Goal: Task Accomplishment & Management: Use online tool/utility

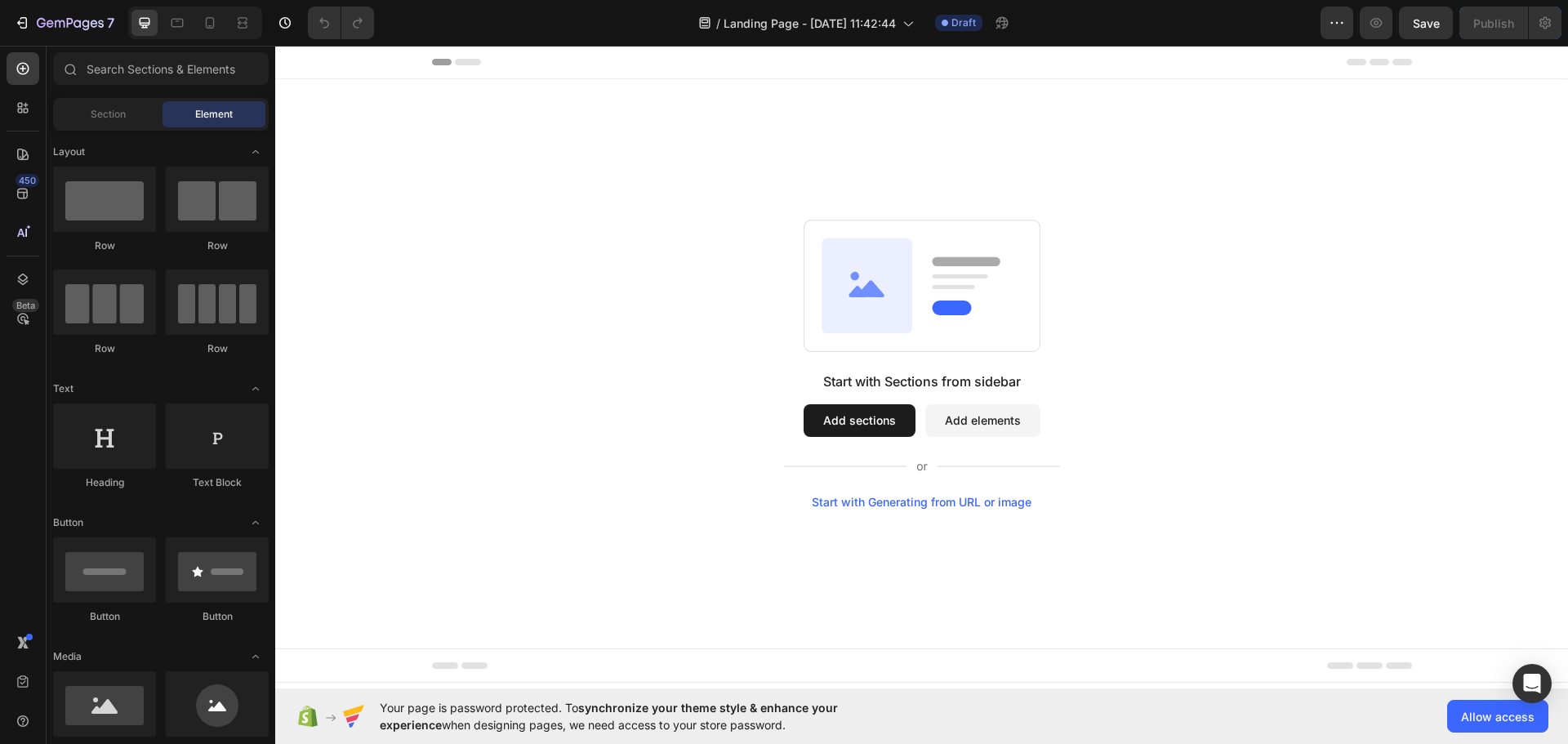
click at [885, 421] on button "Add sections" at bounding box center [860, 420] width 112 height 33
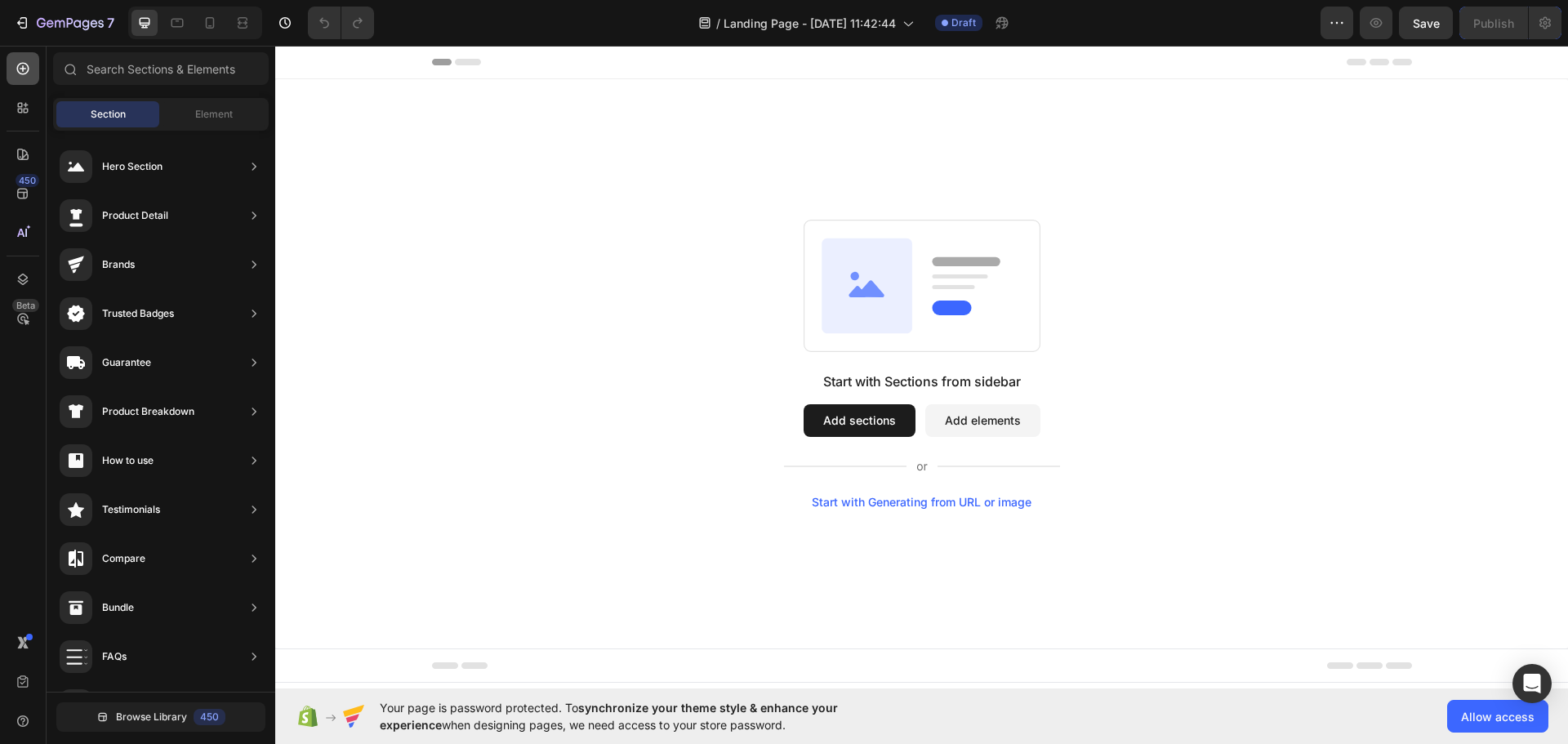
click at [16, 64] on icon at bounding box center [23, 69] width 16 height 16
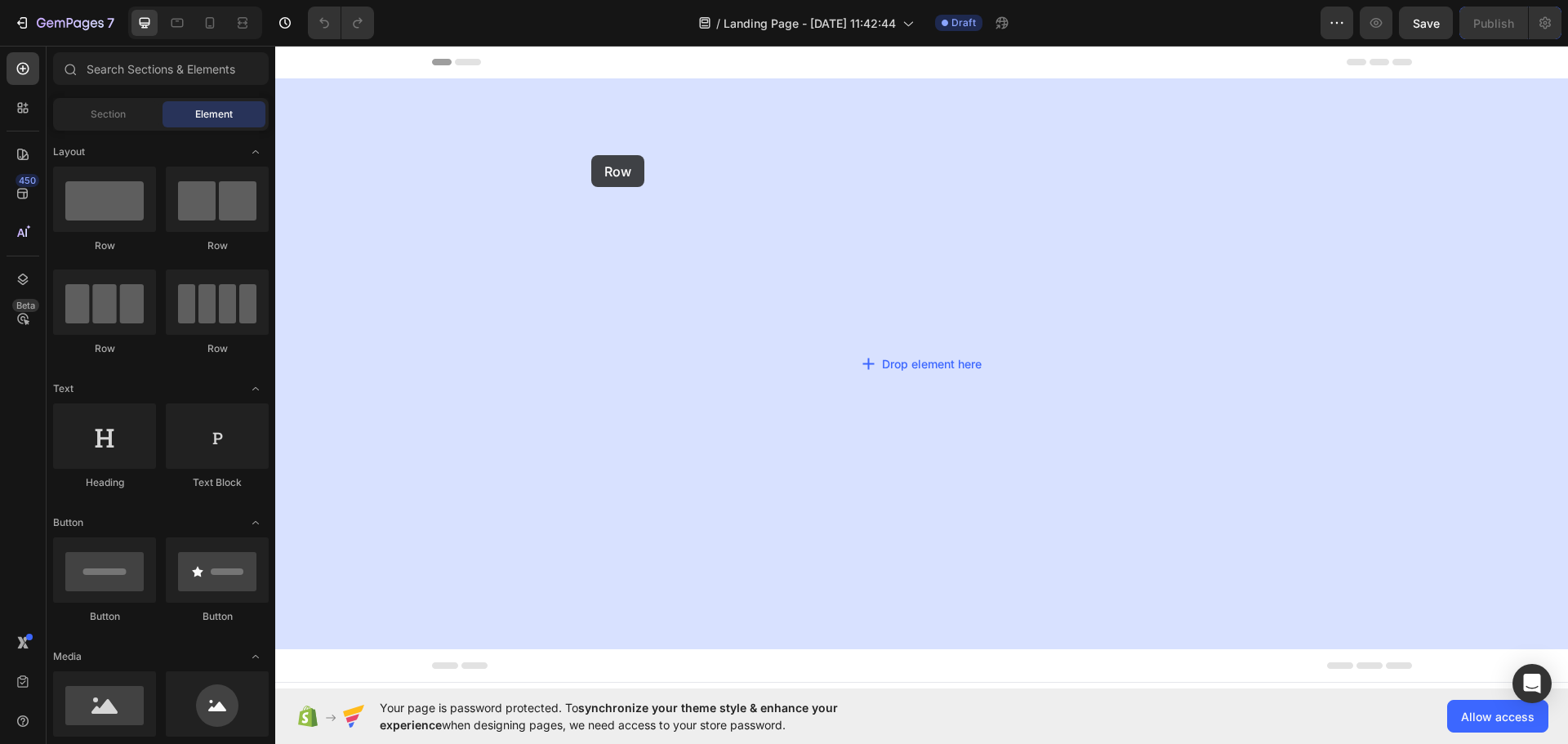
drag, startPoint x: 380, startPoint y: 241, endPoint x: 633, endPoint y: 145, distance: 270.6
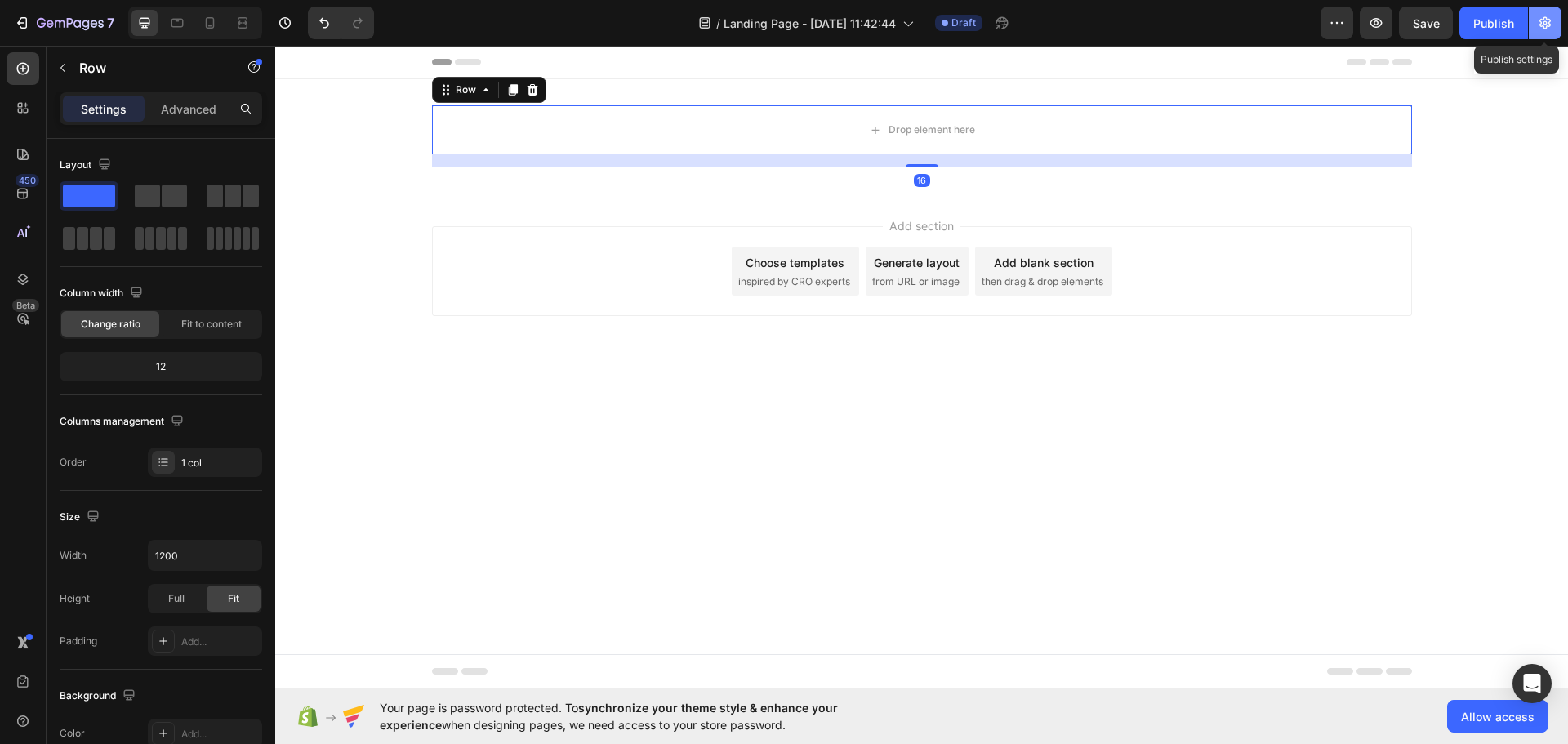
click at [1547, 16] on icon "button" at bounding box center [1545, 23] width 16 height 16
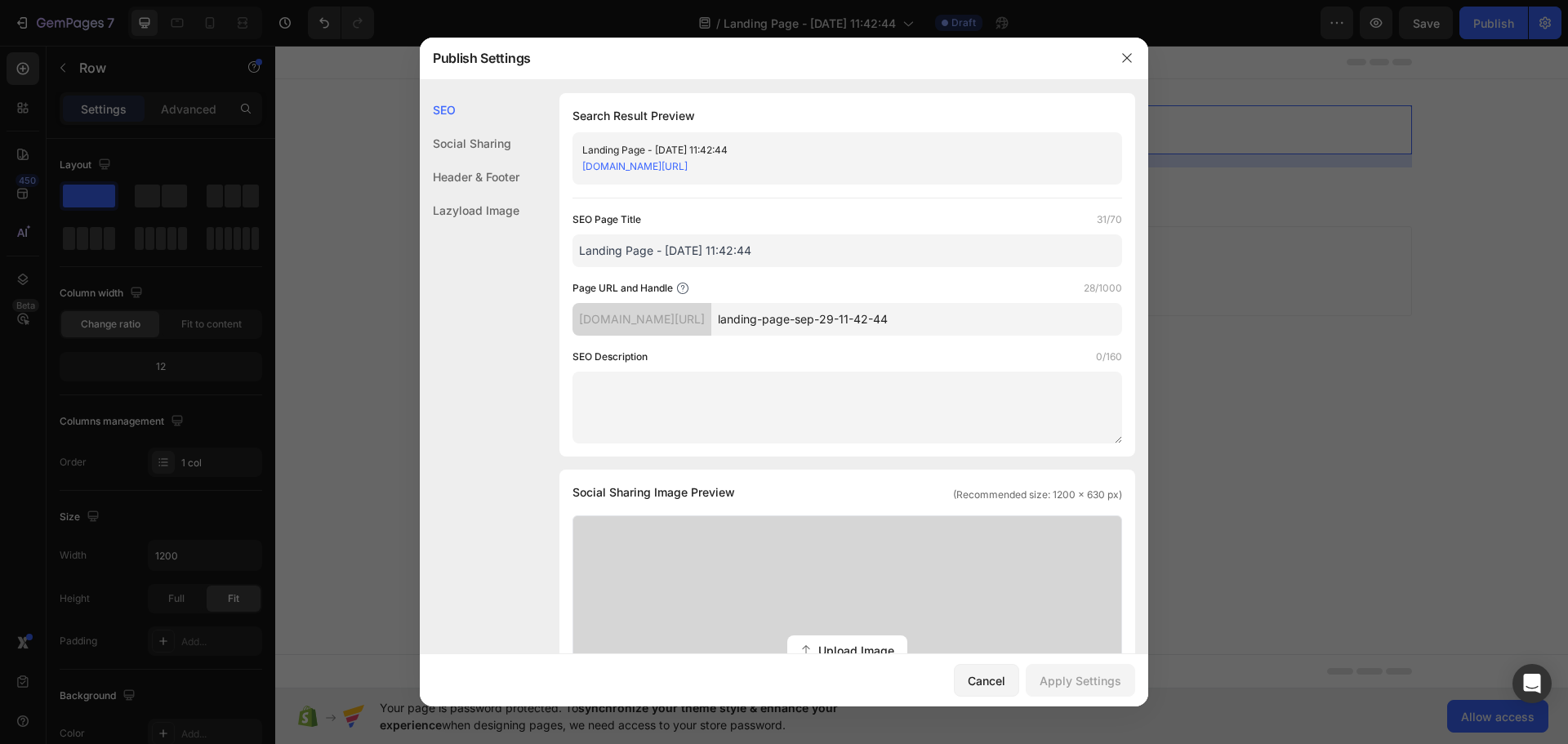
click at [921, 318] on input "landing-page-sep-29-11-42-44" at bounding box center [917, 319] width 411 height 33
paste input "PAP MD | Bacteria Filter"
type input "PAP-MD---Bacteria-Filter"
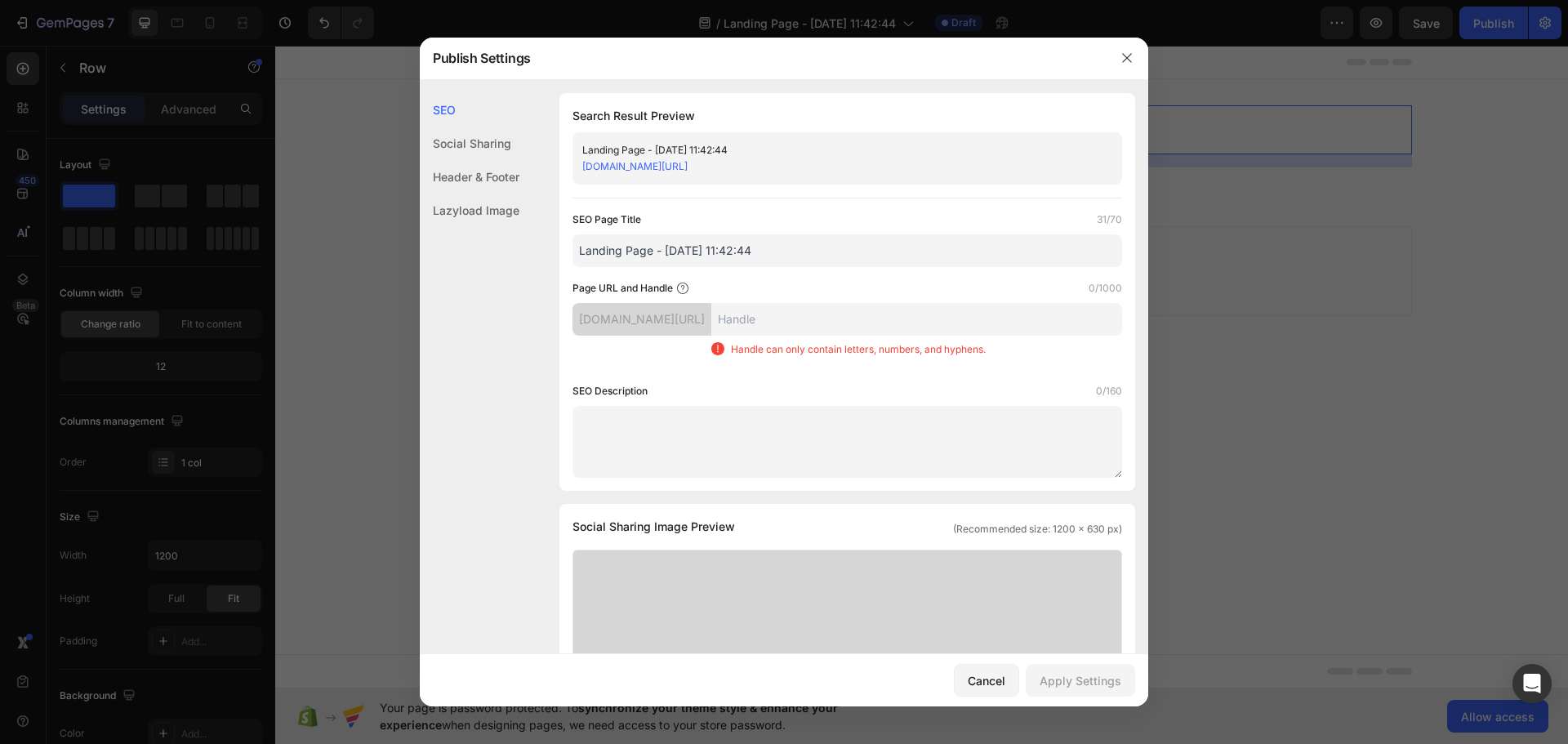
click at [768, 255] on input "Landing Page - [DATE] 11:42:44" at bounding box center [847, 250] width 550 height 33
paste input "PAP MD | Bacteria Filter"
type input "PAP MD | Bacteria Filter"
click at [939, 286] on div "Page URL and Handle 0/1000" at bounding box center [847, 288] width 550 height 16
click at [890, 286] on div "Page URL and Handle 0/1000" at bounding box center [847, 288] width 550 height 16
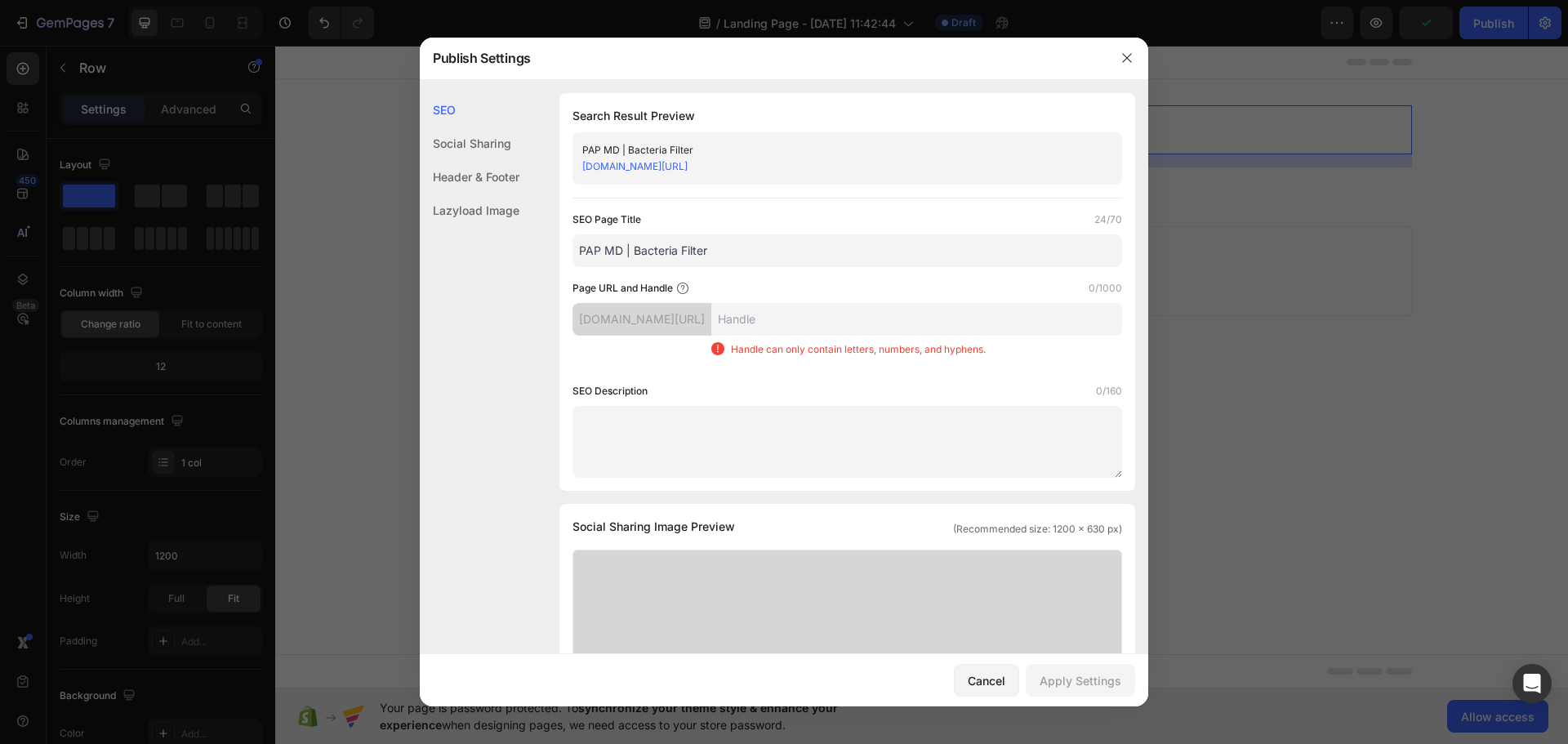
click at [893, 357] on p "Handle can only contain letters, numbers, and hyphens." at bounding box center [858, 349] width 254 height 15
click at [921, 325] on input "text" at bounding box center [917, 319] width 411 height 33
drag, startPoint x: 879, startPoint y: 409, endPoint x: 920, endPoint y: 681, distance: 275.1
click at [879, 425] on div "SEO Description 0/160" at bounding box center [847, 430] width 550 height 95
click at [986, 683] on div "Cancel" at bounding box center [986, 680] width 38 height 17
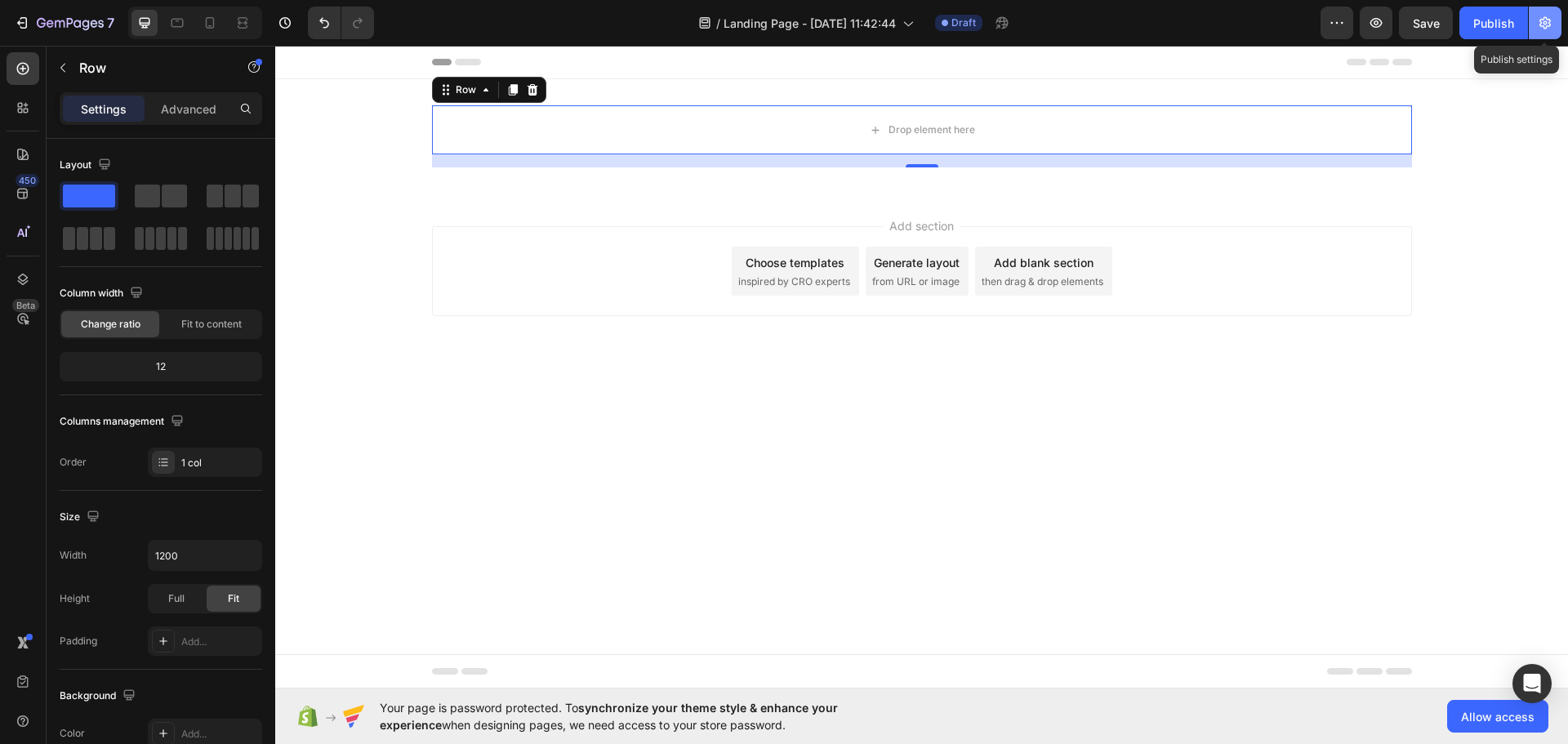
click at [1546, 21] on icon "button" at bounding box center [1545, 23] width 4 height 4
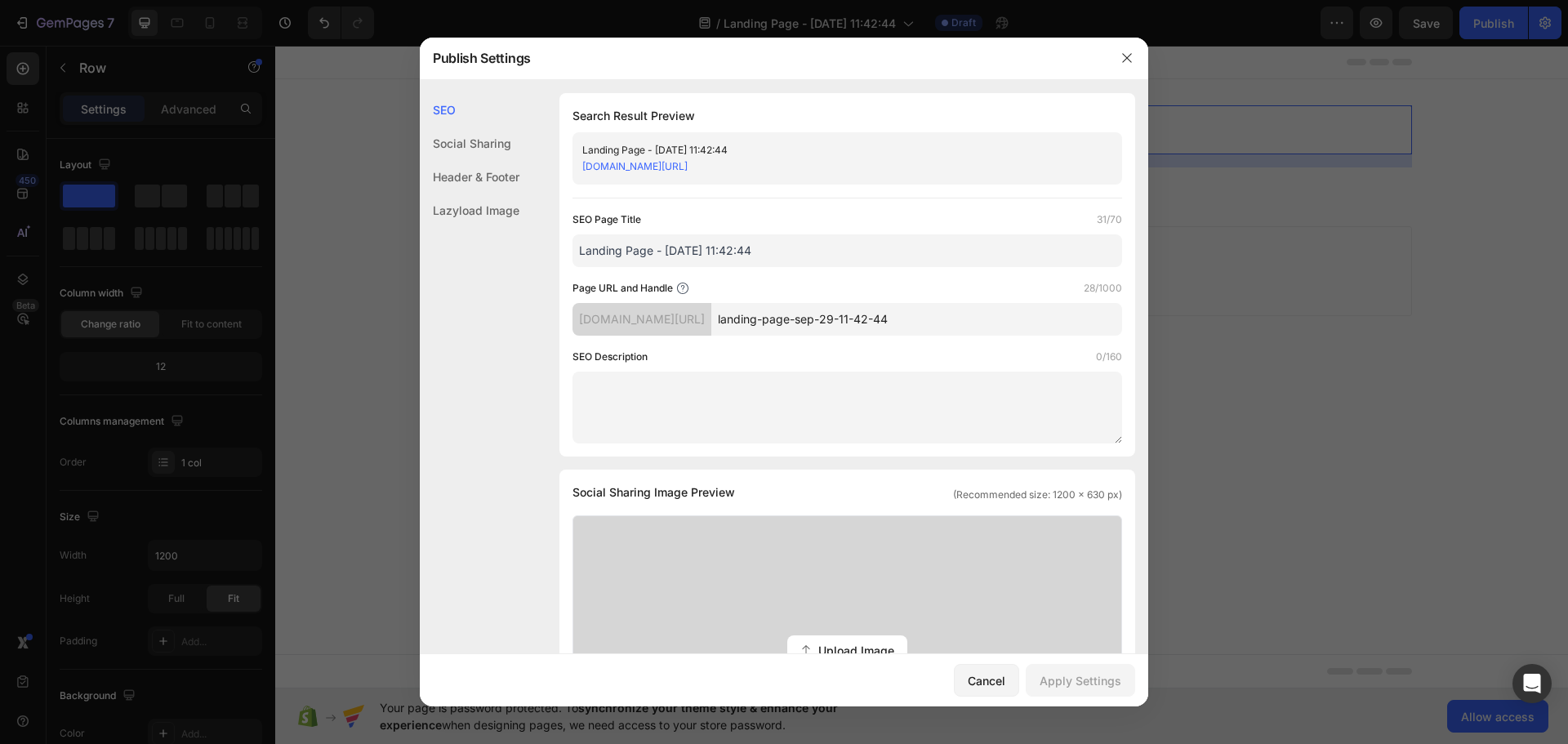
click at [718, 248] on input "Landing Page - [DATE] 11:42:44" at bounding box center [847, 250] width 550 height 33
paste input "PAP MD | Bacteria Filter"
type input "PAP MD | Bacteria Filter"
click at [846, 358] on div "SEO Description 0/160" at bounding box center [847, 357] width 550 height 16
drag, startPoint x: 682, startPoint y: 322, endPoint x: 876, endPoint y: 331, distance: 194.2
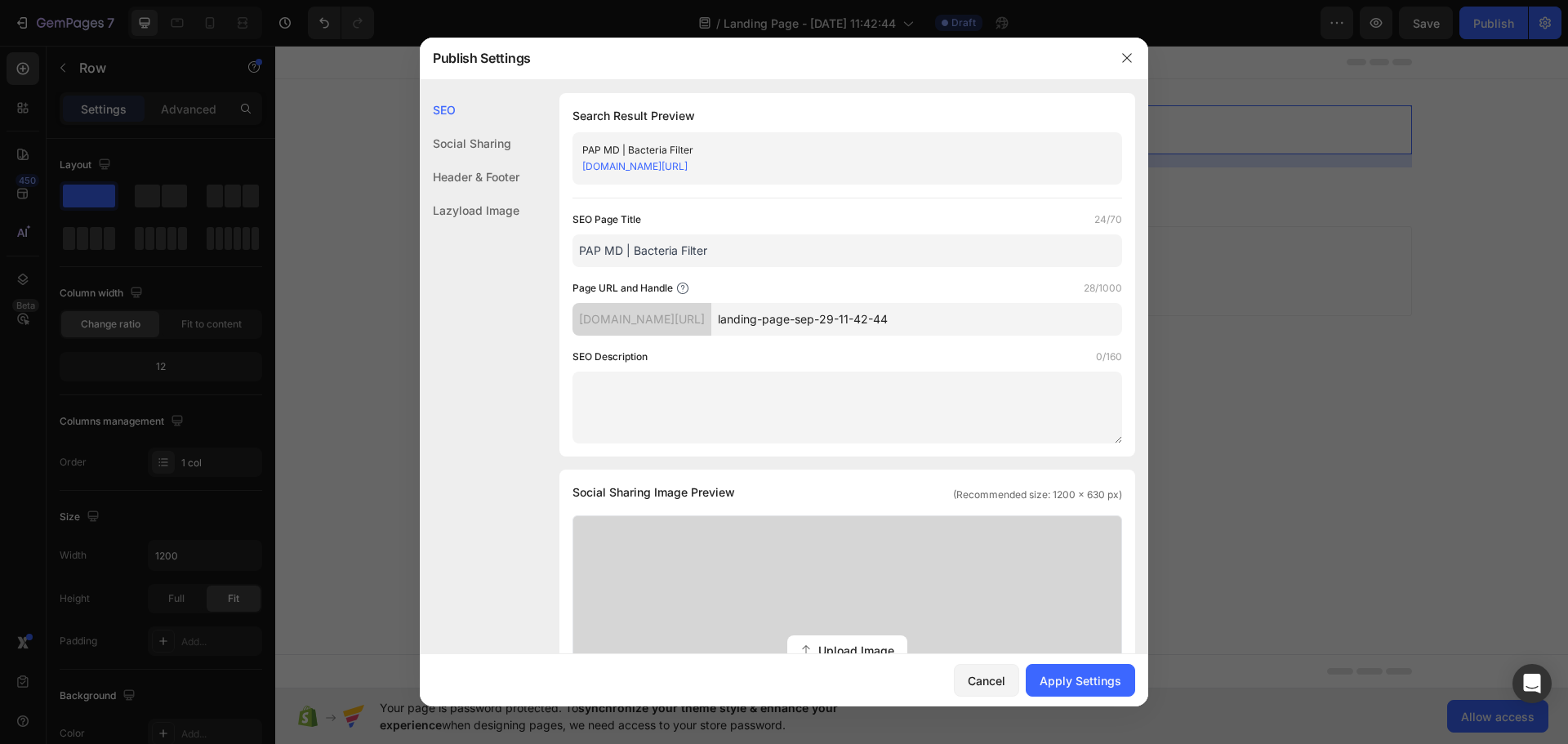
click at [863, 331] on div "[DOMAIN_NAME][URL] landing-page-sep-29-11-42-44" at bounding box center [847, 319] width 550 height 33
click at [949, 331] on input "landing-page-sep-29-11-42-44" at bounding box center [917, 319] width 411 height 33
type input "pap"
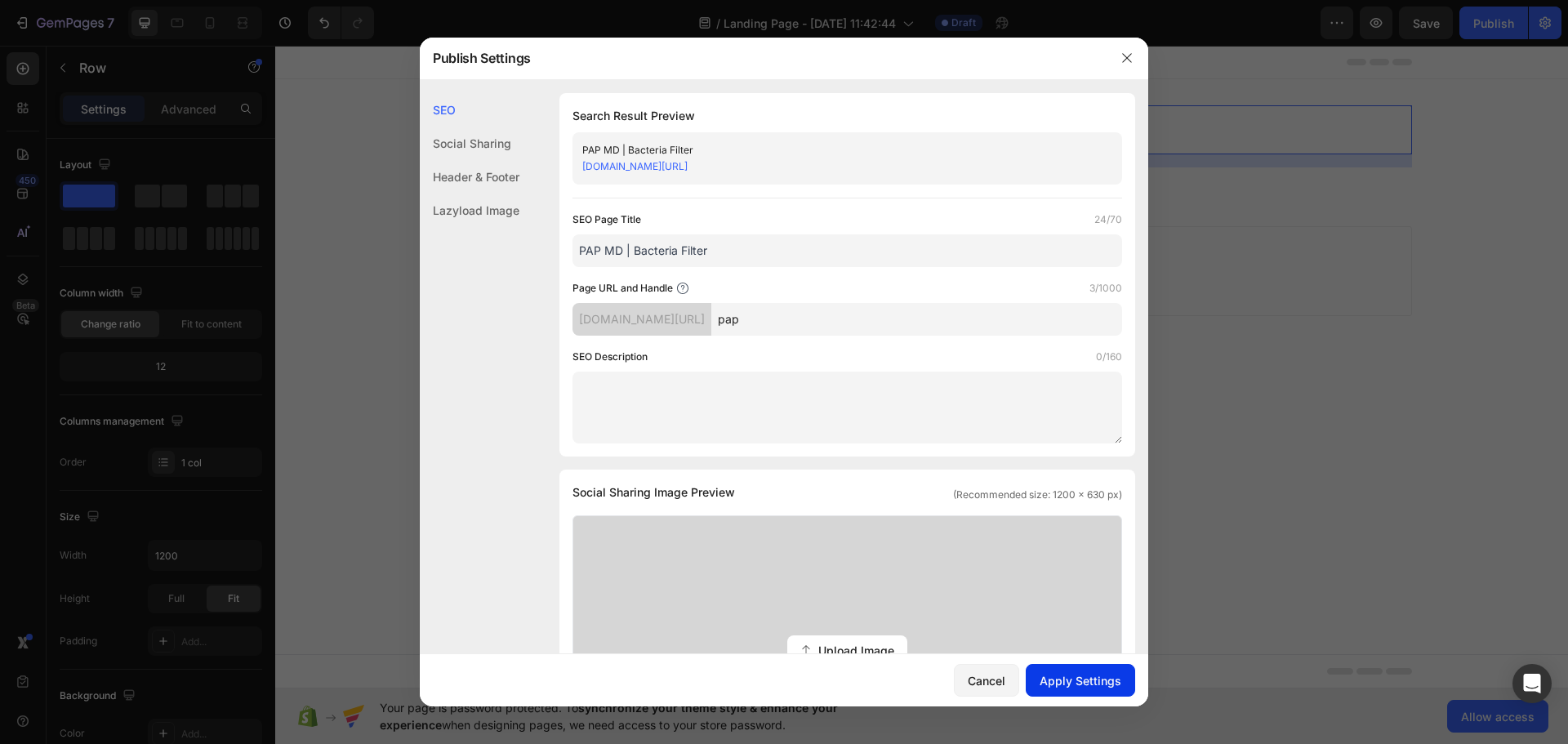
click at [1083, 686] on div "Apply Settings" at bounding box center [1080, 680] width 82 height 17
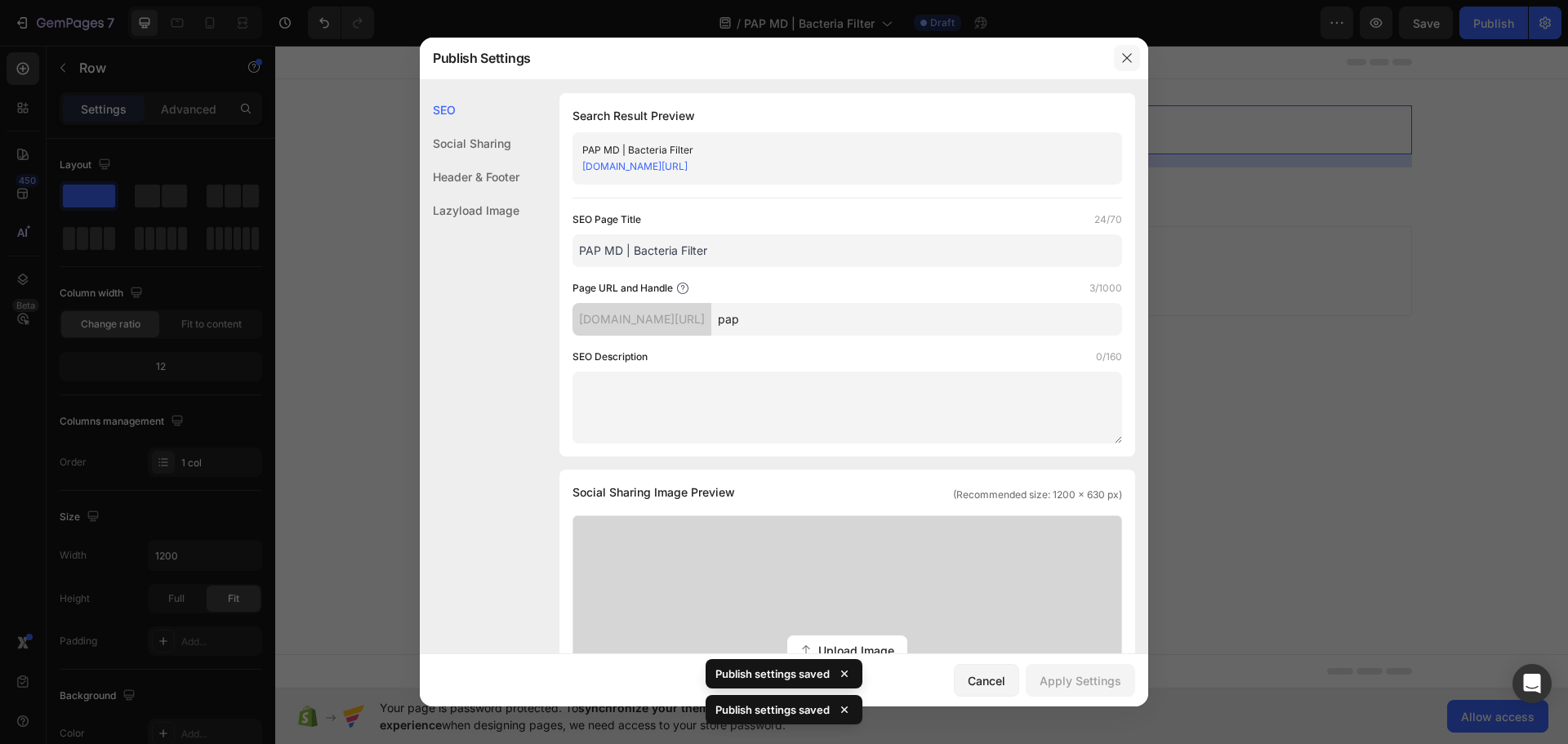
click at [1124, 61] on icon "button" at bounding box center [1126, 57] width 9 height 9
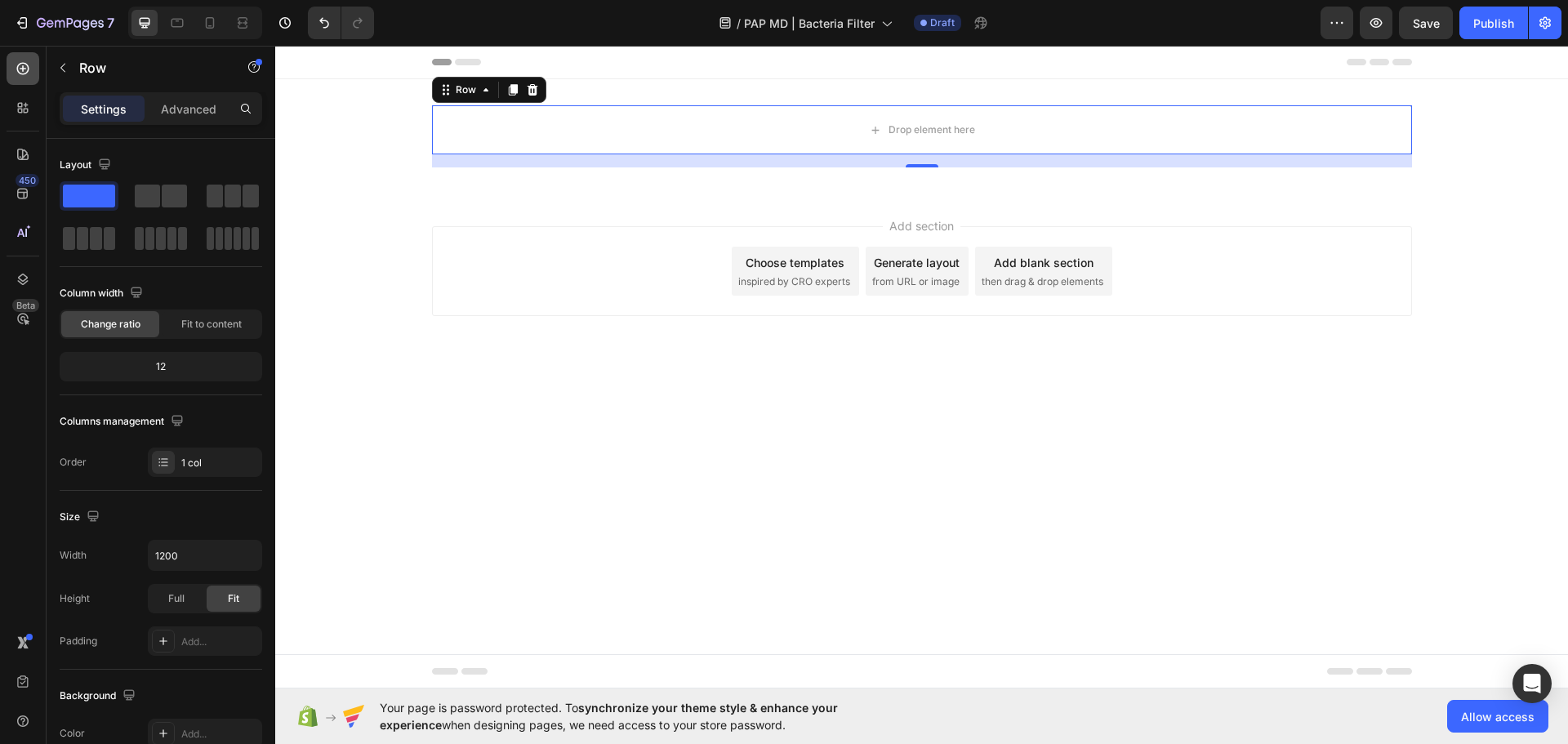
click at [37, 78] on div at bounding box center [23, 68] width 33 height 33
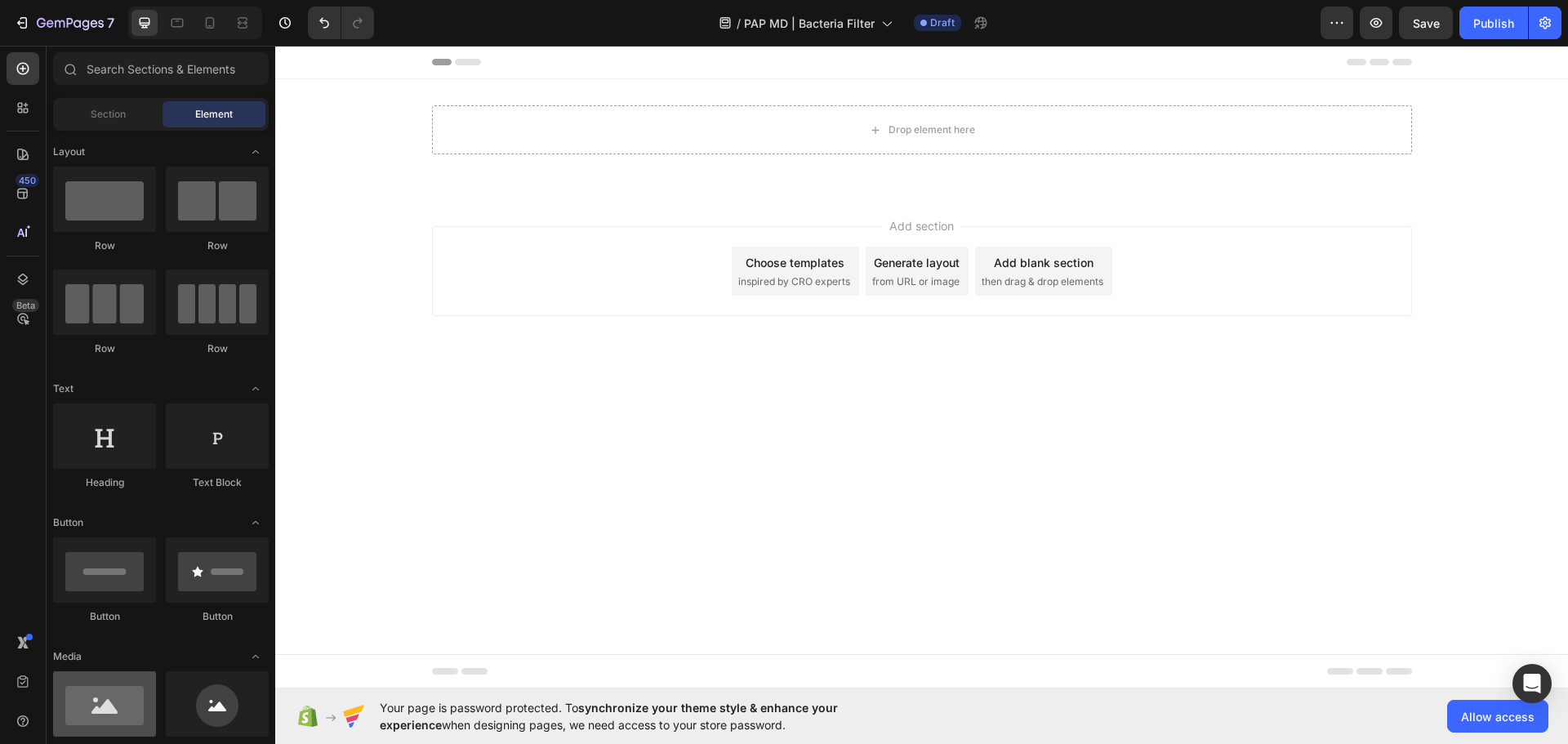
scroll to position [326, 0]
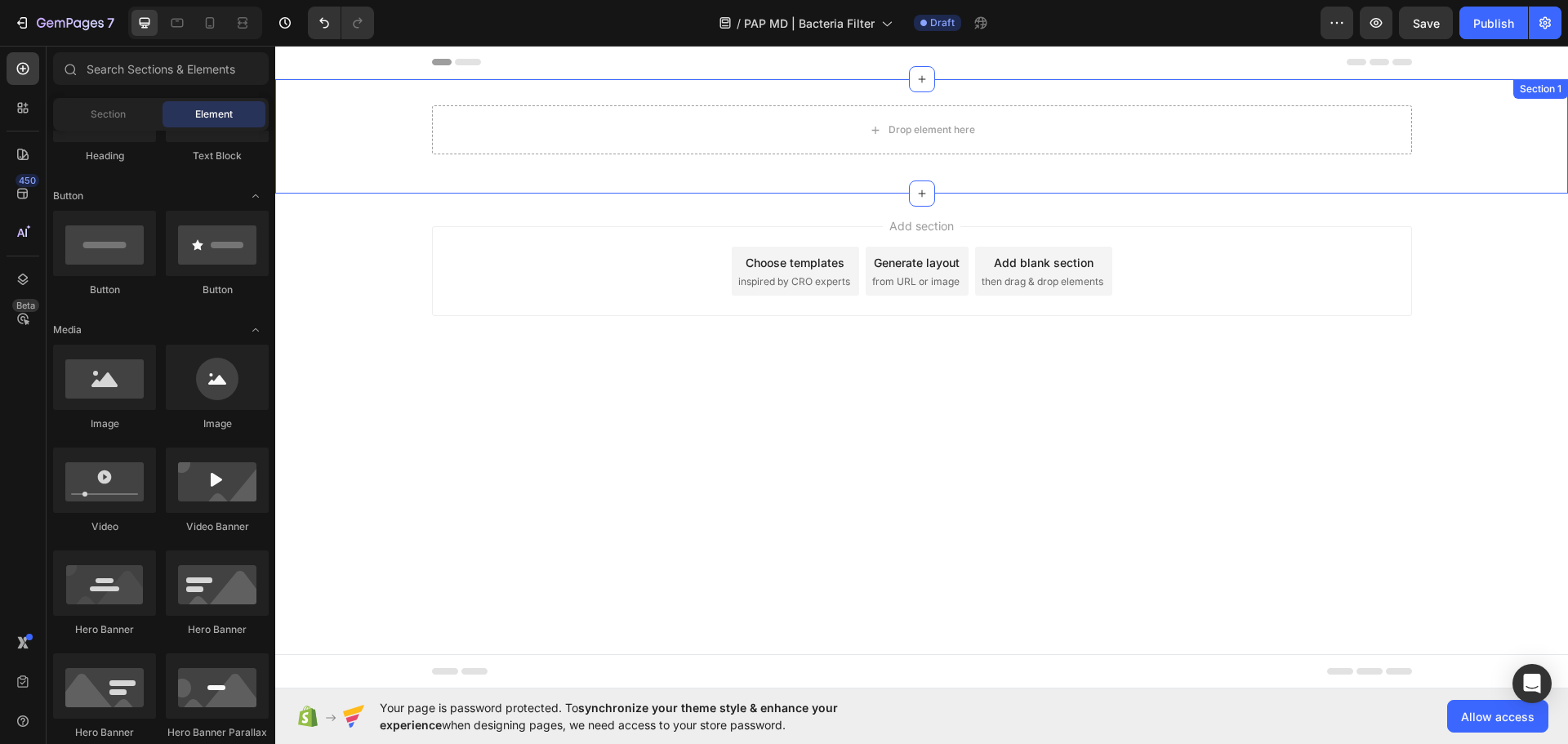
click at [385, 130] on div "Drop element here Row" at bounding box center [922, 137] width 1293 height 62
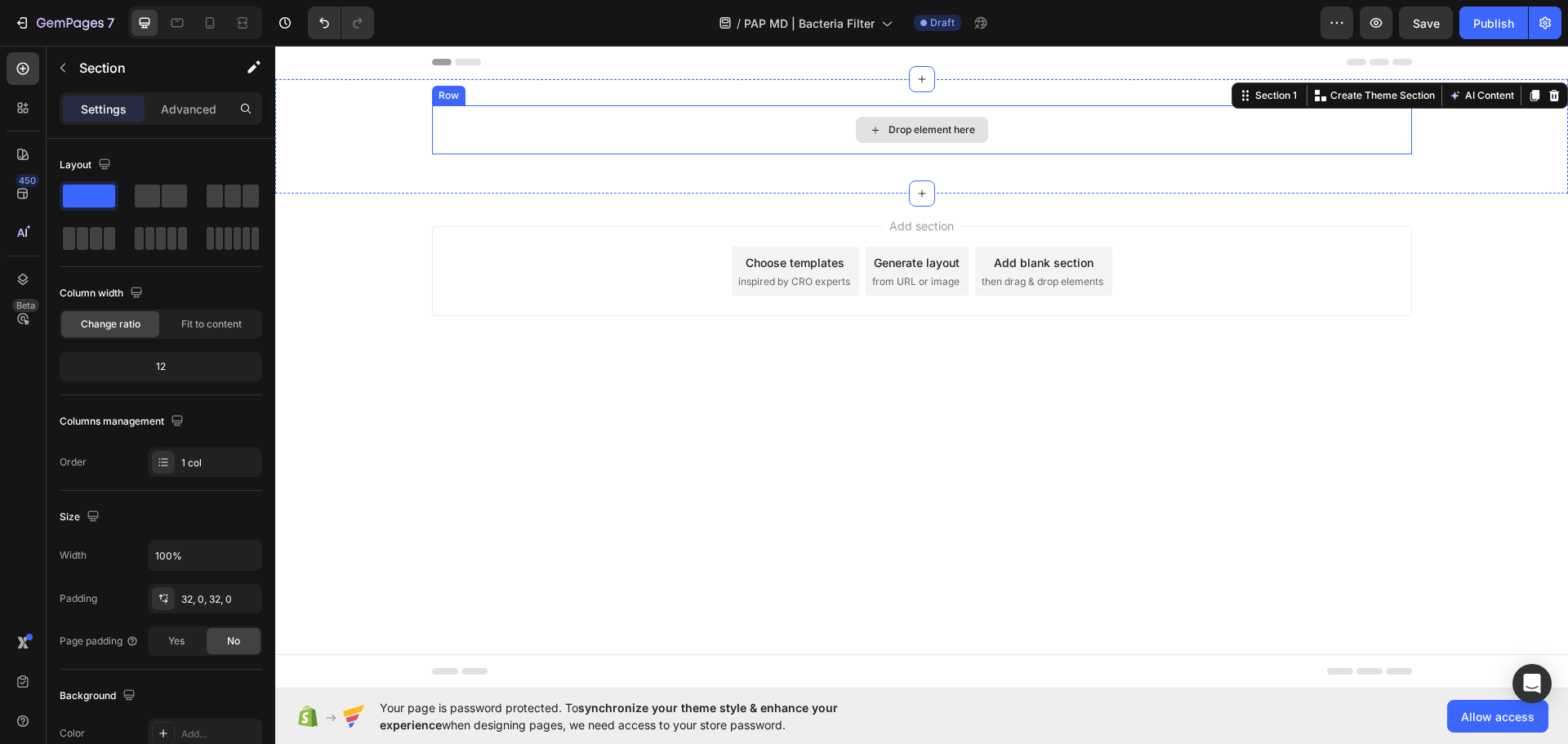
click at [619, 129] on div "Drop element here" at bounding box center [922, 130] width 980 height 49
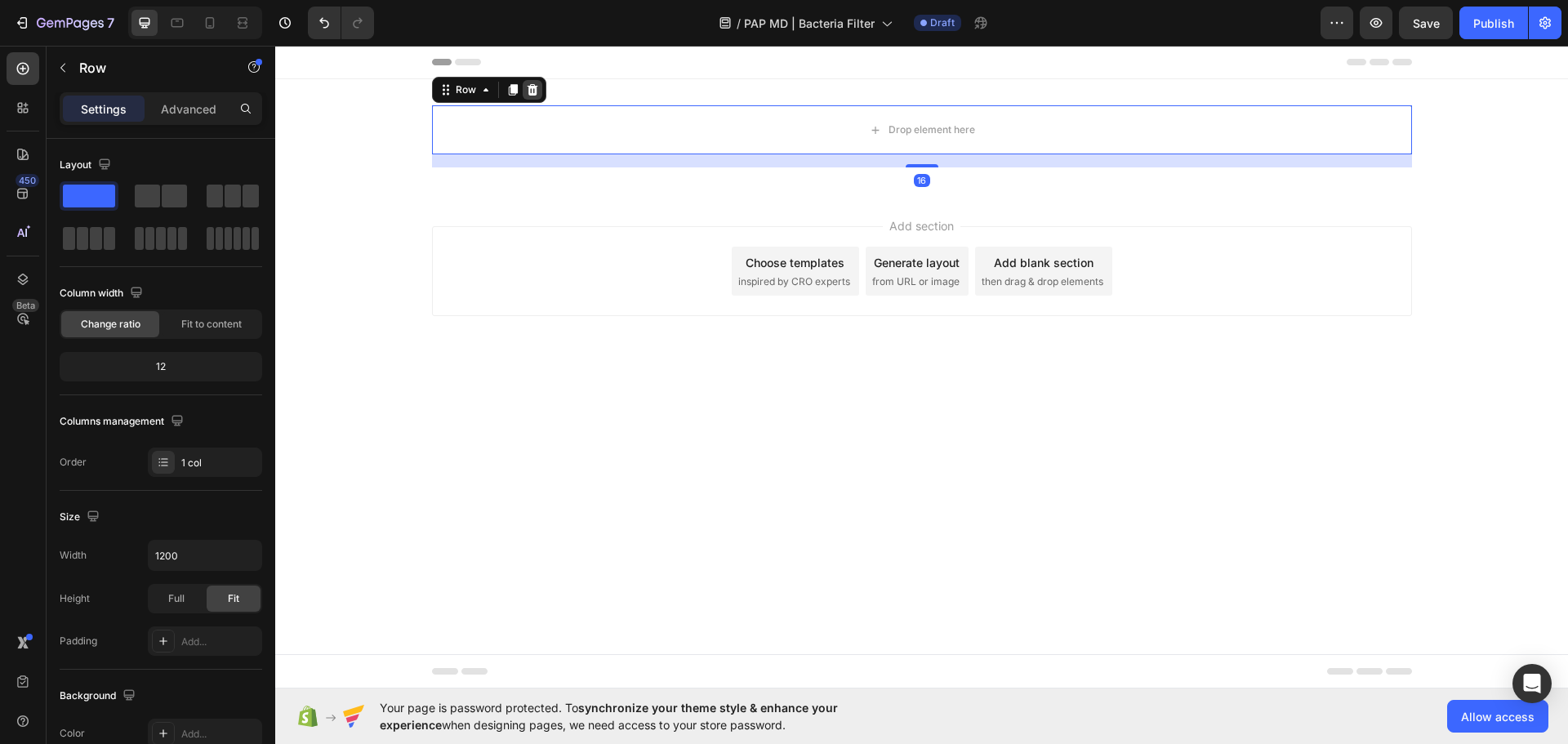
click at [532, 94] on icon at bounding box center [532, 89] width 11 height 11
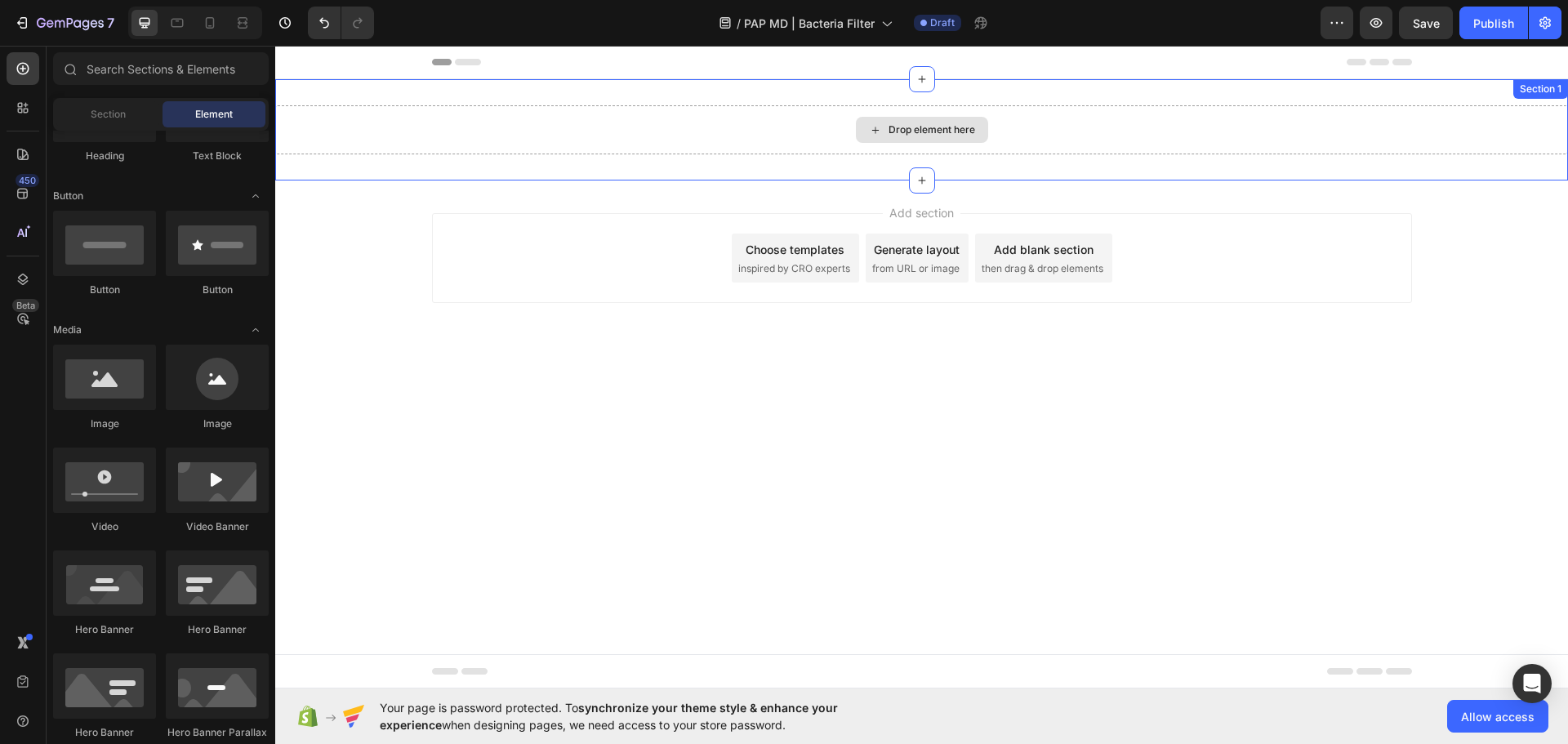
click at [550, 123] on div "Drop element here" at bounding box center [922, 130] width 1293 height 49
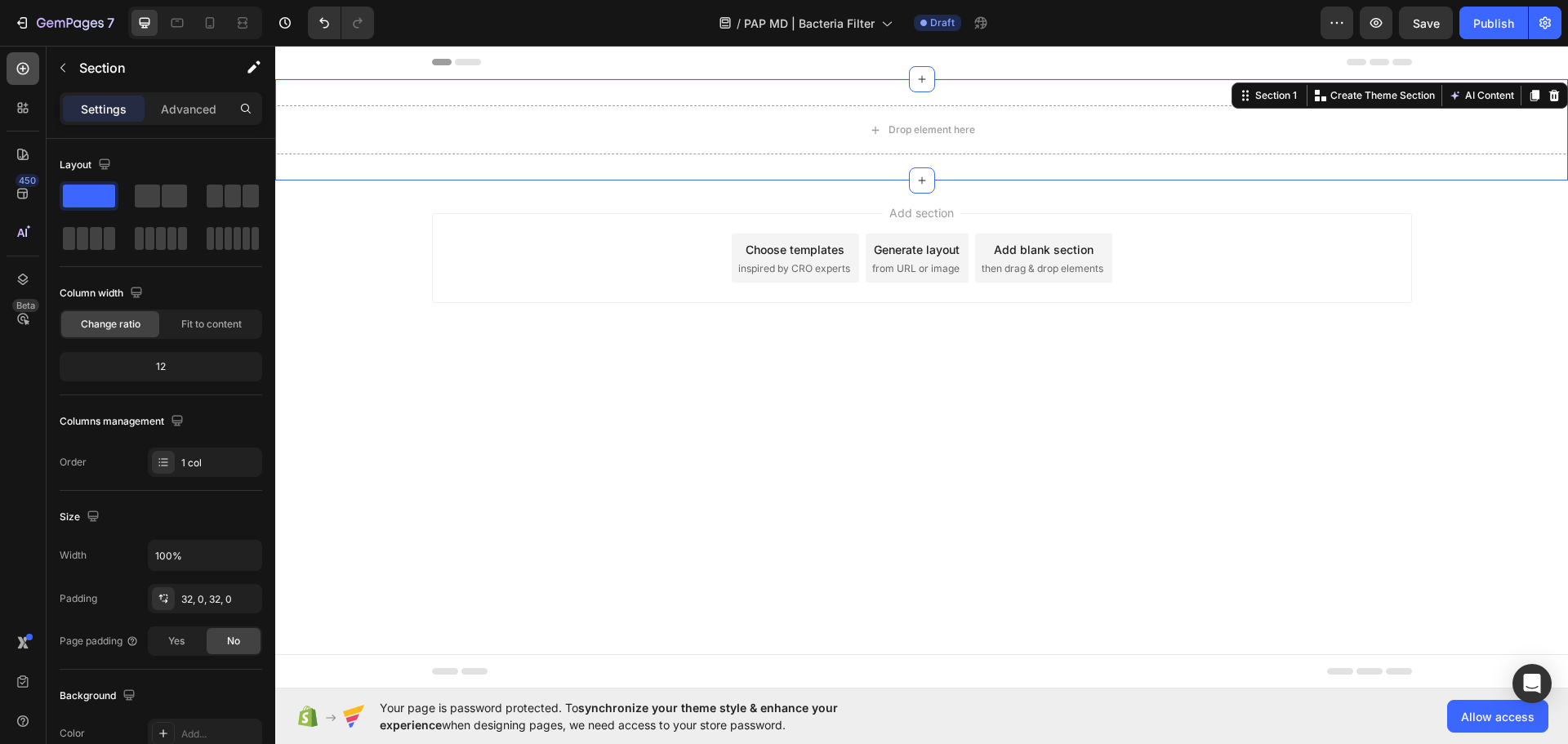
click at [21, 81] on div at bounding box center [23, 68] width 33 height 33
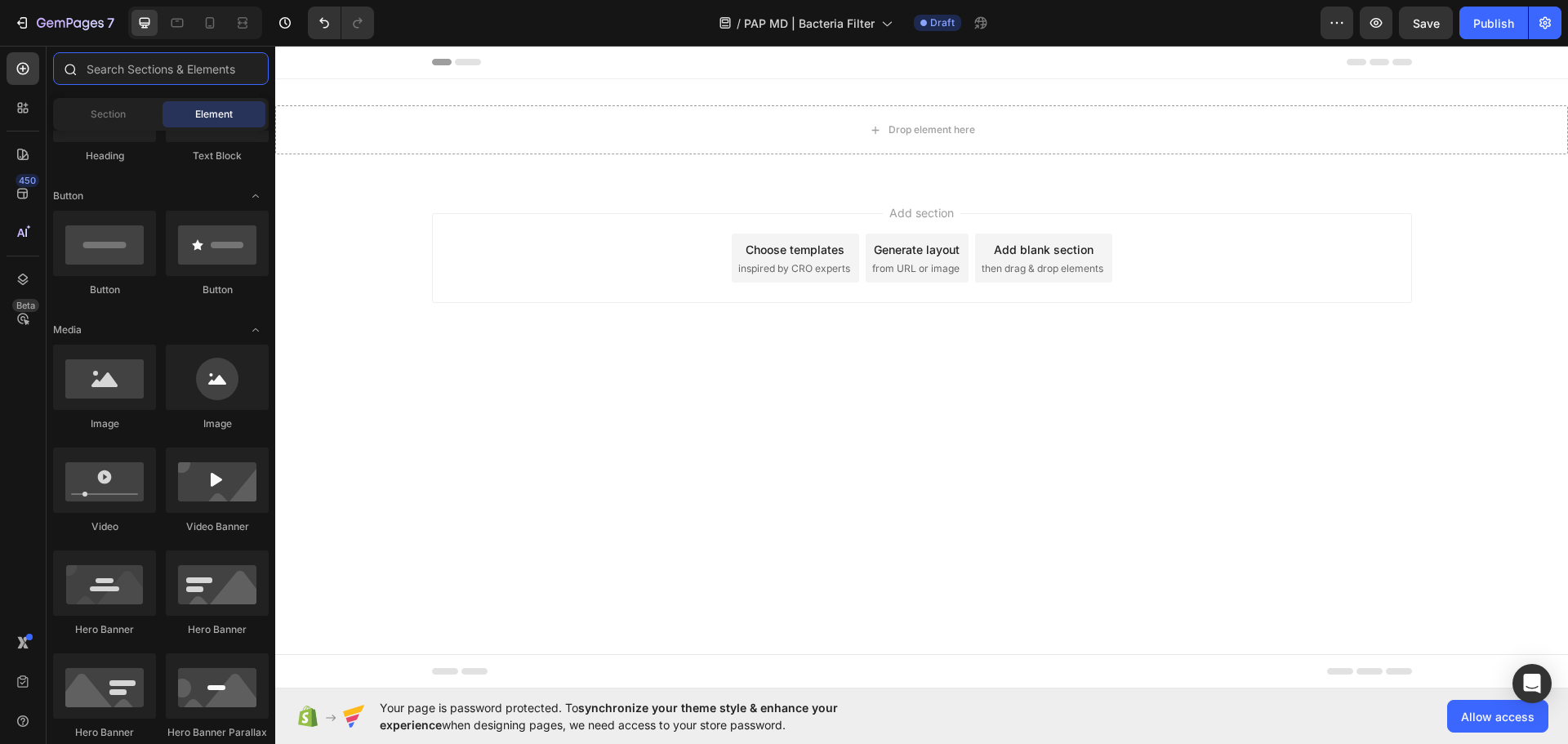
click at [148, 65] on input "text" at bounding box center [161, 68] width 215 height 33
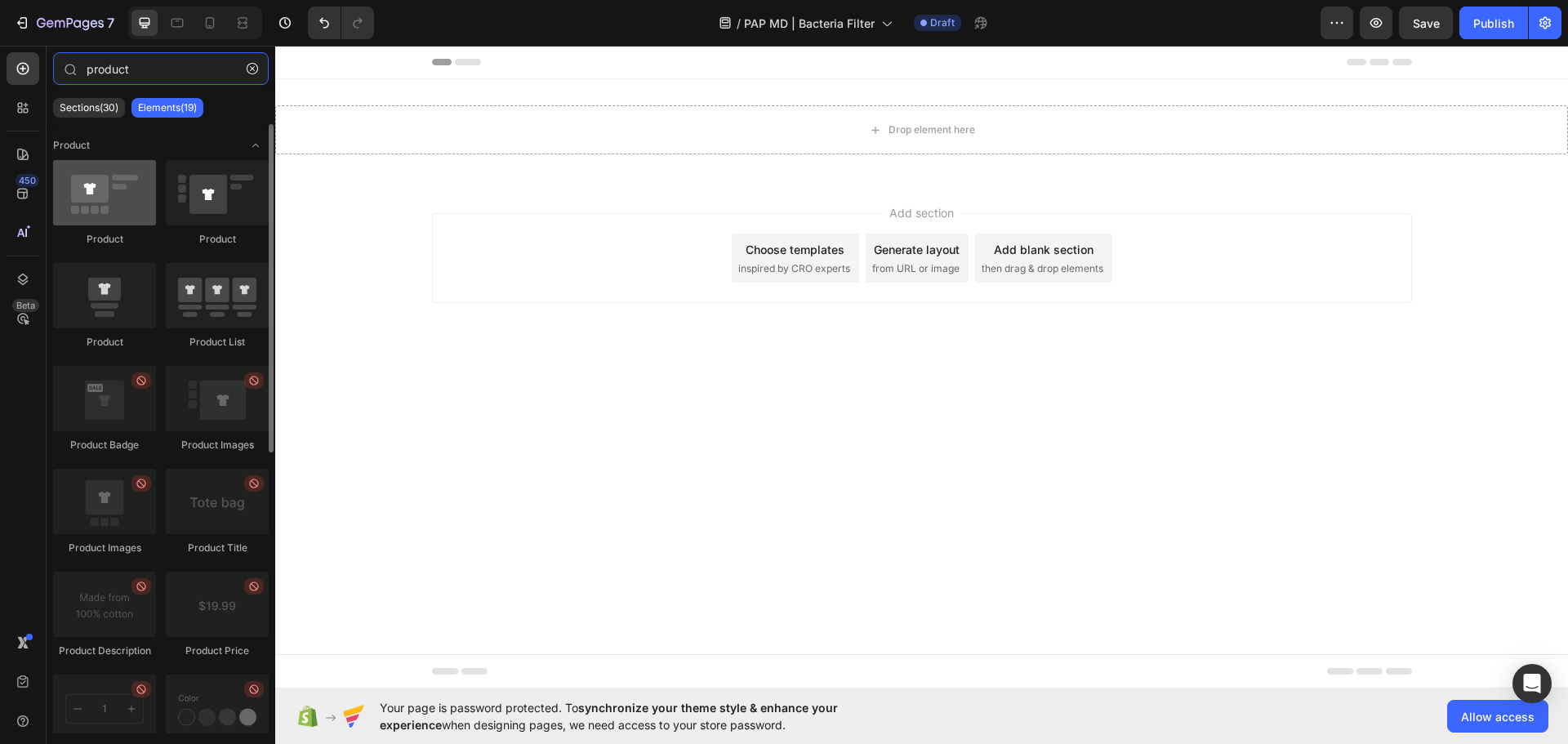
type input "product"
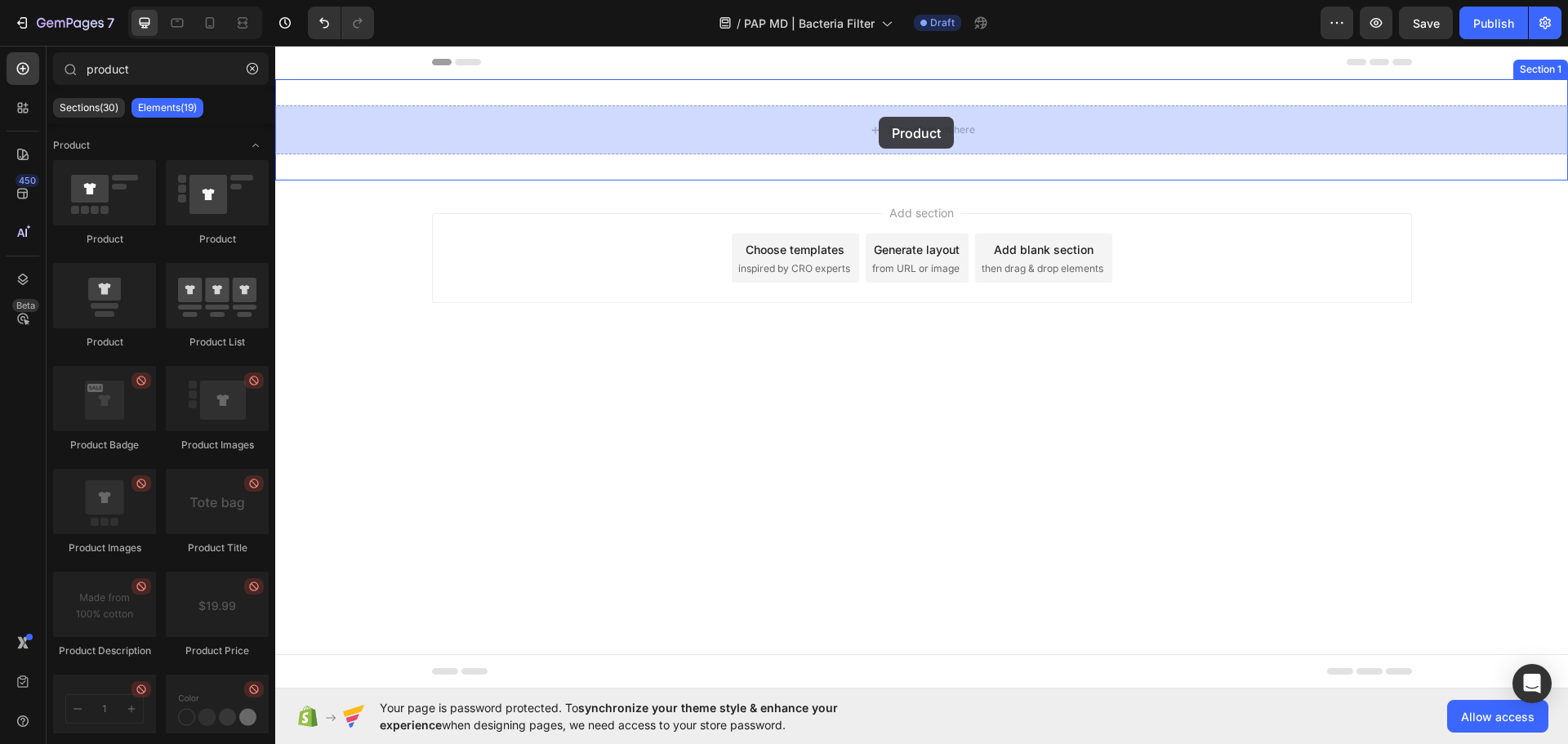
drag, startPoint x: 387, startPoint y: 238, endPoint x: 879, endPoint y: 117, distance: 506.7
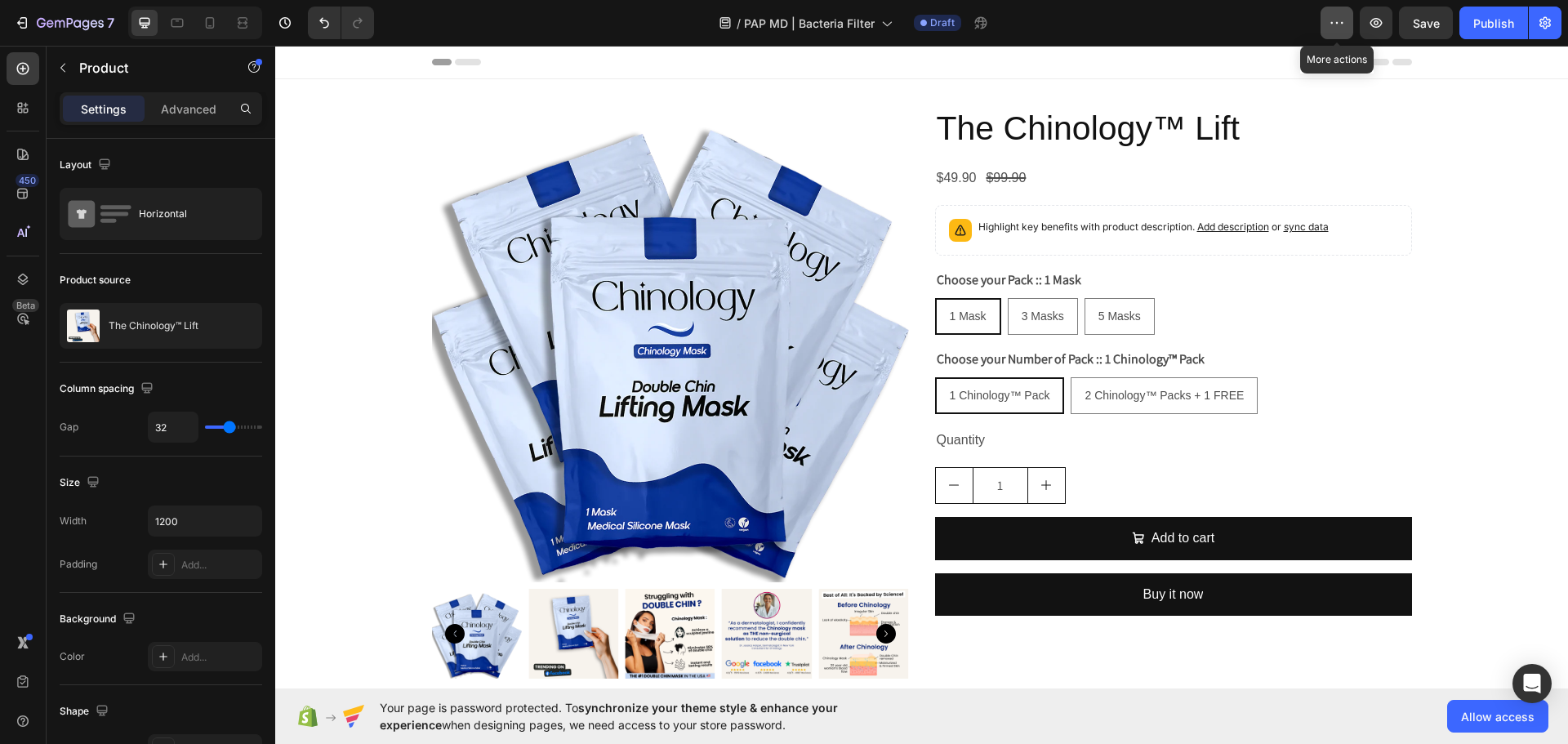
click at [1334, 19] on icon "button" at bounding box center [1337, 23] width 16 height 16
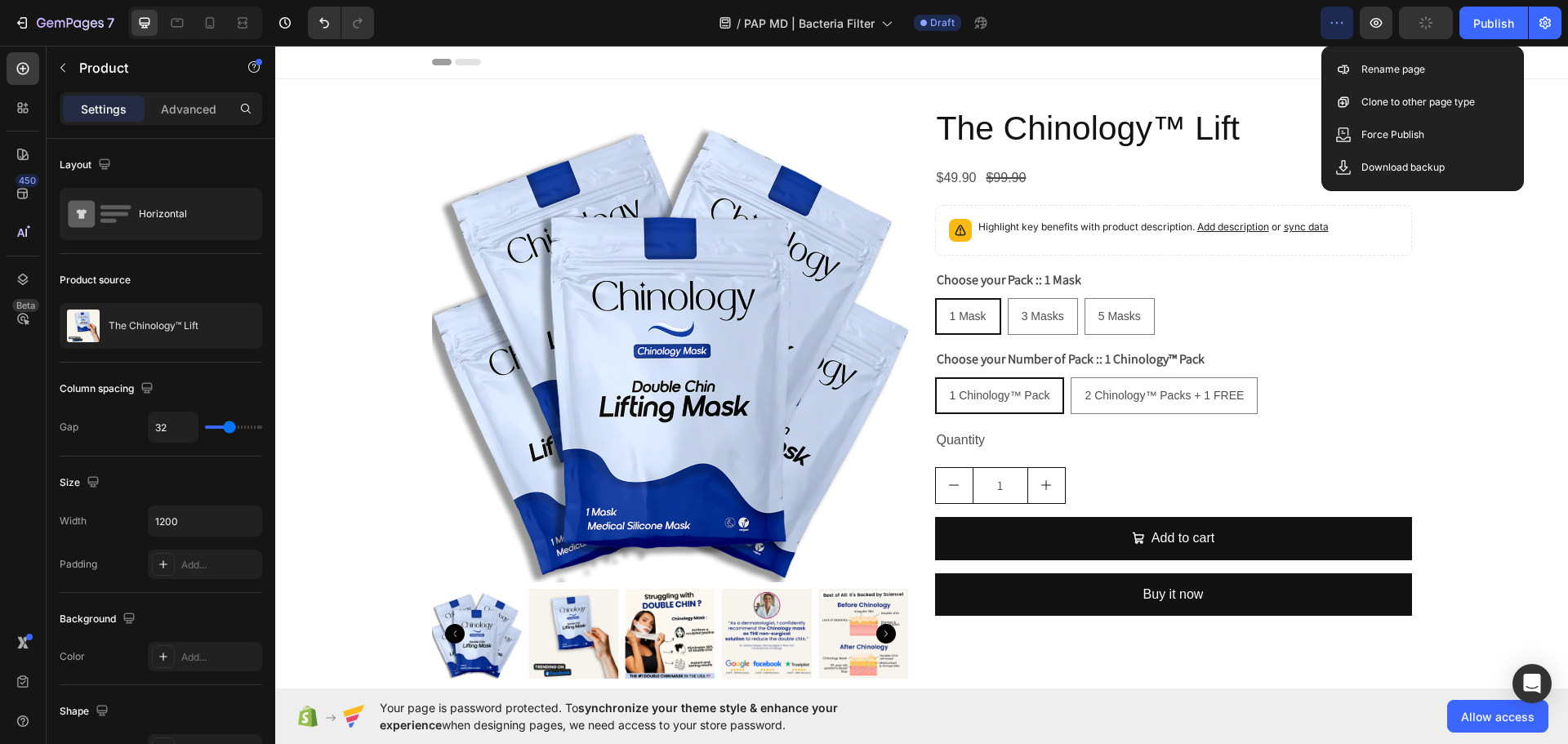
click at [1071, 14] on div "/ PAP MD | Bacteria Filter Draft" at bounding box center [854, 23] width 934 height 33
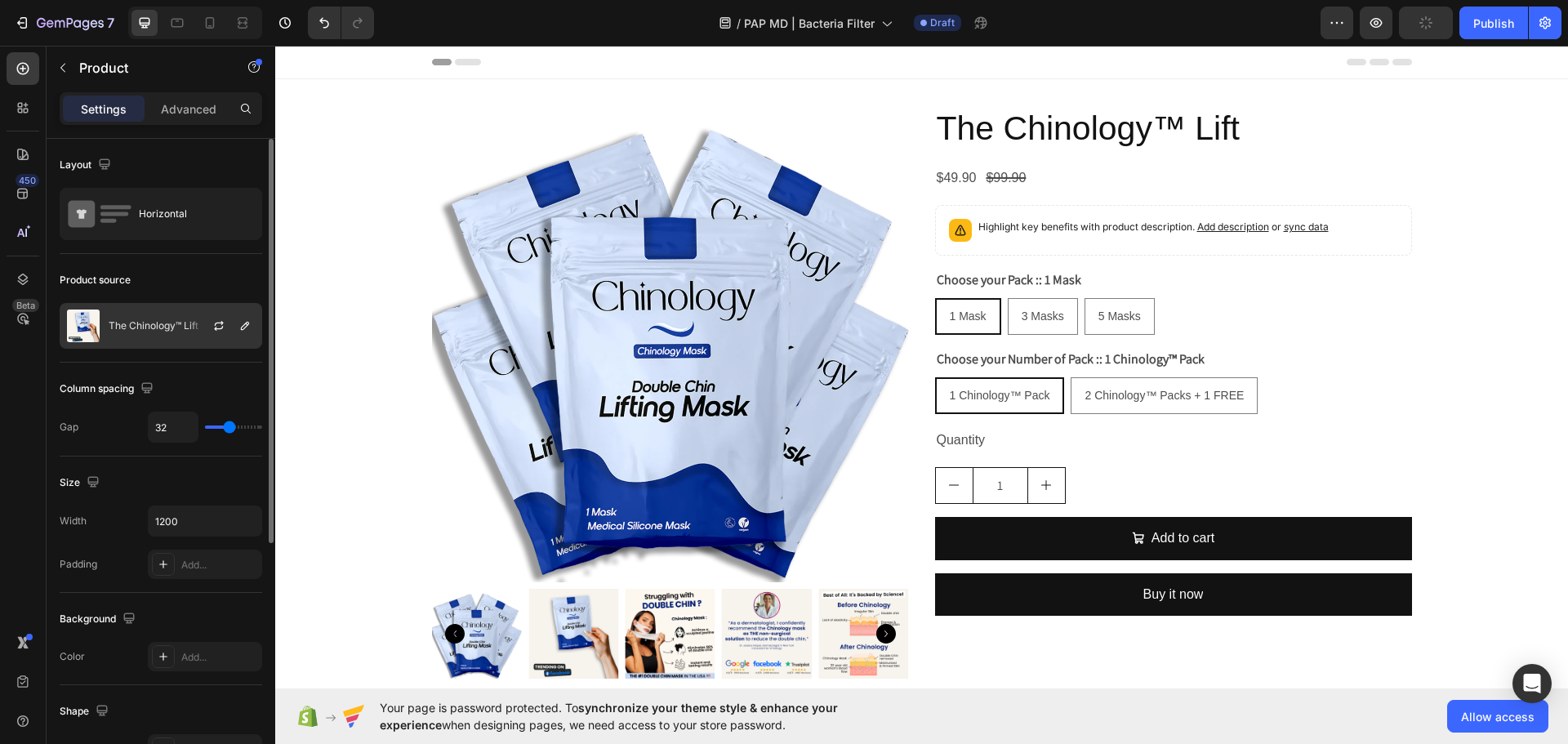
click at [164, 333] on div "The Chinology™ Lift" at bounding box center [161, 326] width 202 height 46
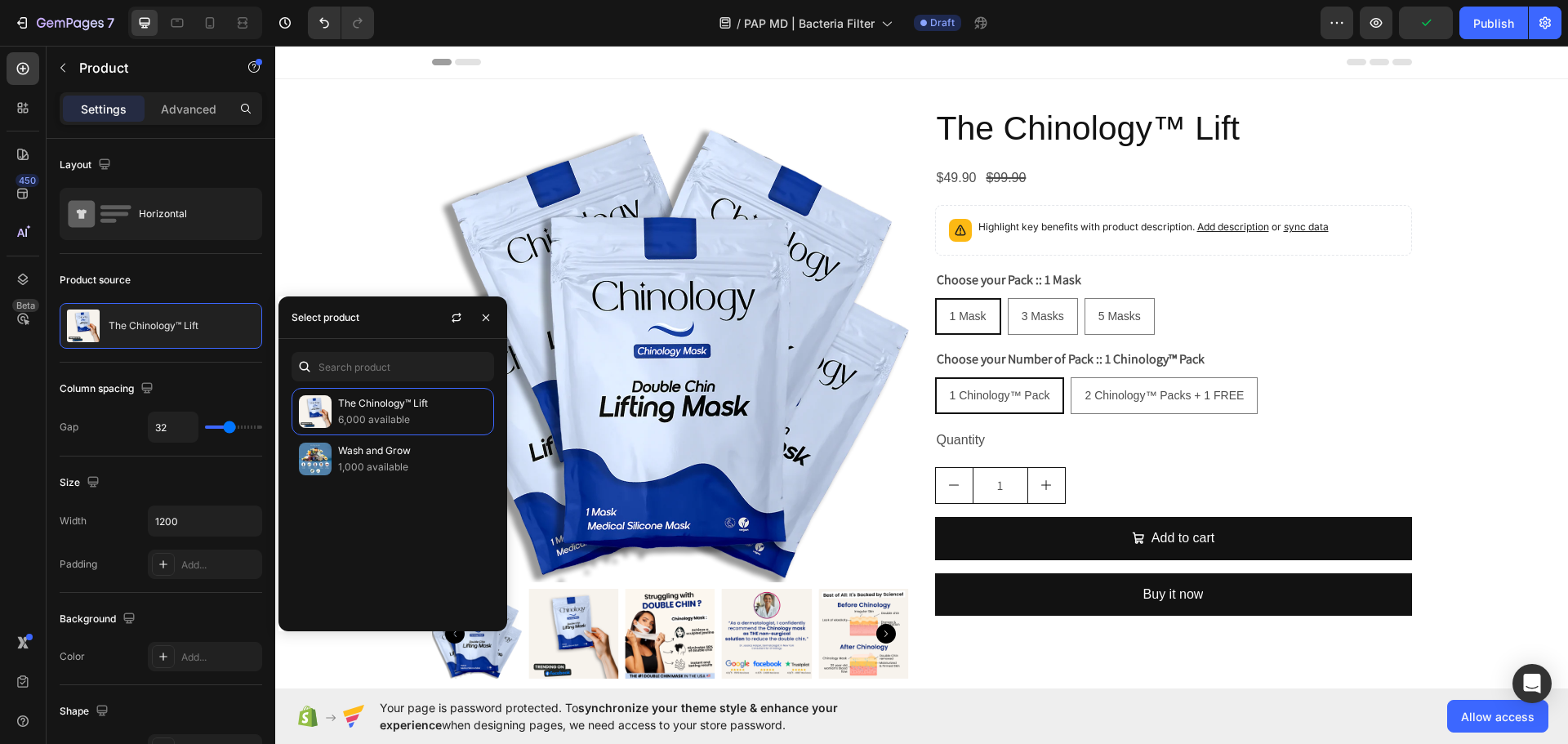
click at [388, 506] on div "The Chinology™ Lift 6,000 available Wash and Grow 1,000 available" at bounding box center [392, 503] width 228 height 230
click at [457, 320] on icon "button" at bounding box center [456, 319] width 9 height 5
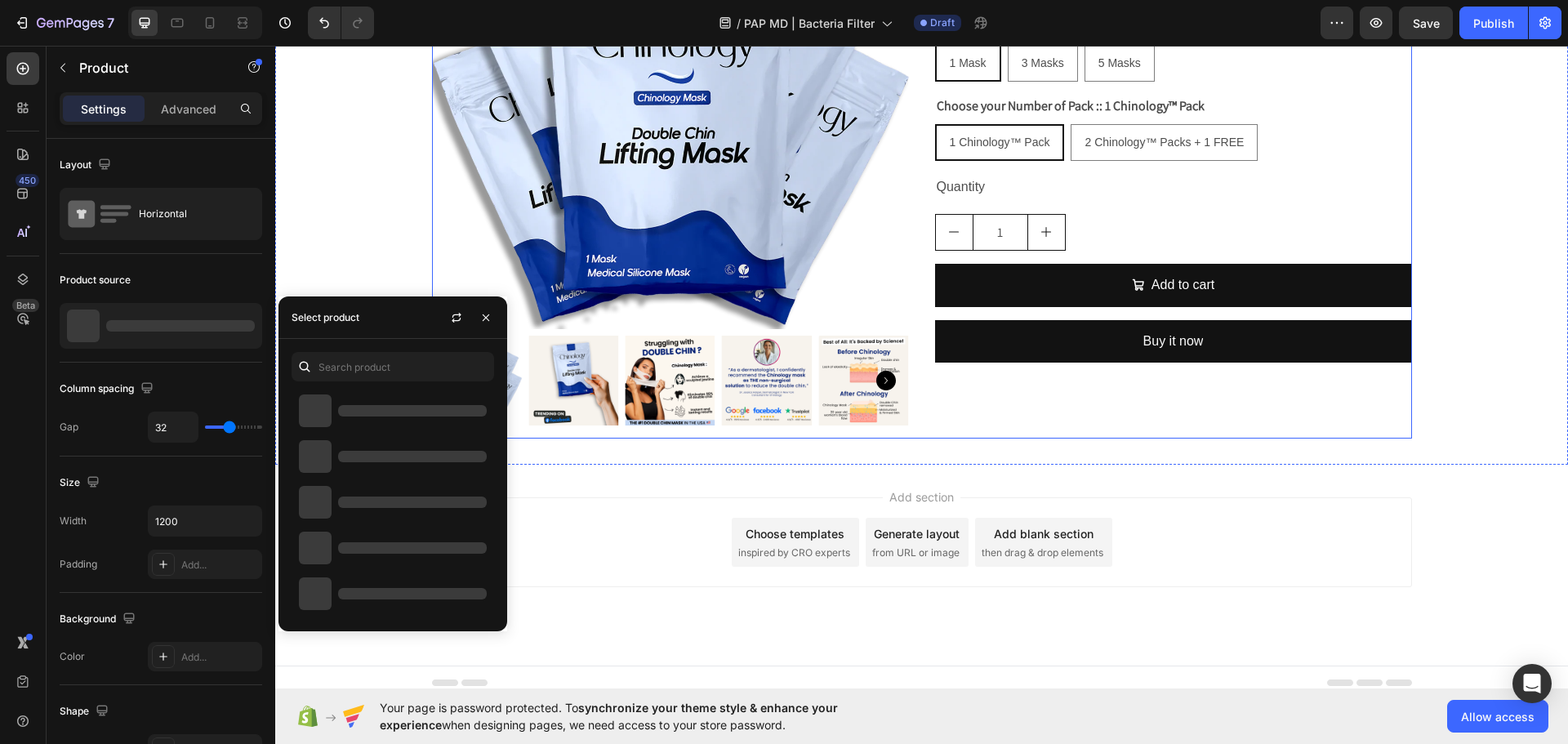
scroll to position [264, 0]
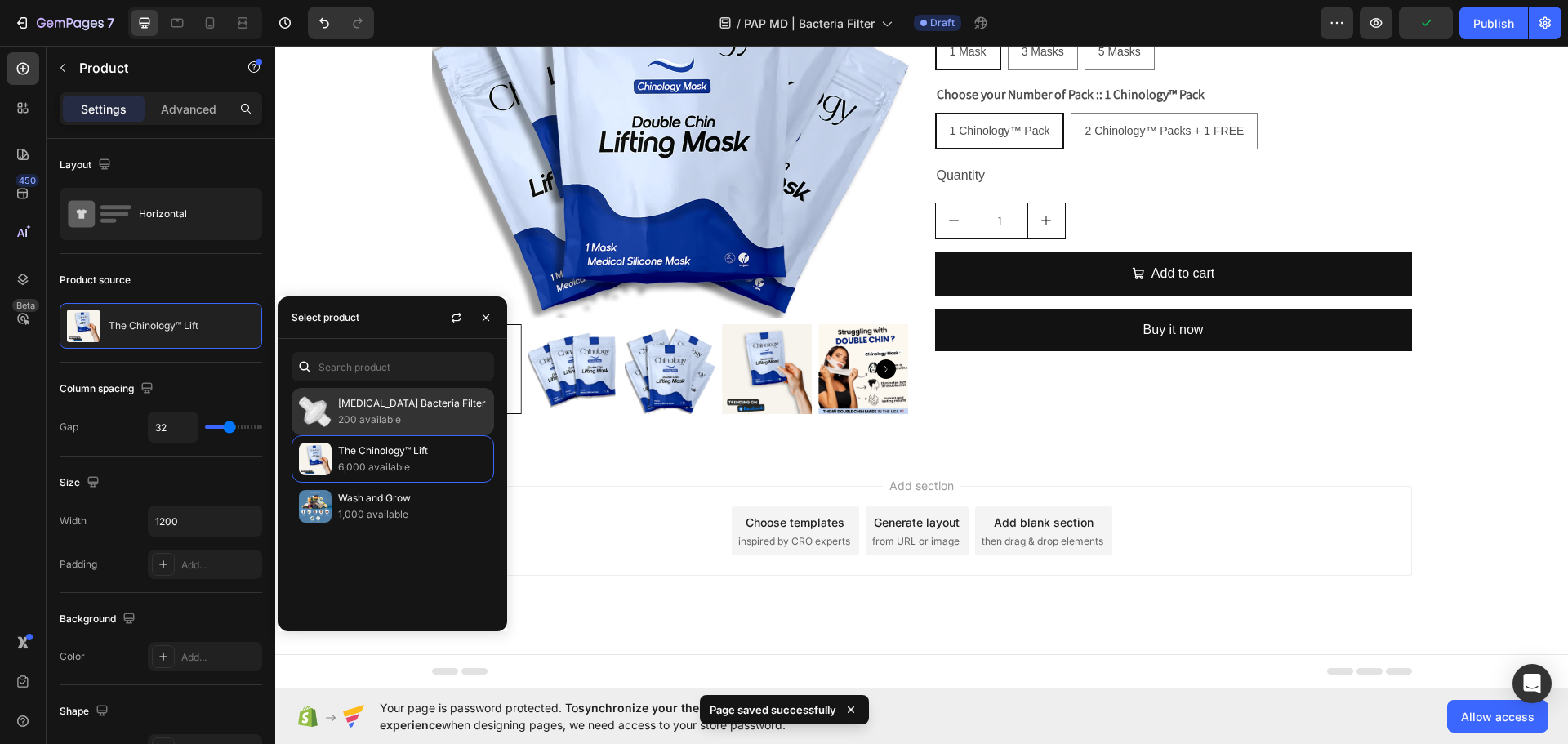
click at [400, 403] on p "[MEDICAL_DATA] Bacteria Filter" at bounding box center [412, 403] width 149 height 16
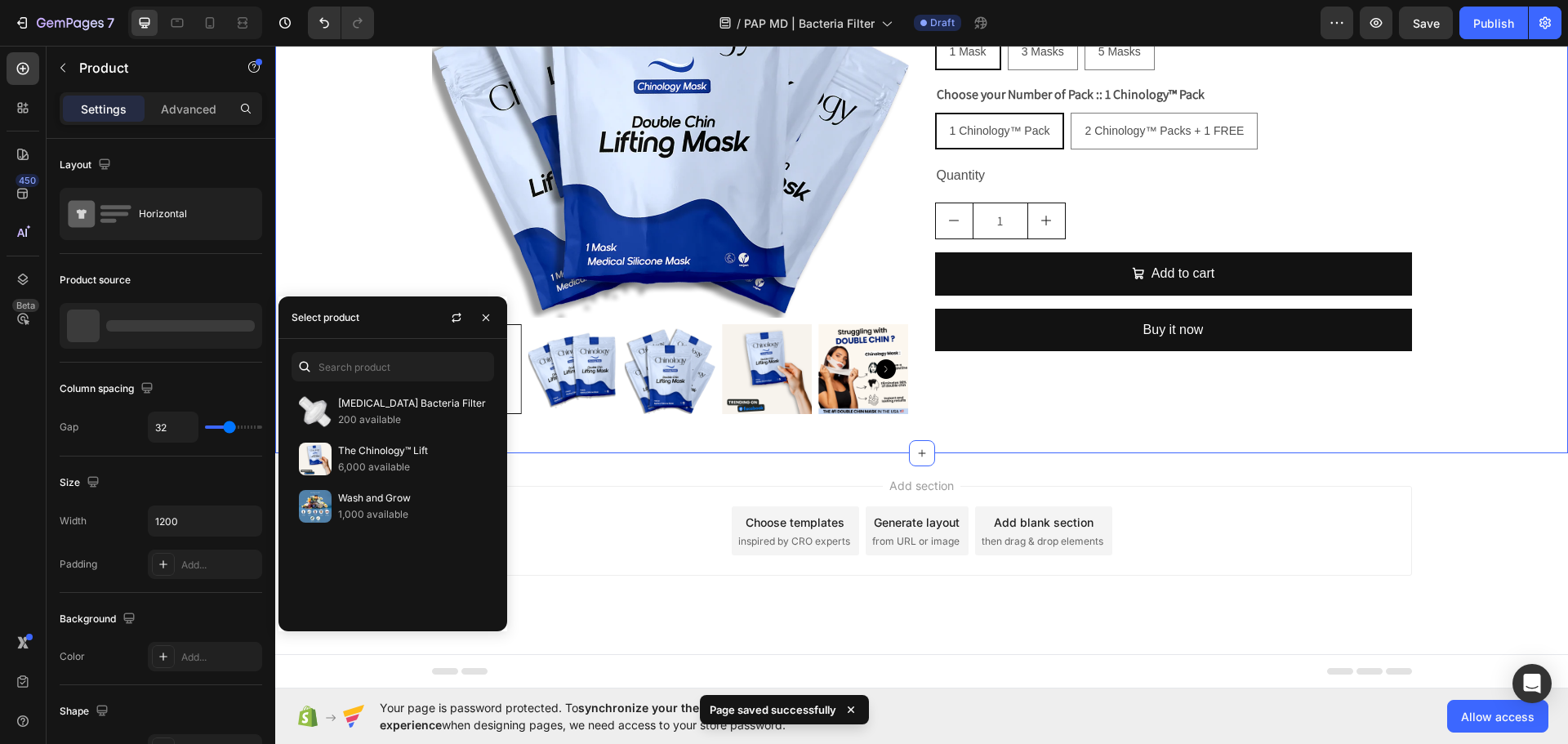
scroll to position [0, 0]
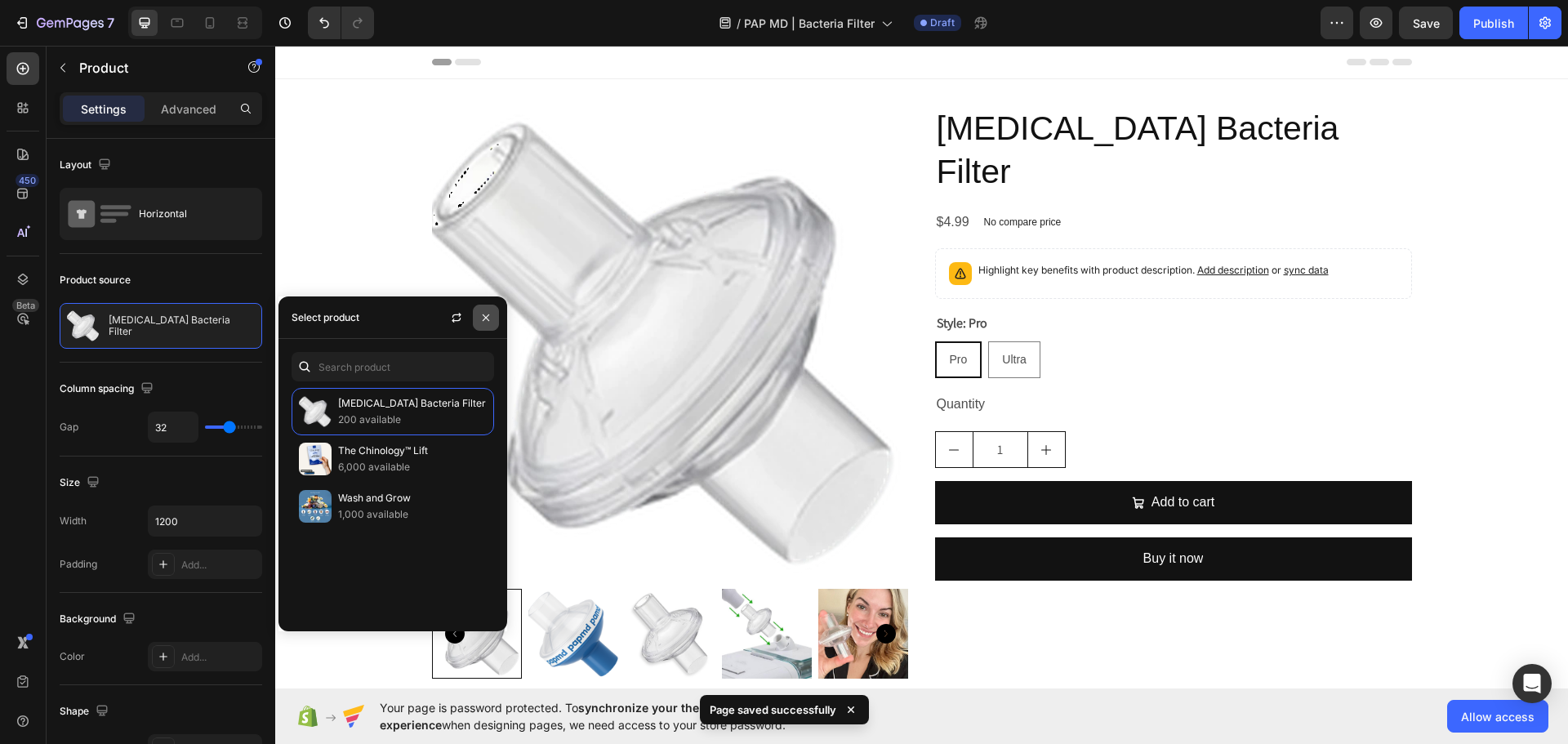
click at [489, 318] on icon "button" at bounding box center [486, 317] width 13 height 13
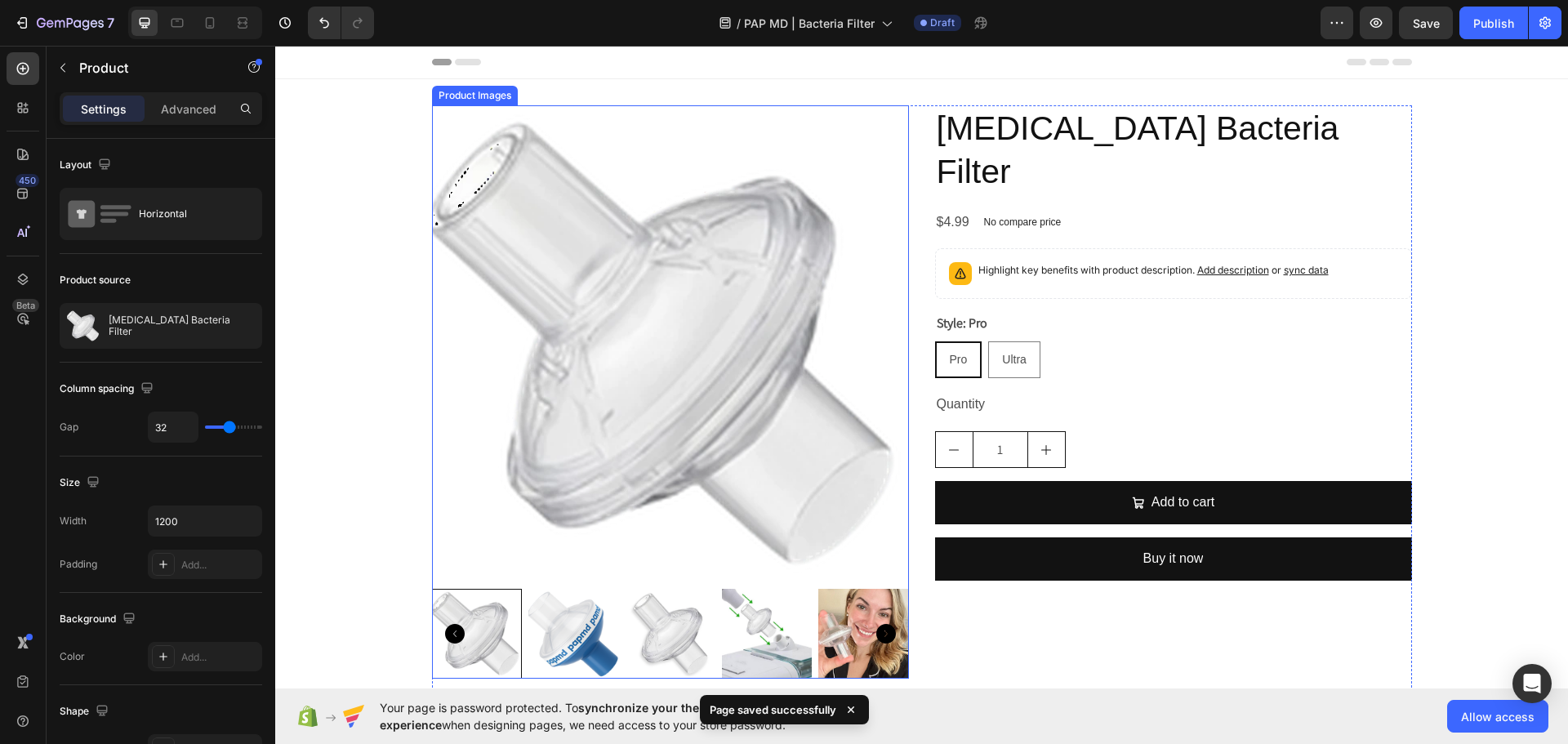
click at [568, 620] on img at bounding box center [574, 633] width 90 height 90
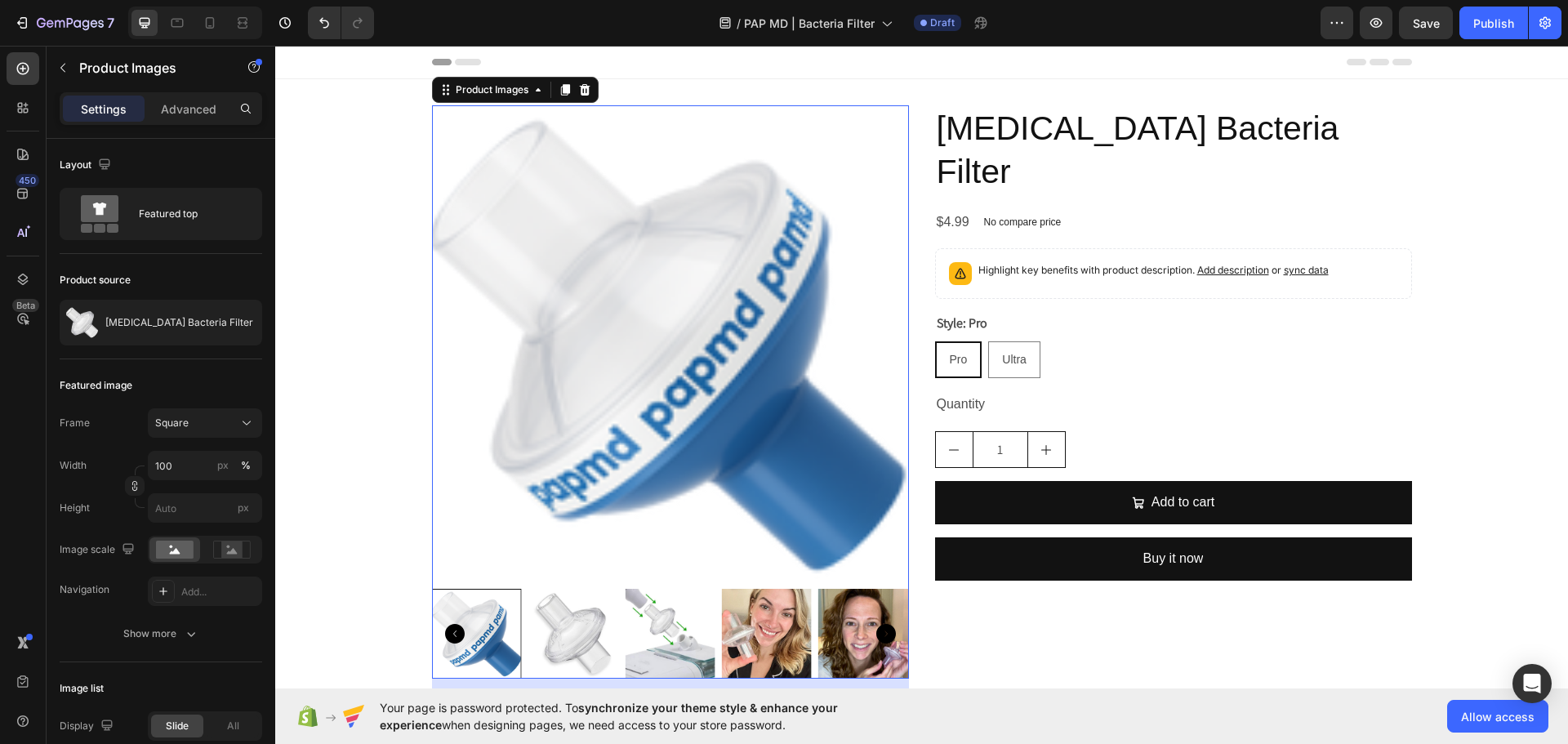
click at [624, 633] on img at bounding box center [669, 633] width 90 height 90
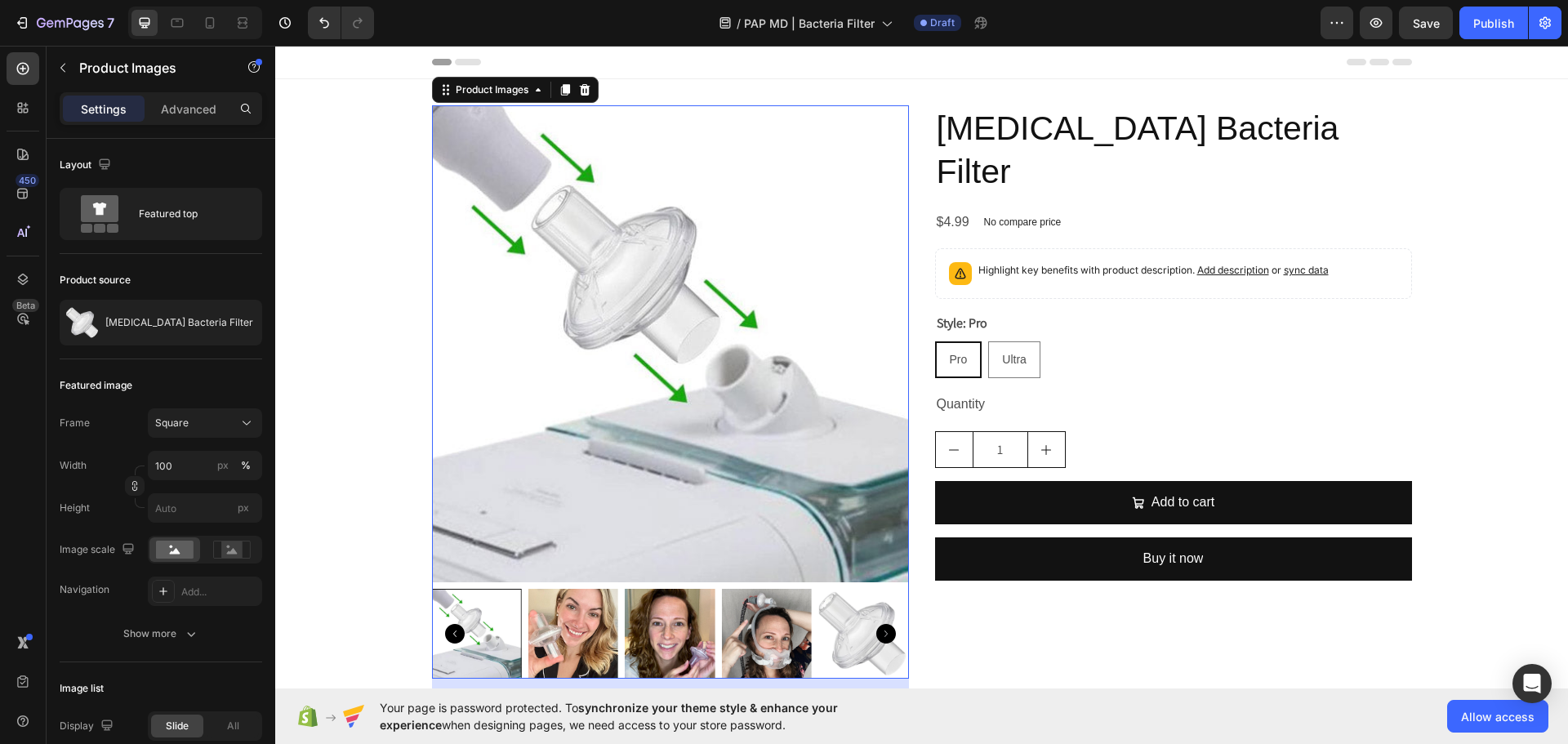
click at [637, 636] on img at bounding box center [669, 633] width 90 height 90
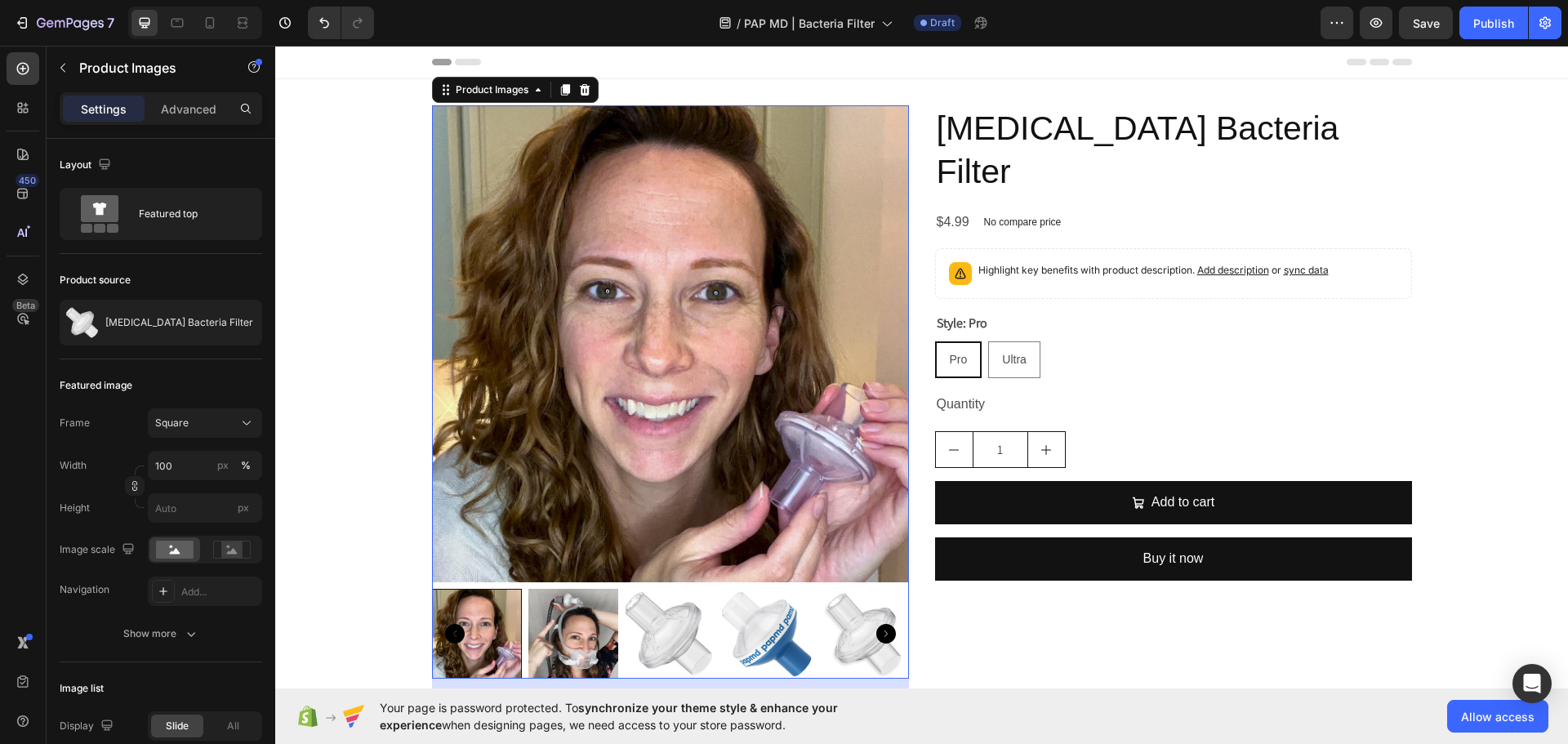
click at [687, 640] on img at bounding box center [669, 633] width 90 height 90
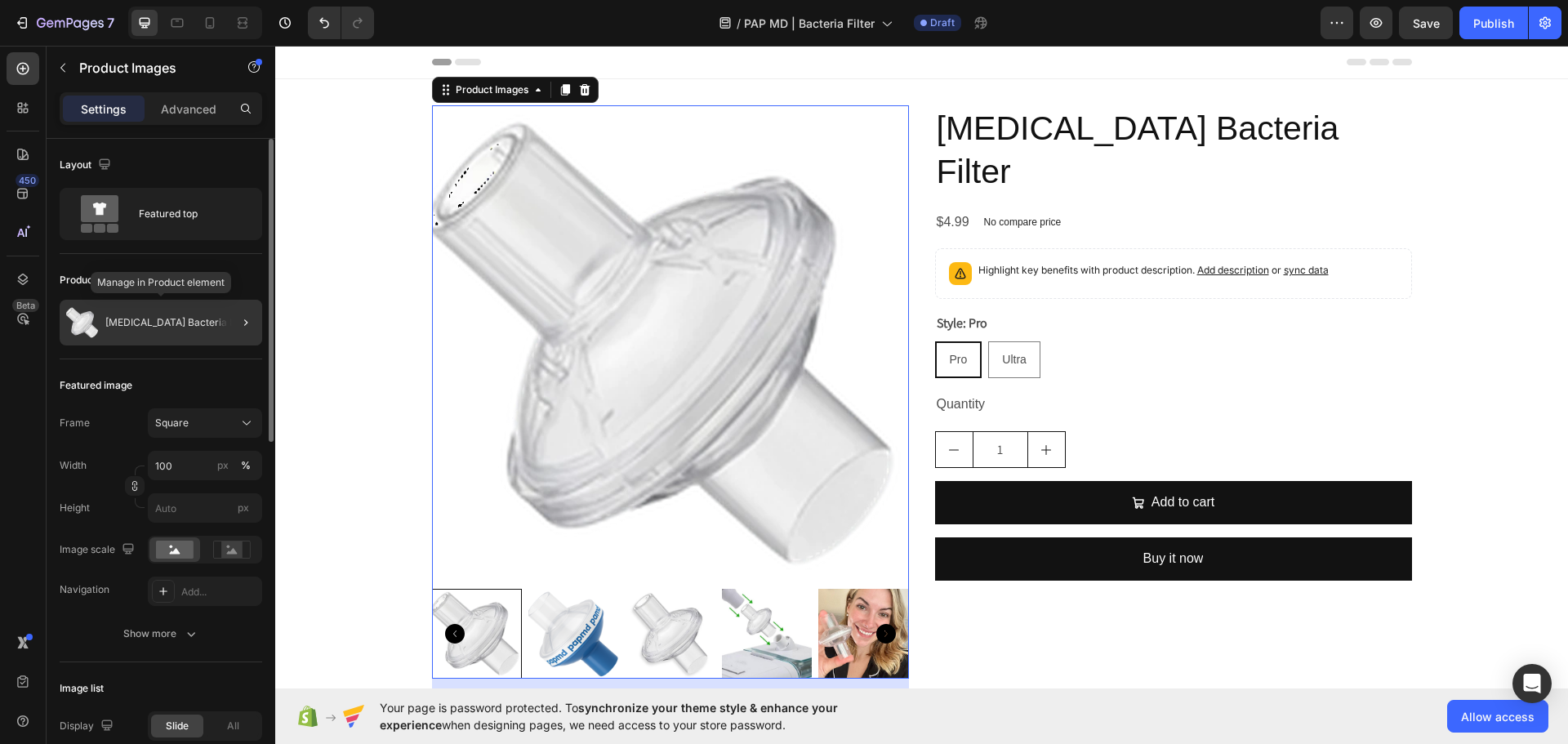
click at [159, 335] on div "[MEDICAL_DATA] Bacteria Filter" at bounding box center [161, 322] width 202 height 46
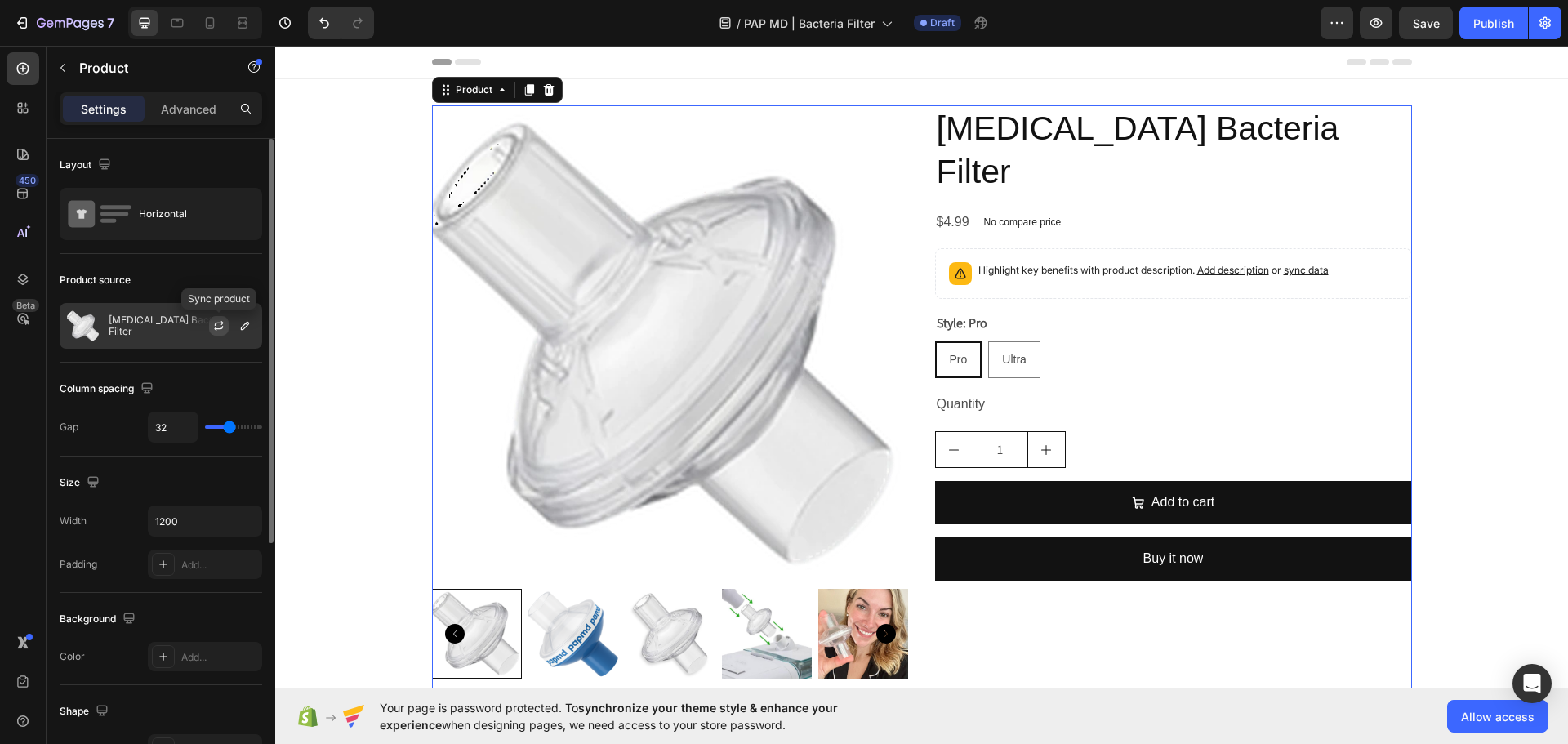
click at [218, 330] on icon "button" at bounding box center [218, 325] width 13 height 13
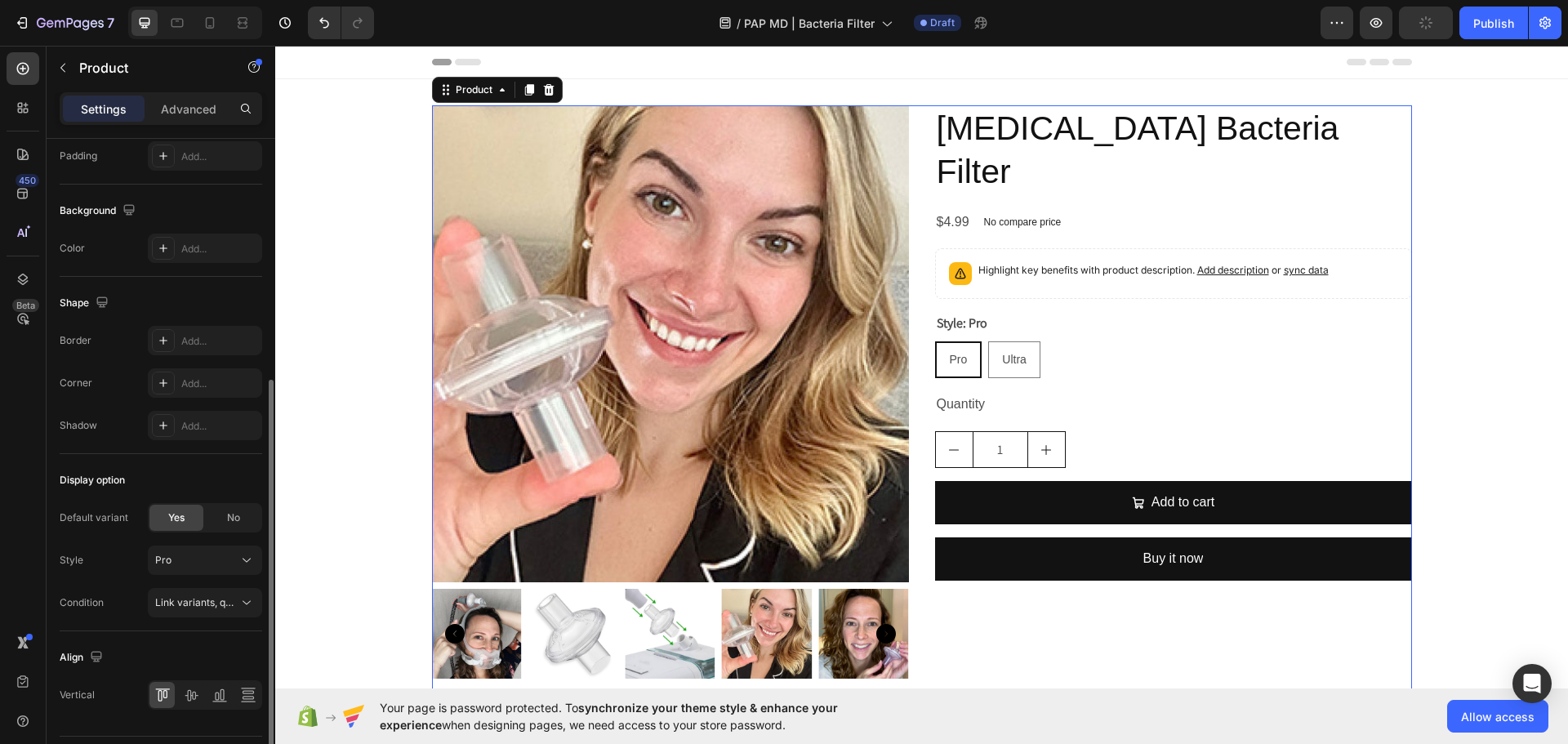
scroll to position [453, 0]
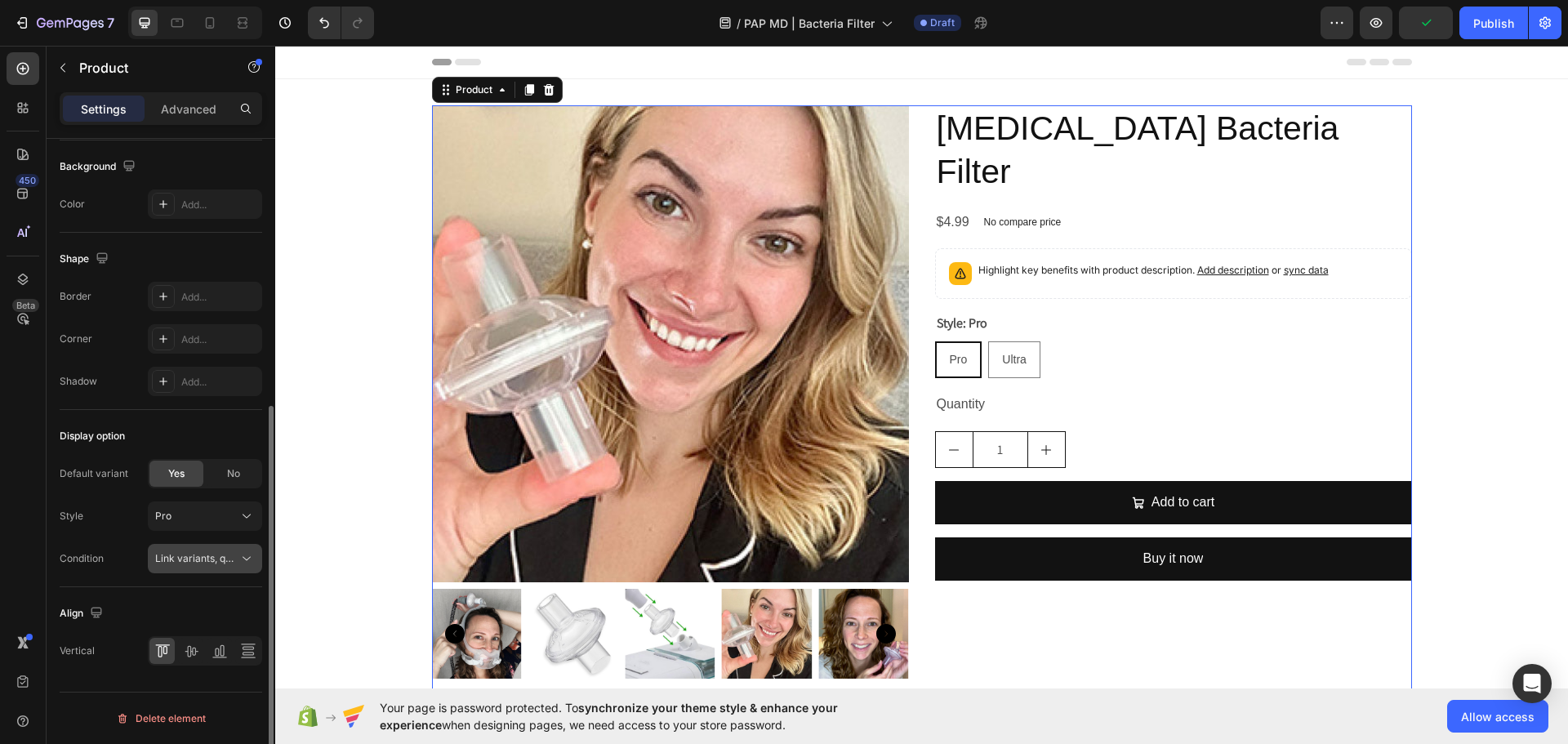
click at [212, 565] on span "Link variants, quantity <br> between same products" at bounding box center [197, 558] width 84 height 15
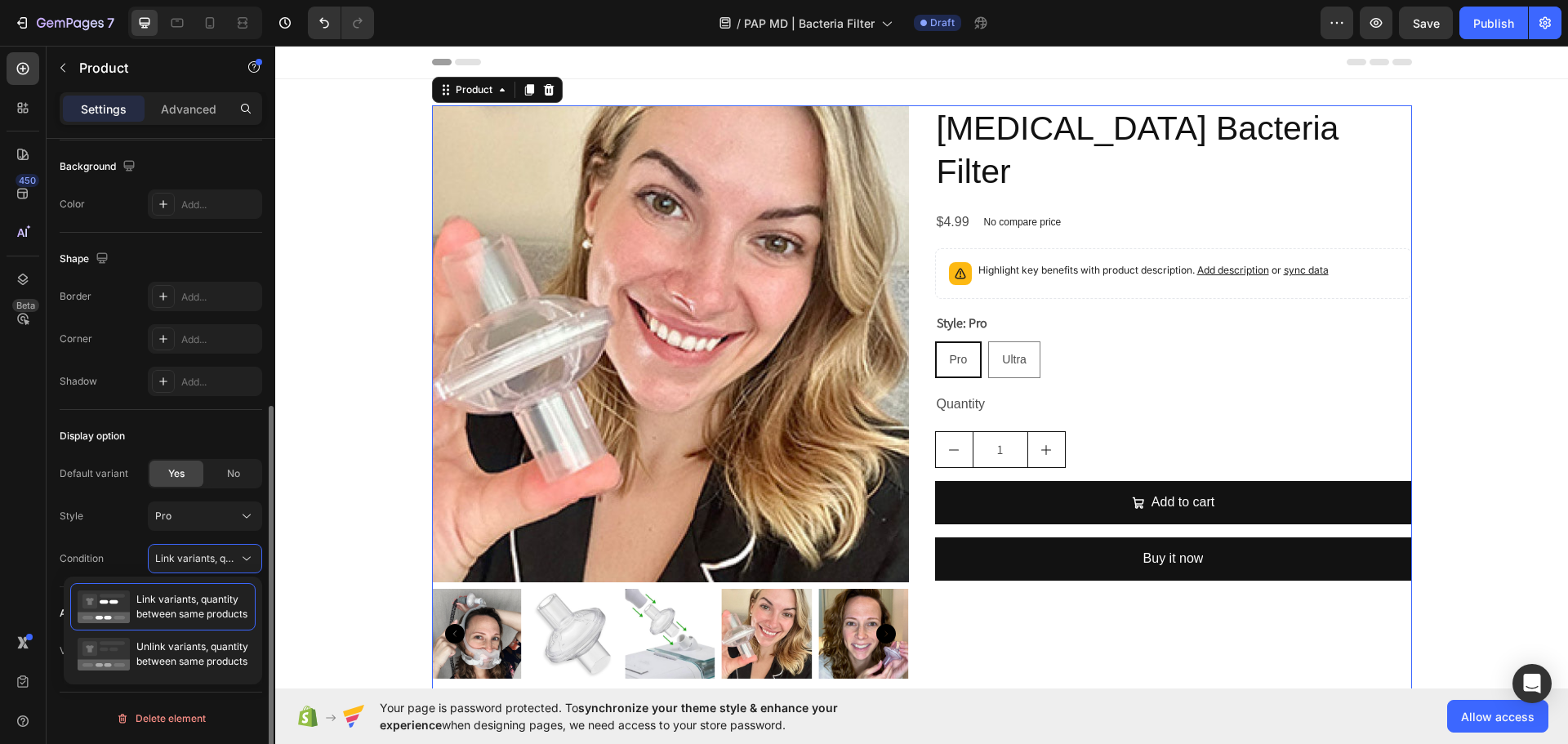
click at [123, 556] on div "Condition Link variants, quantity <br> between same products" at bounding box center [161, 558] width 202 height 29
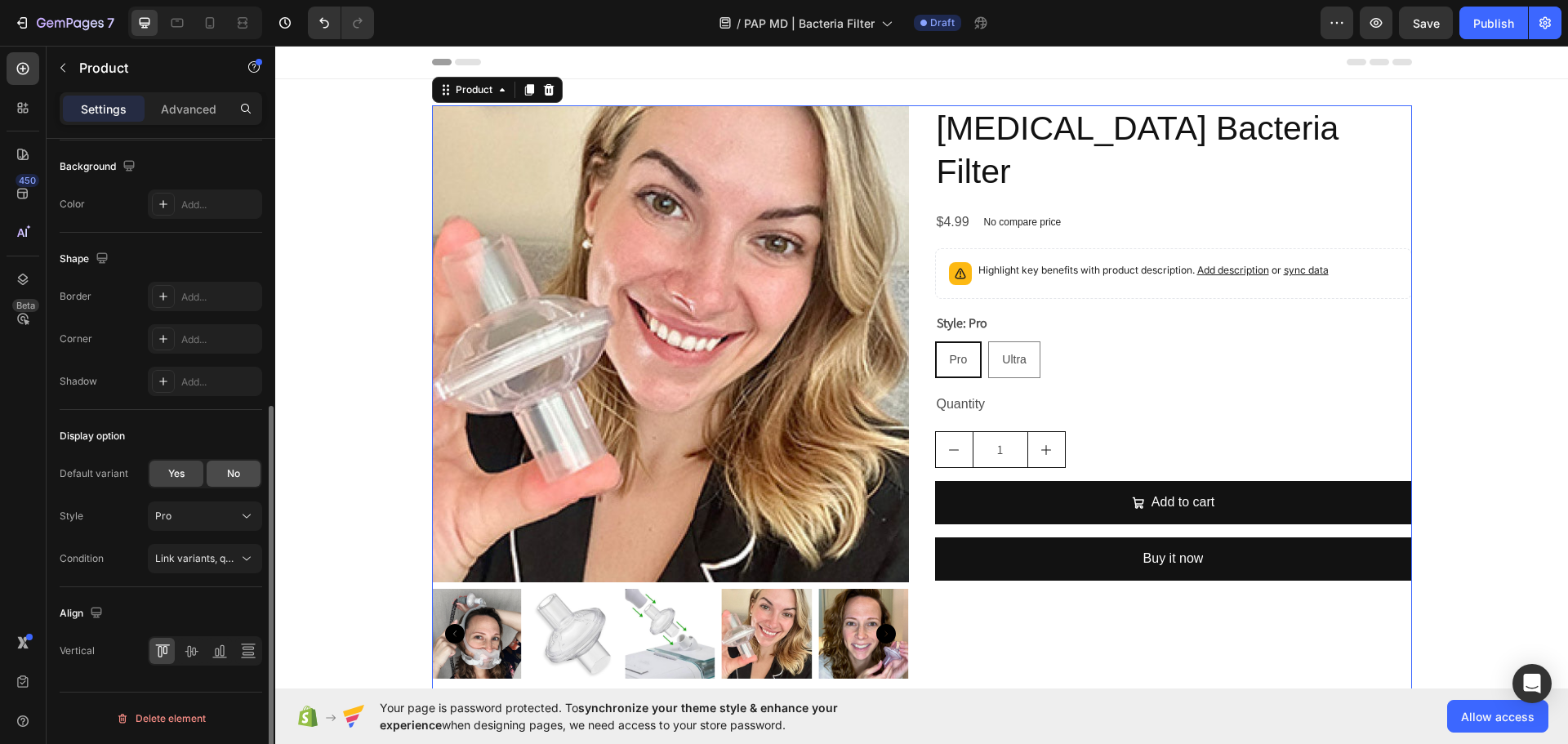
click at [233, 473] on span "No" at bounding box center [233, 473] width 13 height 15
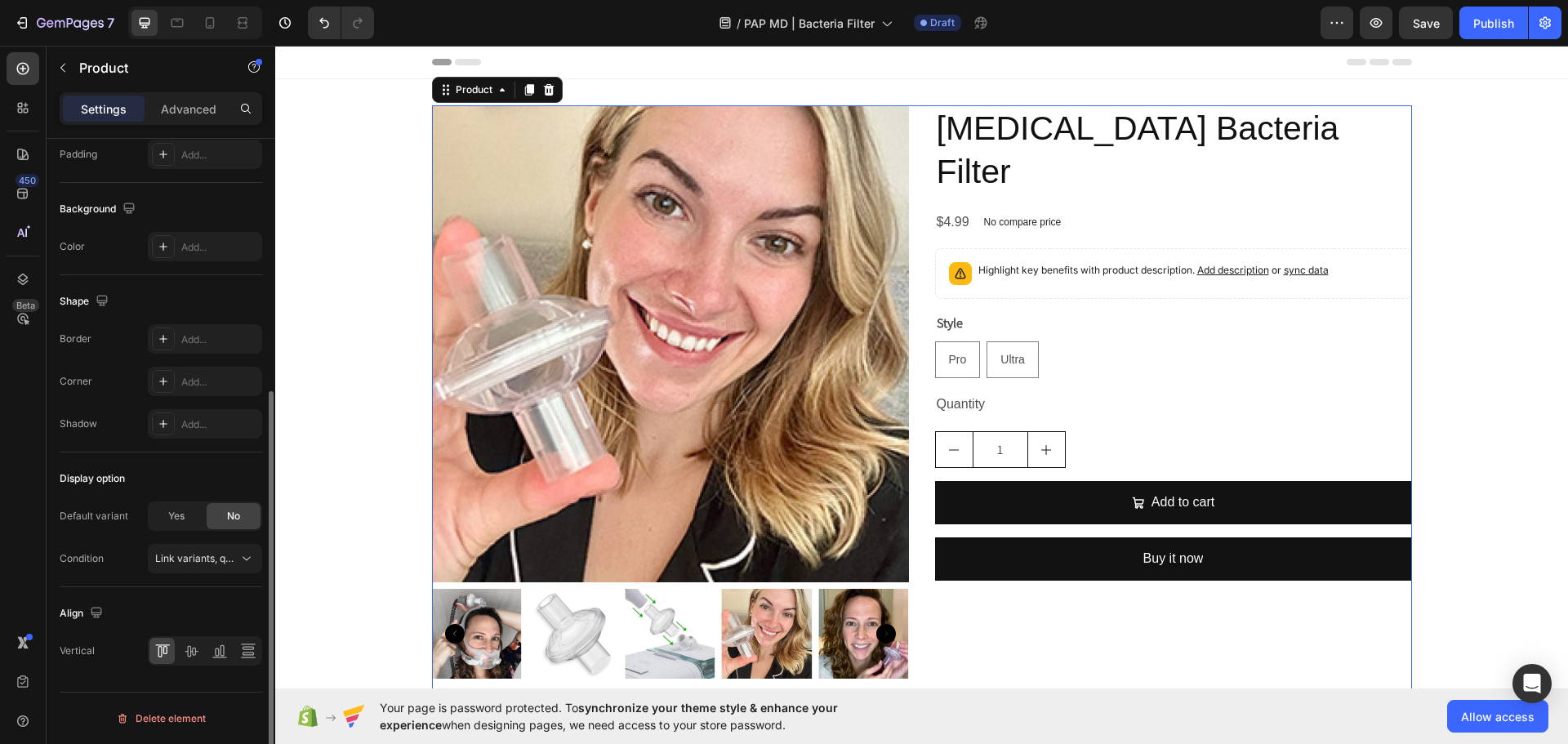
scroll to position [410, 0]
click at [185, 512] on span "Yes" at bounding box center [177, 516] width 16 height 15
radio input "true"
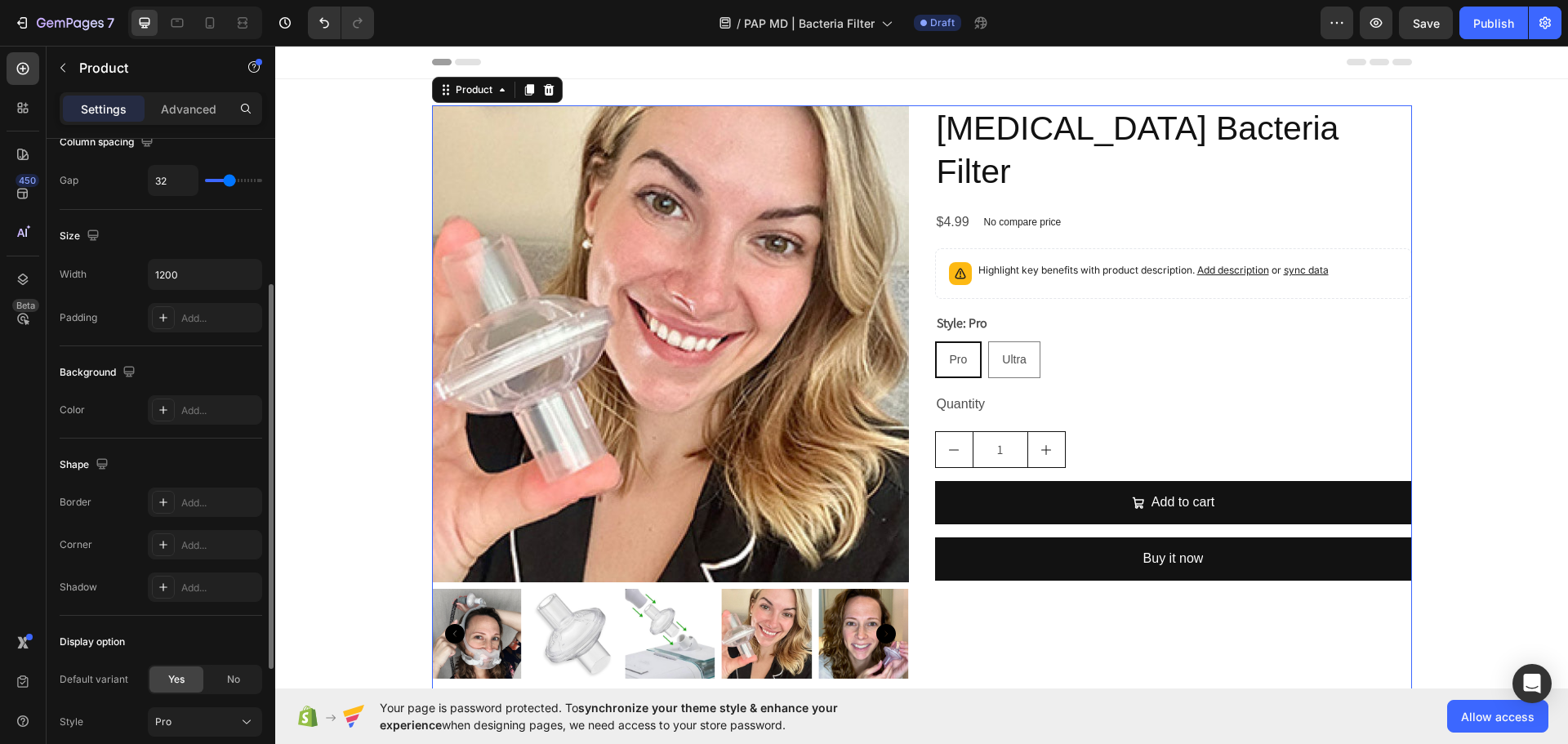
scroll to position [84, 0]
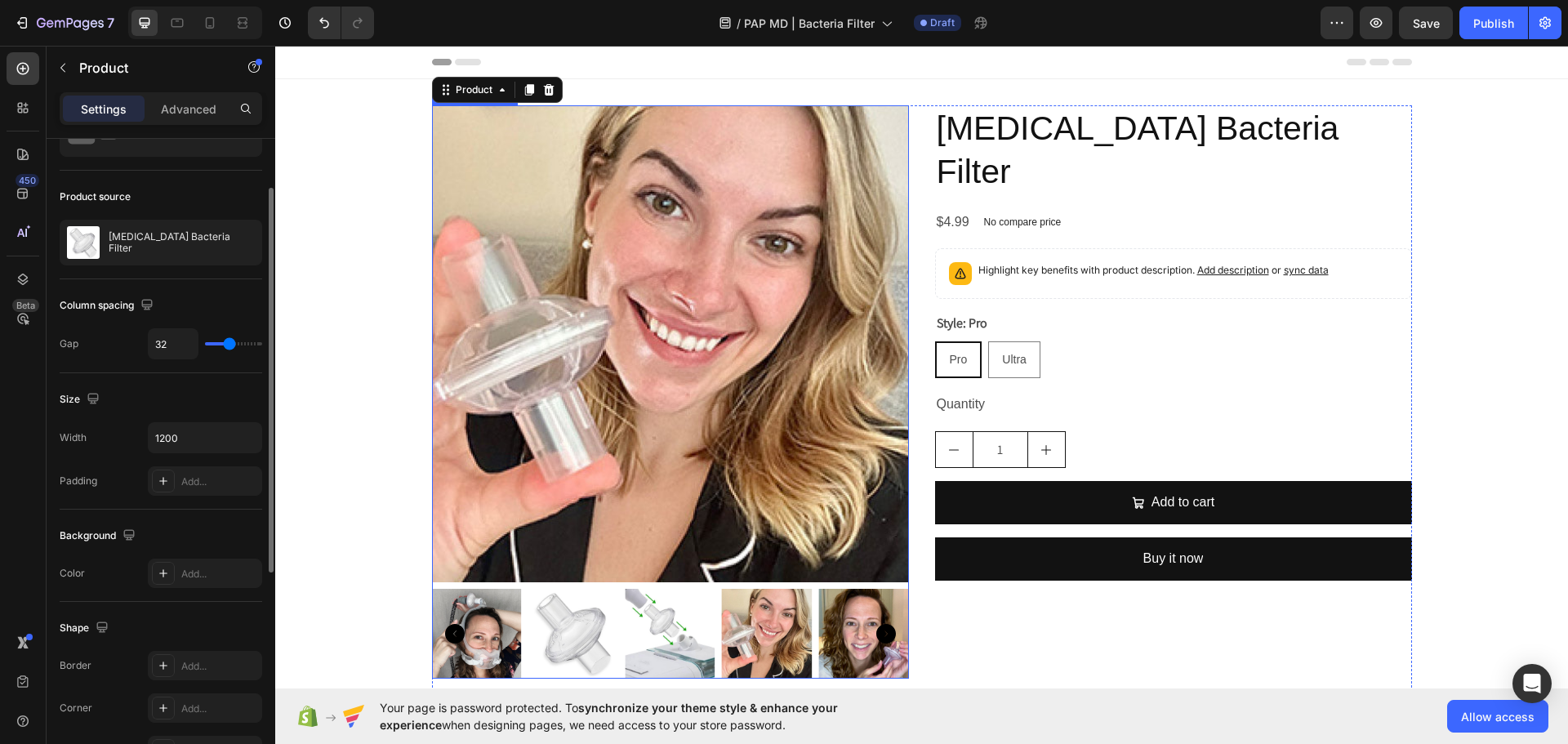
click at [604, 451] on img at bounding box center [670, 344] width 477 height 477
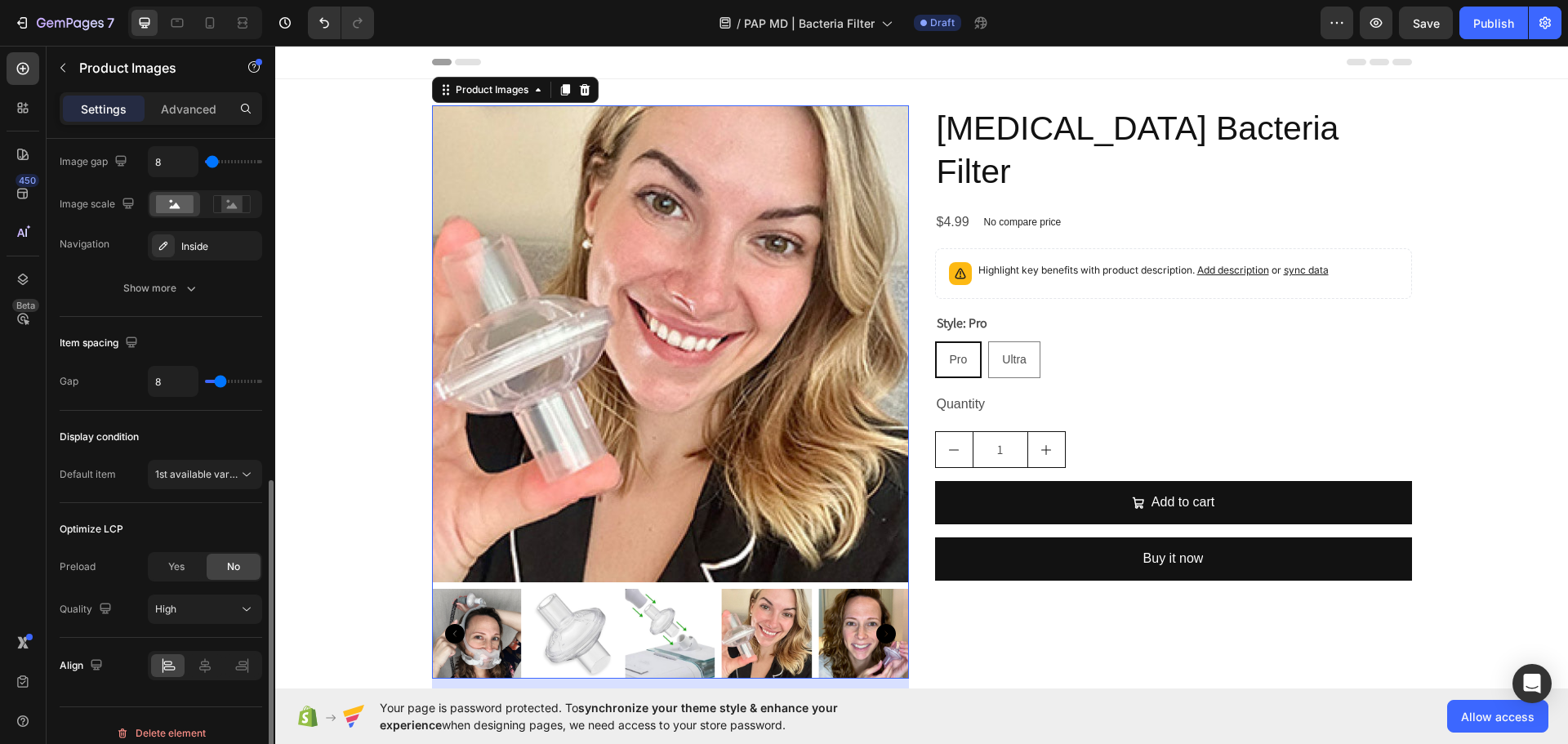
scroll to position [750, 0]
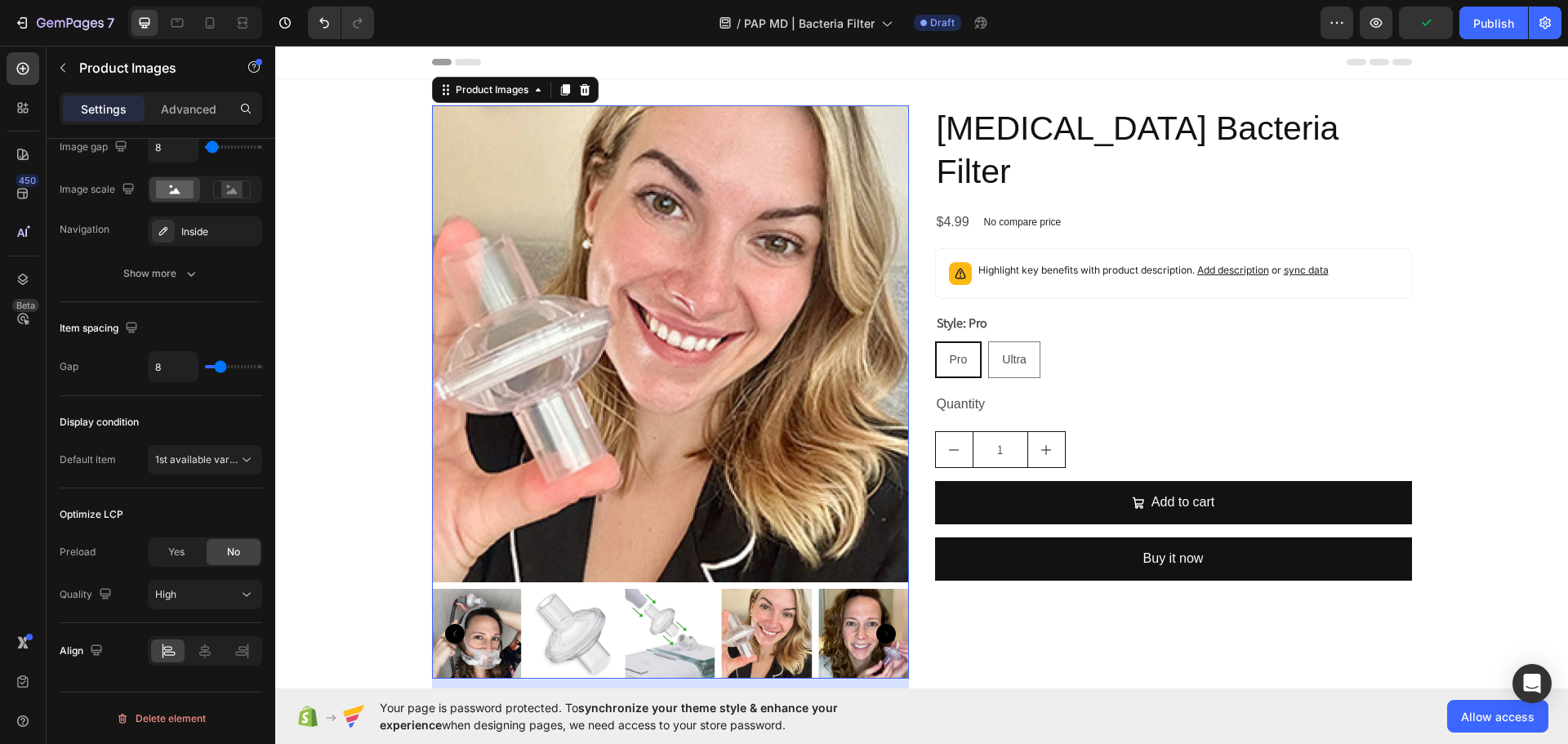
click at [468, 626] on img at bounding box center [476, 633] width 90 height 90
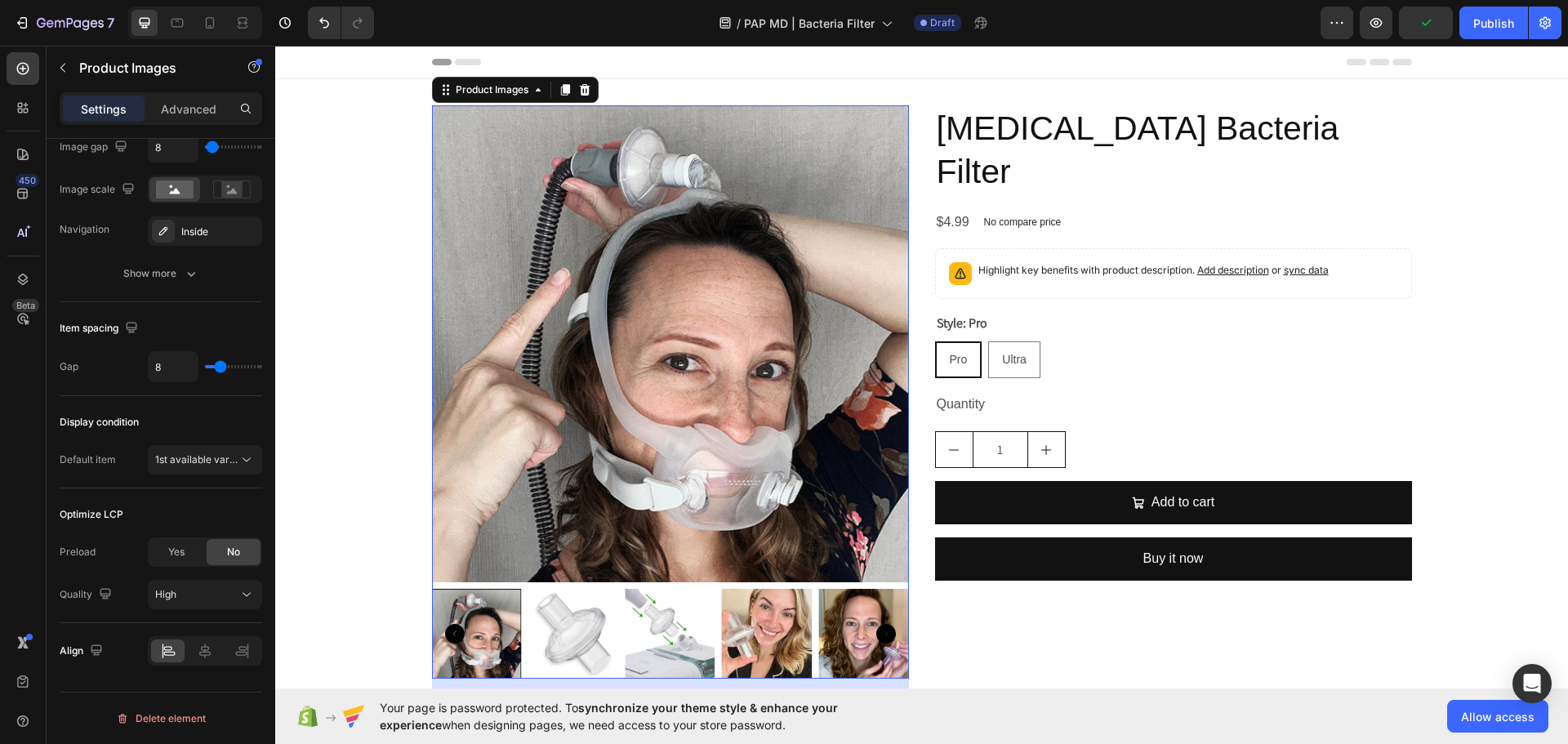
click at [592, 622] on img at bounding box center [574, 633] width 90 height 90
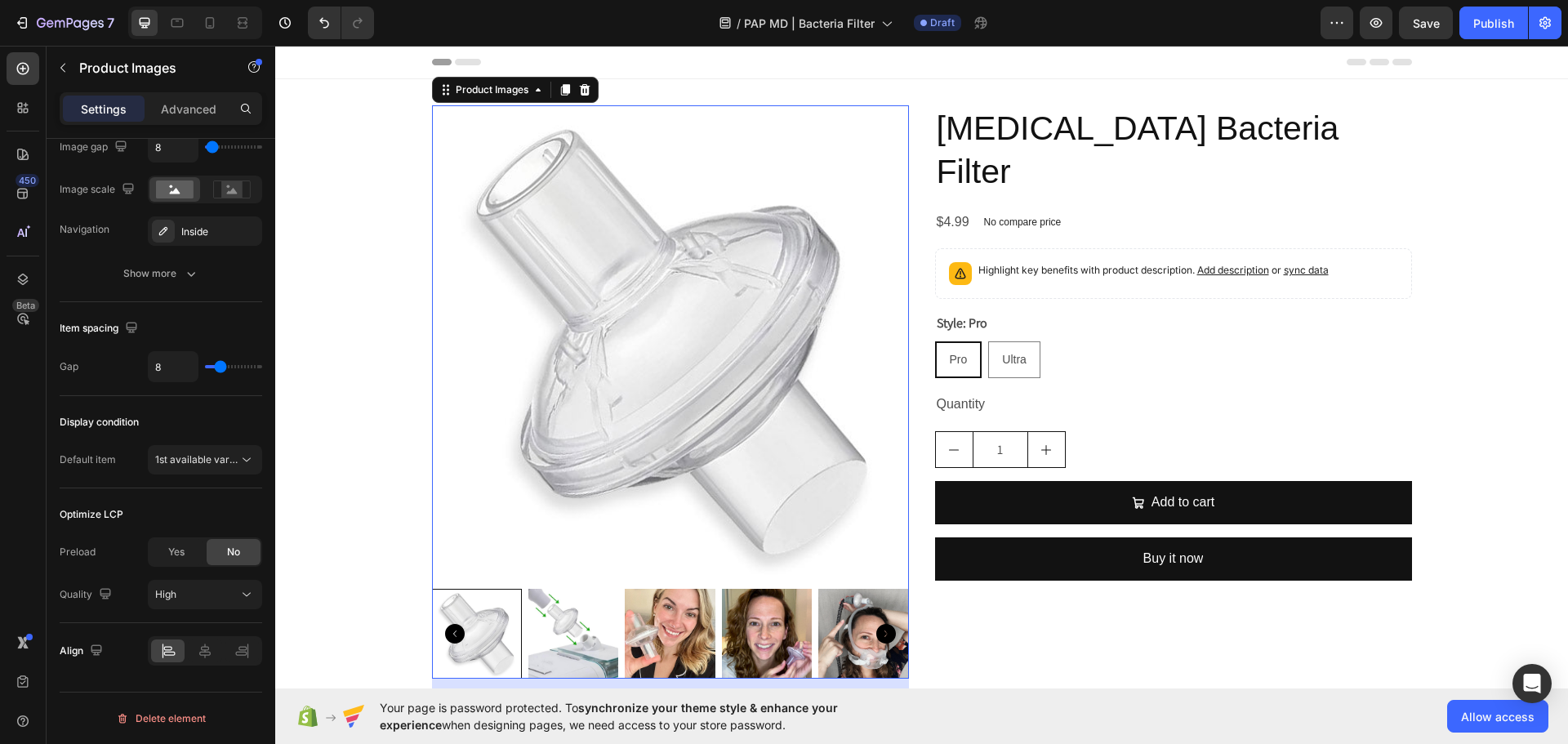
click at [562, 619] on img at bounding box center [574, 633] width 90 height 90
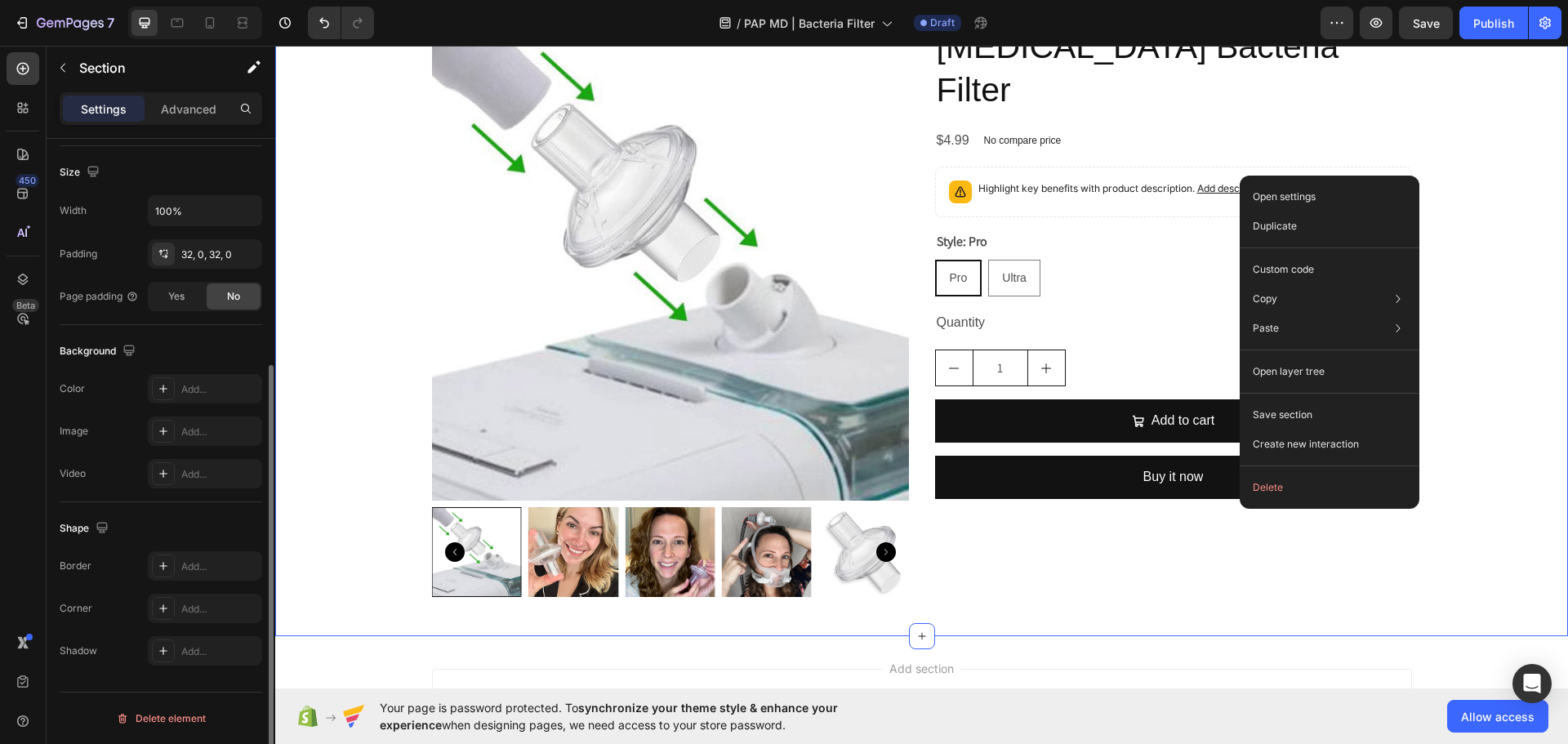
scroll to position [0, 0]
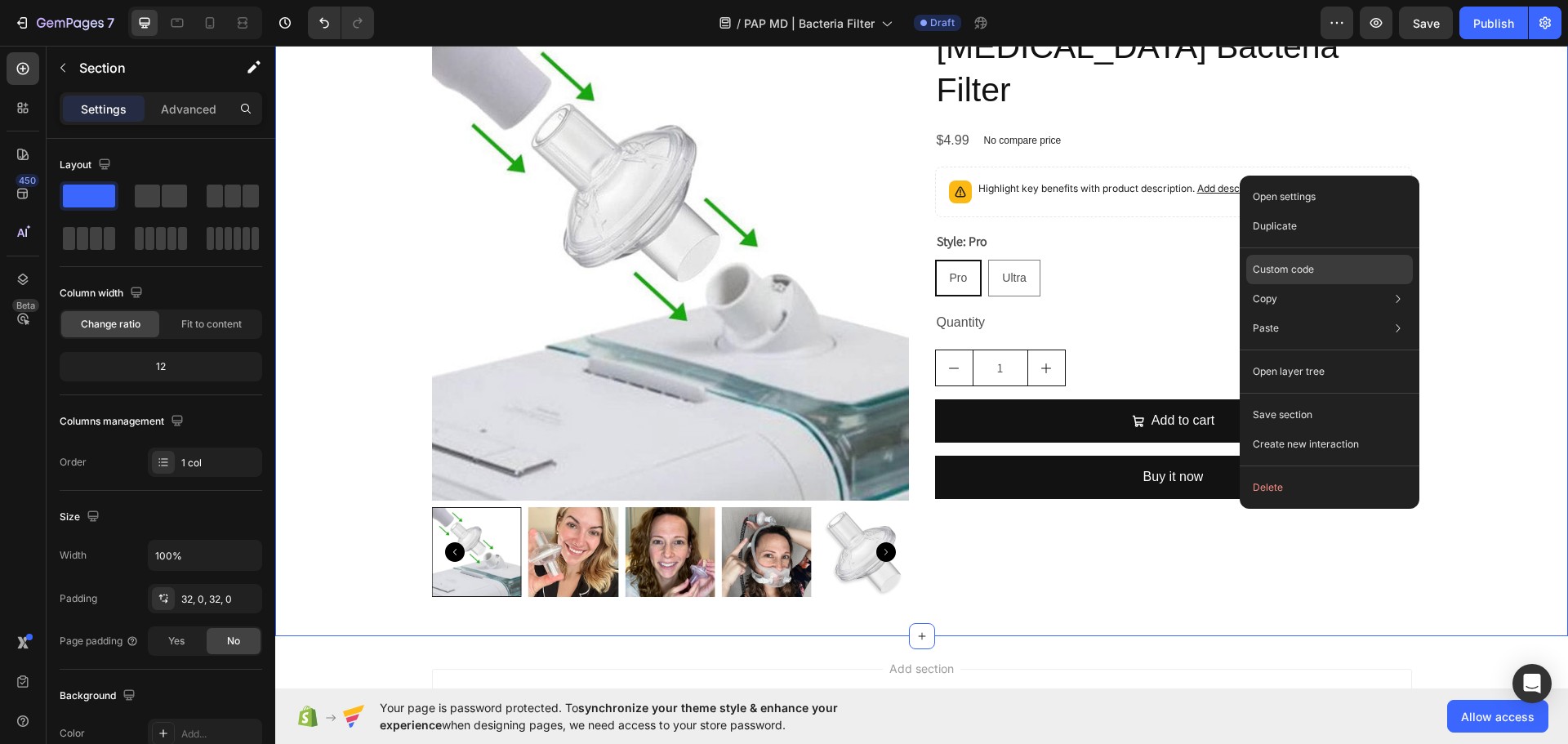
click at [1335, 272] on div "Custom code" at bounding box center [1329, 268] width 167 height 29
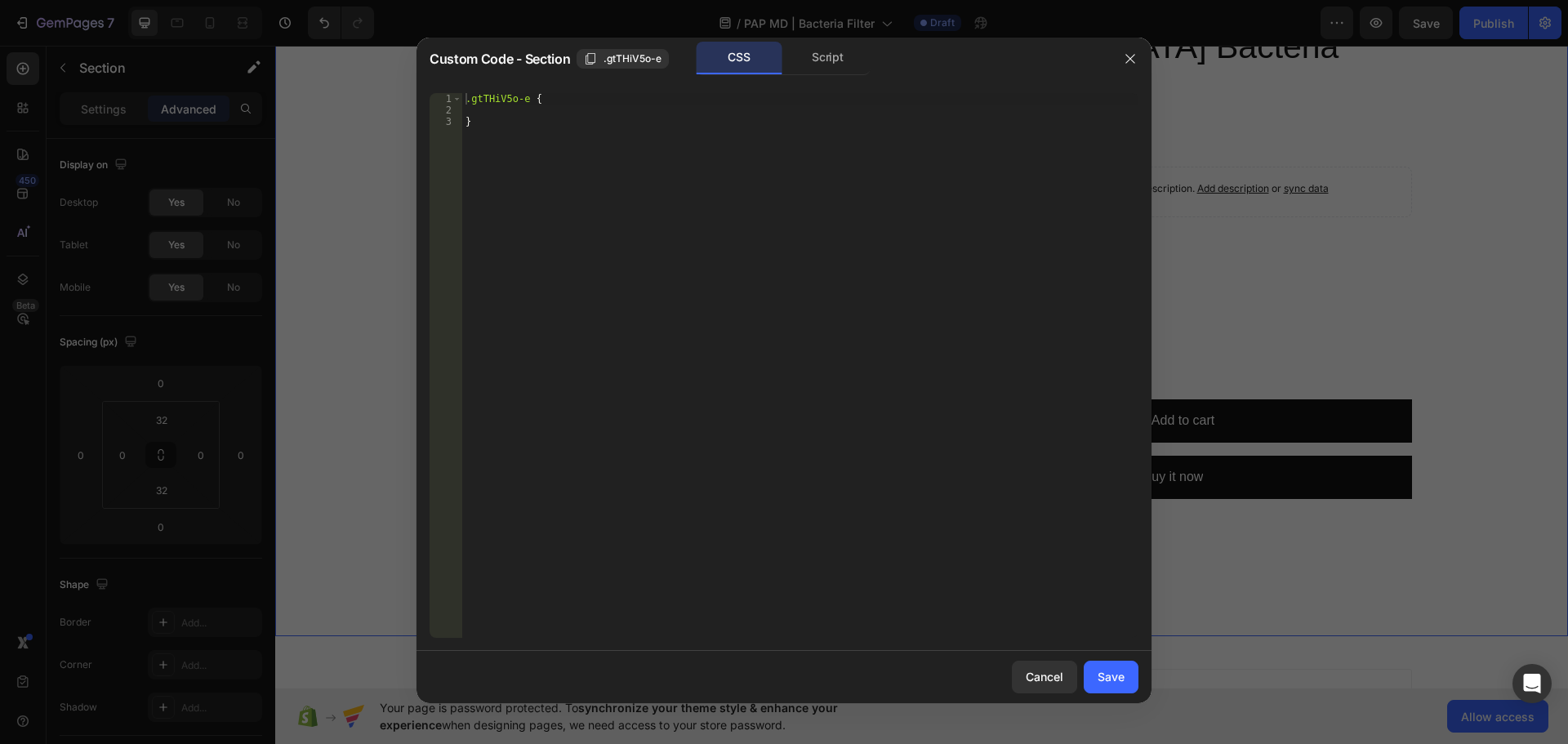
click at [587, 115] on div ".gtTHiV5o-e { }" at bounding box center [800, 376] width 676 height 567
paste textarea "background: linear-gradient(0deg, rgba(255, 255, 255, 1) 50%, rgba(227, 234, 24…"
click at [950, 116] on div ".gtTHiV5o-e { background : linear-gradient( 0 deg , rgba ( 255 , 255 , 255 , 1 …" at bounding box center [800, 376] width 676 height 567
type textarea "}"
click at [1125, 673] on button "Save" at bounding box center [1110, 676] width 55 height 33
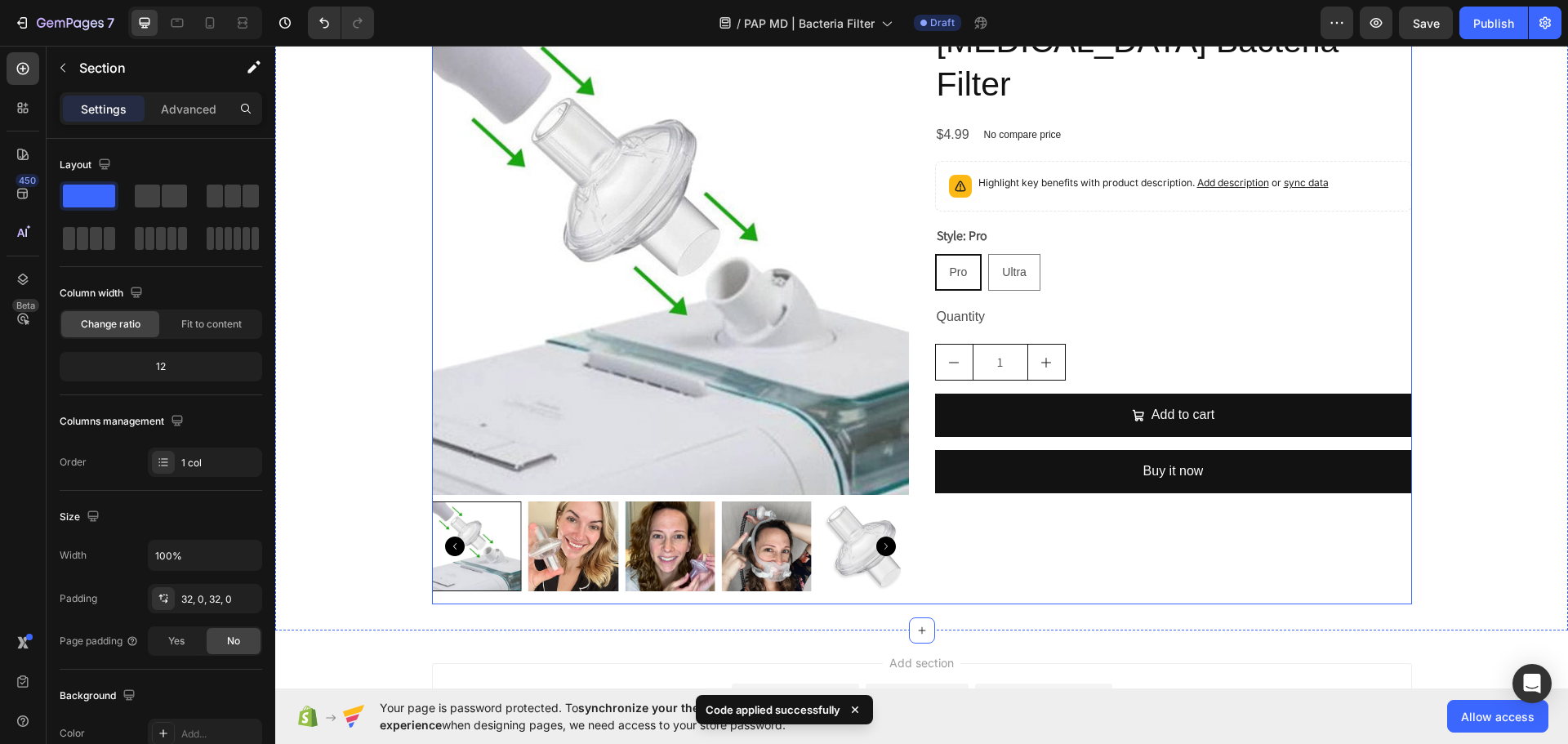
scroll to position [245, 0]
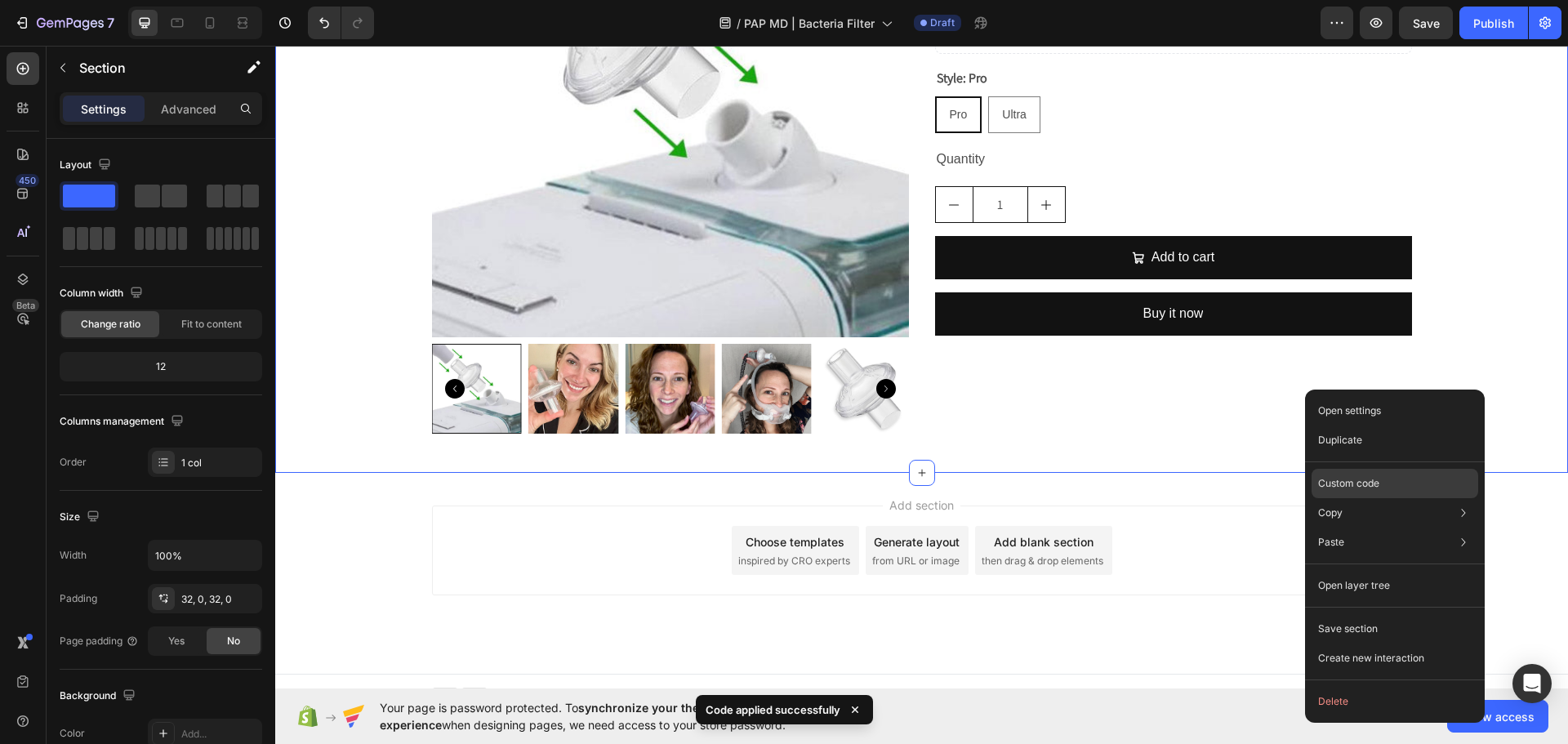
click at [1399, 480] on div "Custom code" at bounding box center [1394, 483] width 167 height 29
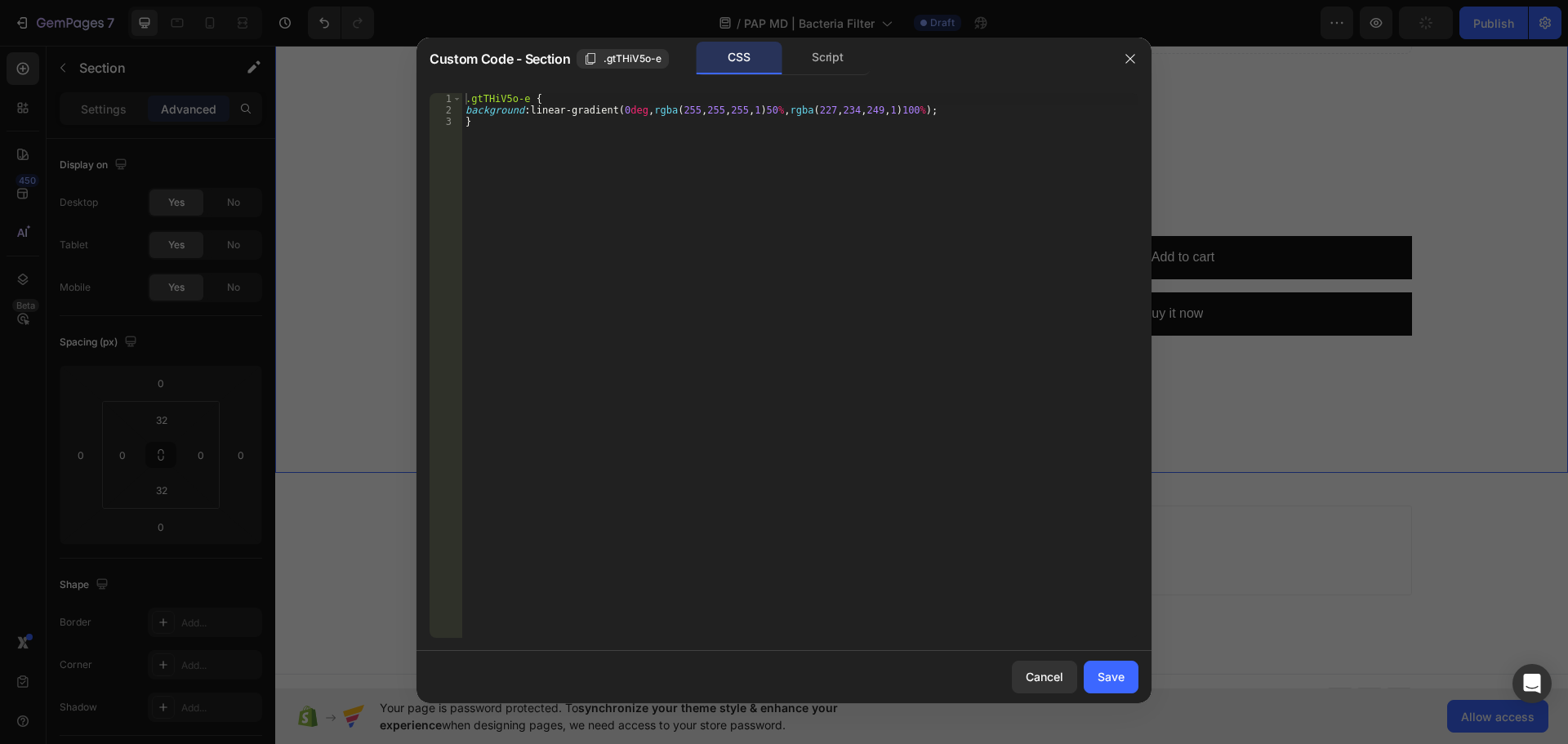
click at [948, 108] on div ".gtTHiV5o-e { background : linear-gradient( 0 deg , rgba ( 255 , 255 , 255 , 1 …" at bounding box center [800, 376] width 676 height 567
type textarea "background: linear-gradient(0deg, rgba(255, 255, 255, 1) 50%, rgba(227, 234, 24…"
drag, startPoint x: 1123, startPoint y: 681, endPoint x: 997, endPoint y: 423, distance: 287.1
click at [1123, 681] on div "Save" at bounding box center [1110, 676] width 27 height 17
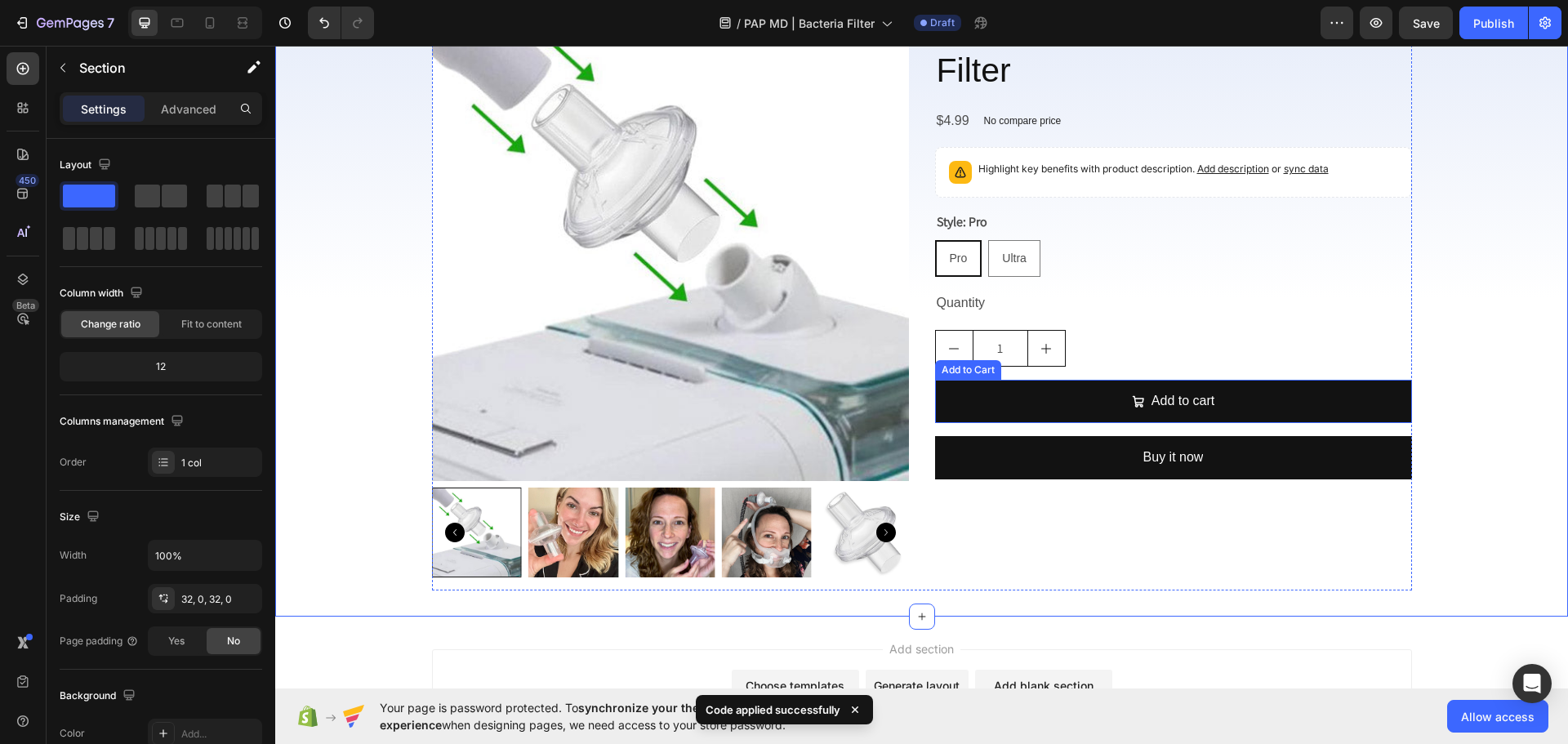
scroll to position [0, 0]
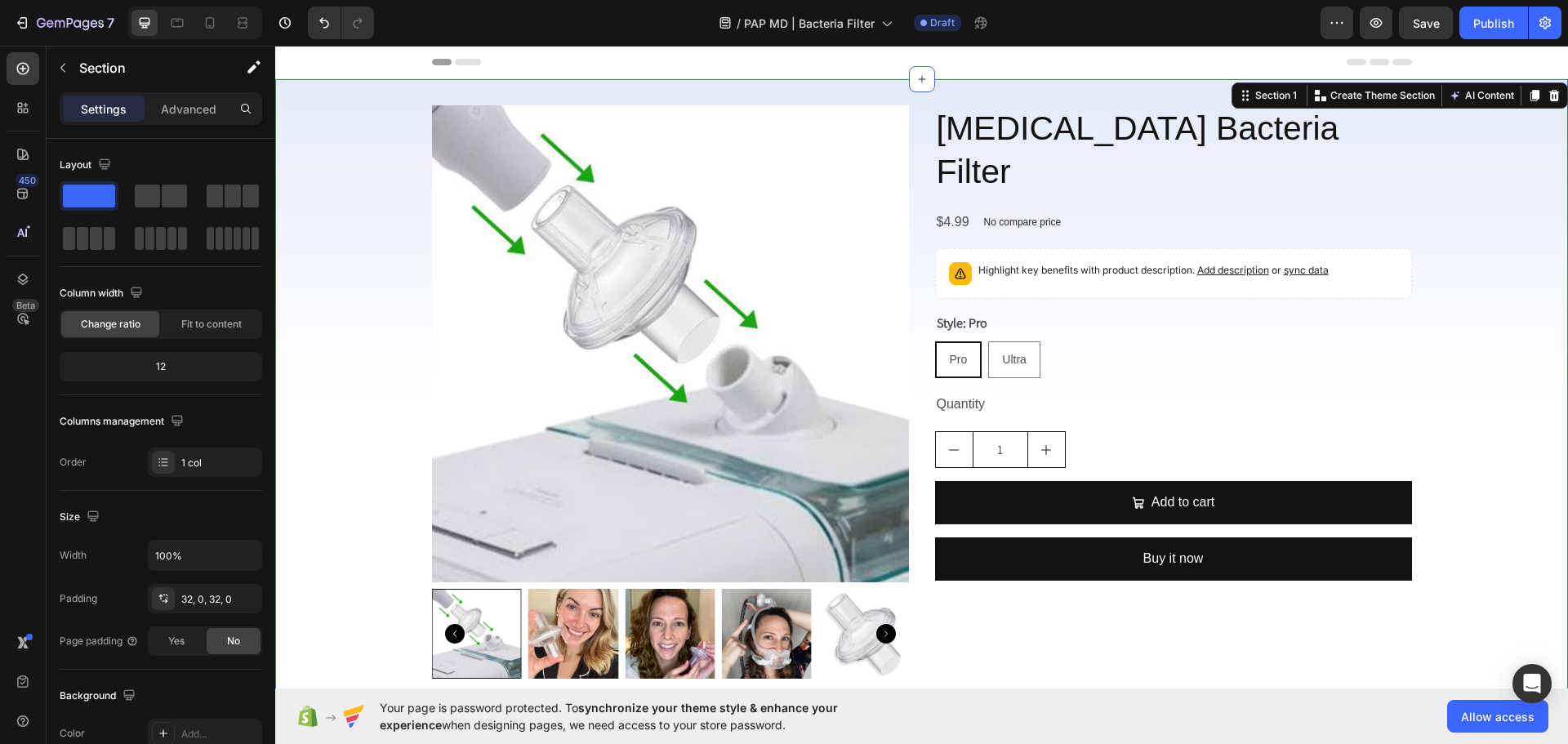
click at [390, 420] on div "Product Images [MEDICAL_DATA] Bacteria Filter Product Title $4.99 Product Price…" at bounding box center [922, 399] width 1293 height 586
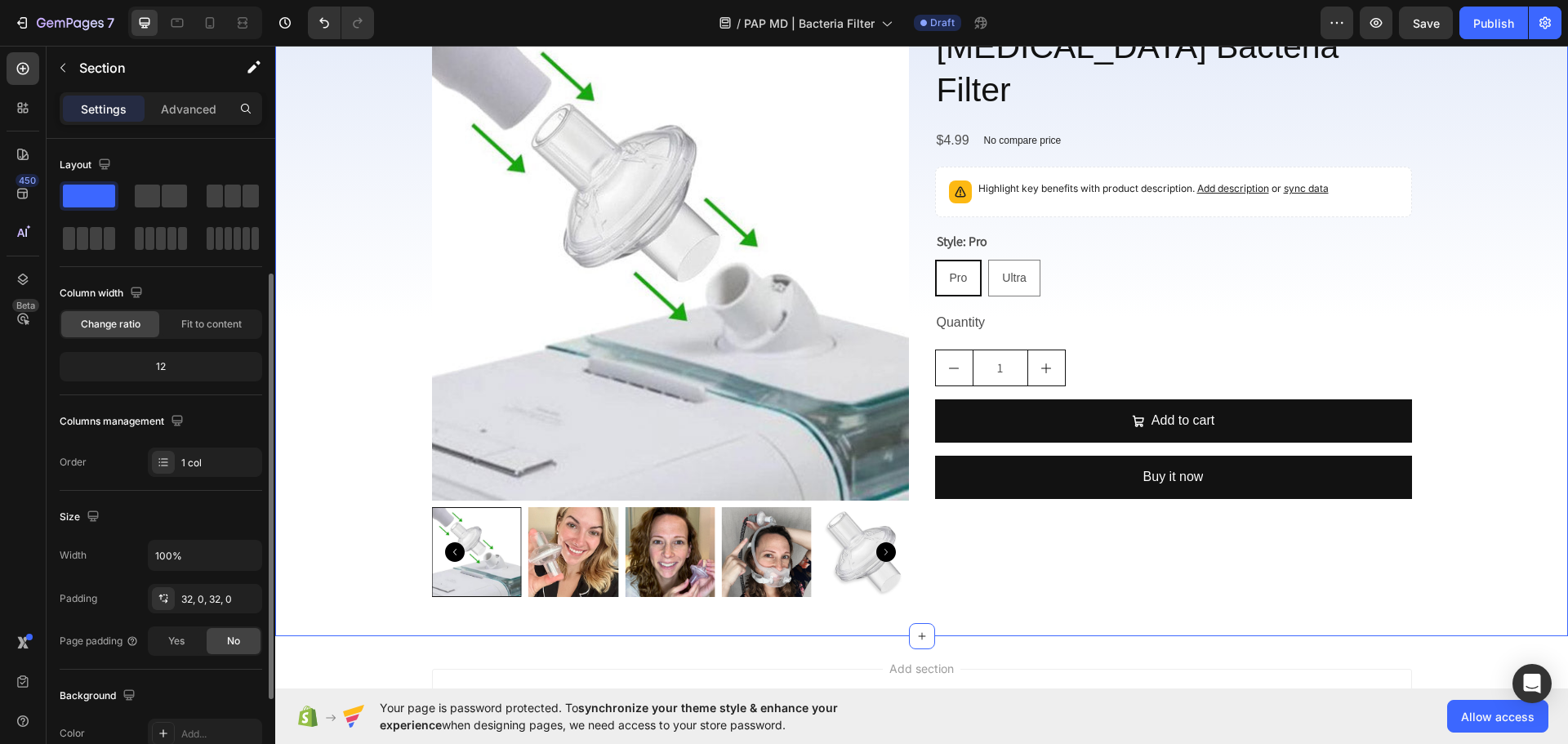
scroll to position [82, 0]
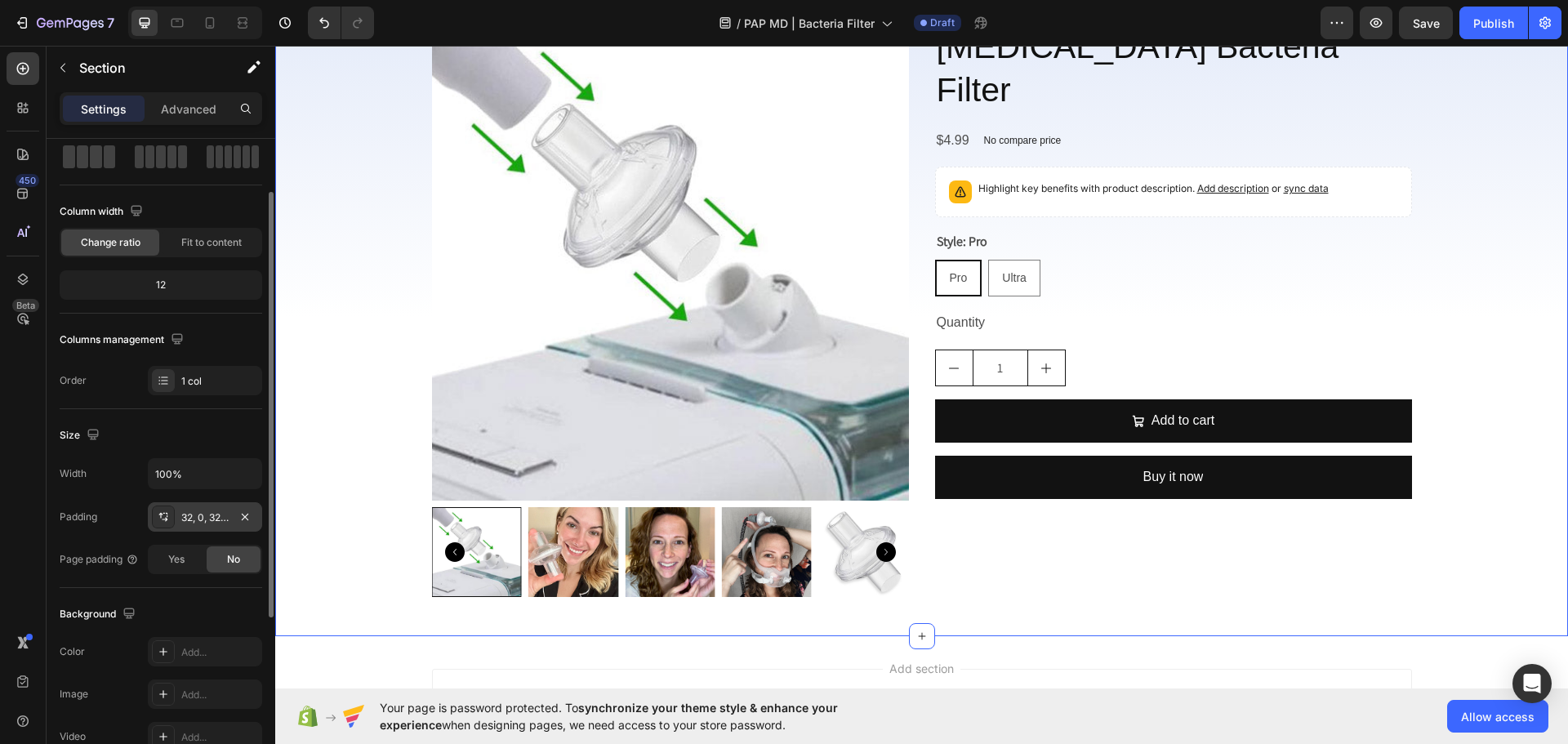
click at [197, 517] on div "32, 0, 32, 0" at bounding box center [204, 518] width 47 height 15
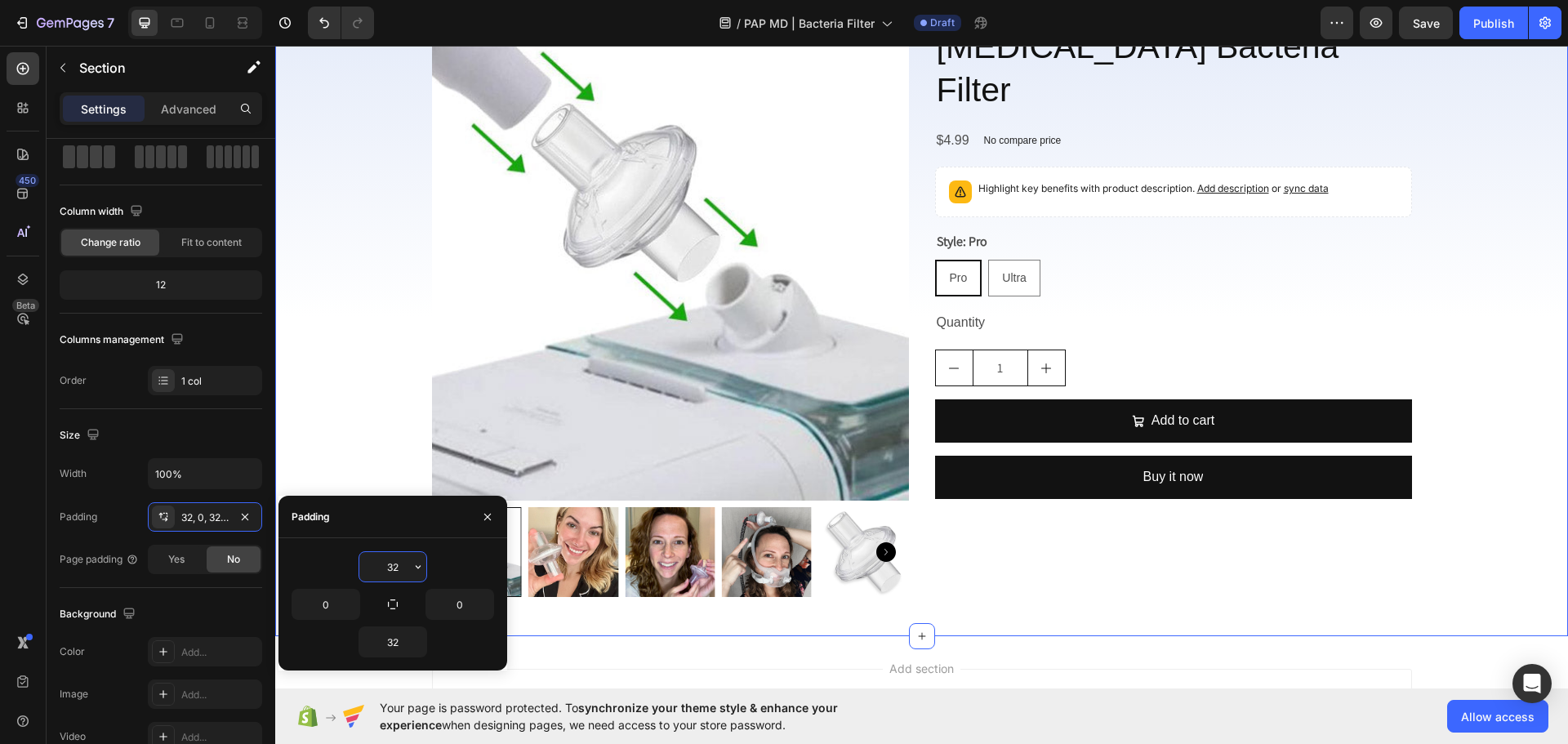
click at [403, 563] on input "32" at bounding box center [392, 565] width 67 height 29
click at [410, 563] on button "button" at bounding box center [418, 565] width 16 height 29
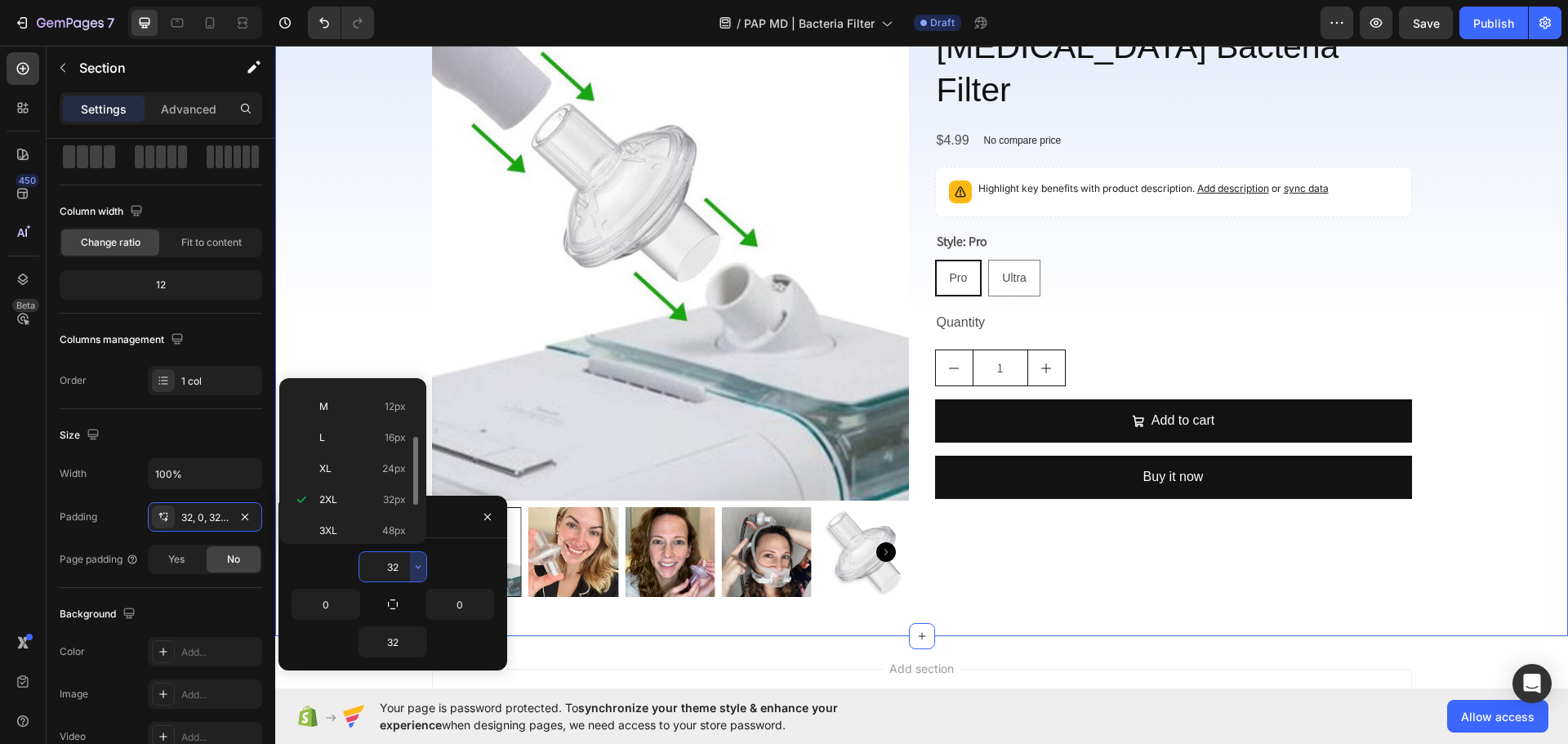
scroll to position [188, 0]
click at [380, 465] on p "3XL 48px" at bounding box center [362, 460] width 87 height 15
type input "48"
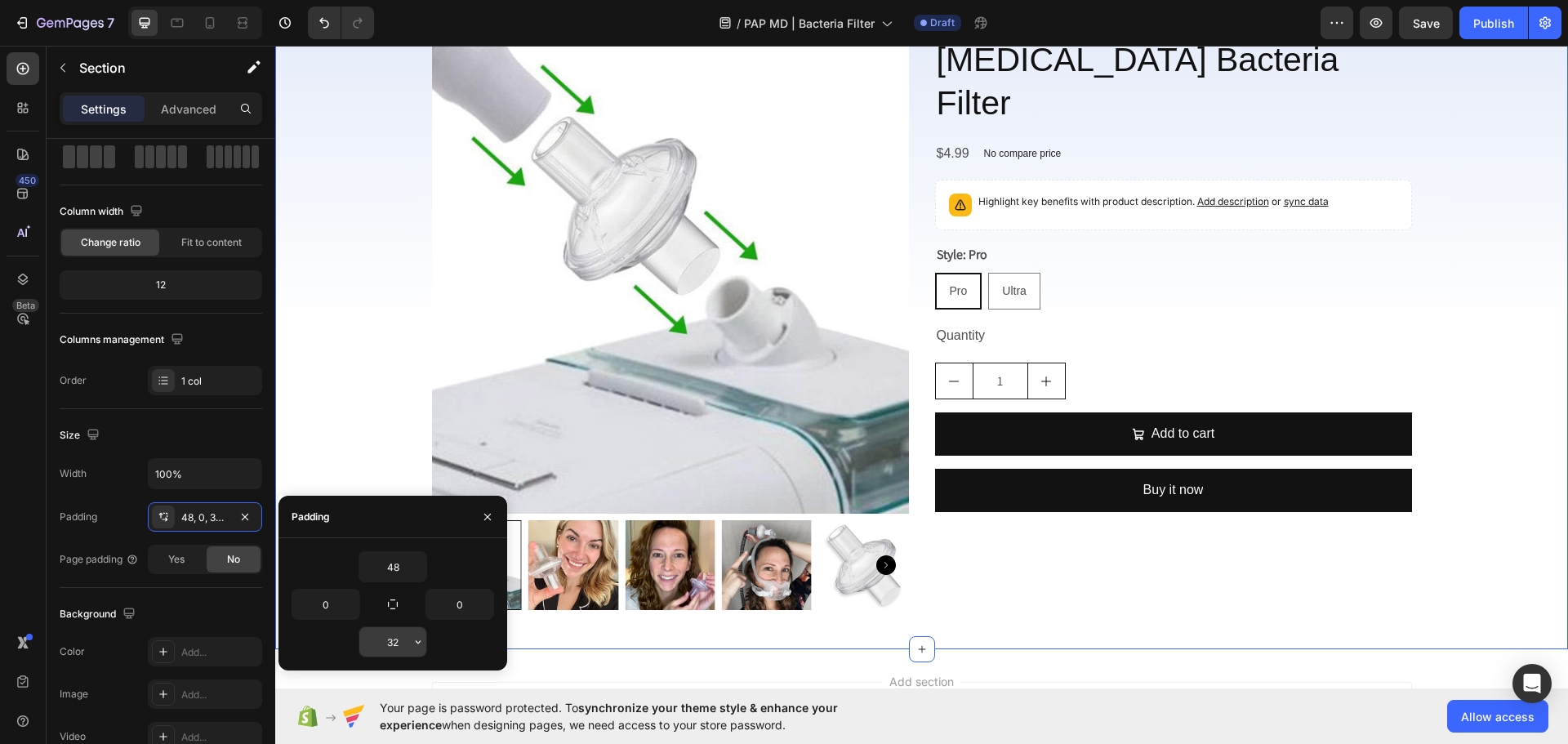
click at [418, 633] on button "button" at bounding box center [418, 641] width 16 height 29
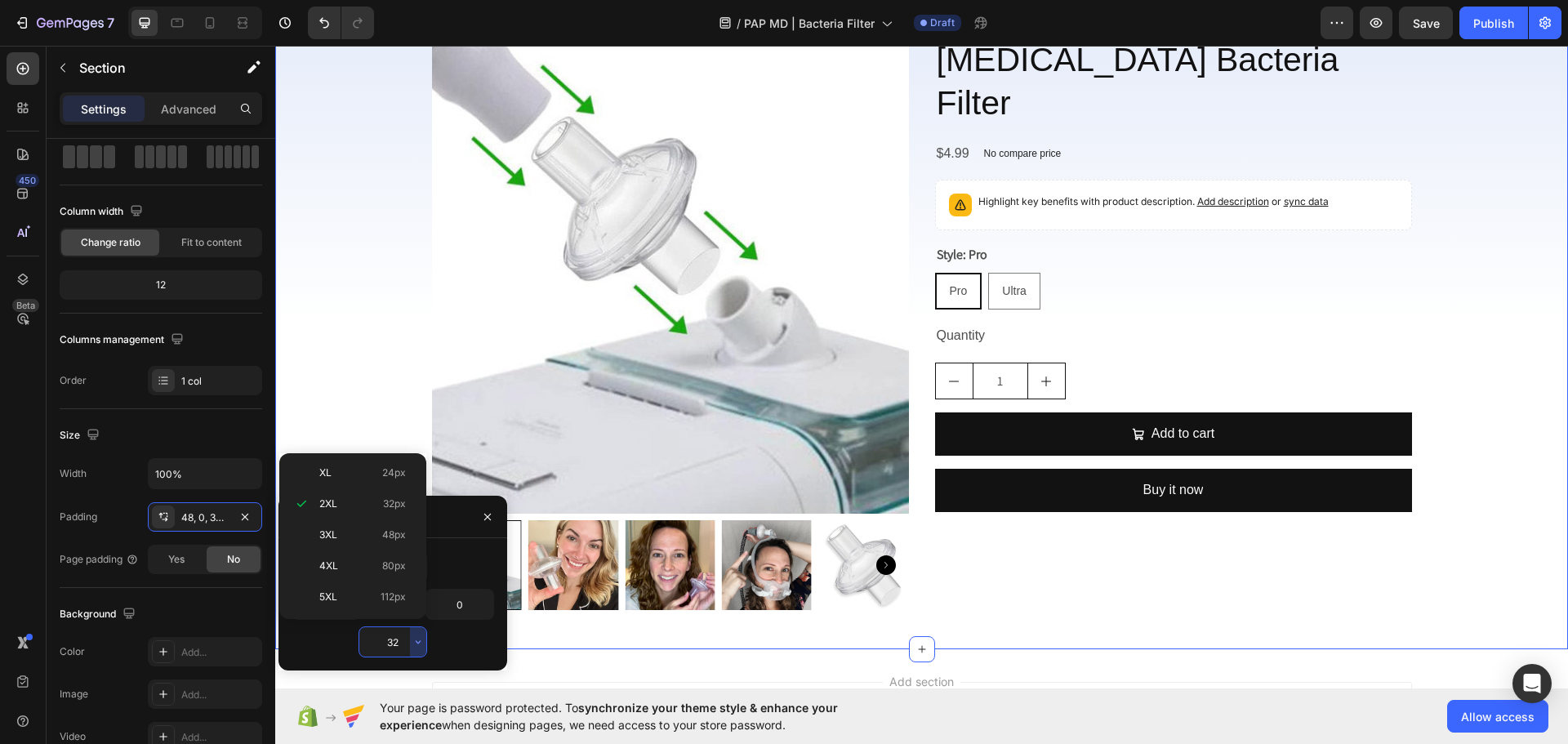
click at [379, 565] on p "4XL 80px" at bounding box center [362, 565] width 87 height 15
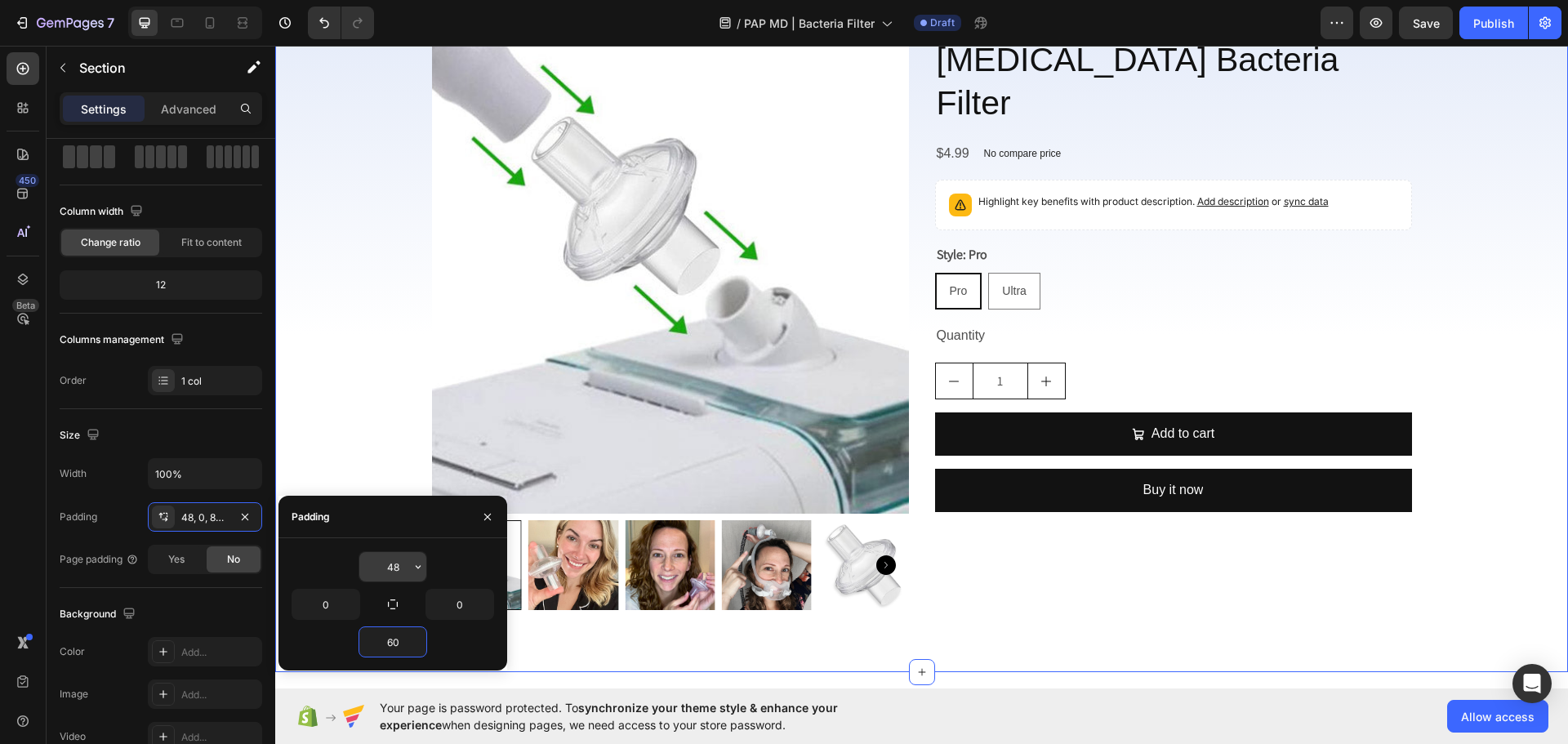
type input "60"
click at [399, 561] on input "48" at bounding box center [392, 565] width 67 height 29
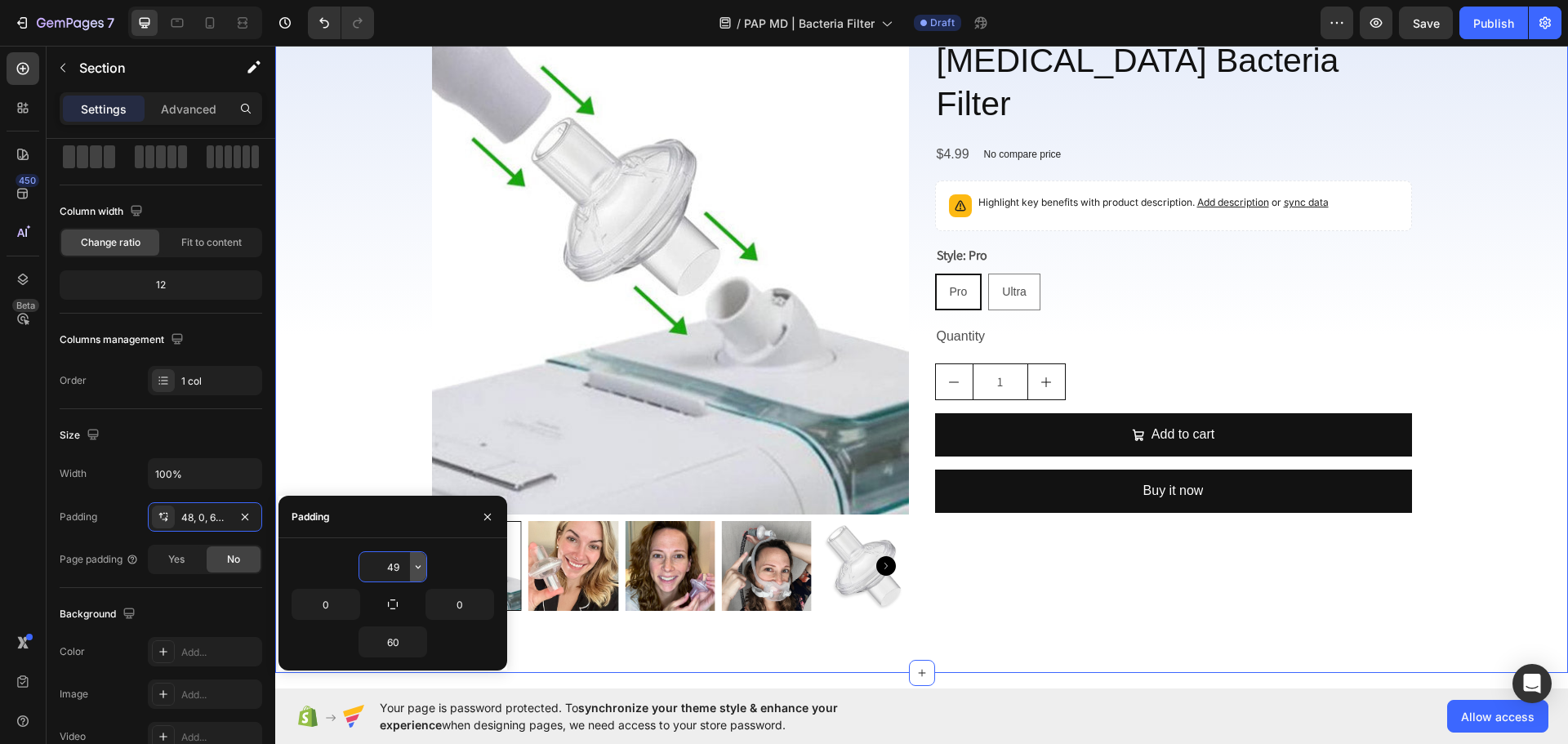
type input "50"
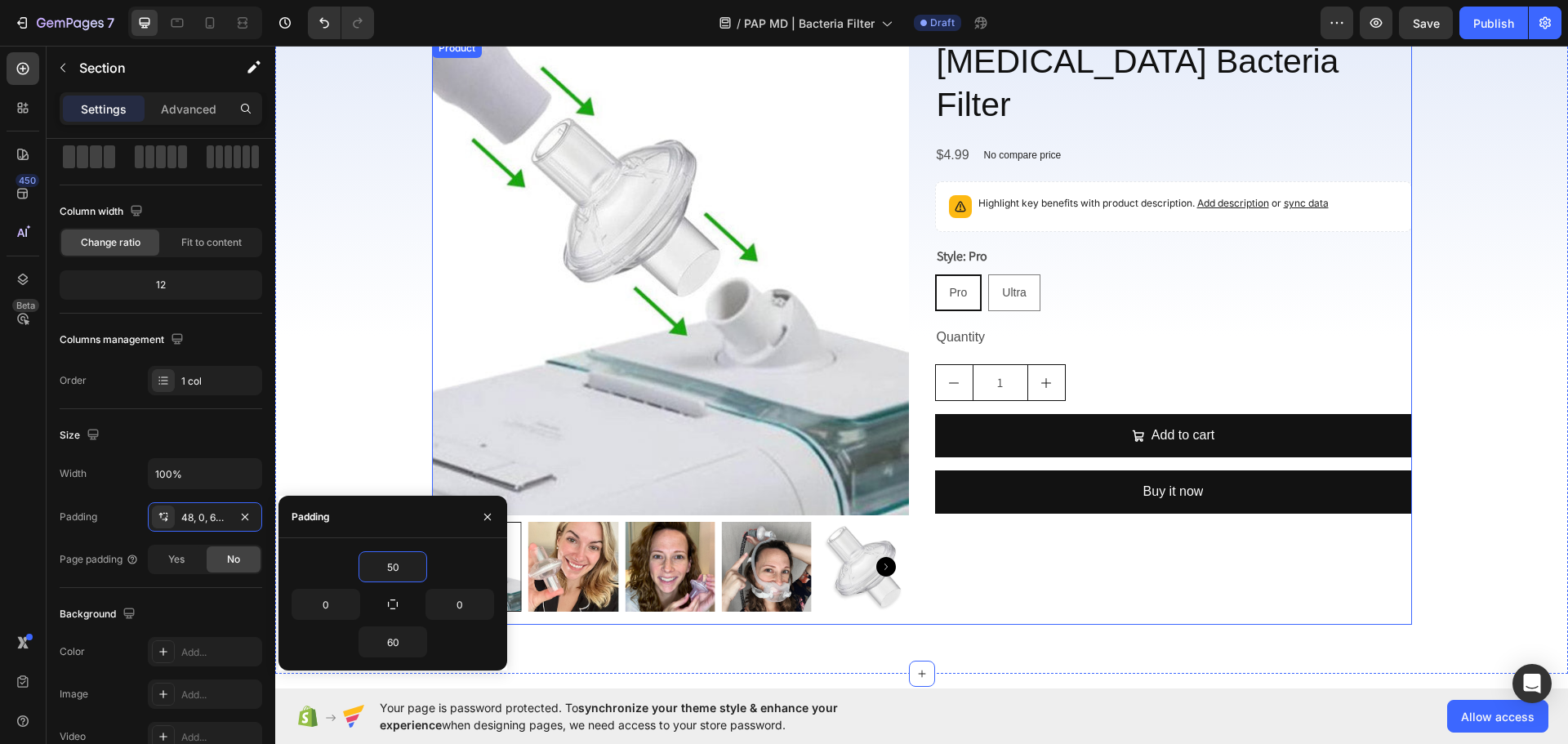
drag, startPoint x: 959, startPoint y: 532, endPoint x: 306, endPoint y: 459, distance: 657.1
click at [957, 535] on div "[MEDICAL_DATA] Bacteria Filter Product Title $4.99 Product Price Product Price …" at bounding box center [1173, 331] width 477 height 586
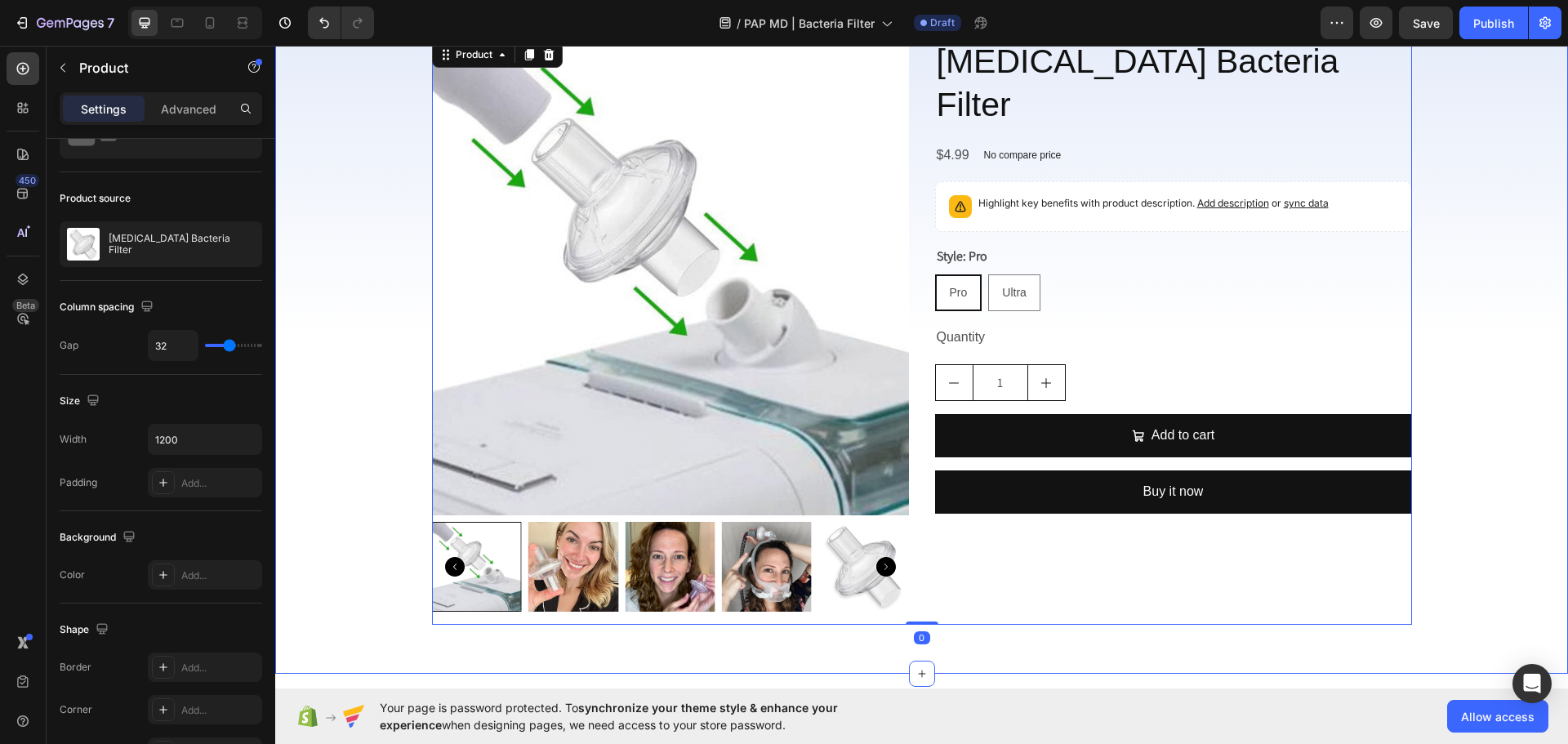
scroll to position [0, 0]
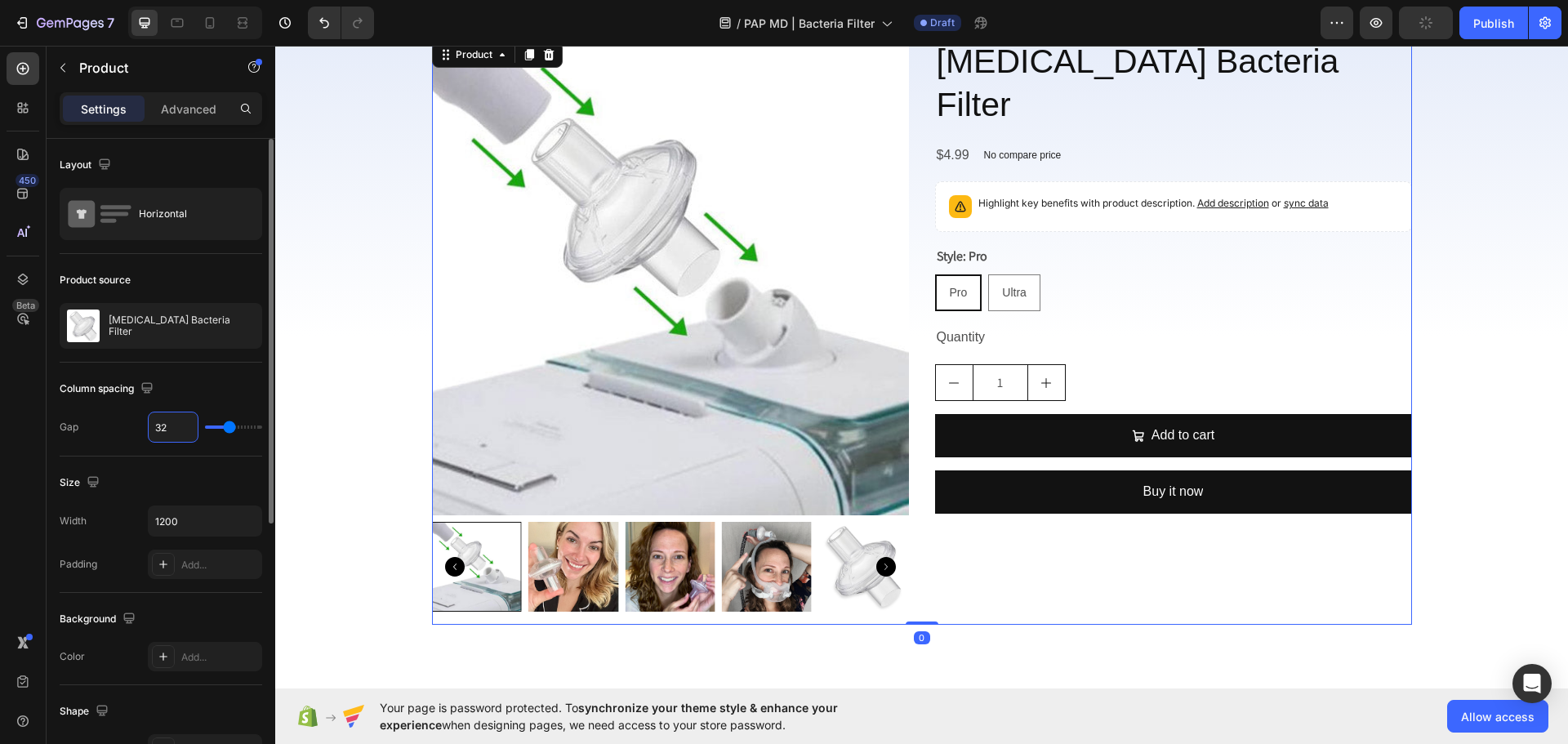
click at [169, 435] on input "32" at bounding box center [173, 426] width 49 height 29
type input "6"
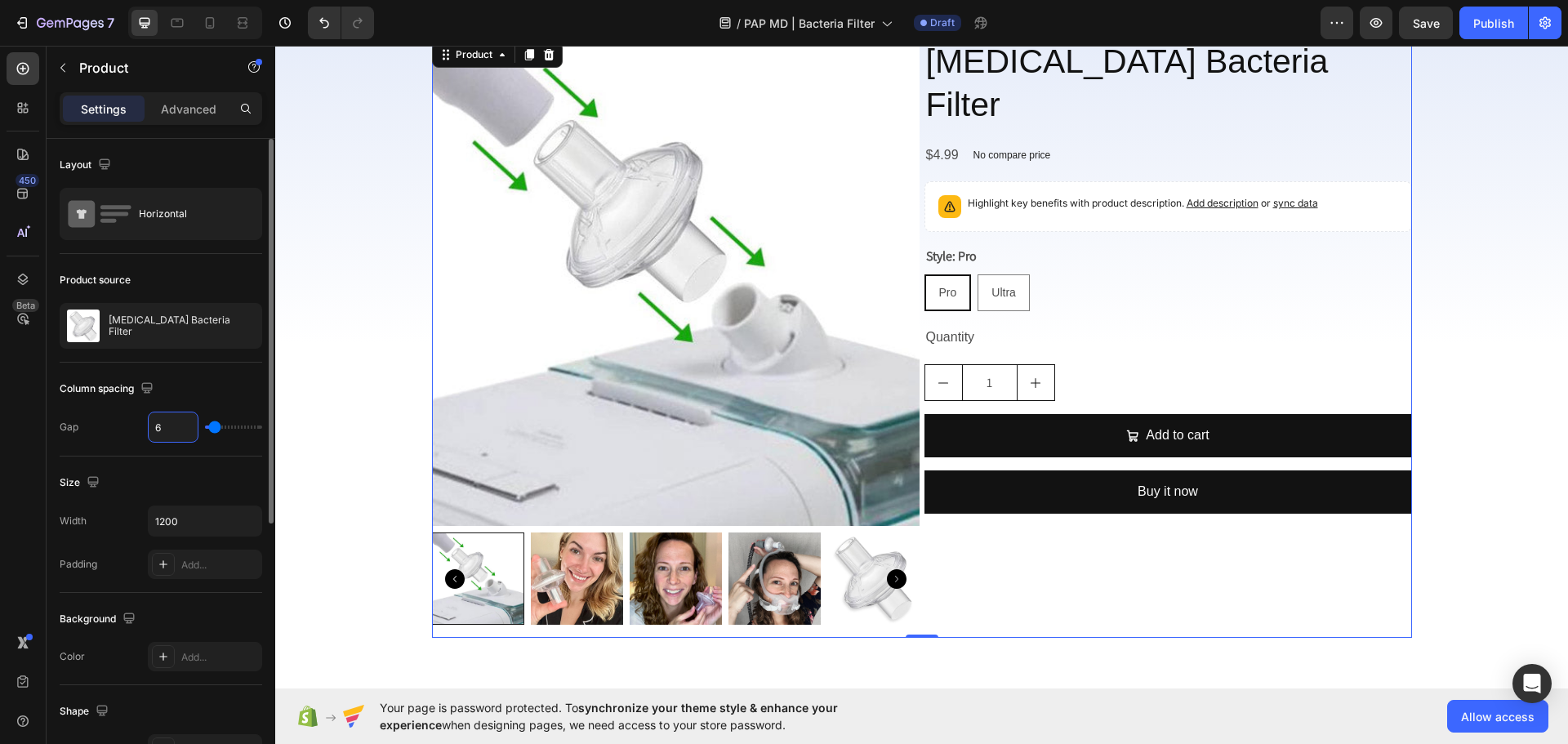
type input "60"
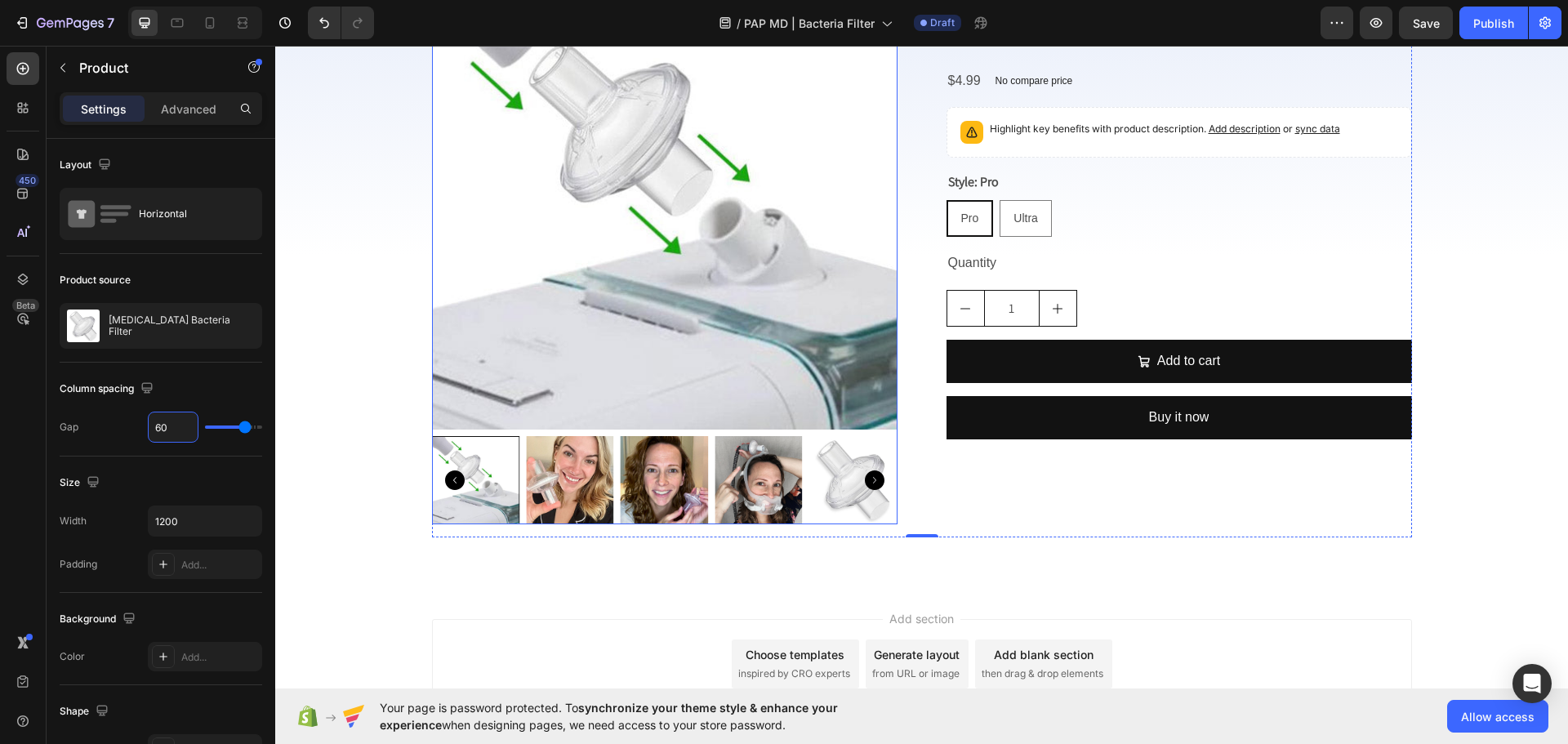
scroll to position [245, 0]
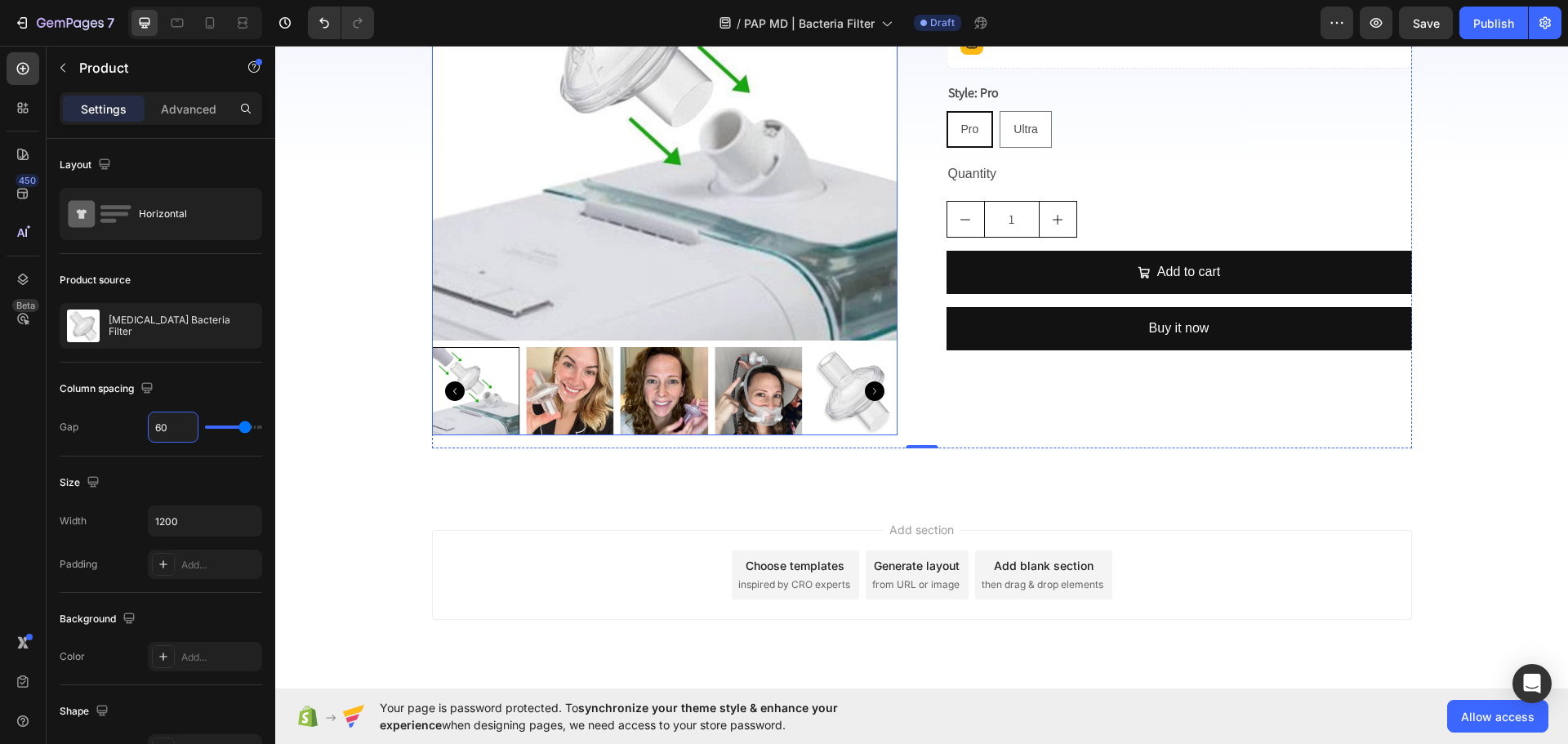
click at [637, 232] on img at bounding box center [664, 108] width 466 height 466
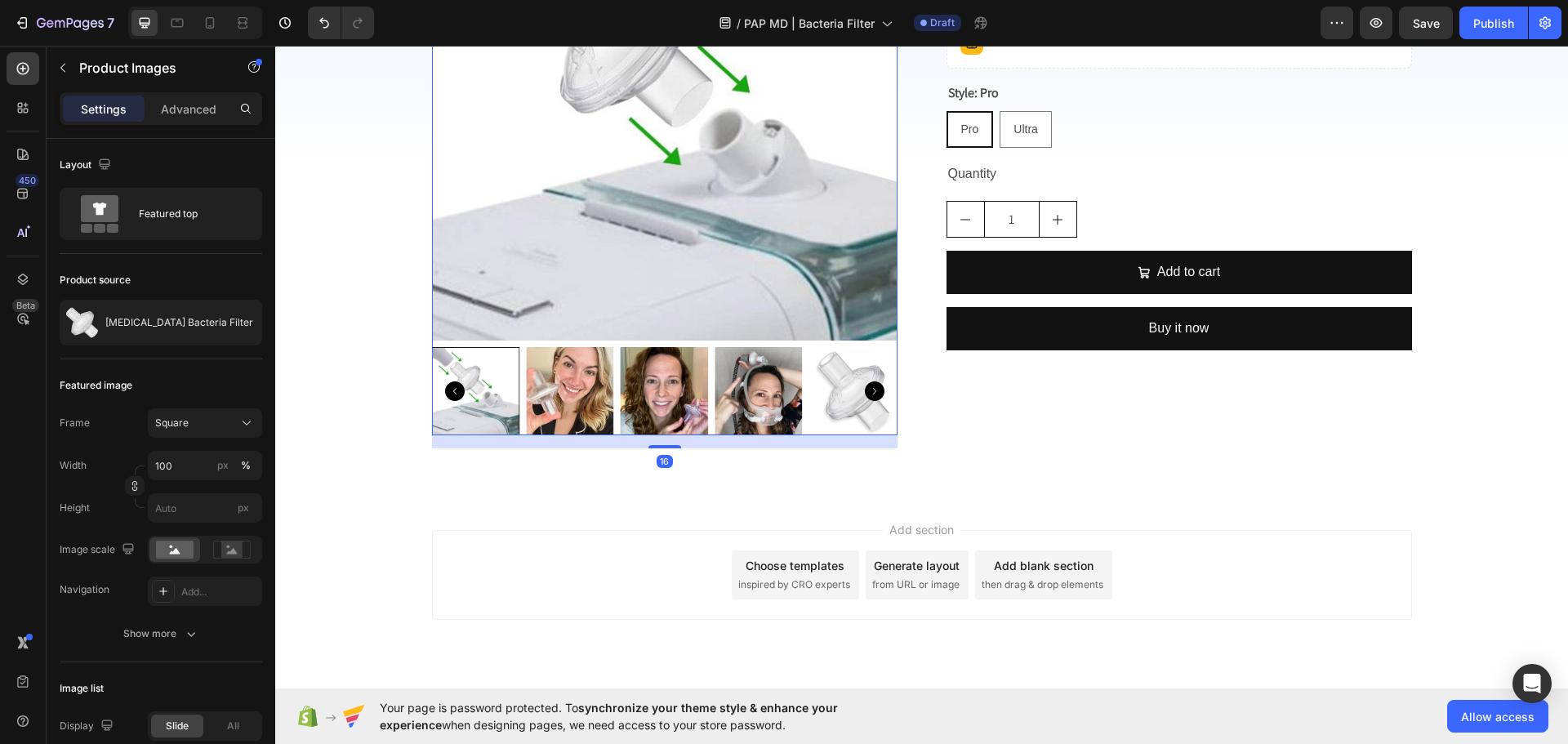
scroll to position [0, 0]
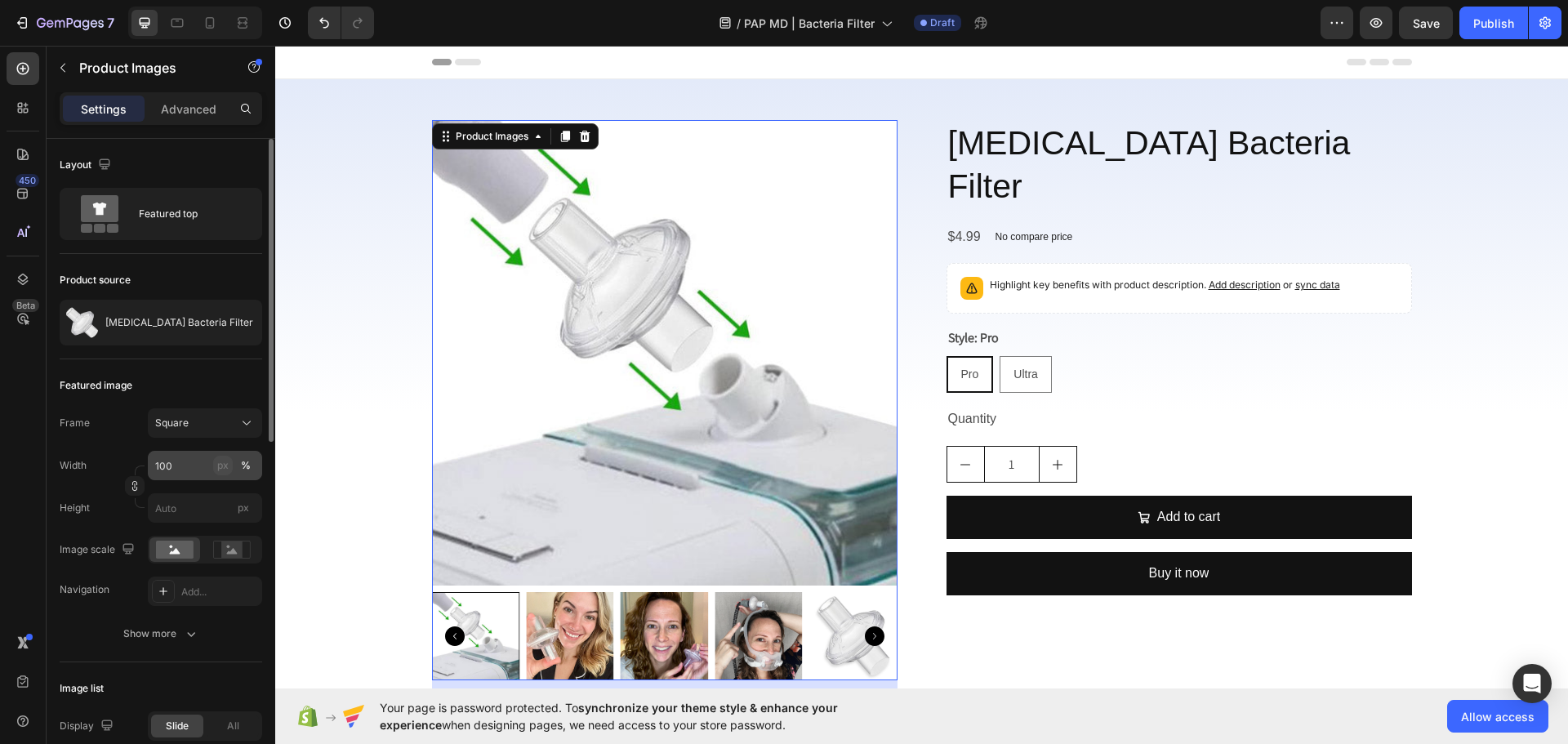
click at [217, 468] on div "px" at bounding box center [222, 465] width 11 height 15
type input "100"
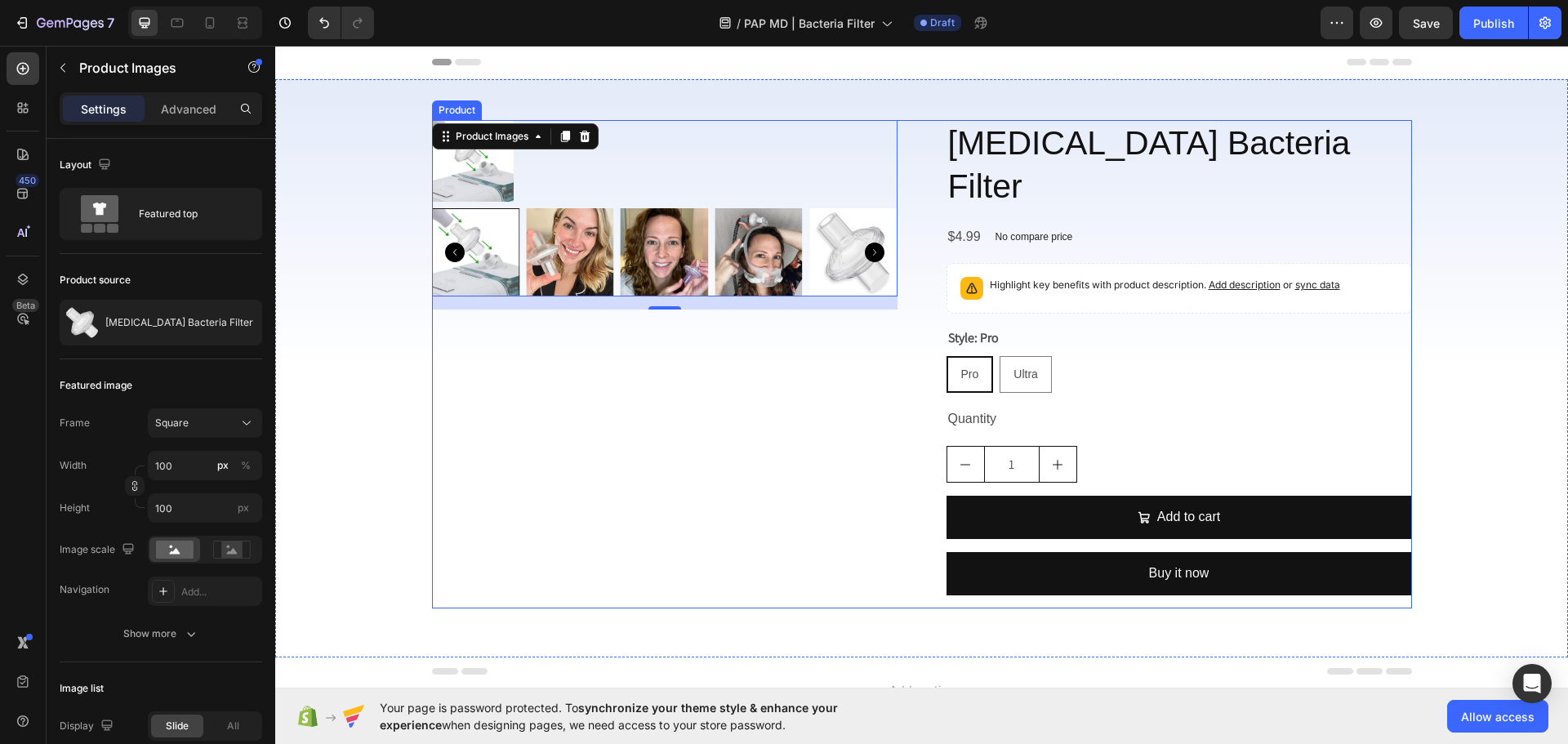
click at [443, 490] on div "Product Images 16" at bounding box center [664, 364] width 466 height 489
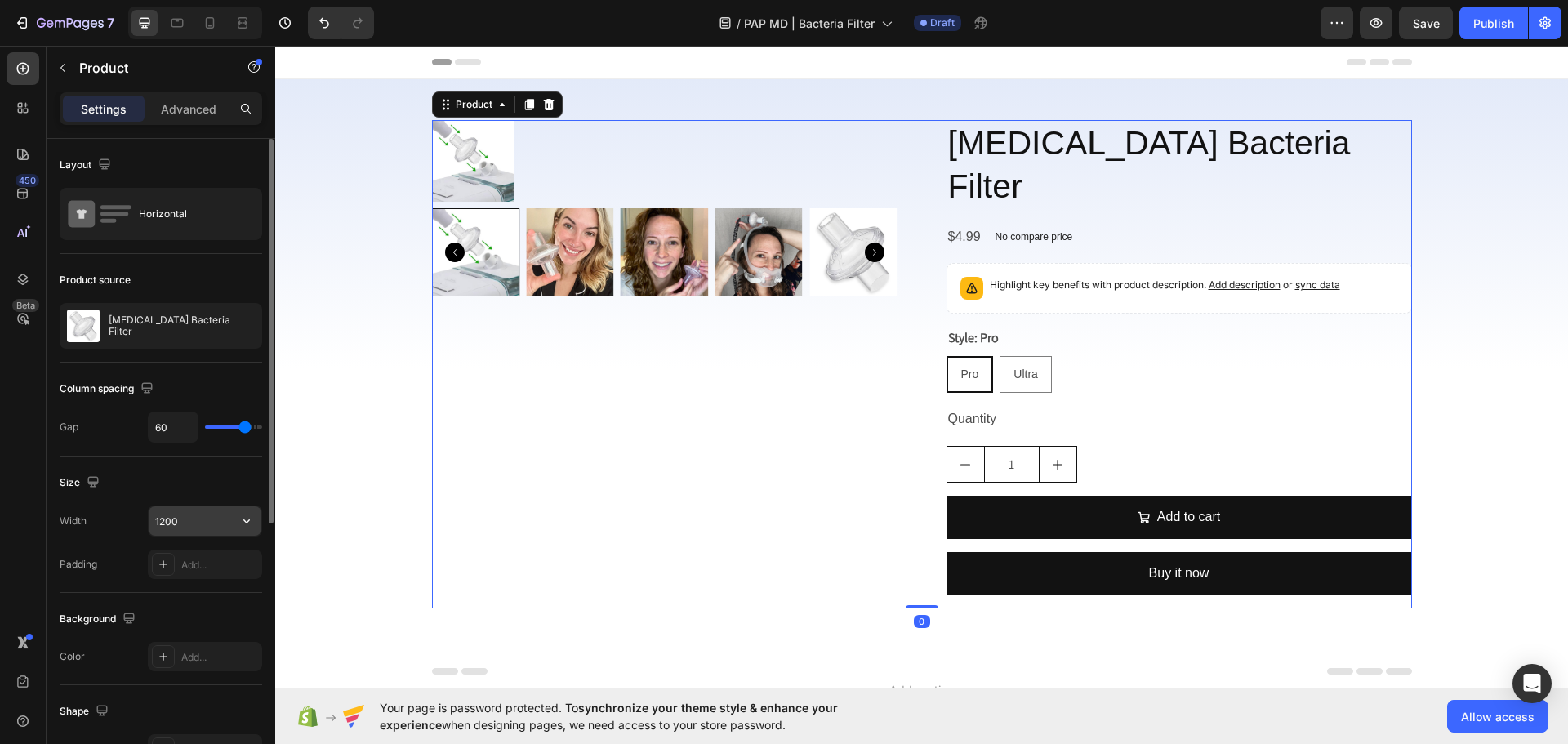
click at [172, 527] on input "1200" at bounding box center [204, 521] width 113 height 29
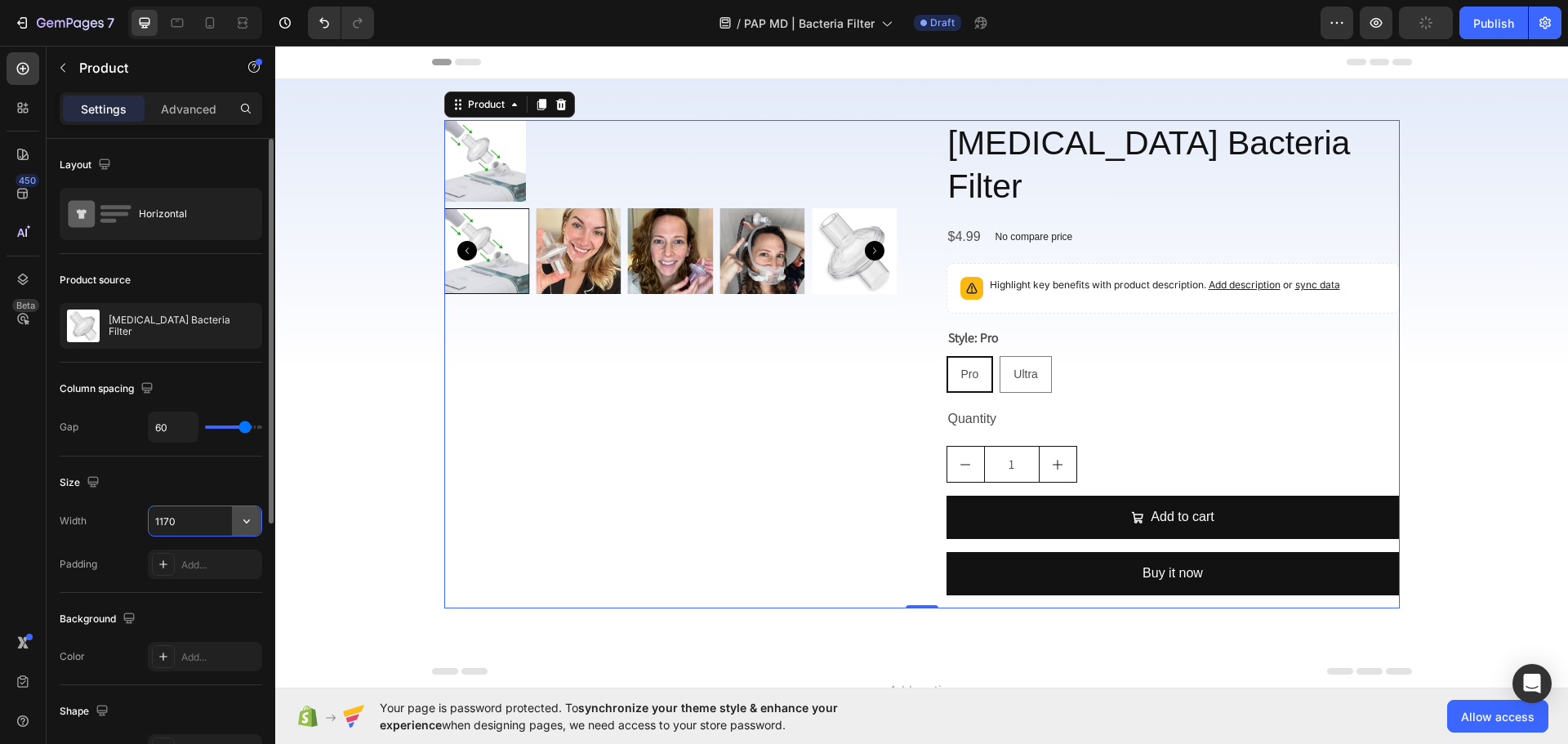
click at [247, 526] on icon "button" at bounding box center [246, 521] width 16 height 16
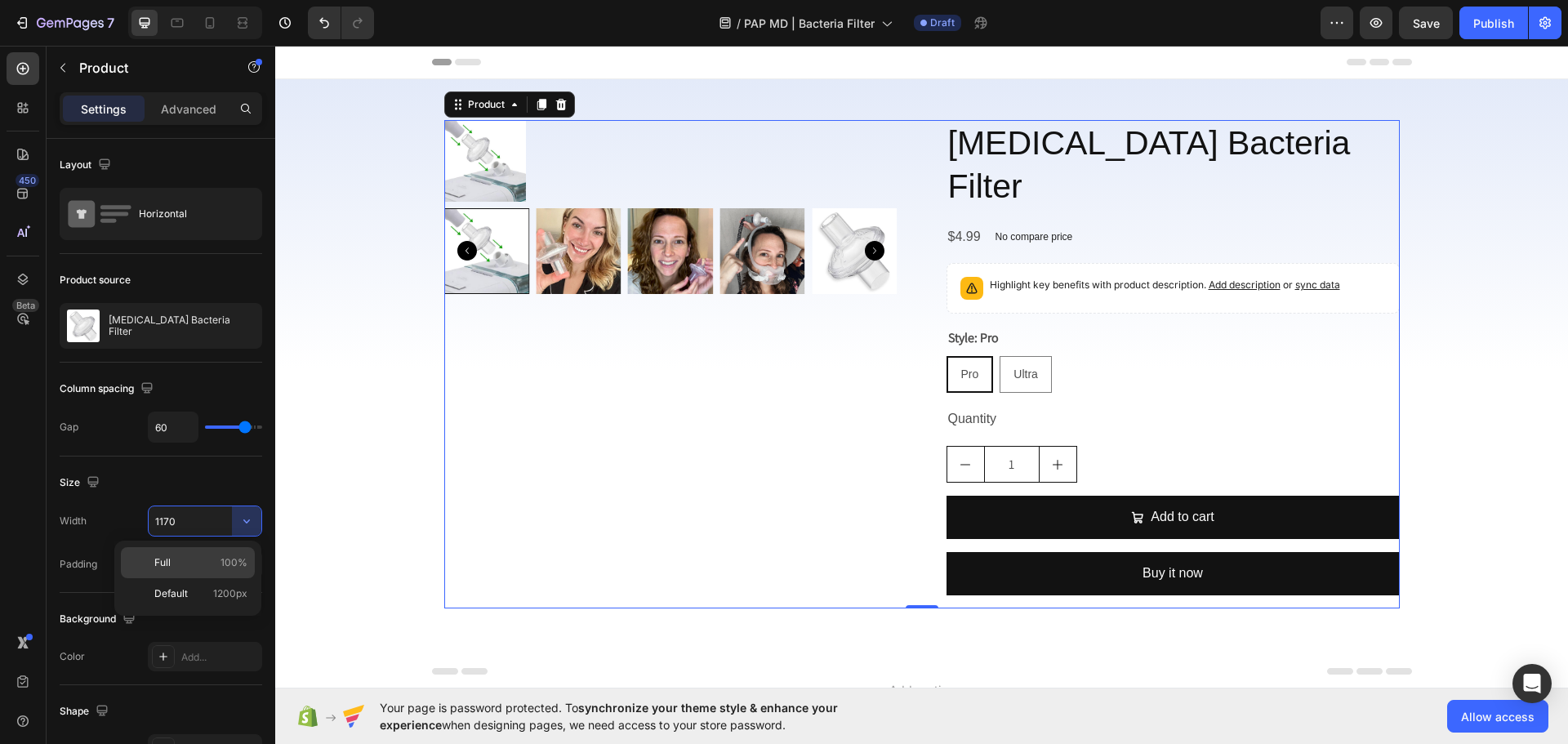
click at [228, 563] on span "100%" at bounding box center [233, 562] width 27 height 15
type input "100%"
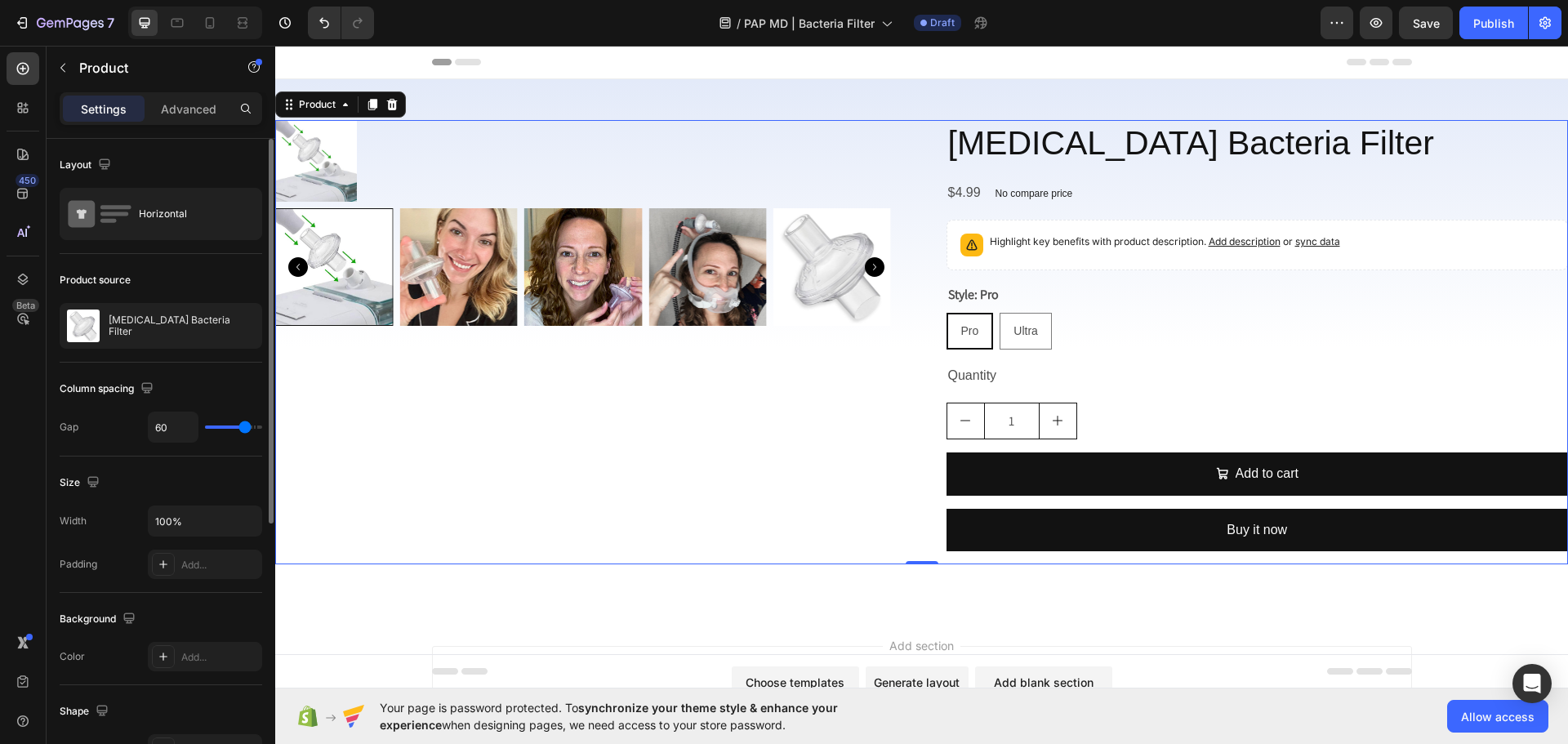
click at [206, 456] on div "Column spacing Gap 60" at bounding box center [161, 409] width 202 height 94
click at [191, 226] on div "Horizontal" at bounding box center [189, 214] width 100 height 38
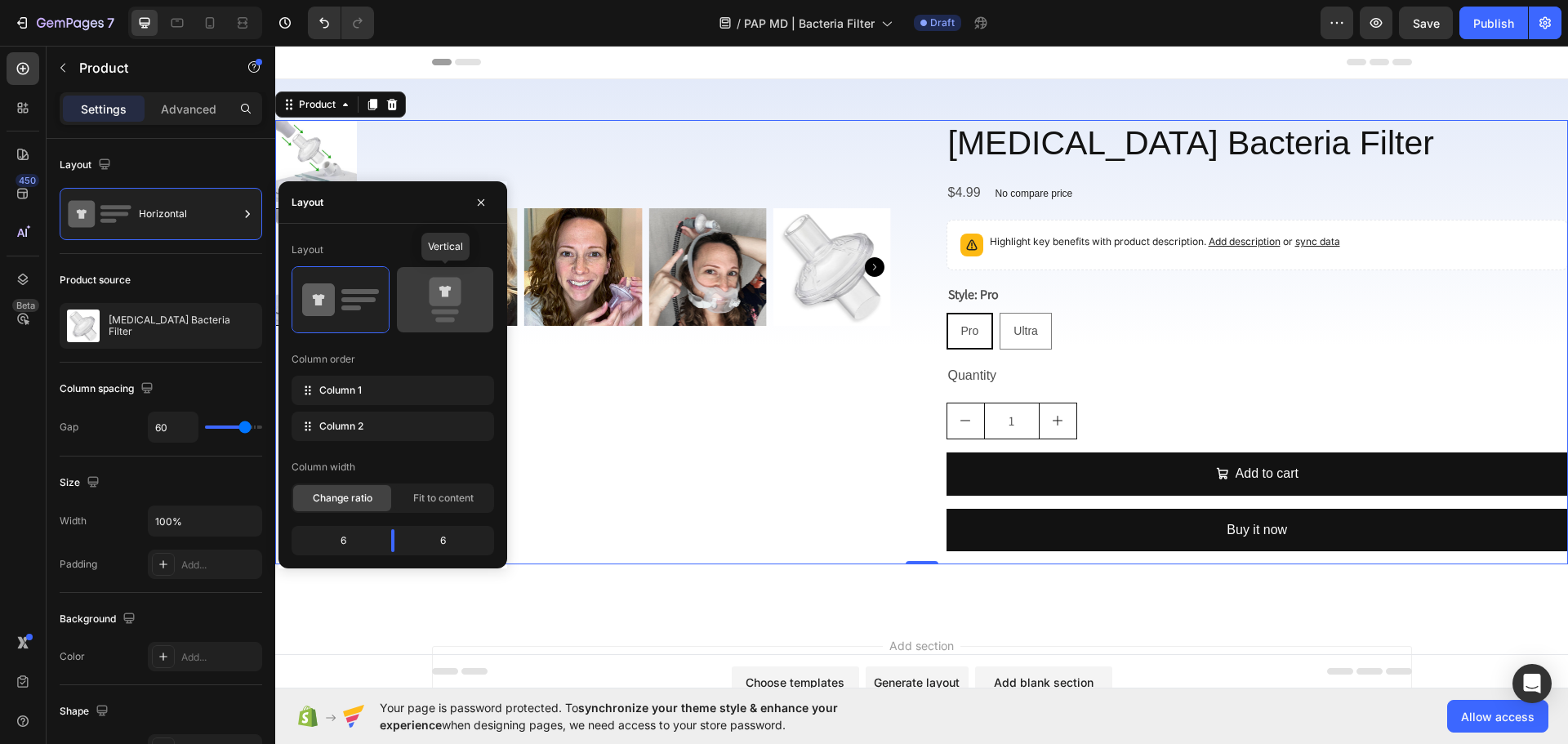
click at [439, 319] on rect at bounding box center [445, 319] width 20 height 5
type input "16"
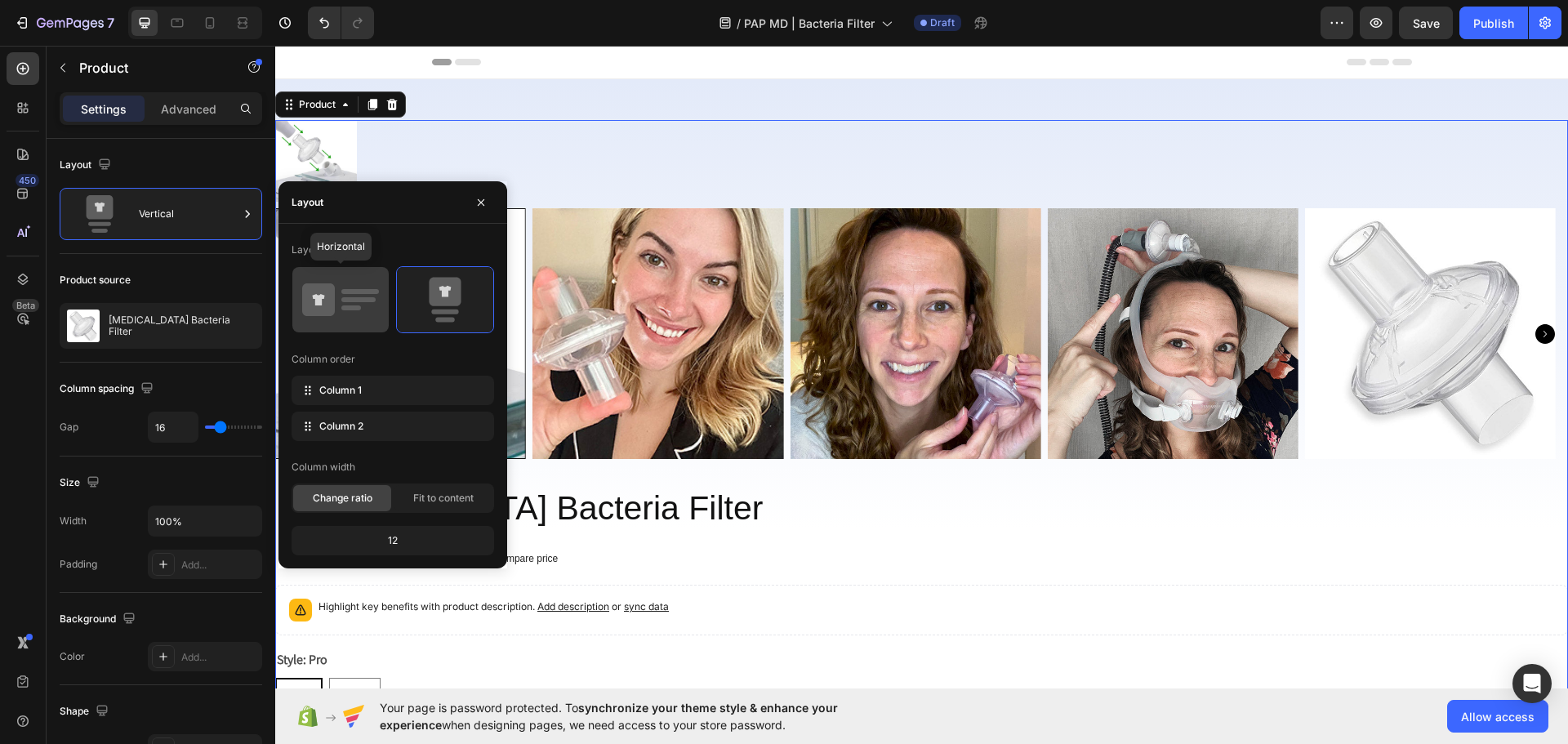
click at [352, 322] on icon at bounding box center [340, 300] width 77 height 46
type input "60"
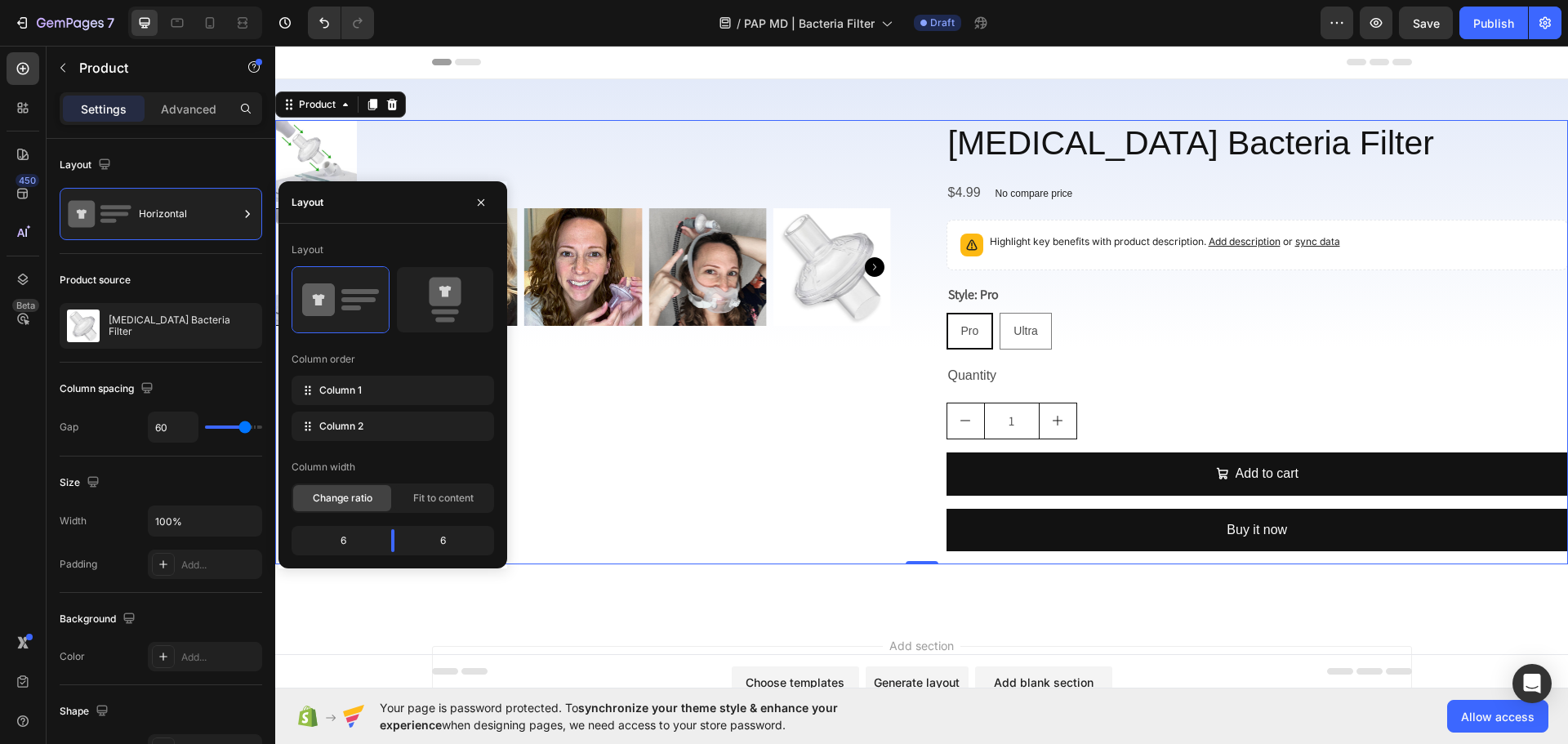
click at [786, 376] on div "Product Images" at bounding box center [587, 341] width 622 height 444
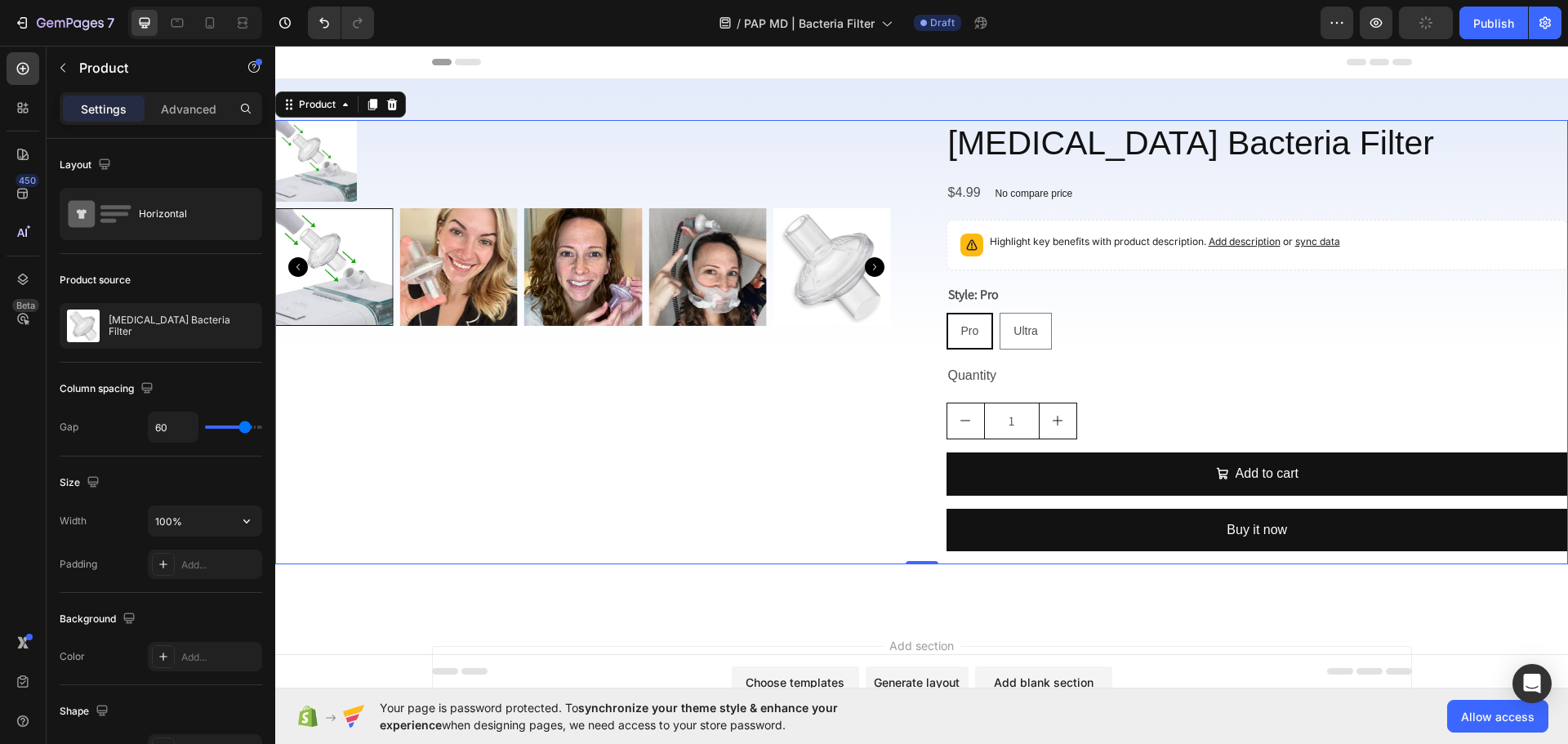
scroll to position [245, 0]
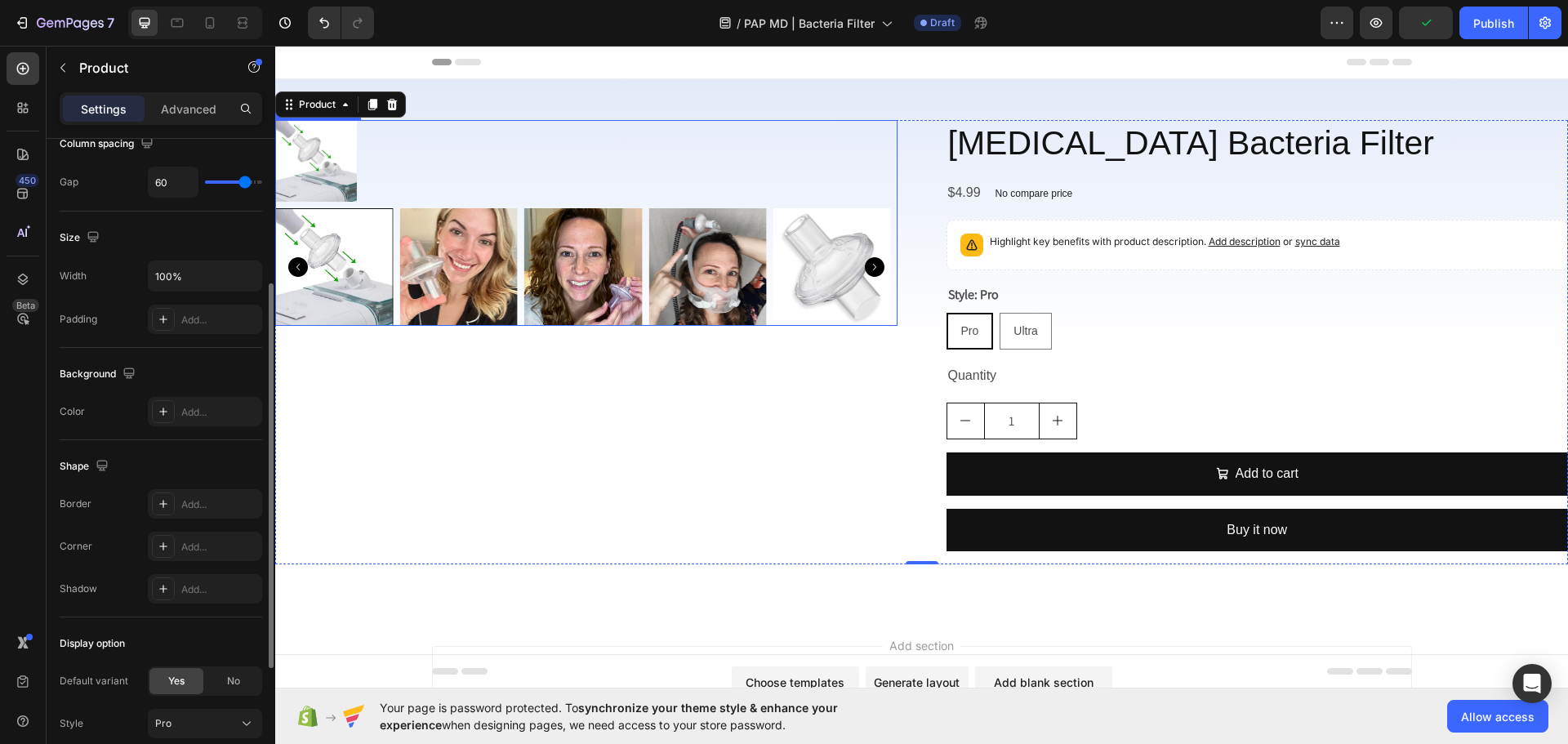
click at [601, 194] on div at bounding box center [587, 161] width 622 height 82
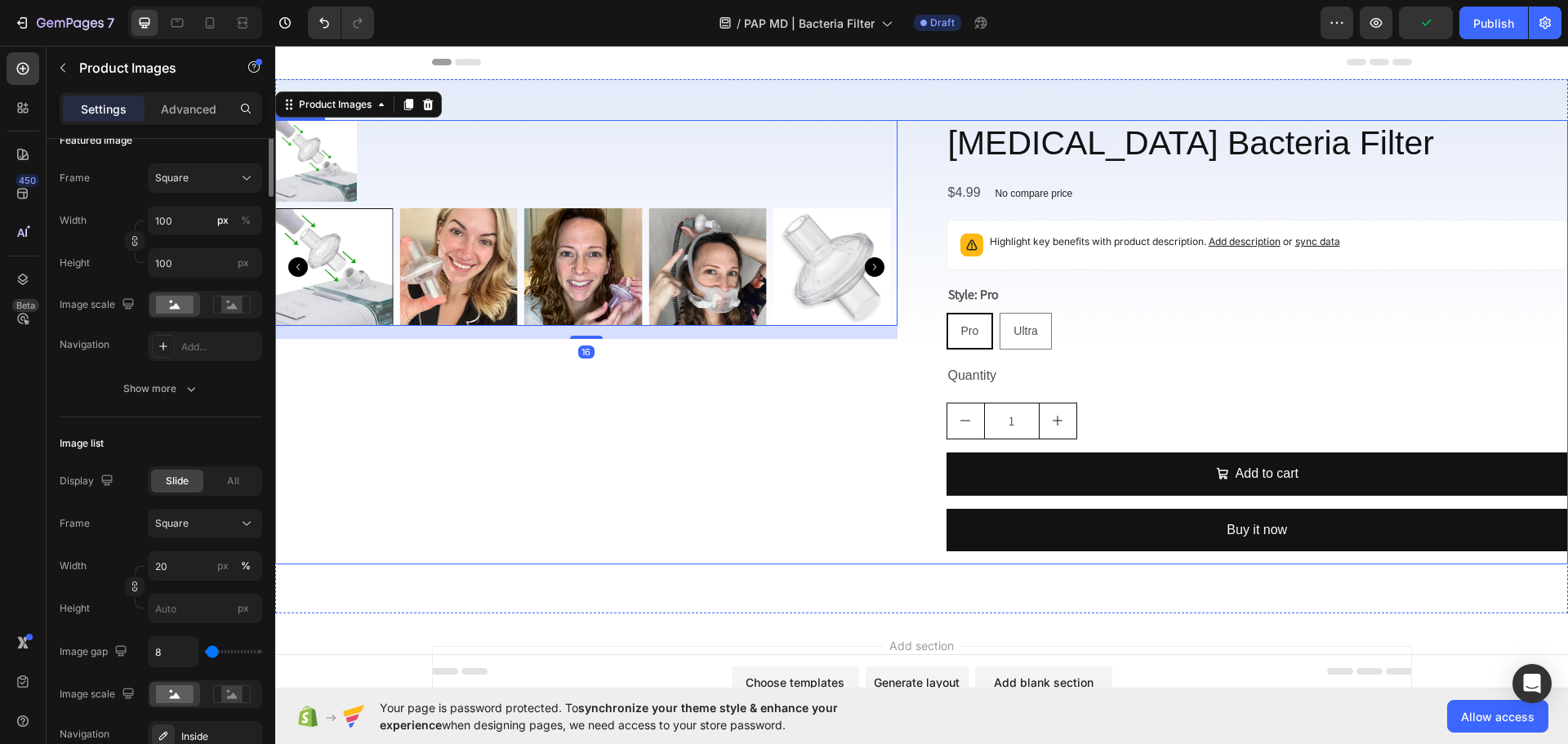
scroll to position [0, 0]
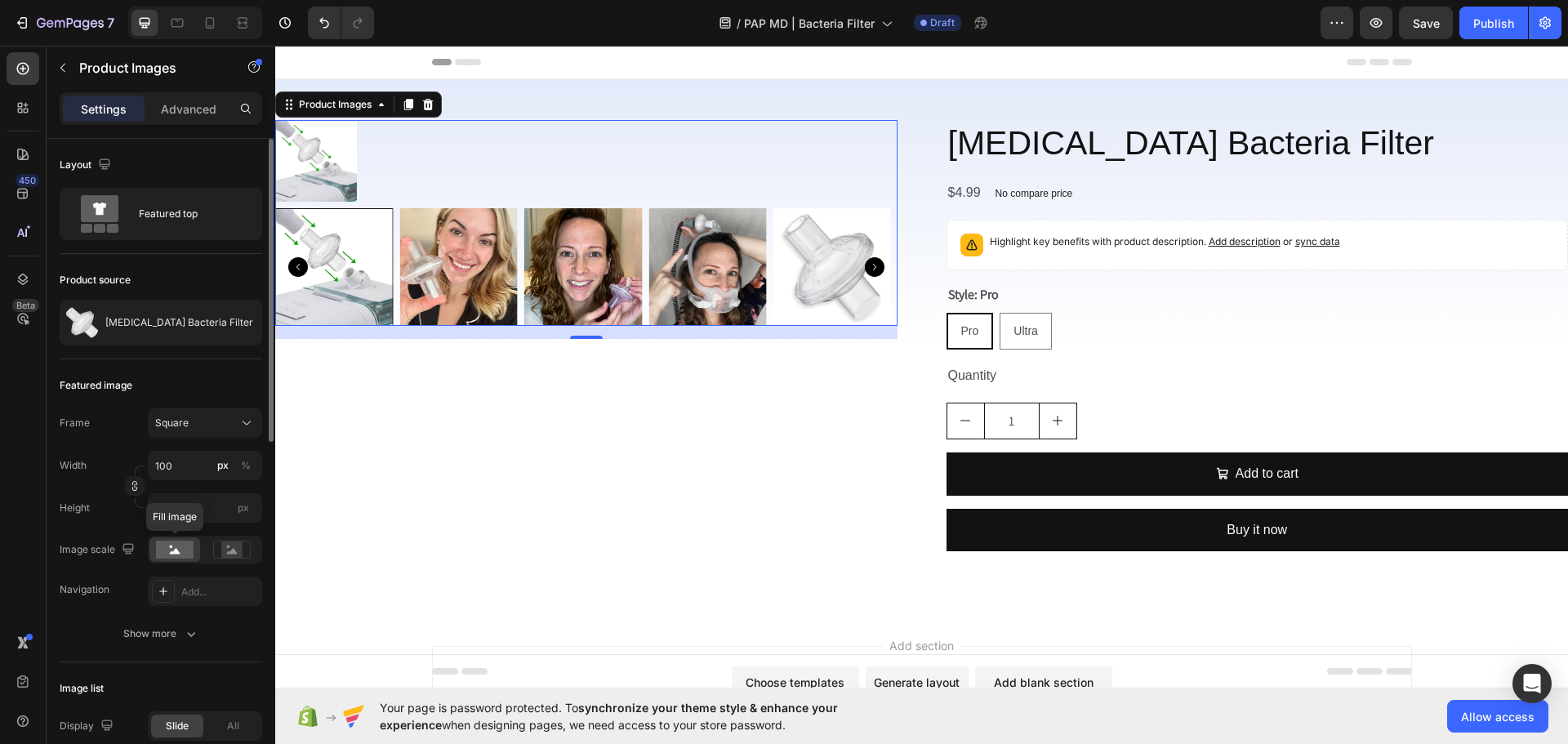
click at [180, 550] on rect at bounding box center [175, 550] width 38 height 18
click at [250, 550] on icon at bounding box center [232, 550] width 38 height 18
click at [169, 550] on rect at bounding box center [175, 550] width 38 height 18
click at [445, 155] on div at bounding box center [587, 161] width 622 height 82
click at [208, 413] on button "Square" at bounding box center [204, 422] width 115 height 29
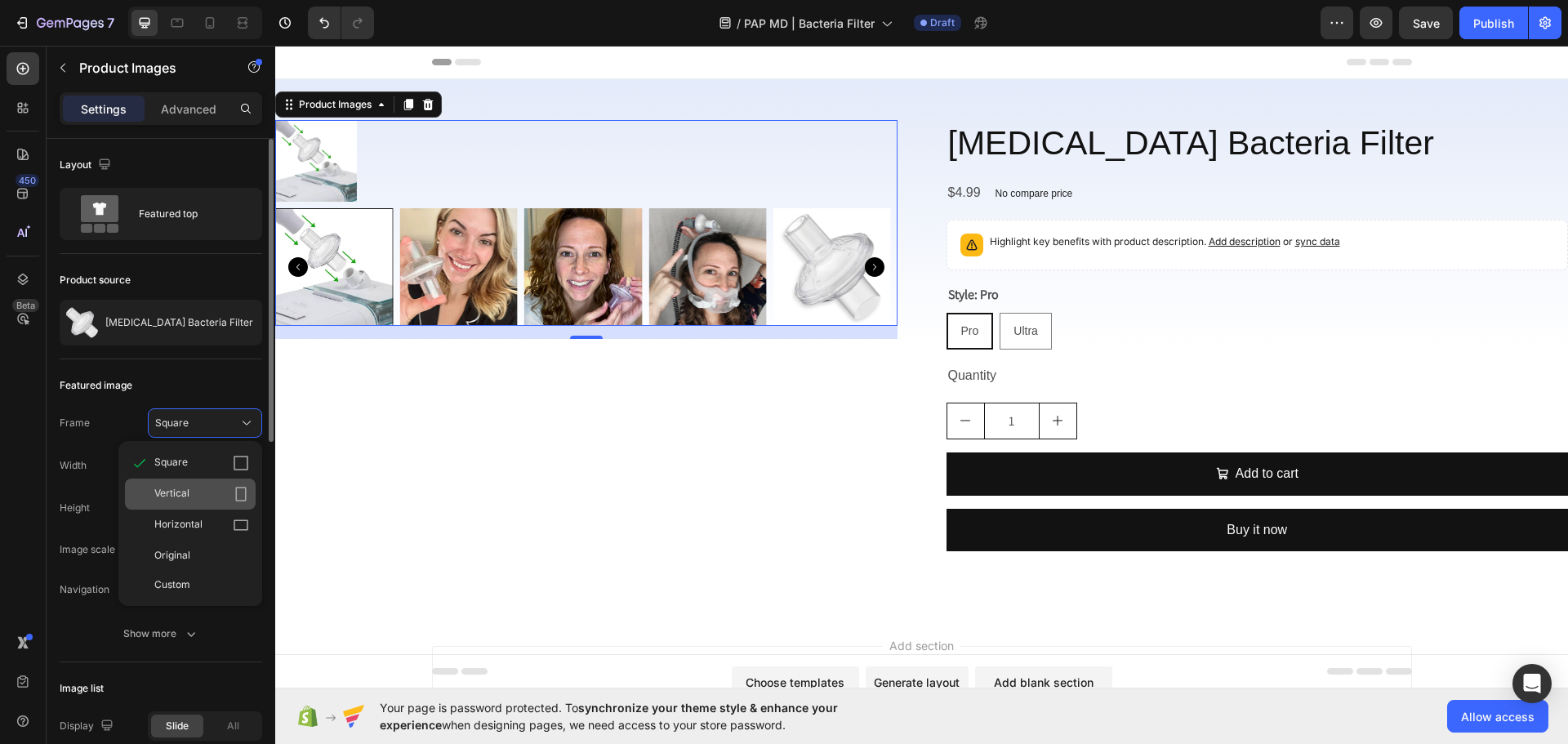
drag, startPoint x: 189, startPoint y: 488, endPoint x: 31, endPoint y: 422, distance: 171.2
click at [189, 488] on span "Vertical" at bounding box center [172, 494] width 35 height 16
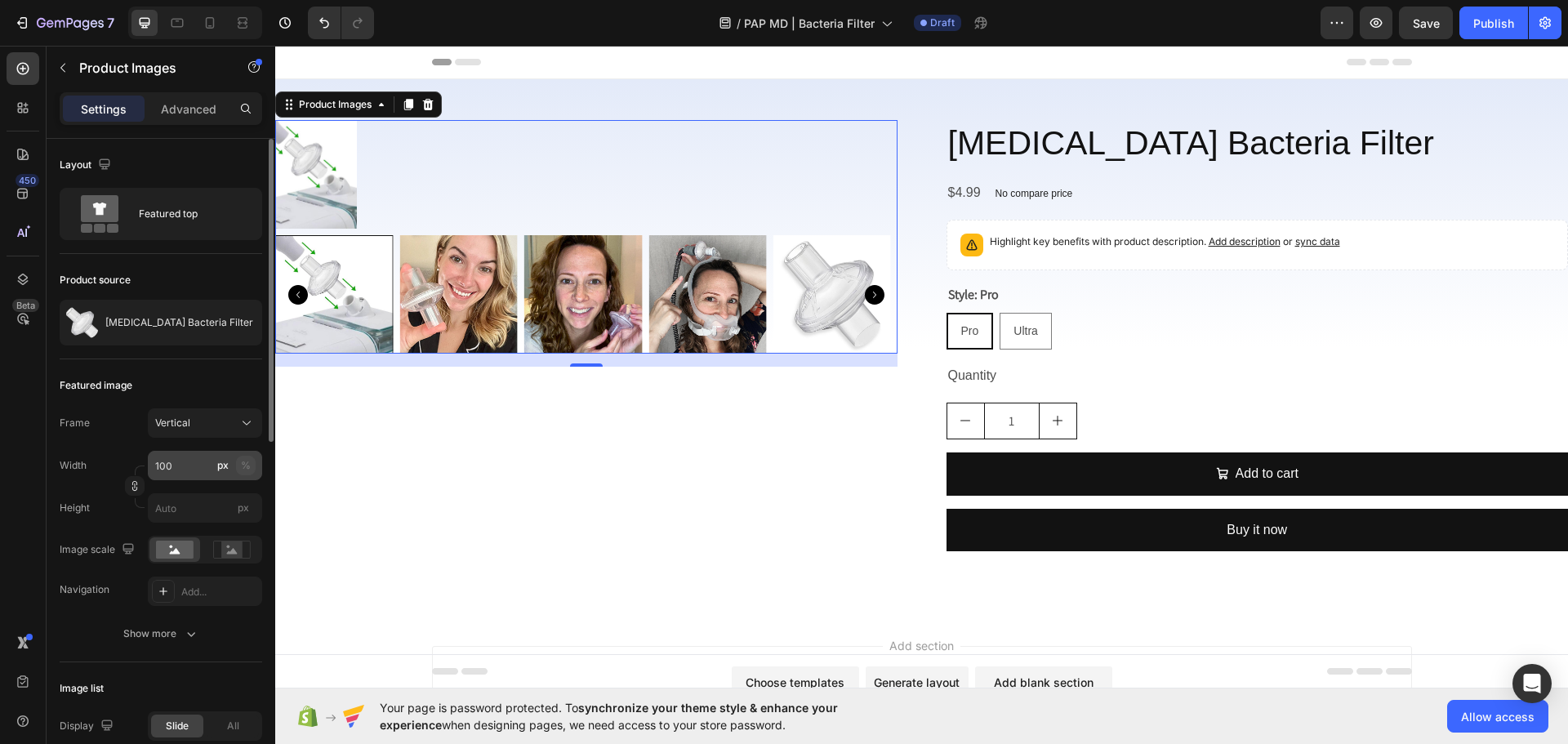
click at [246, 466] on div "%" at bounding box center [246, 465] width 10 height 15
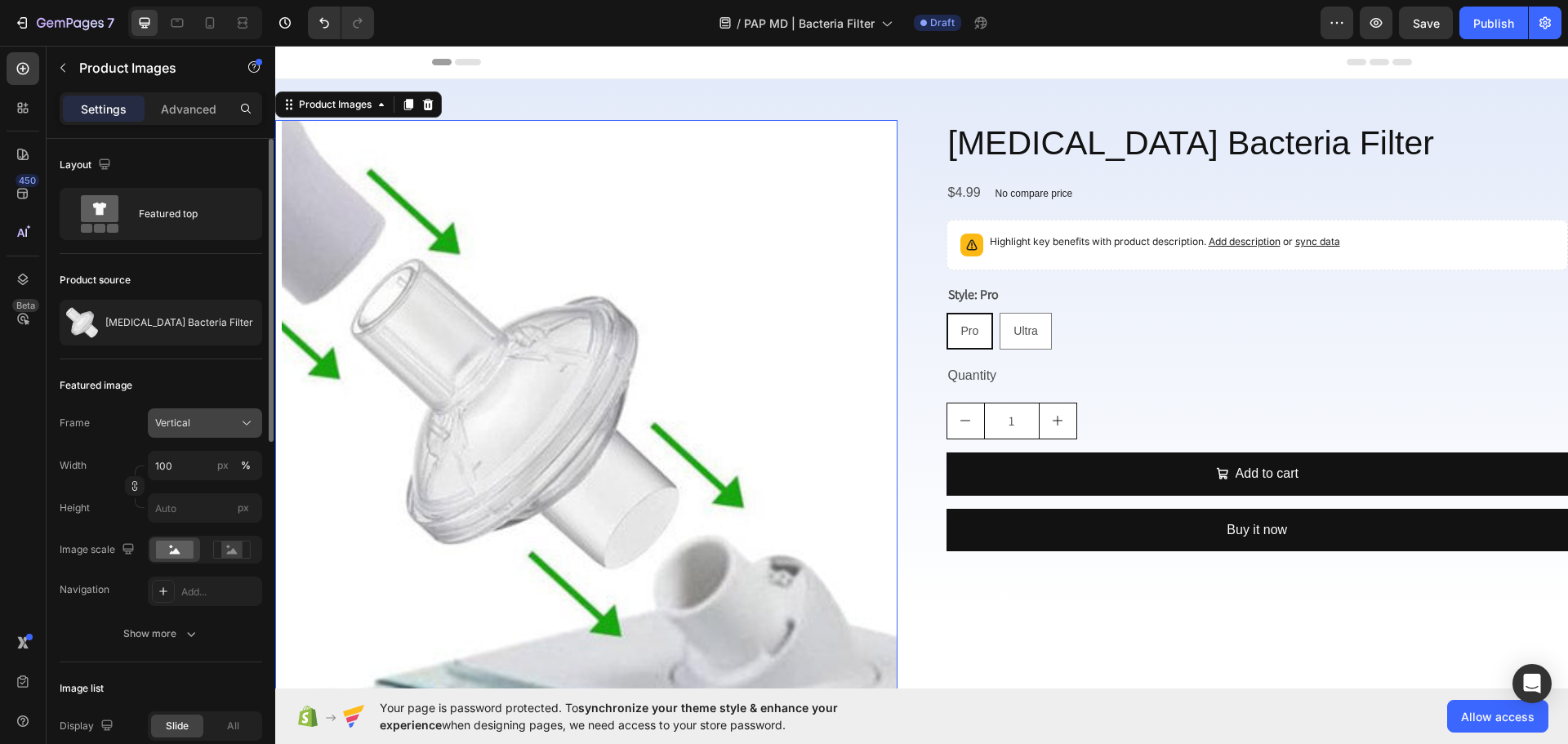
click at [224, 421] on div "Vertical" at bounding box center [196, 423] width 80 height 15
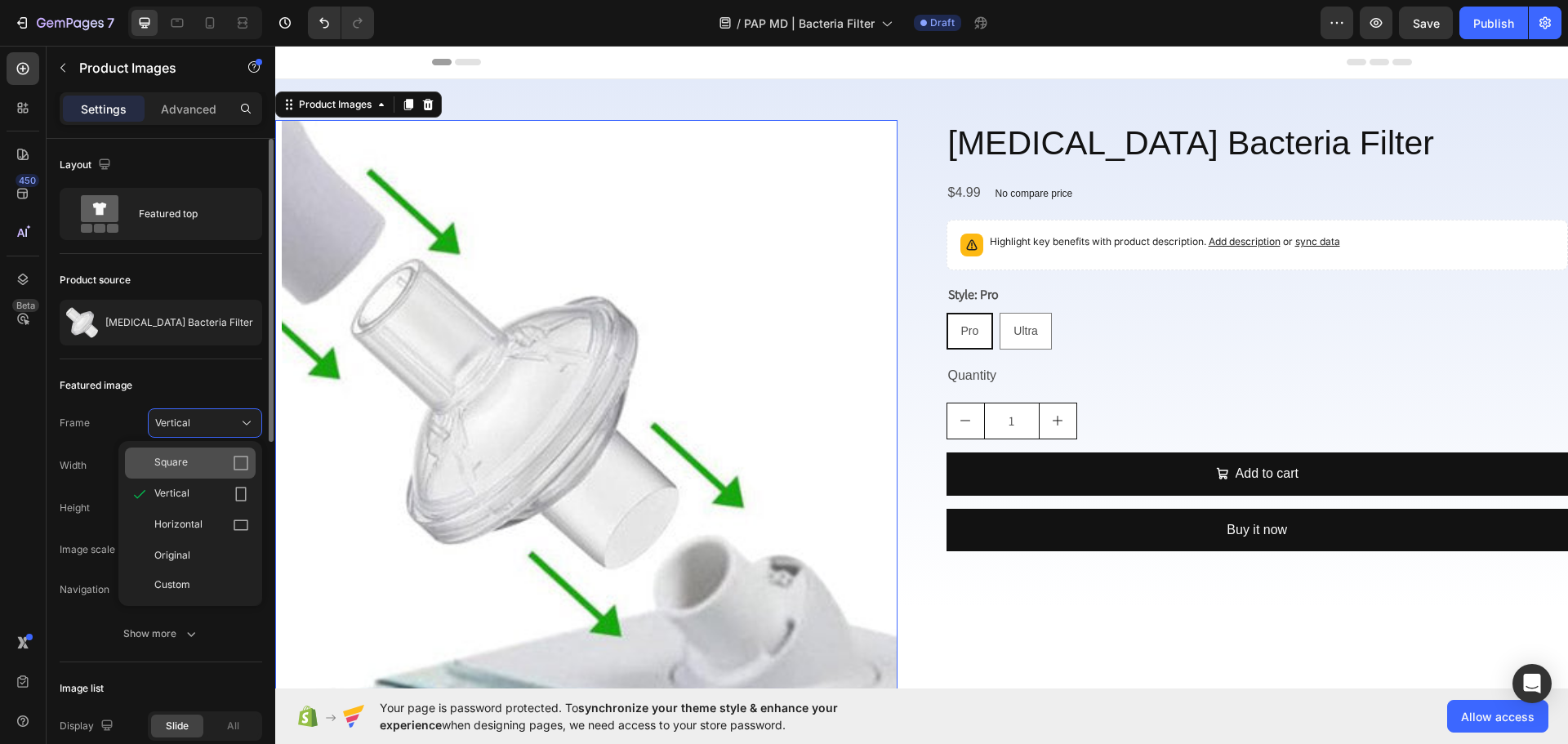
click at [197, 463] on div "Square" at bounding box center [201, 463] width 95 height 16
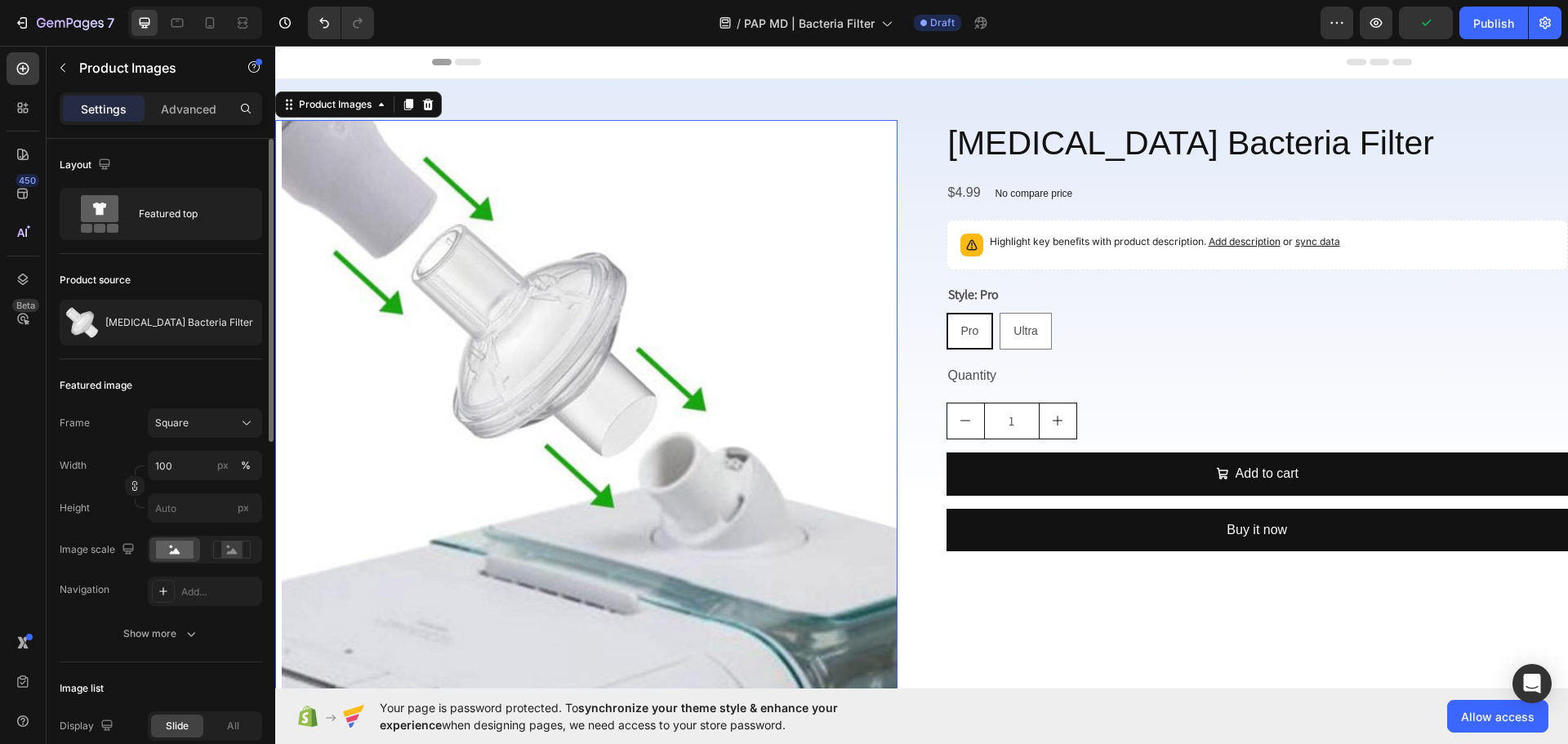
scroll to position [82, 0]
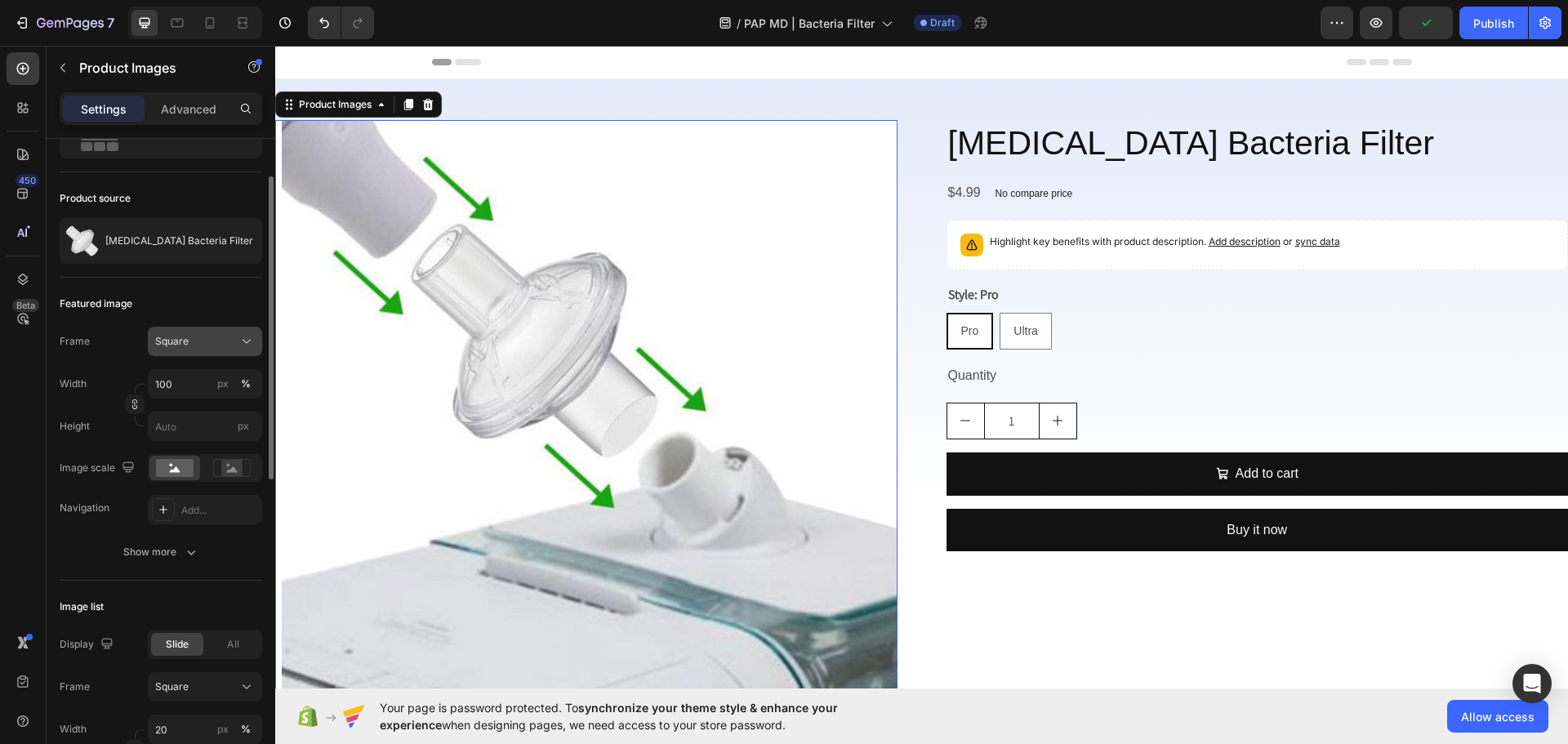
click at [214, 354] on div "Frame Square Width 100 px % Height px" at bounding box center [161, 383] width 202 height 115
click at [234, 353] on button "Square" at bounding box center [204, 340] width 115 height 29
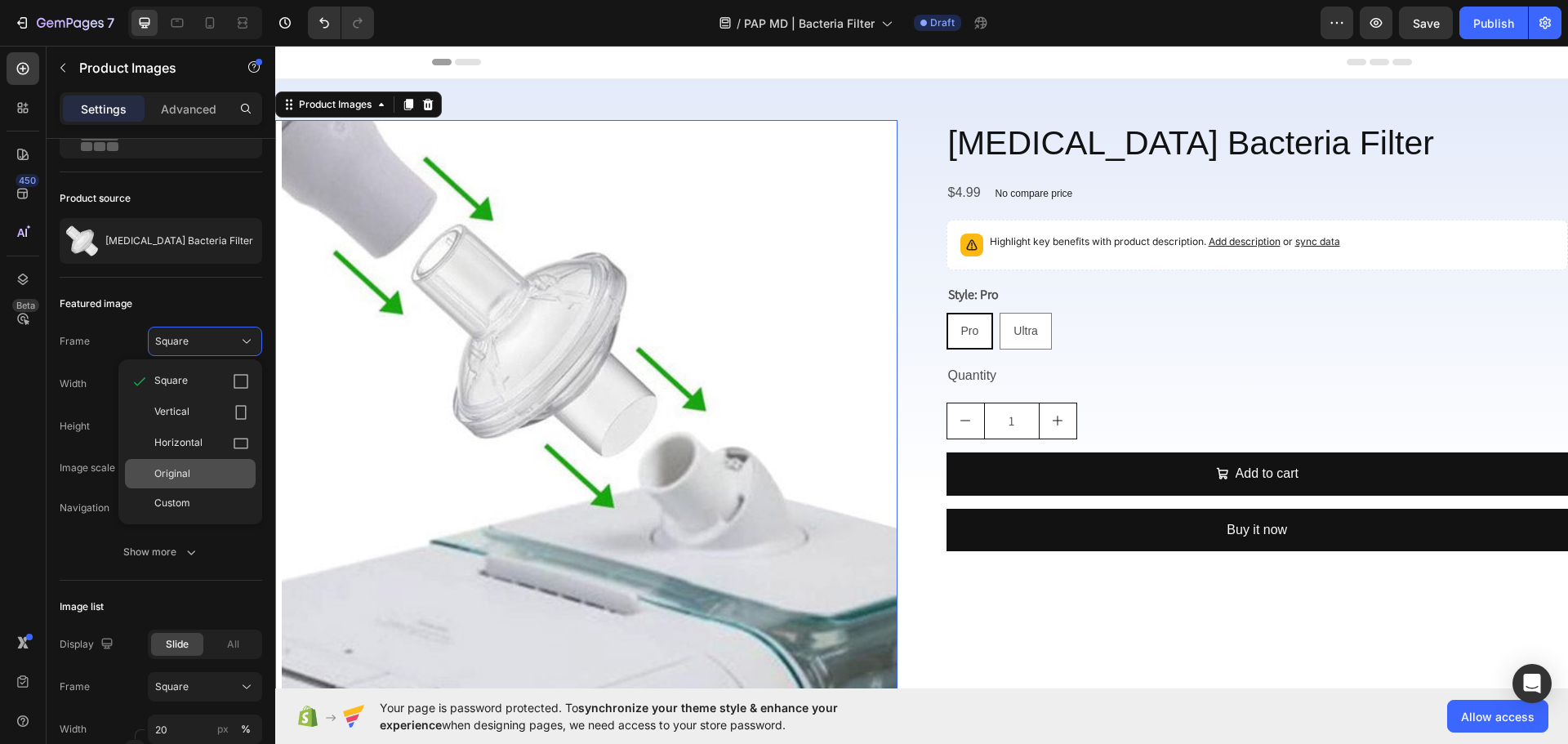
click at [210, 478] on div "Original" at bounding box center [201, 473] width 95 height 15
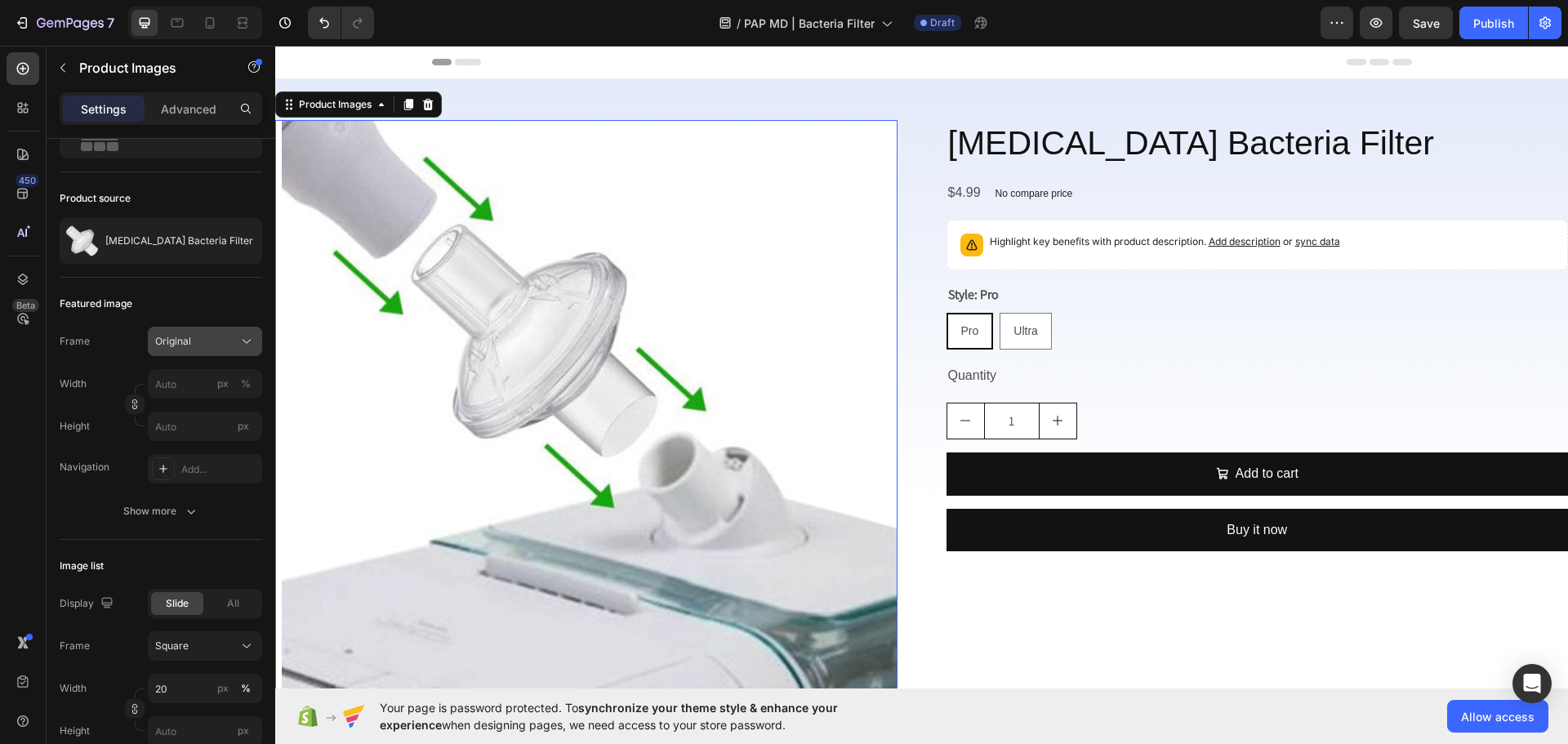
click at [257, 340] on button "Original" at bounding box center [204, 340] width 115 height 29
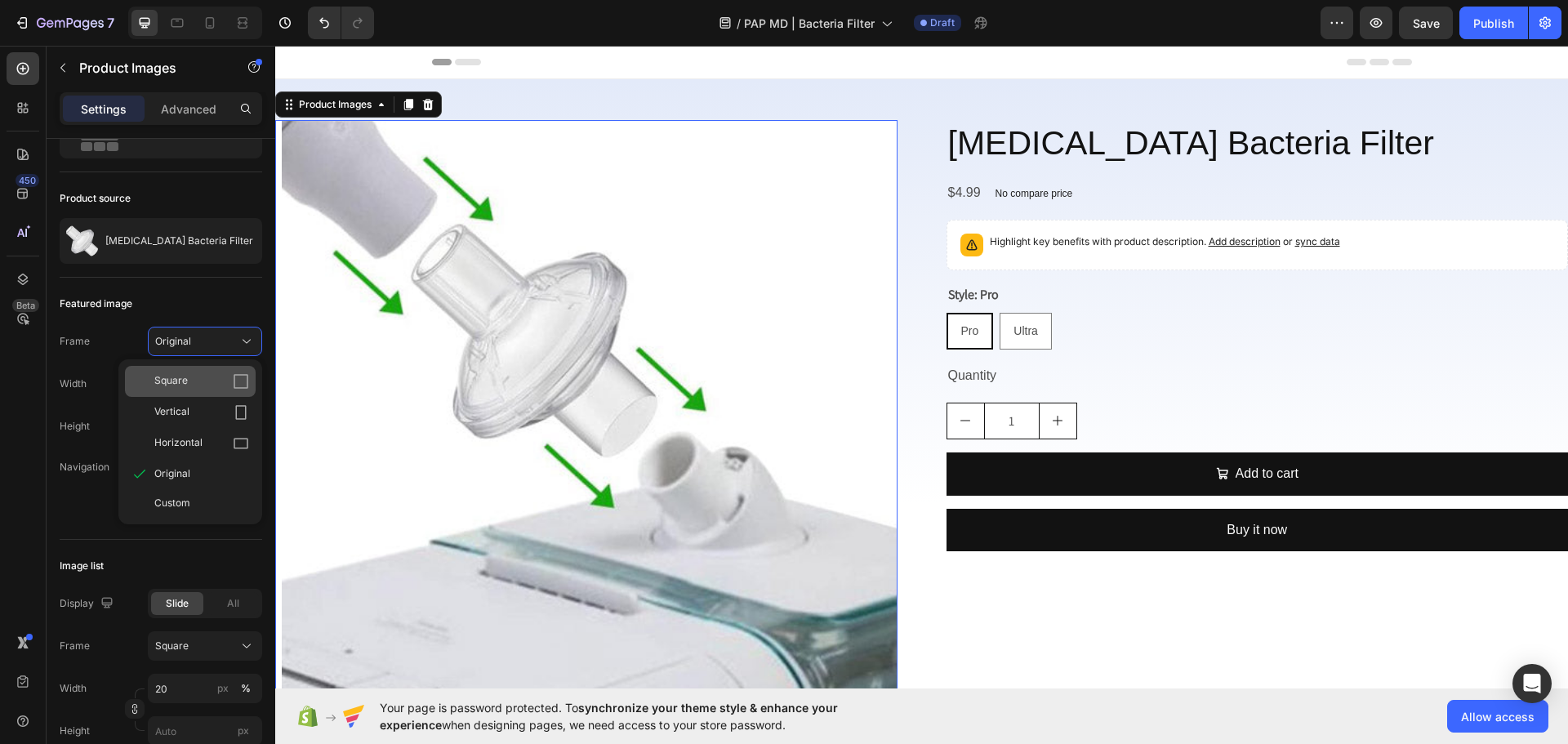
click at [236, 374] on icon at bounding box center [240, 381] width 16 height 16
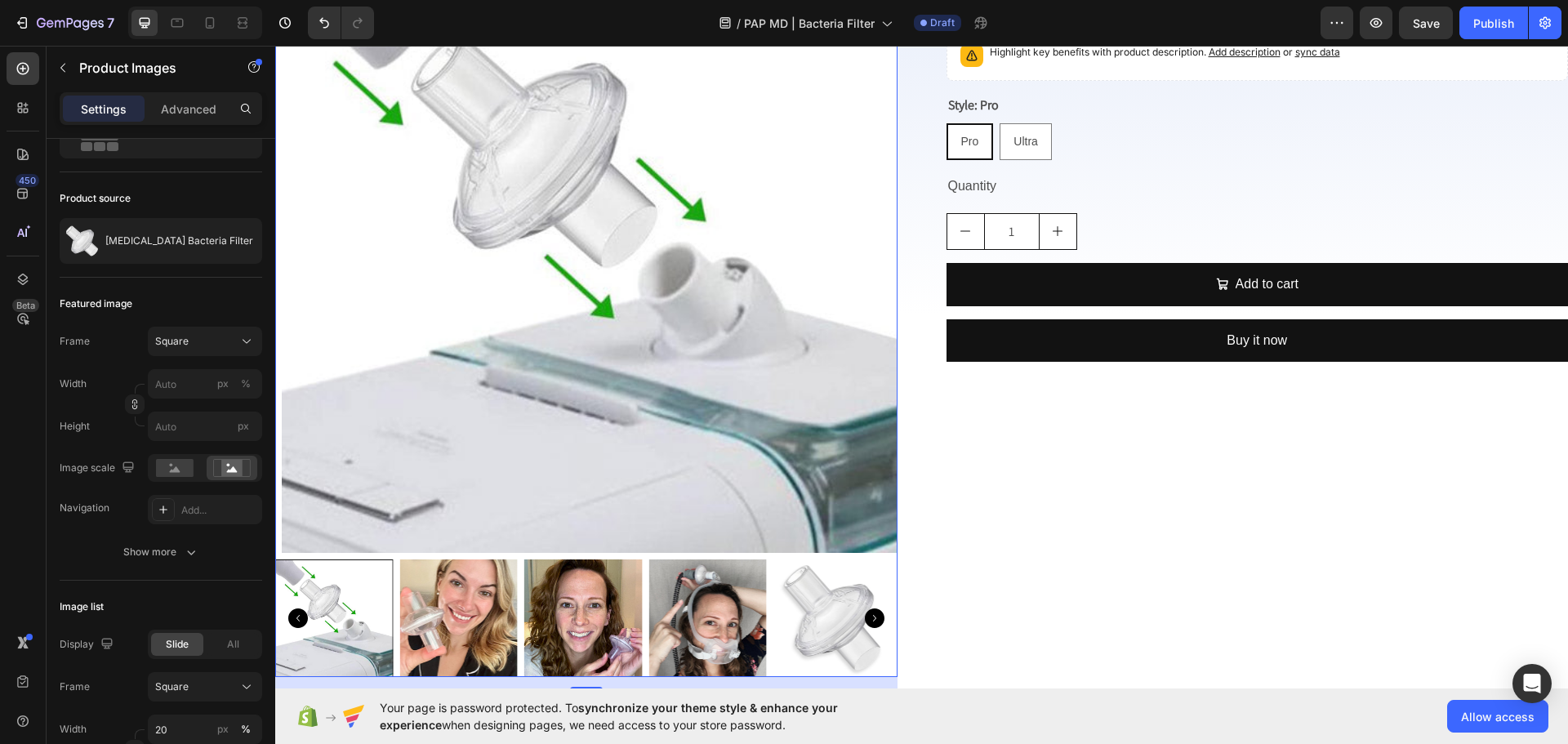
scroll to position [326, 0]
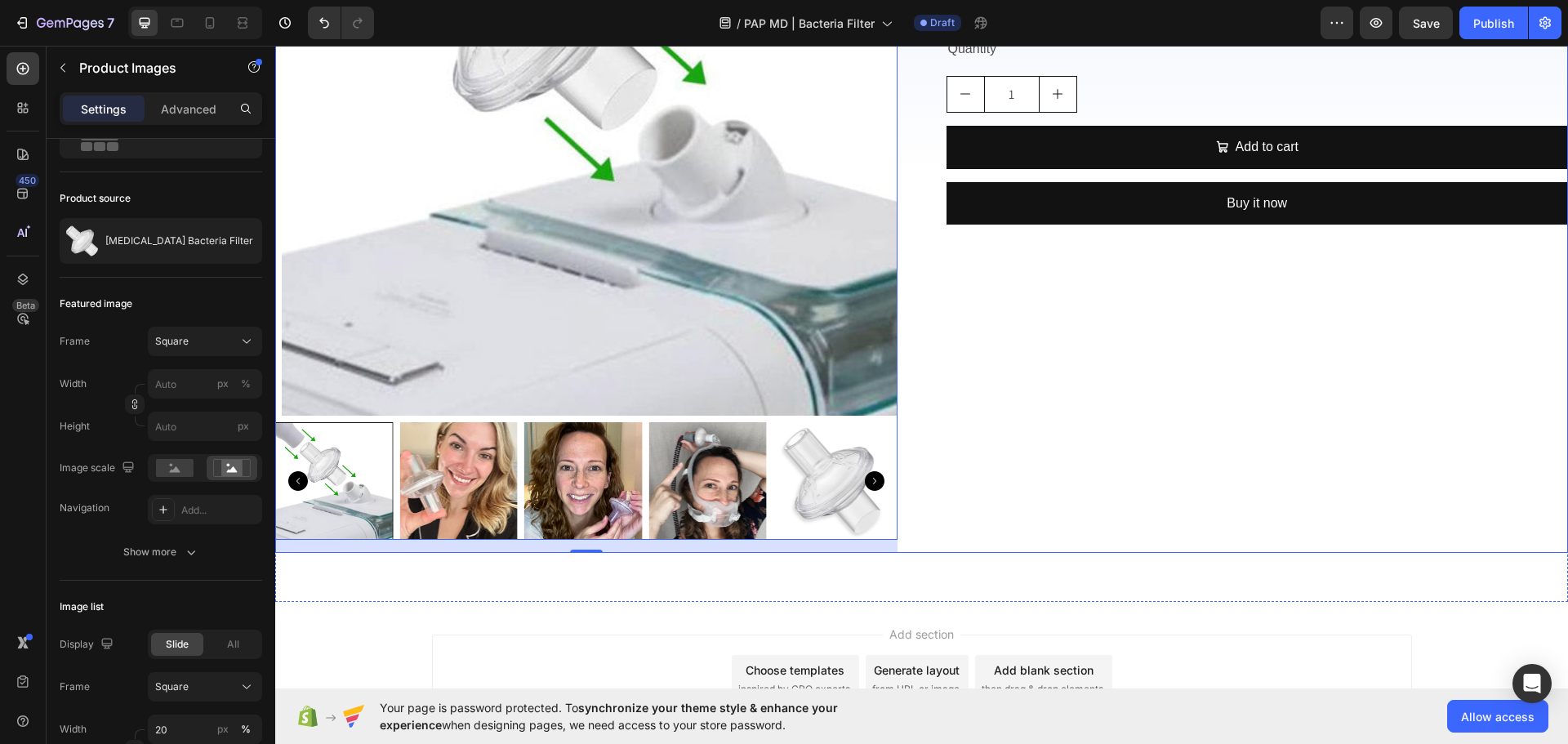
click at [948, 403] on div "[MEDICAL_DATA] Bacteria Filter Product Title $4.99 Product Price Product Price …" at bounding box center [1258, 173] width 622 height 759
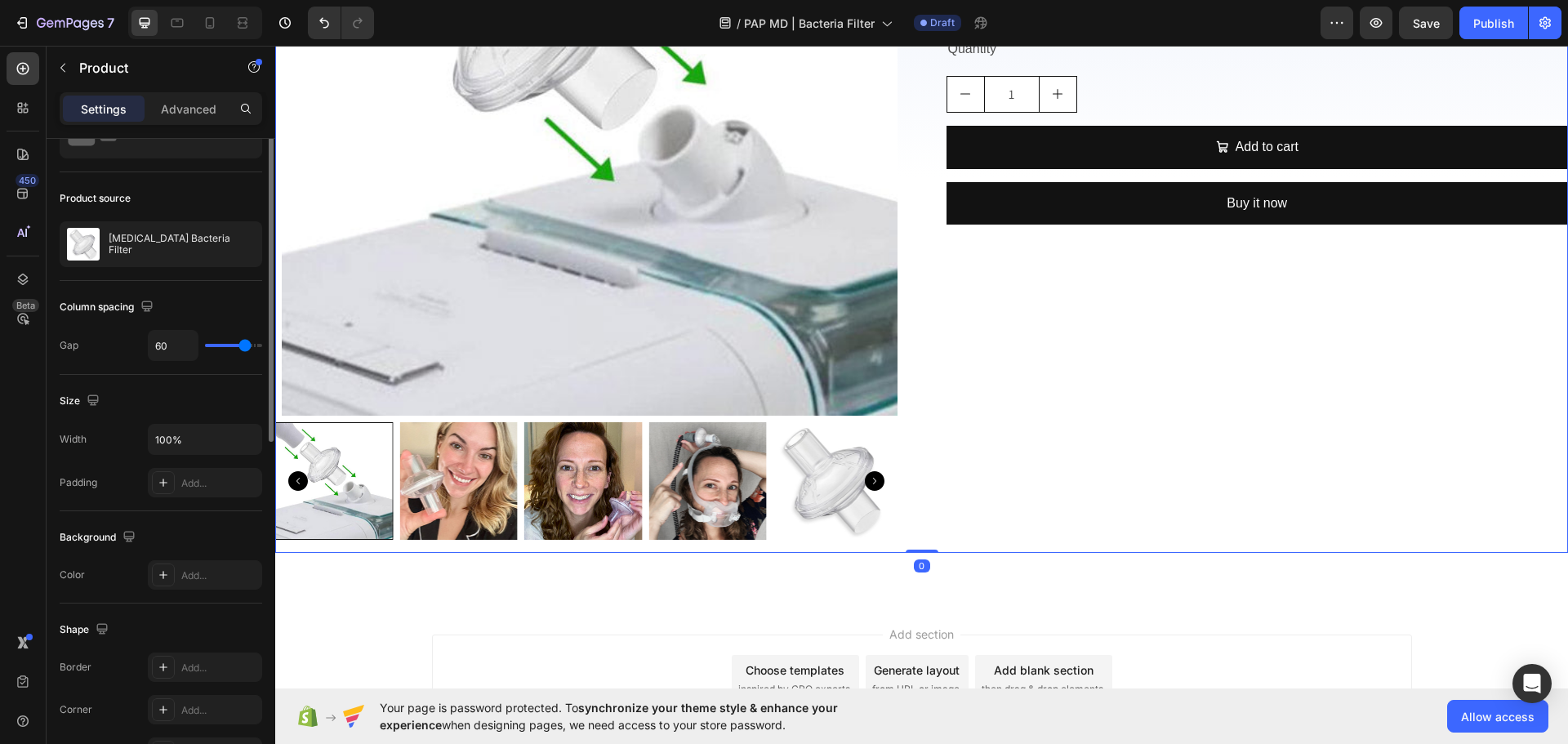
scroll to position [0, 0]
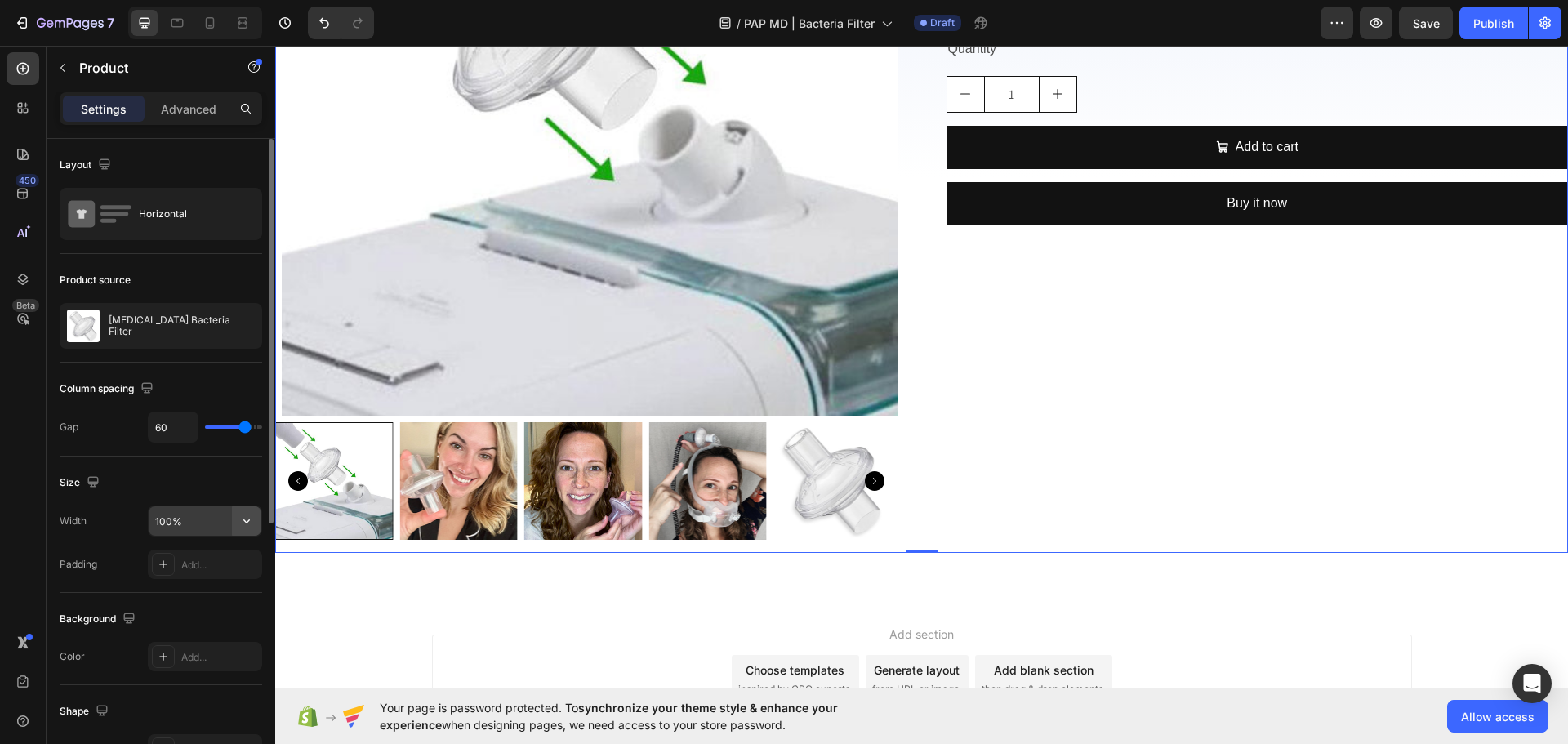
click at [251, 525] on icon "button" at bounding box center [246, 521] width 16 height 16
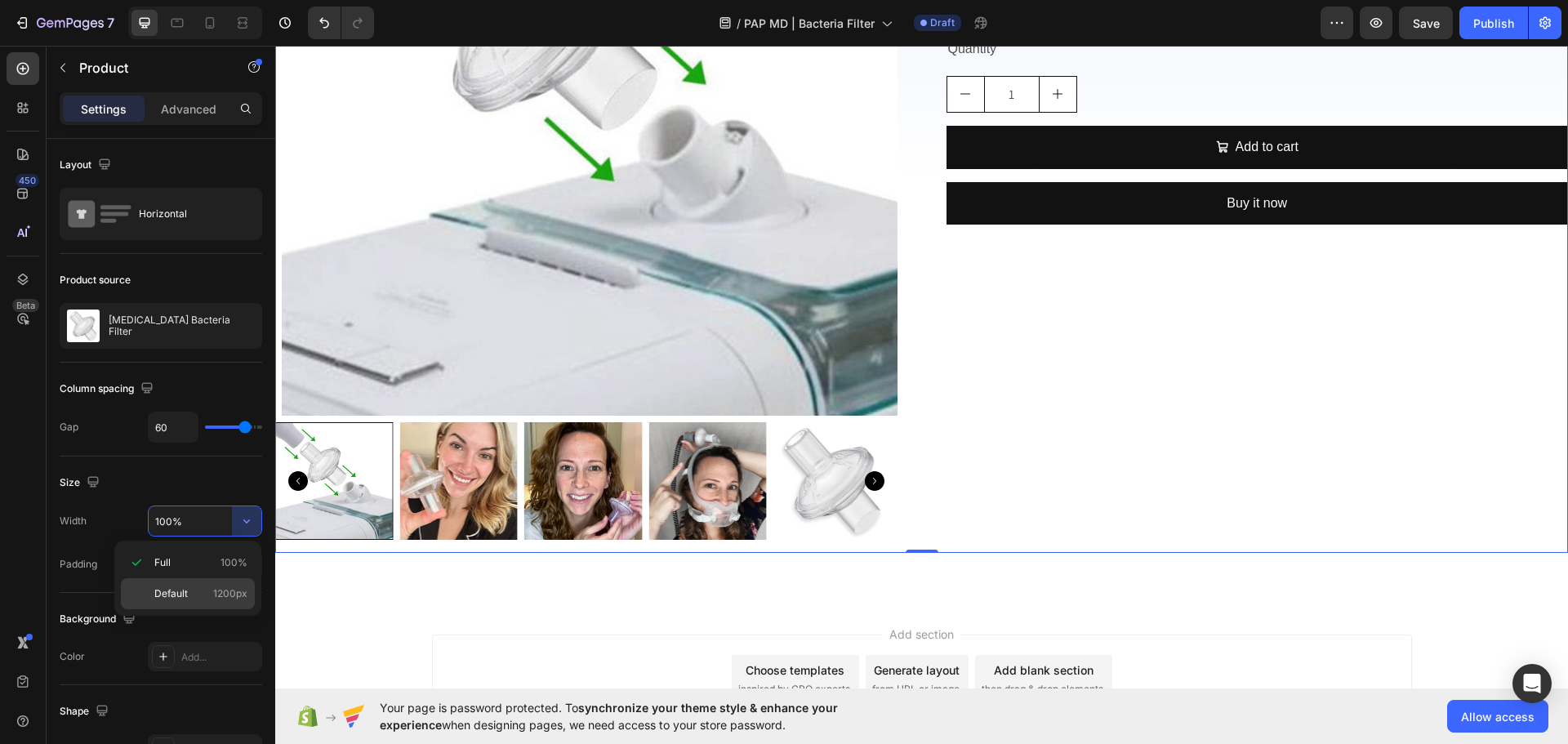
click at [197, 594] on p "Default 1200px" at bounding box center [200, 593] width 93 height 15
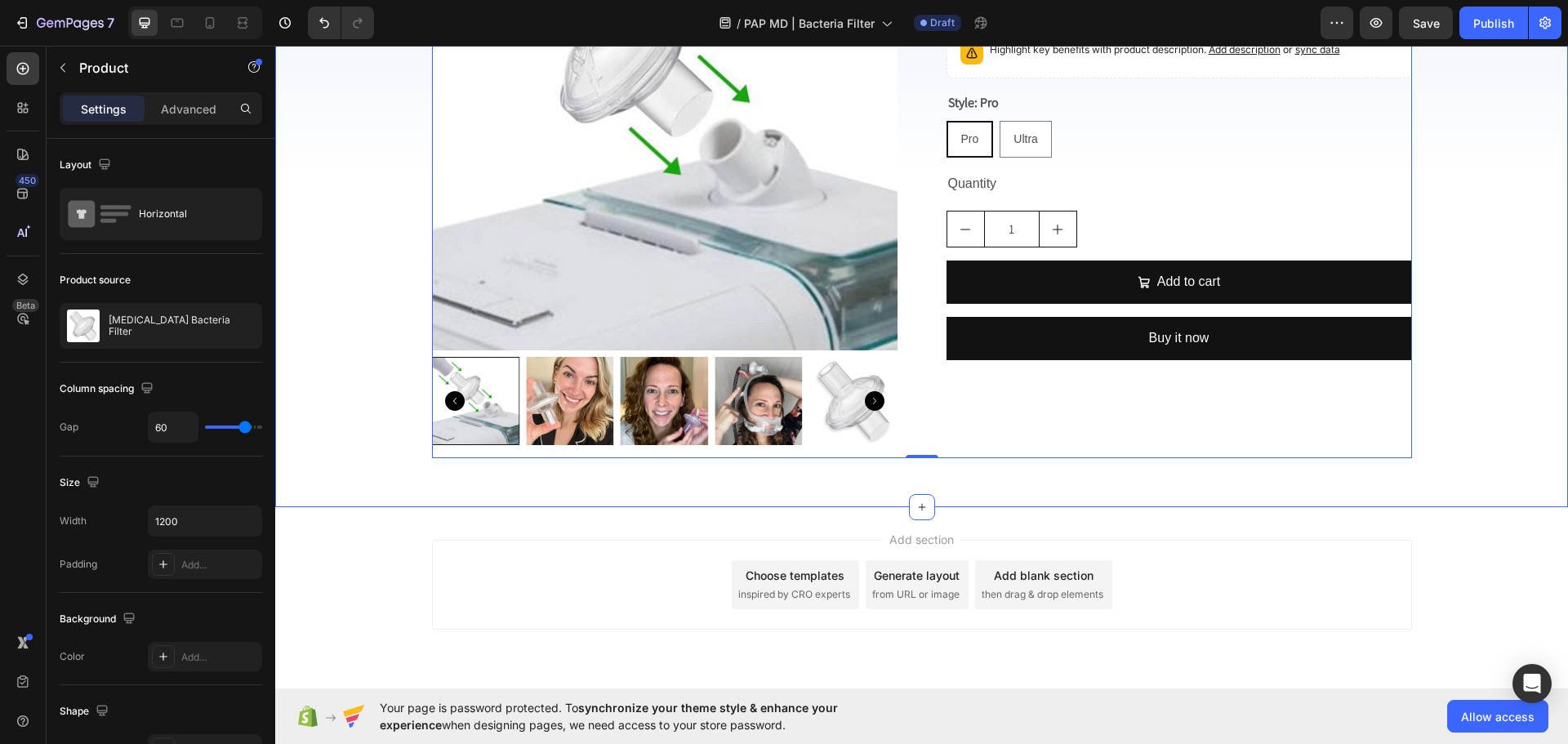
scroll to position [207, 0]
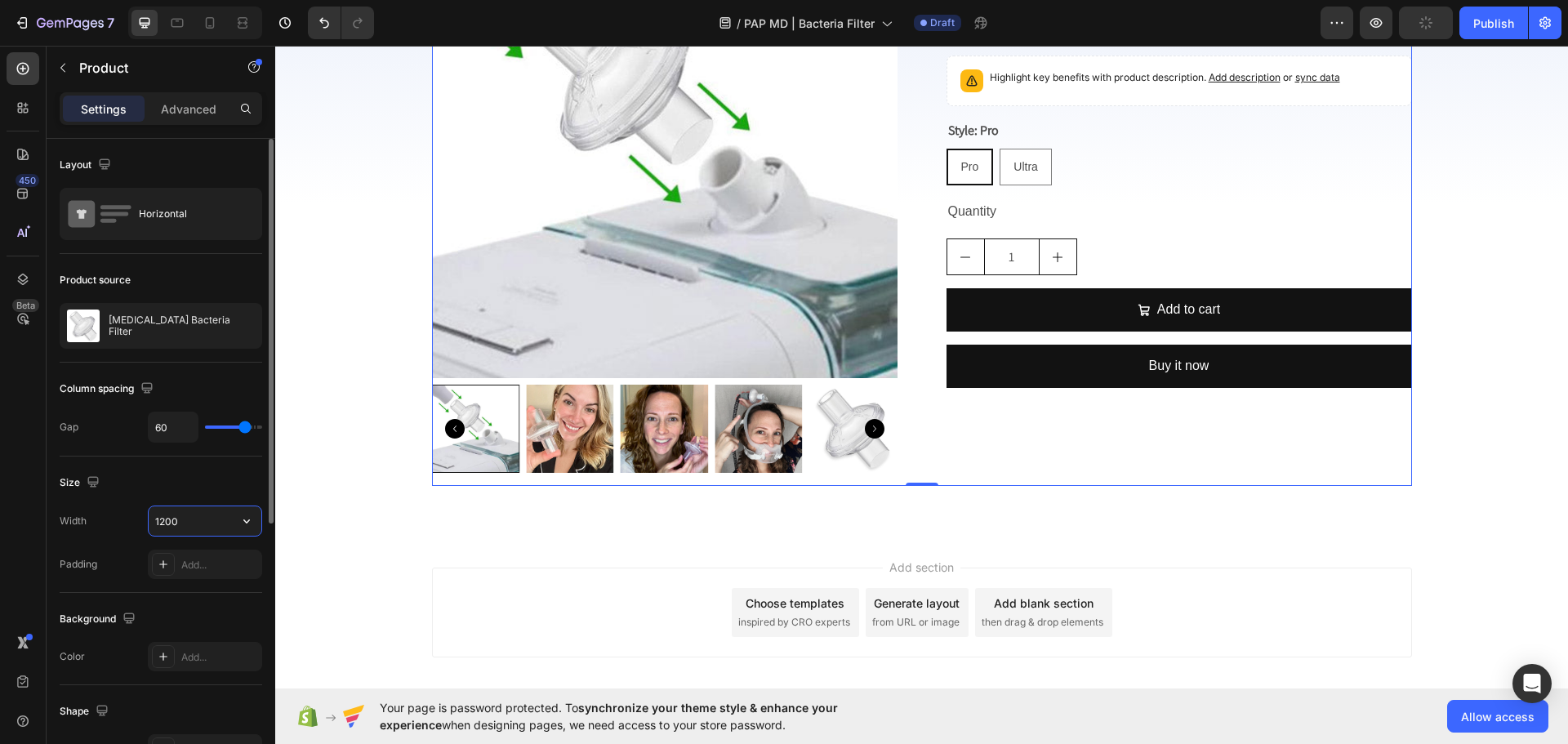
click at [209, 527] on input "1200" at bounding box center [204, 521] width 113 height 29
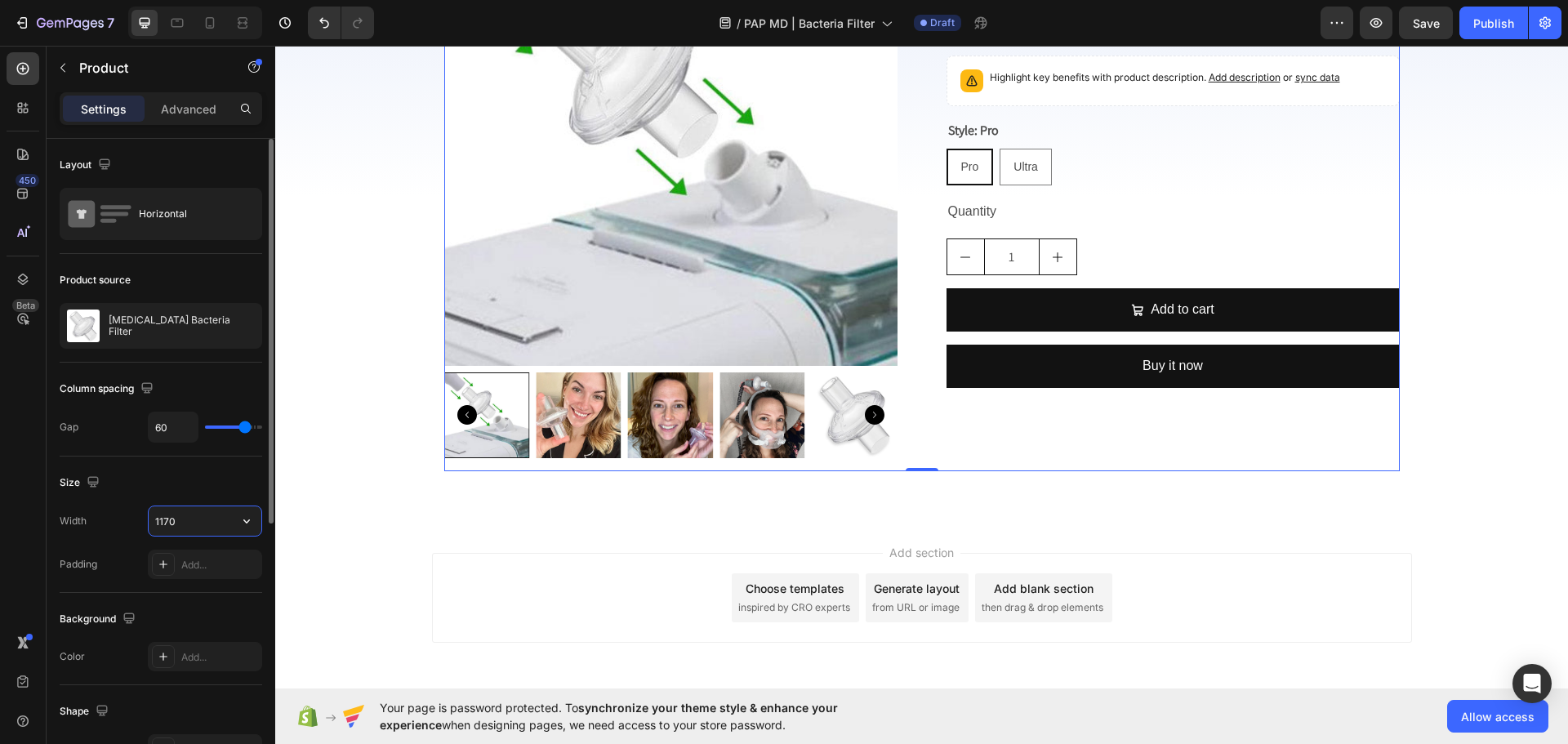
type input "1170"
click at [200, 478] on div "Size" at bounding box center [161, 483] width 202 height 26
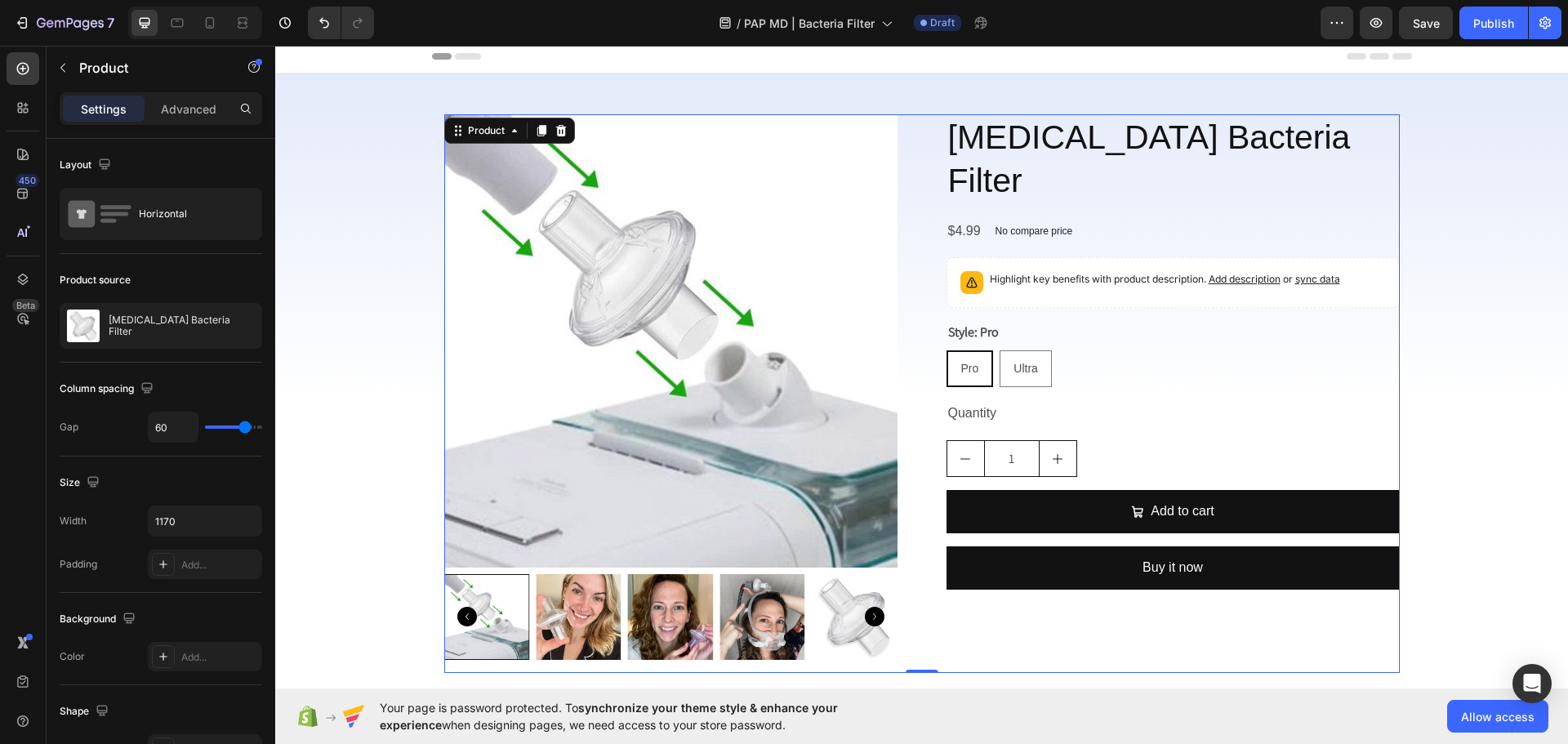
scroll to position [0, 0]
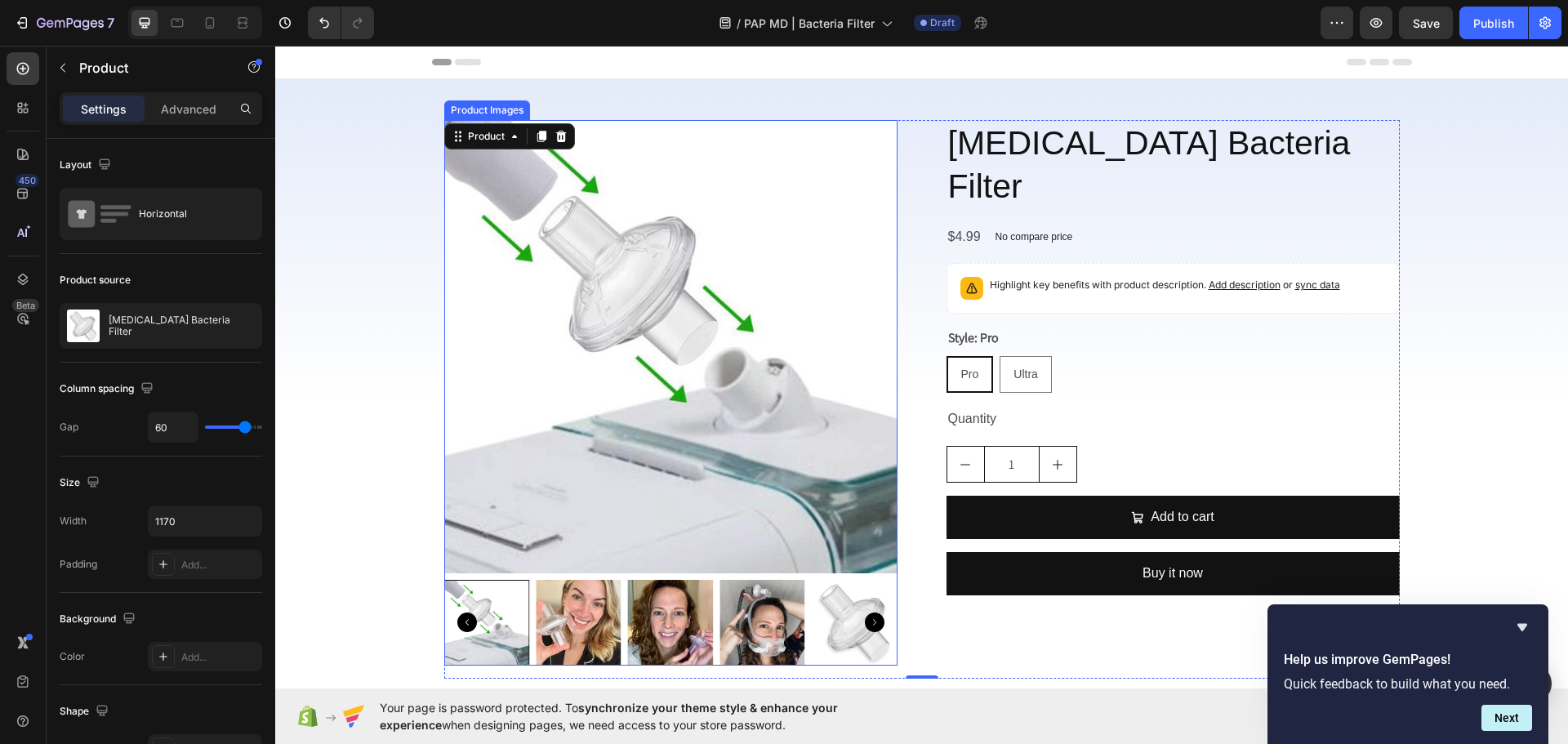
click at [529, 501] on img at bounding box center [670, 346] width 453 height 453
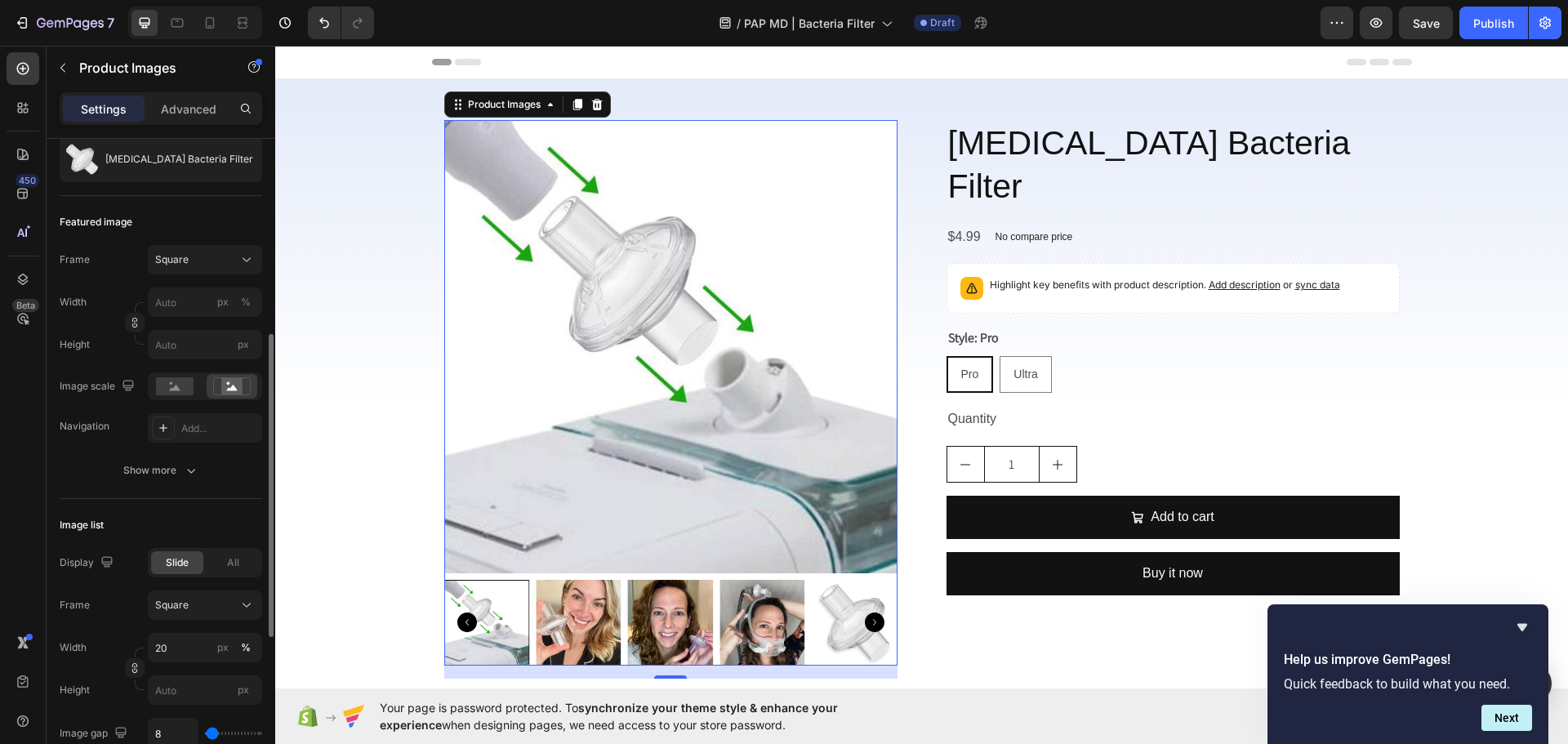
scroll to position [245, 0]
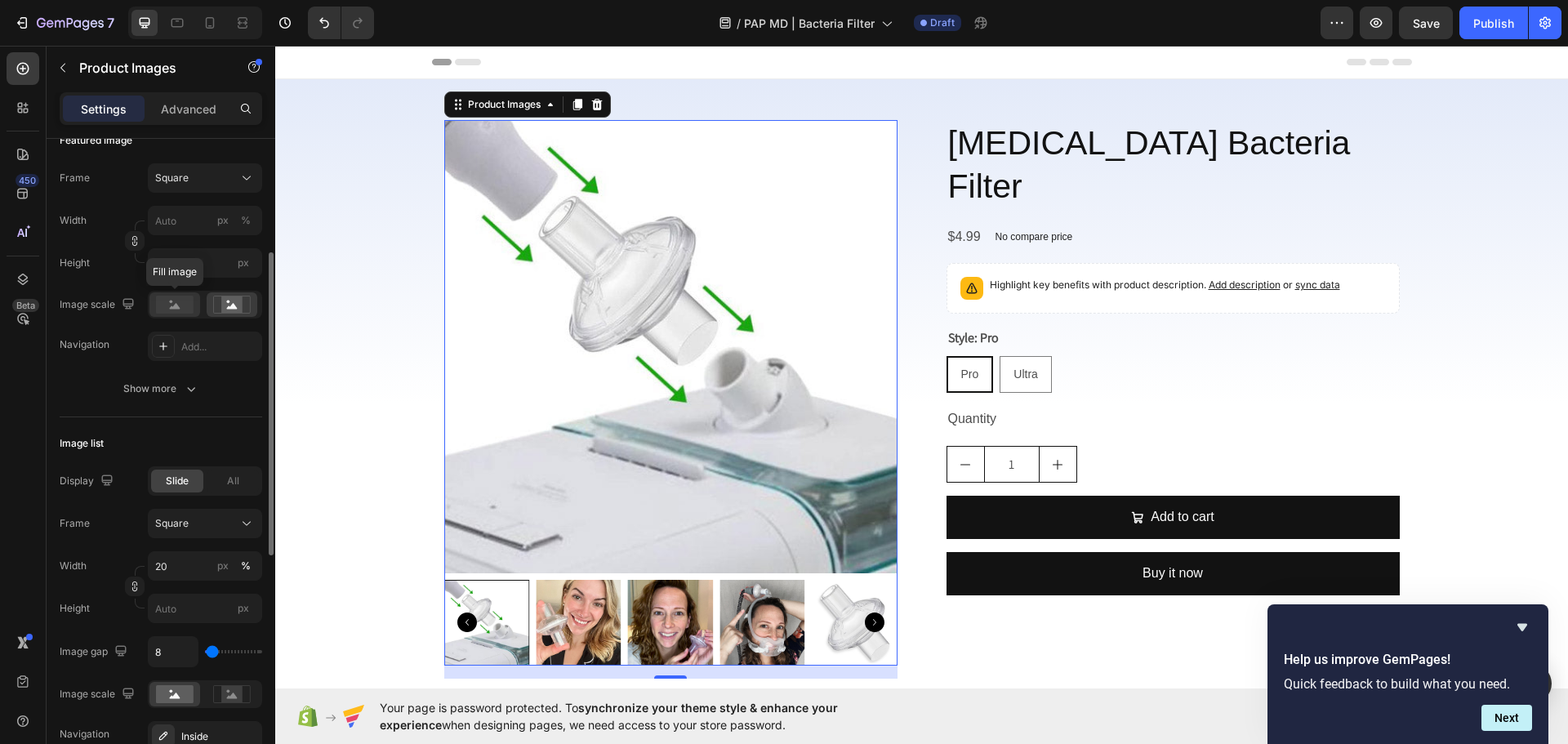
click at [191, 308] on rect at bounding box center [175, 304] width 38 height 18
click at [228, 302] on circle at bounding box center [228, 301] width 3 height 3
click at [196, 398] on button "Show more" at bounding box center [161, 388] width 202 height 29
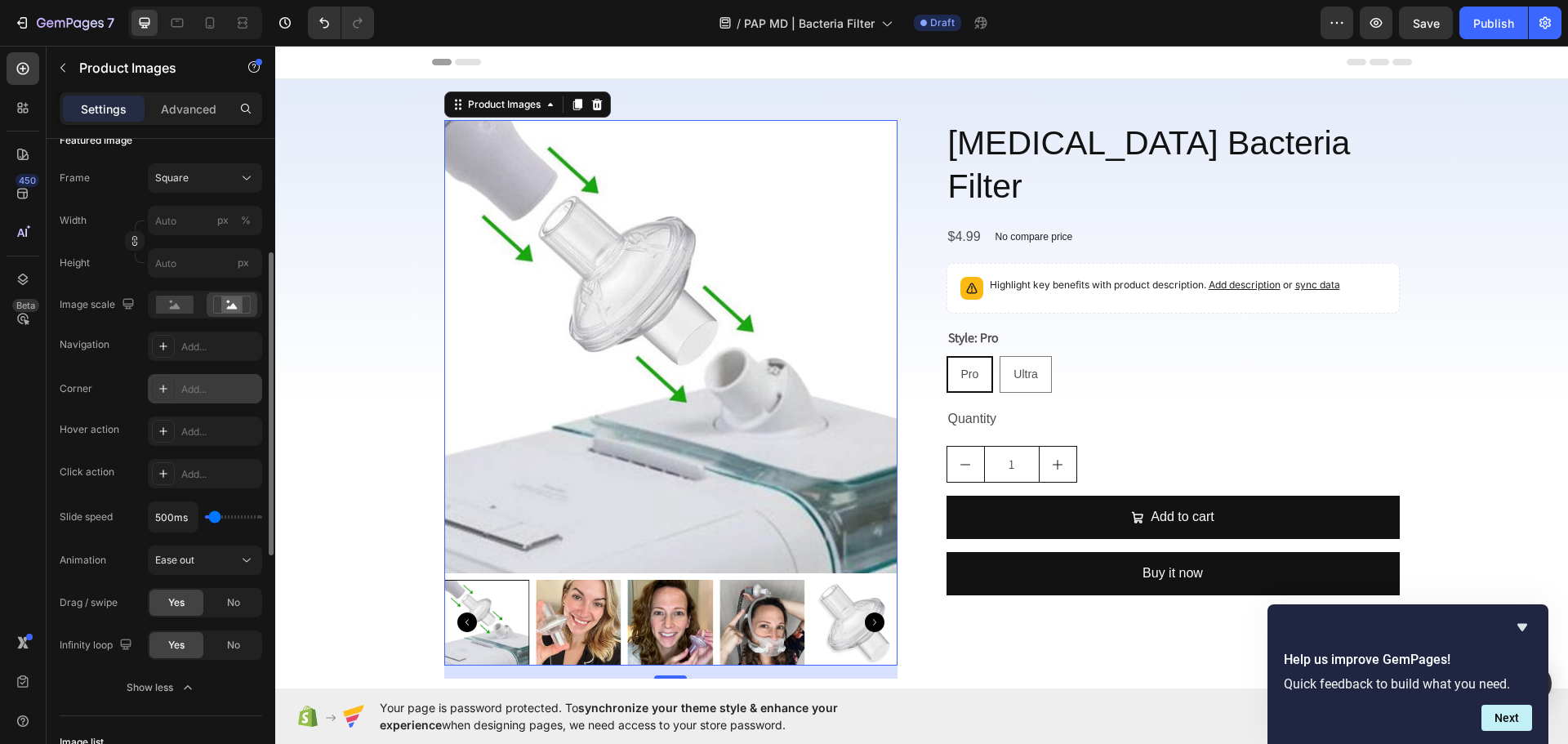
click at [211, 390] on div "Add..." at bounding box center [219, 389] width 77 height 15
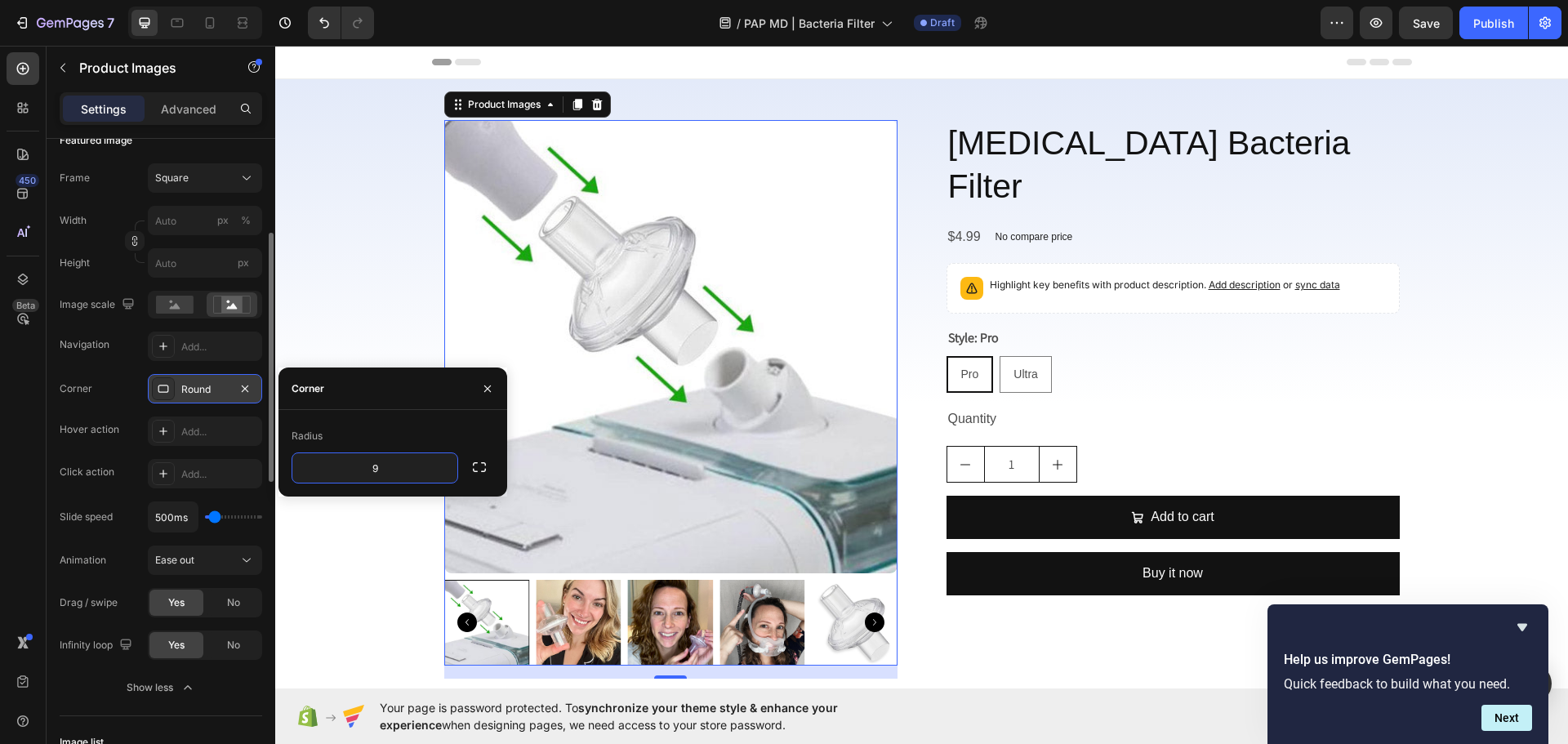
type input "10"
click at [105, 366] on div "Frame Square Width px % Height px Image scale Navigation Add... Corner Round Ho…" at bounding box center [161, 433] width 202 height 539
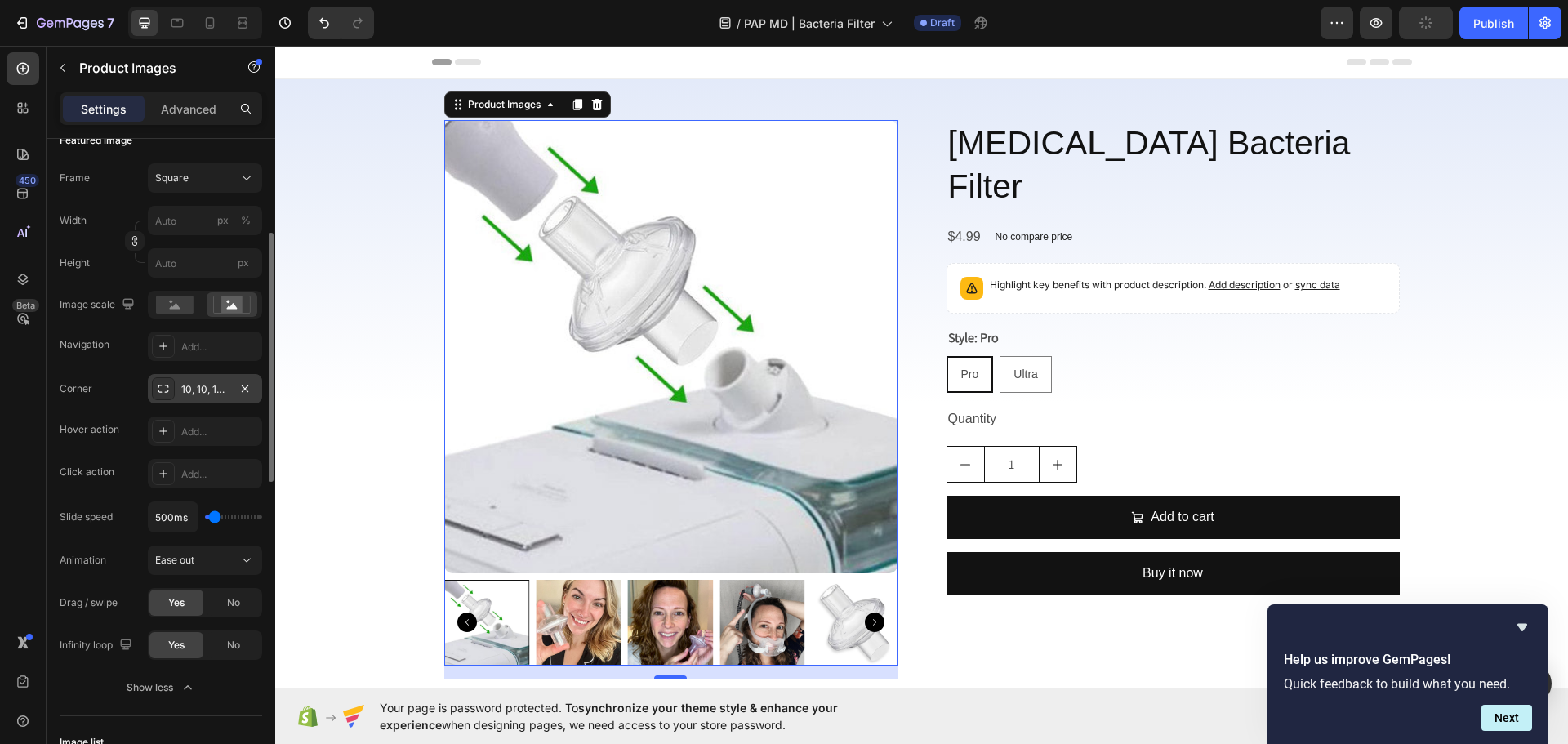
scroll to position [82, 0]
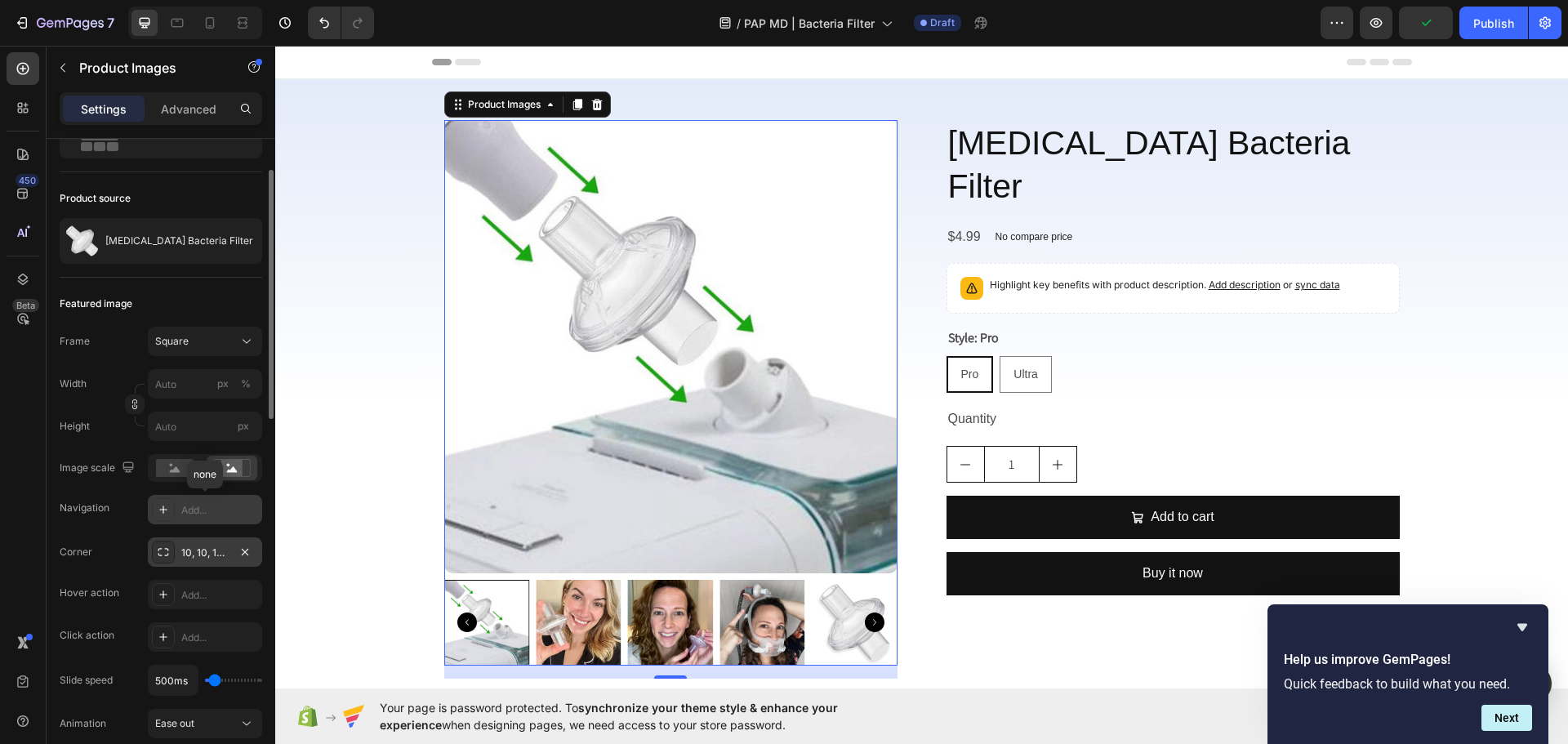
click at [209, 523] on div "Add..." at bounding box center [204, 509] width 115 height 29
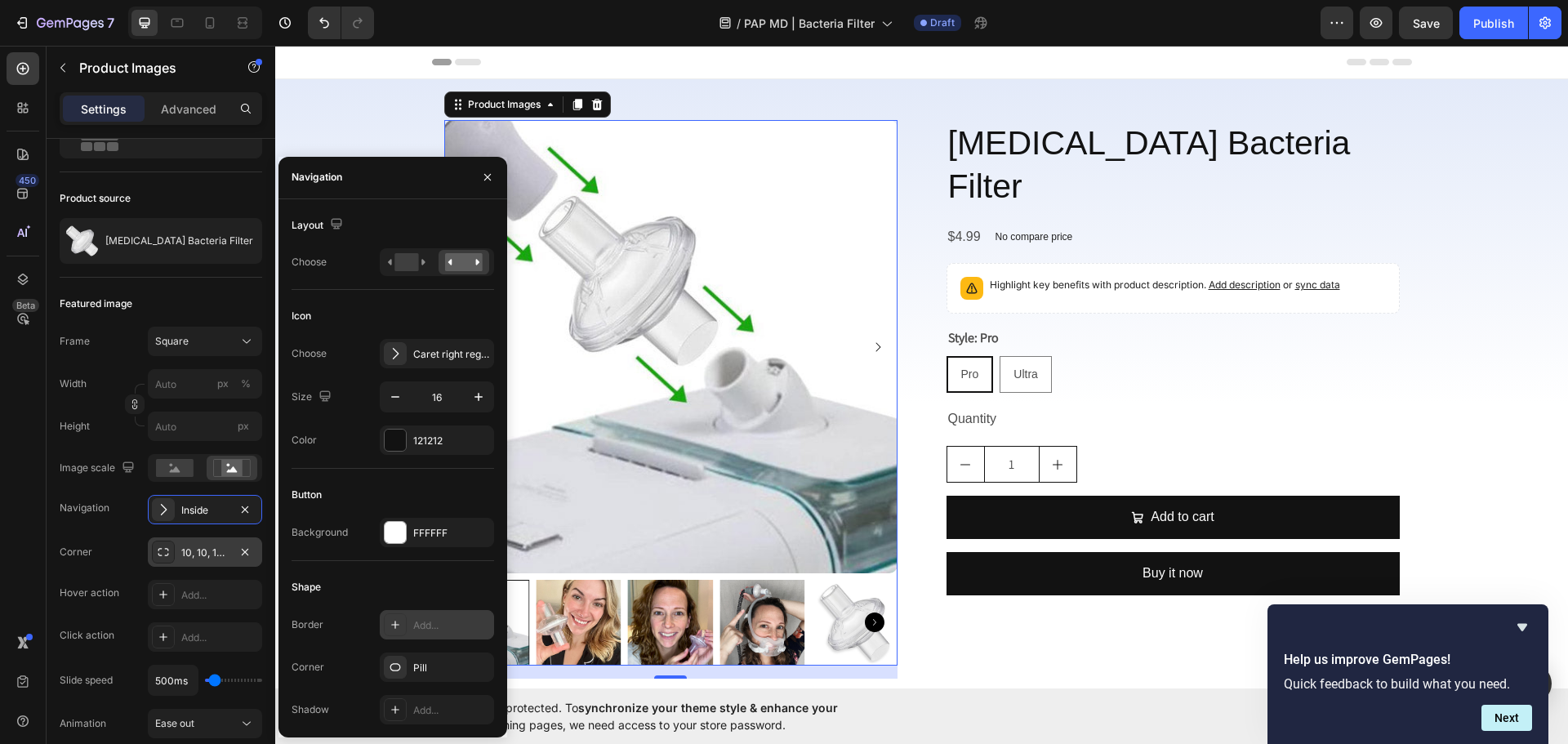
click at [468, 627] on div "Add..." at bounding box center [451, 625] width 77 height 15
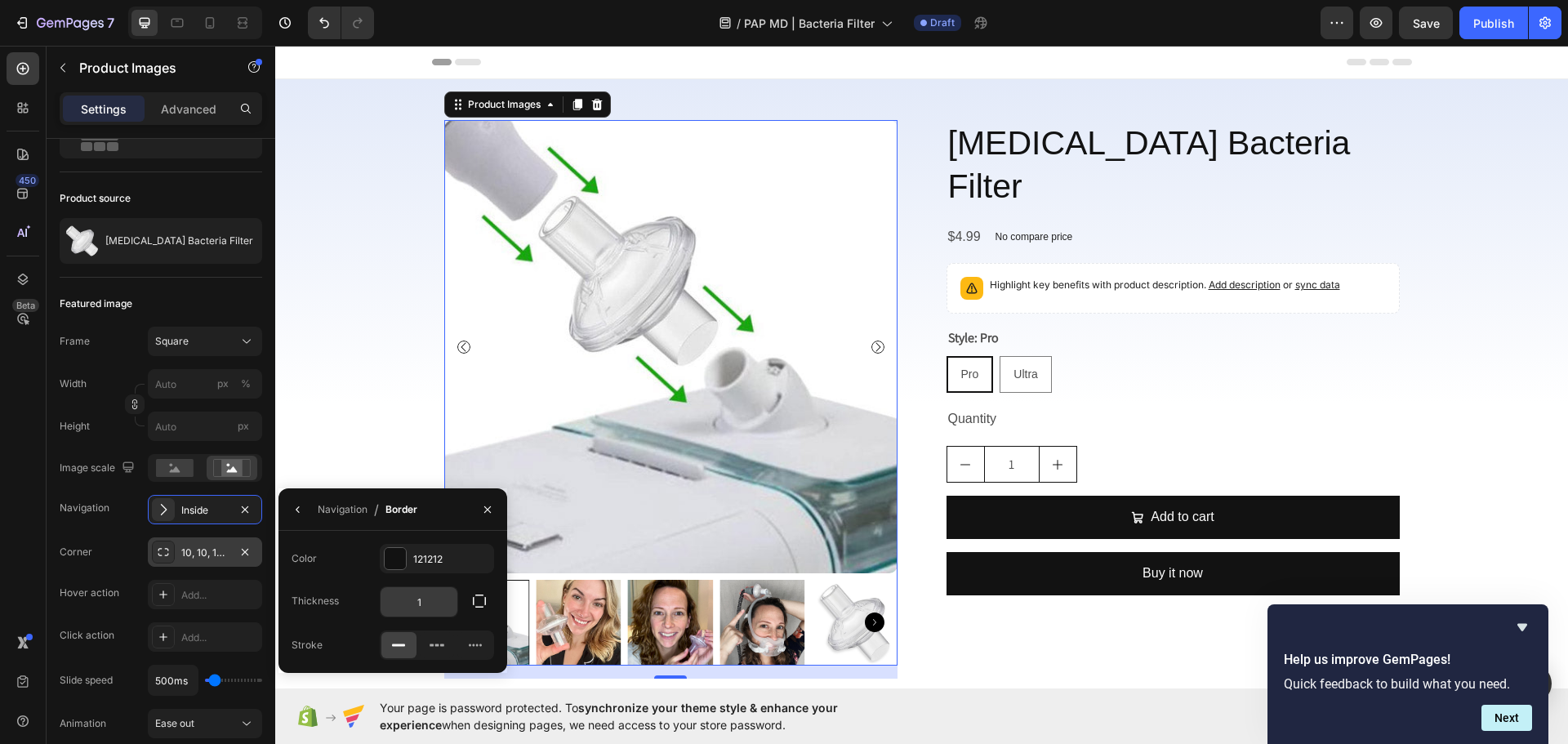
click at [426, 609] on input "1" at bounding box center [418, 601] width 77 height 29
type input "2"
click at [432, 553] on div "121212" at bounding box center [436, 558] width 47 height 15
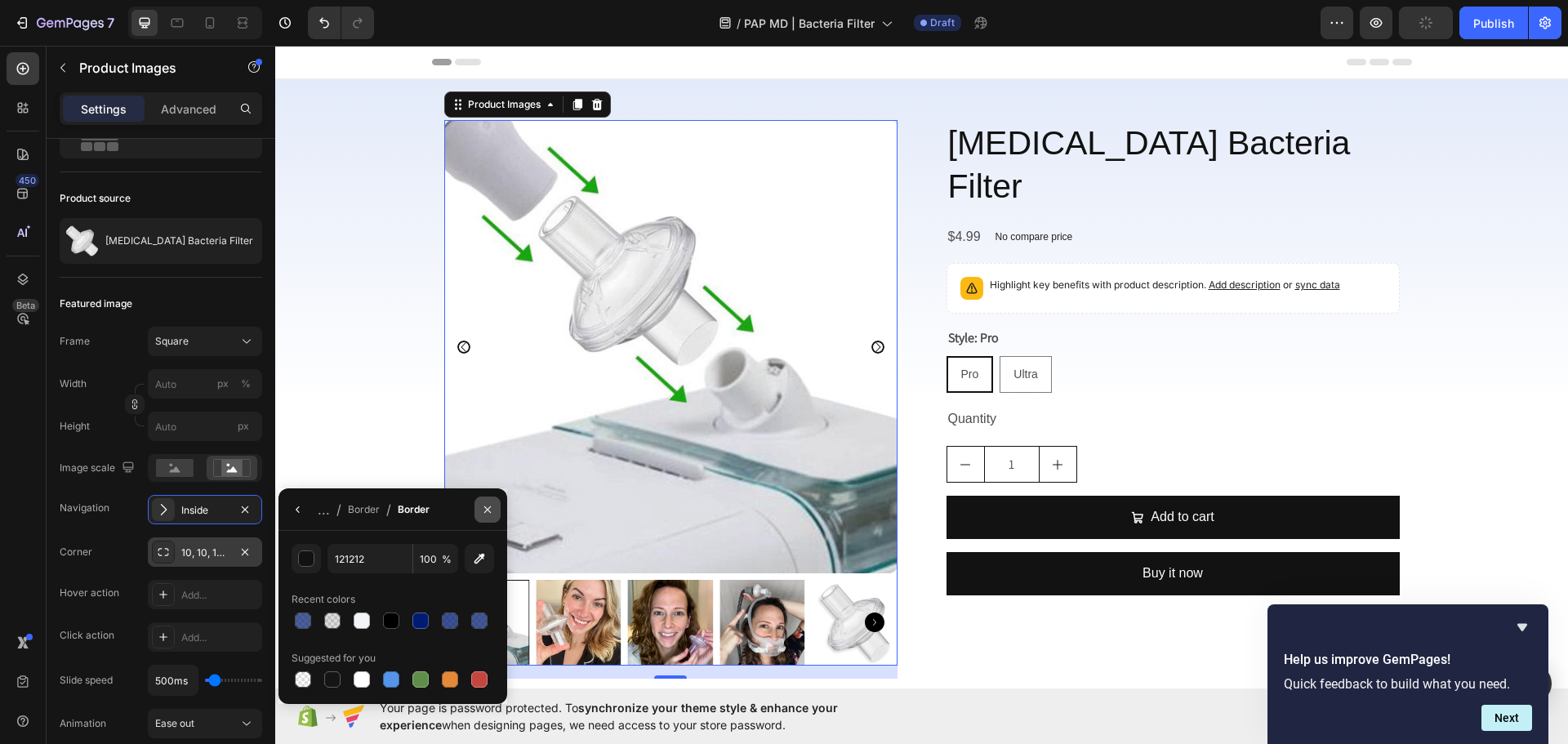
click at [495, 515] on button "button" at bounding box center [488, 510] width 26 height 26
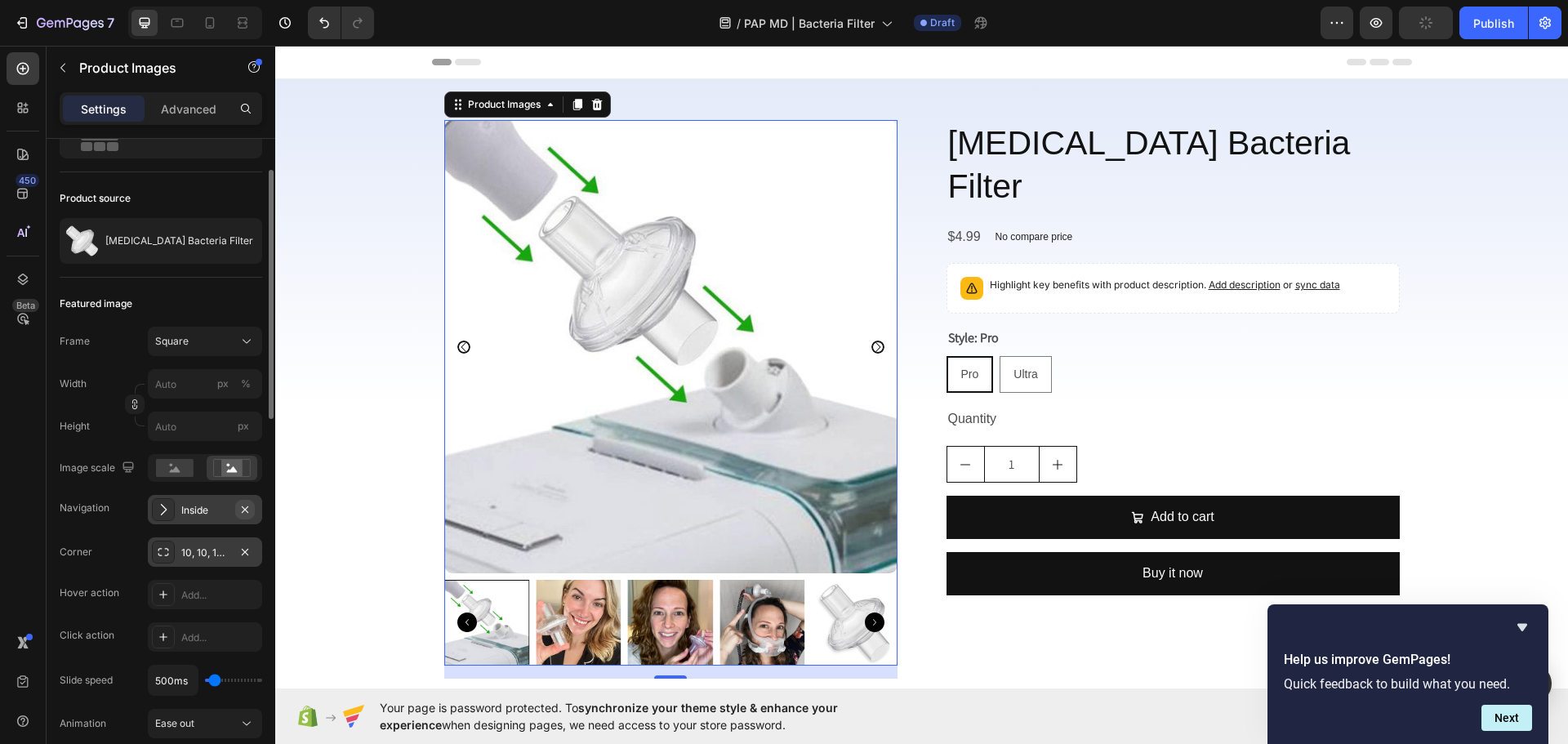
click at [246, 512] on icon "button" at bounding box center [244, 509] width 13 height 13
click at [215, 552] on div "10, 10, 10, 10" at bounding box center [204, 553] width 47 height 15
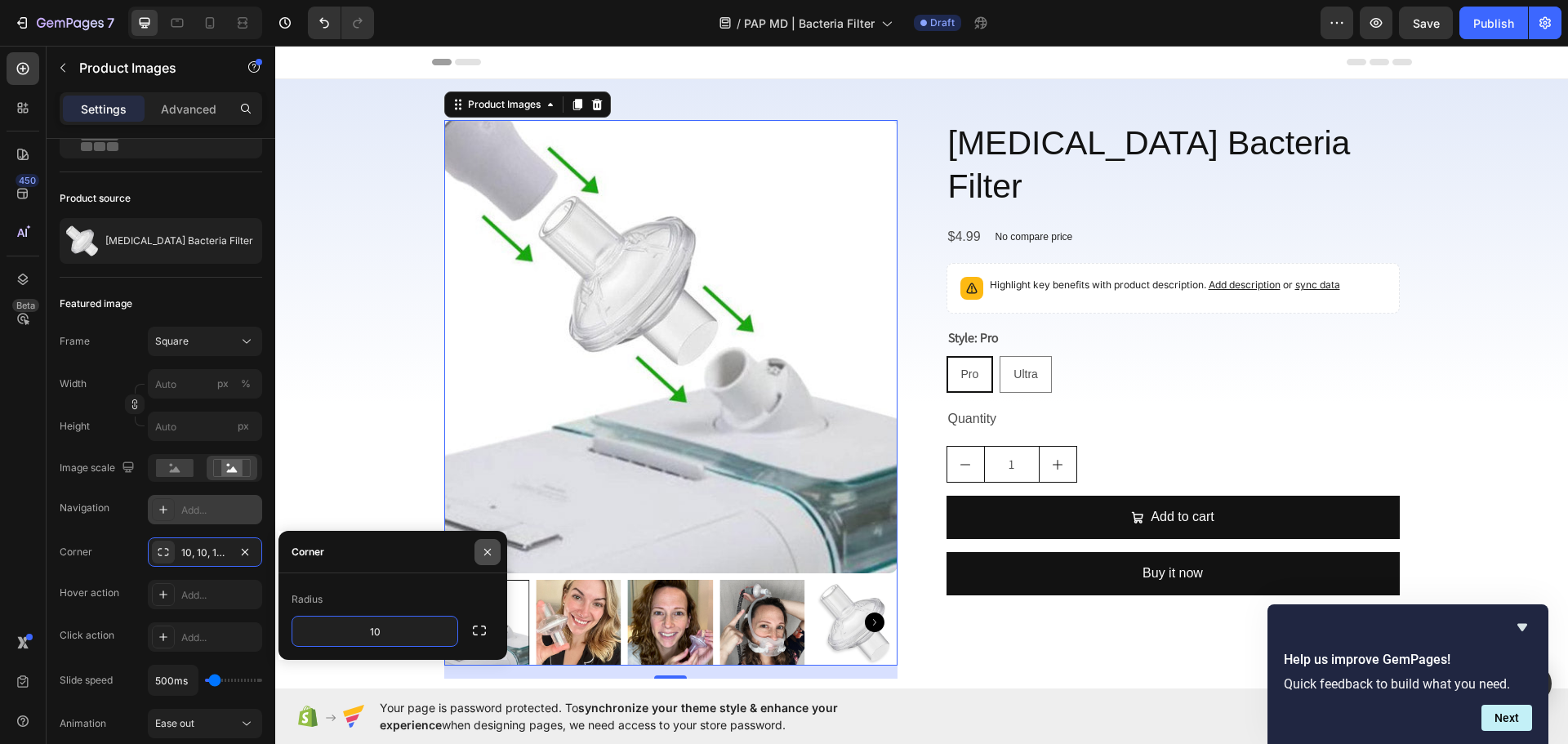
click at [483, 548] on icon "button" at bounding box center [487, 552] width 13 height 13
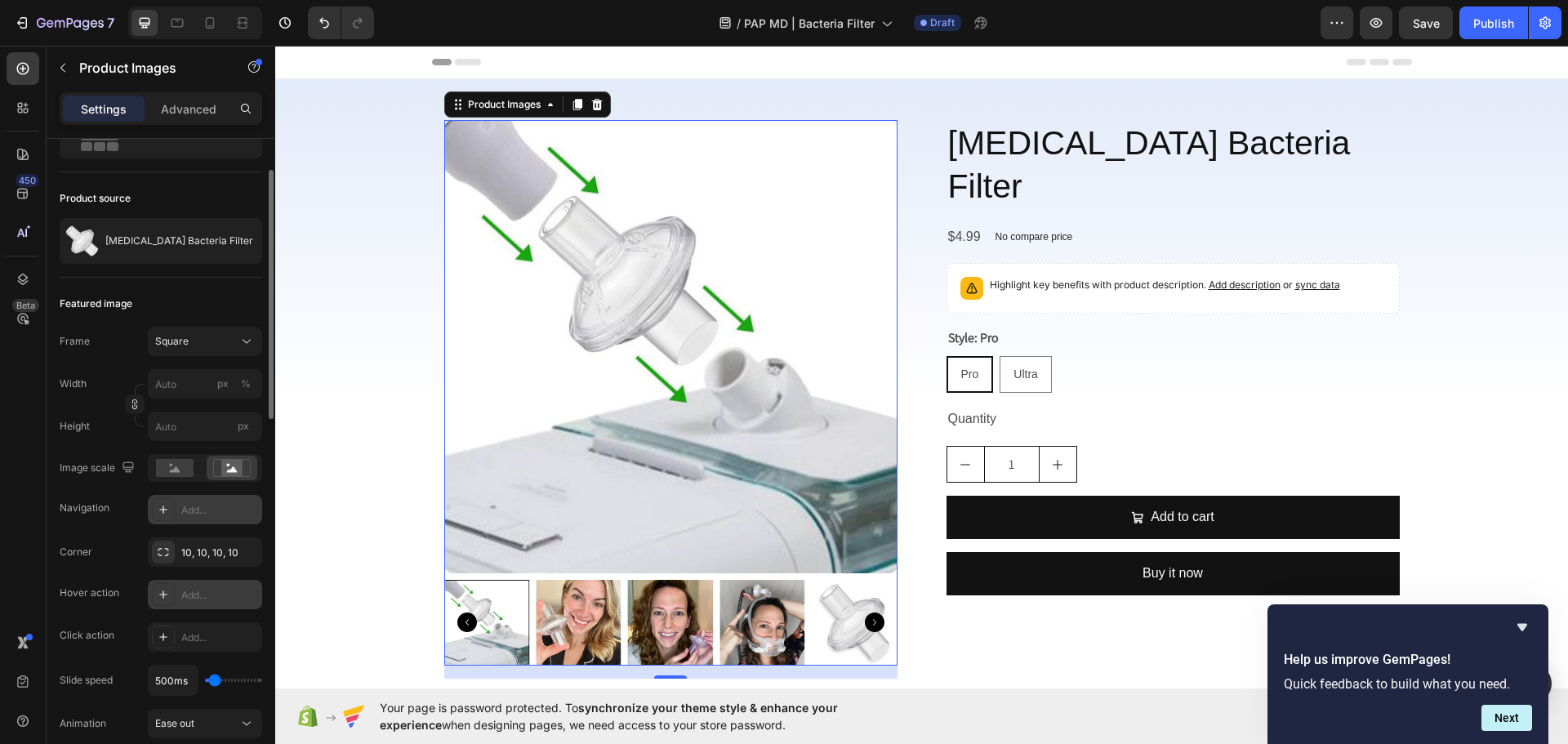
click at [220, 594] on div "Add..." at bounding box center [219, 594] width 77 height 15
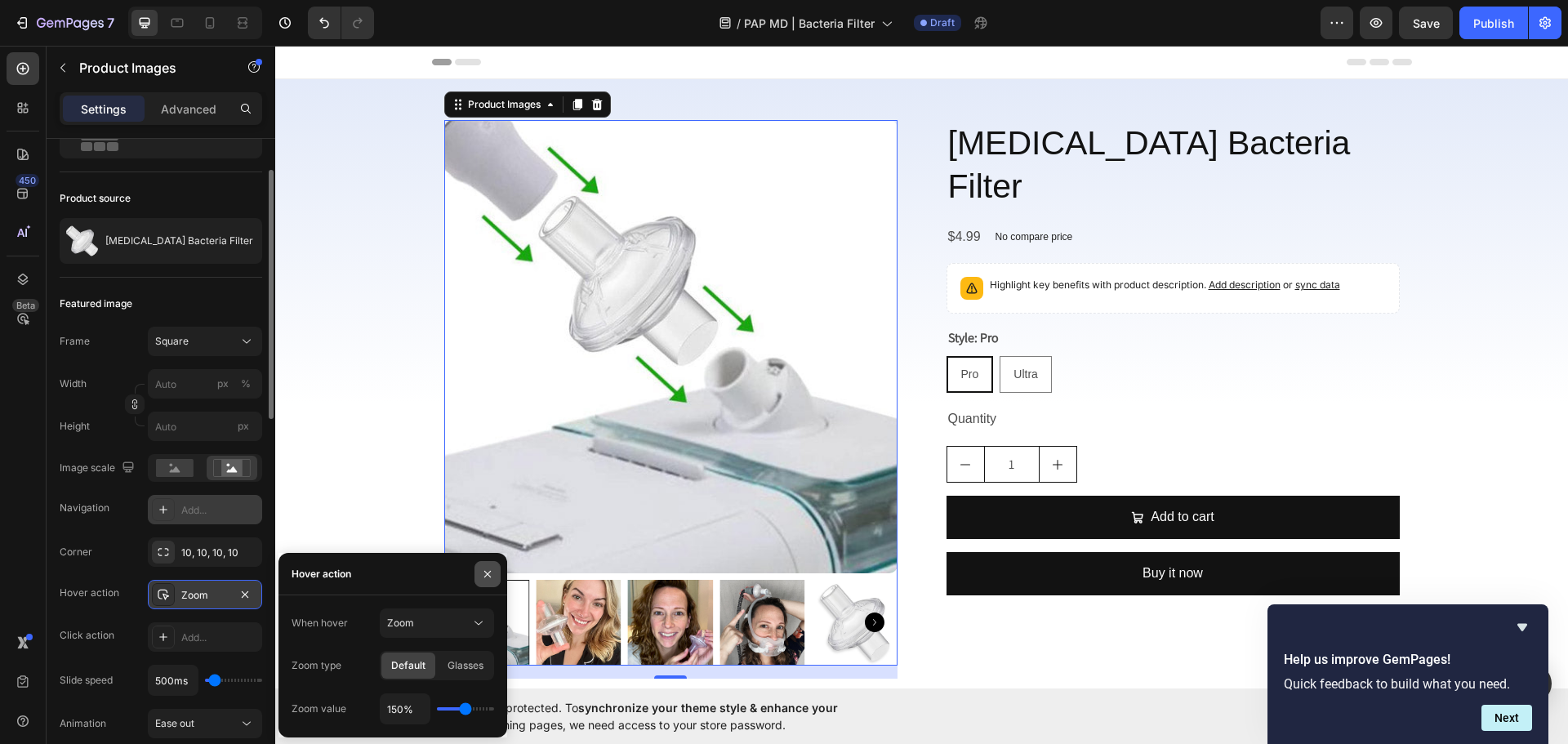
click at [491, 567] on icon "button" at bounding box center [487, 573] width 13 height 13
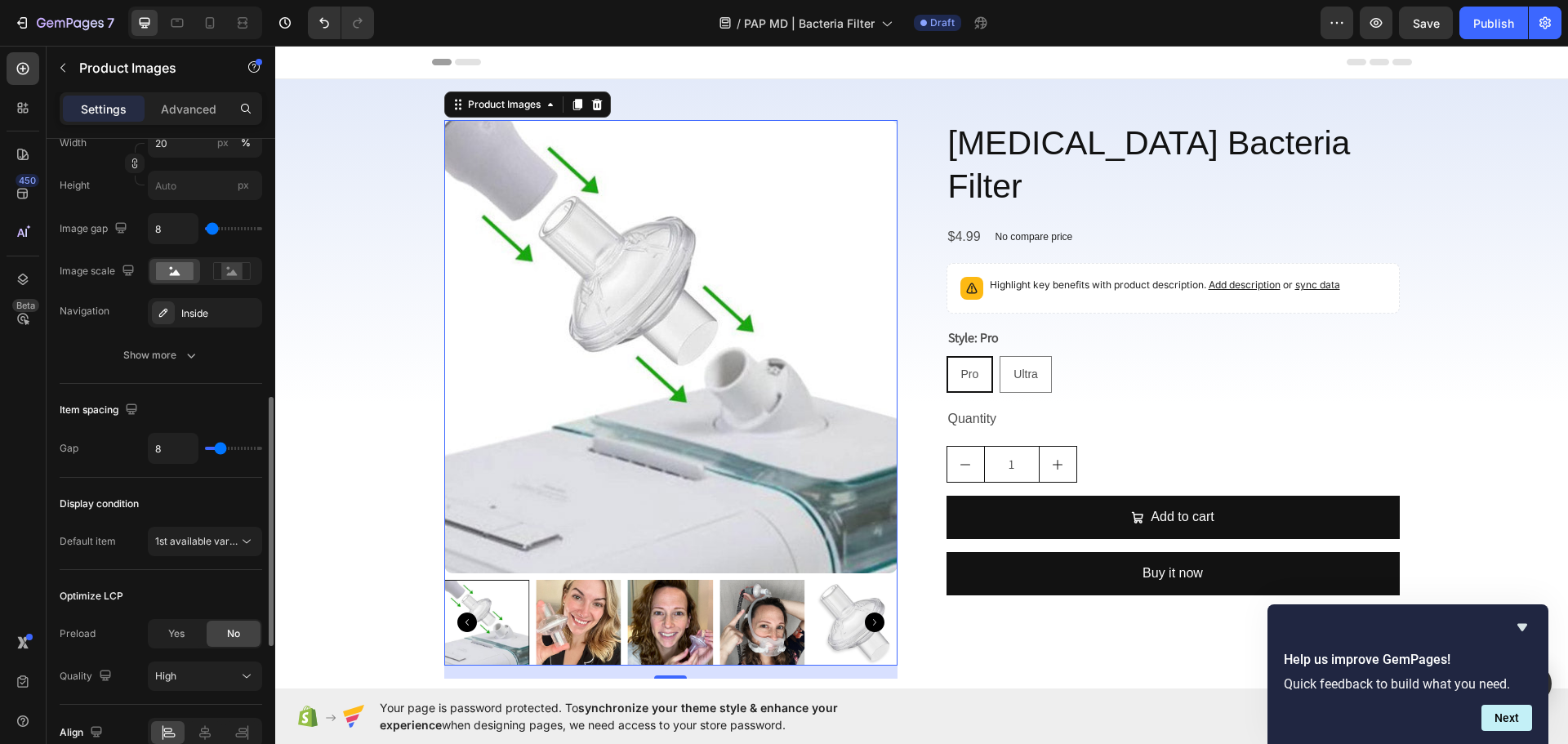
scroll to position [885, 0]
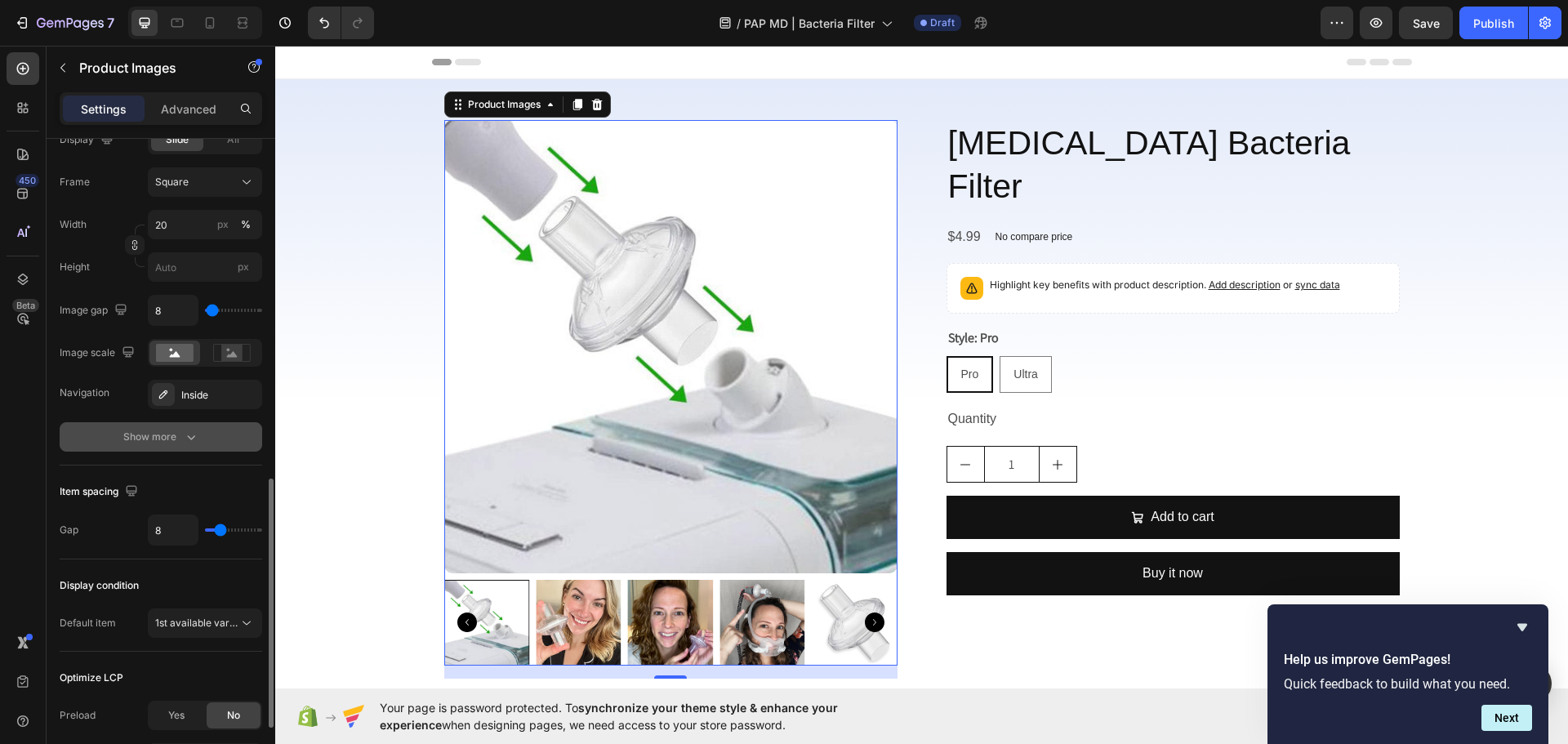
click at [142, 429] on div "Show more" at bounding box center [162, 437] width 76 height 16
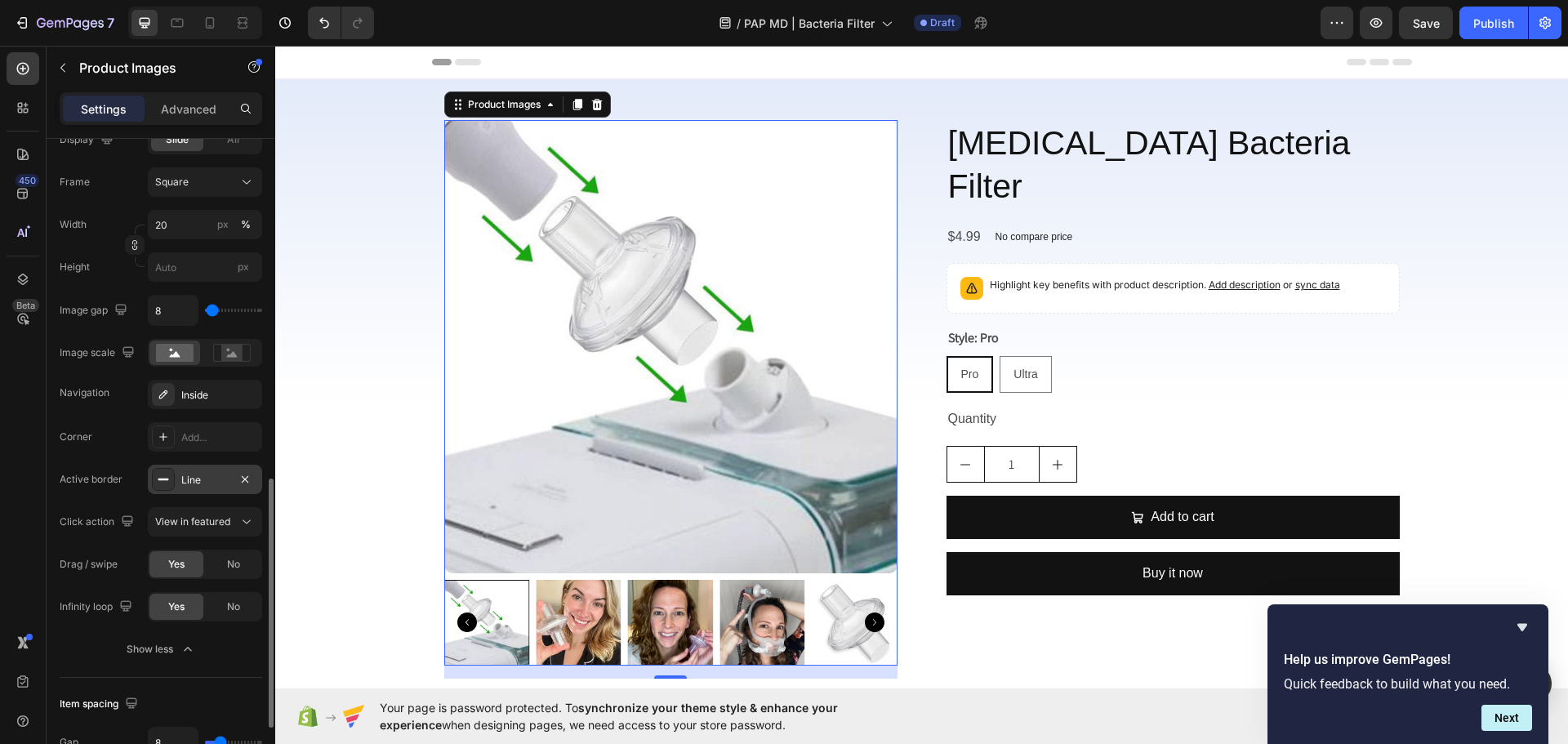
click at [198, 479] on div "Line" at bounding box center [204, 480] width 47 height 15
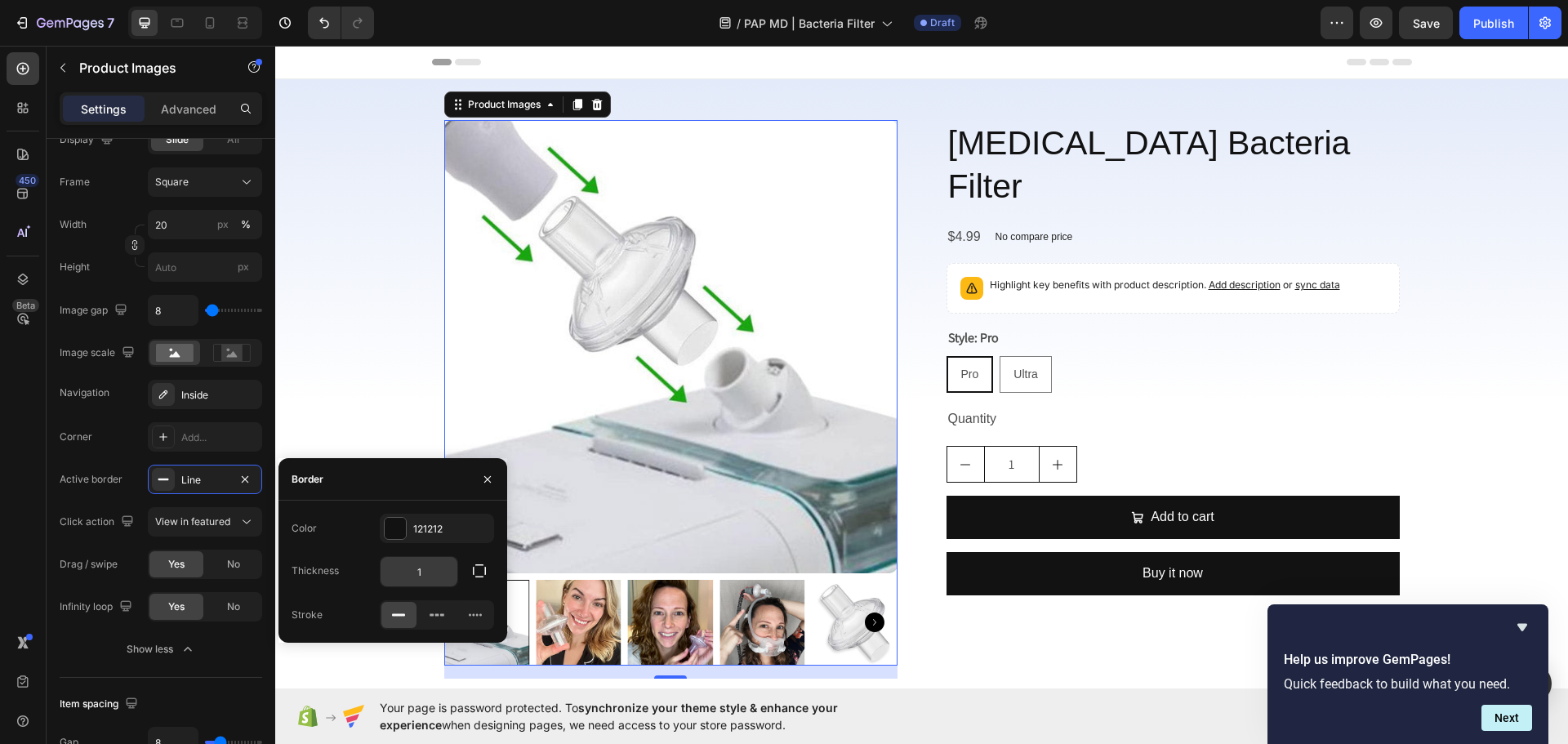
click at [431, 566] on input "1" at bounding box center [418, 570] width 77 height 29
type input "2"
click at [1054, 641] on div "[MEDICAL_DATA] Bacteria Filter Product Title $4.99 Product Price Product Price …" at bounding box center [1173, 399] width 453 height 558
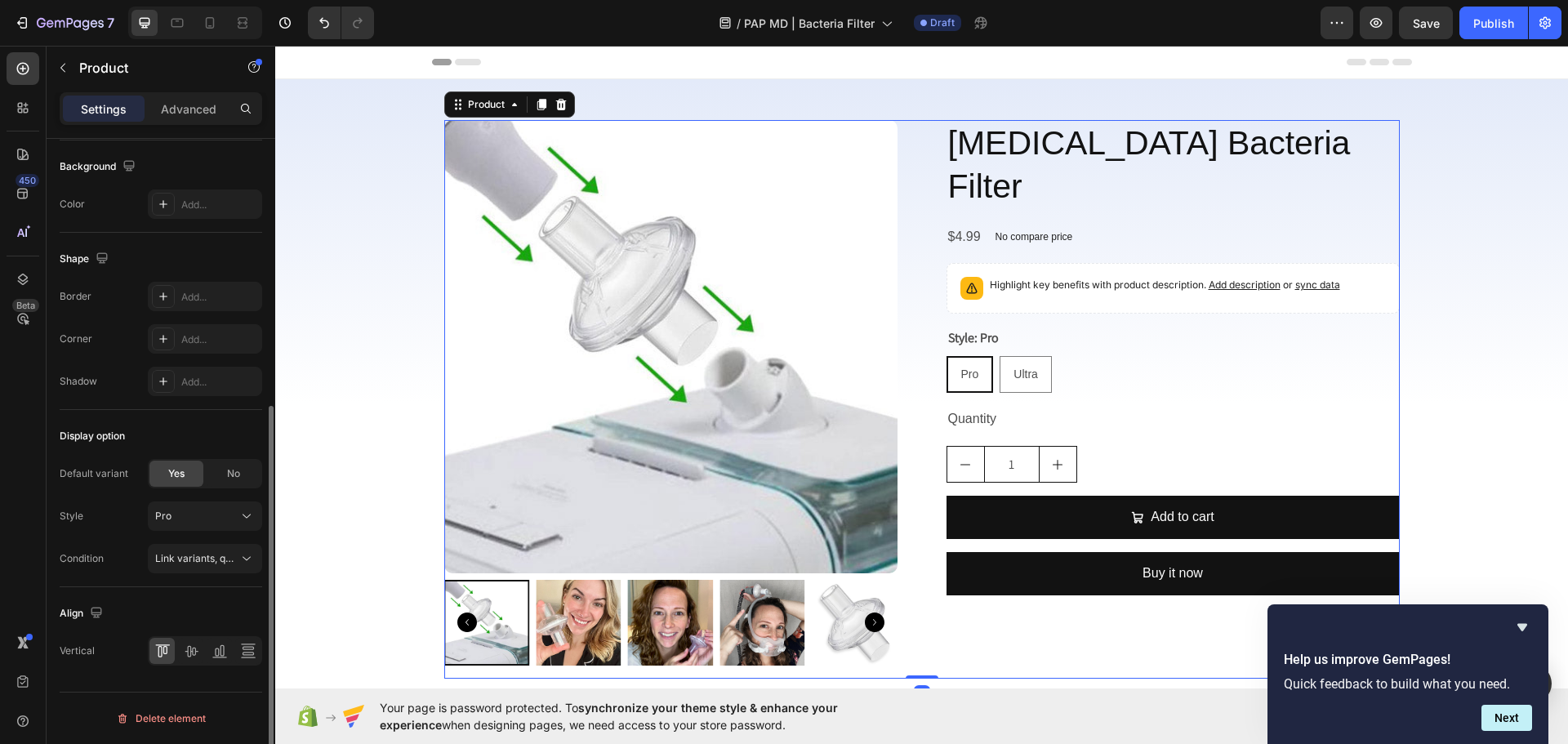
scroll to position [0, 0]
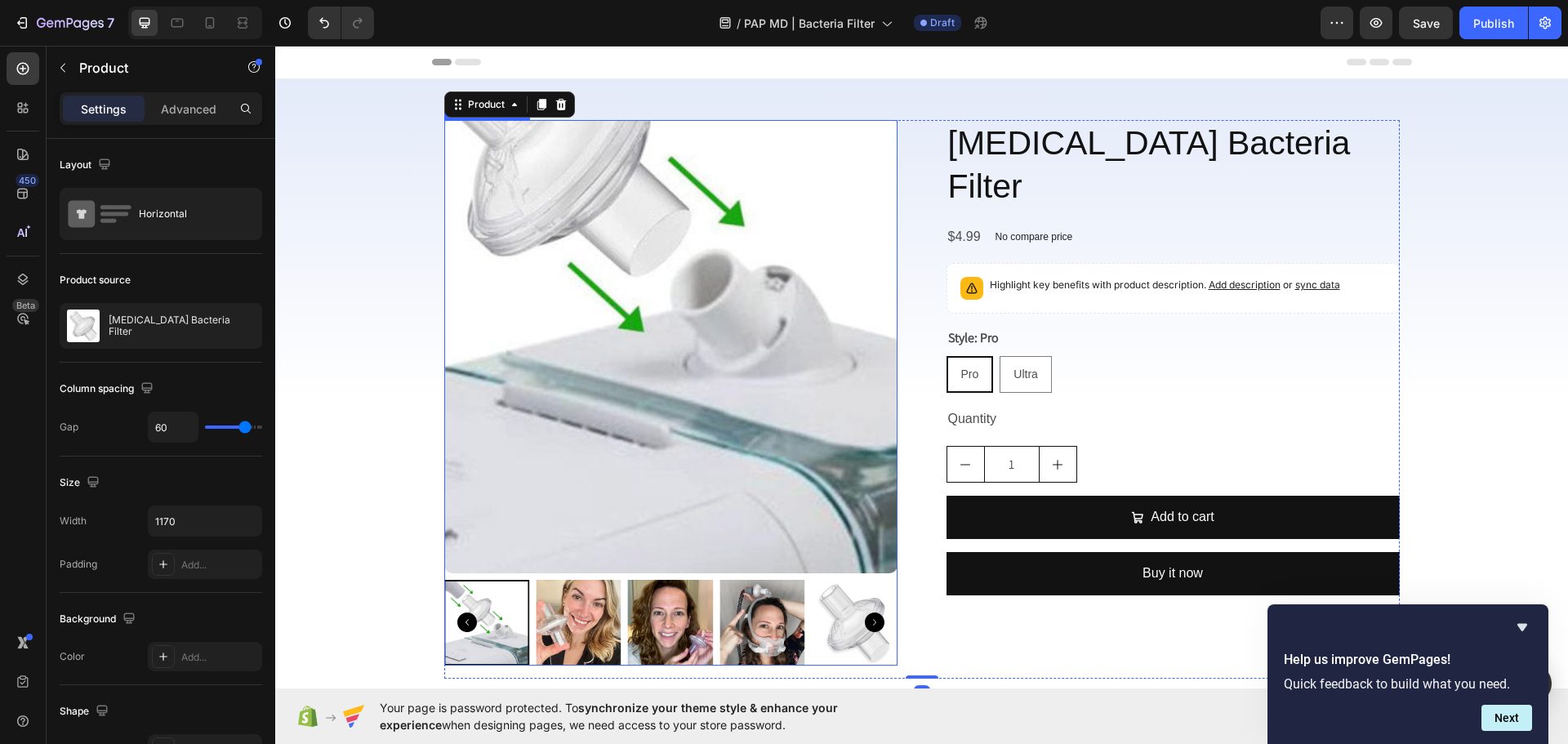
click at [711, 507] on img at bounding box center [670, 346] width 453 height 453
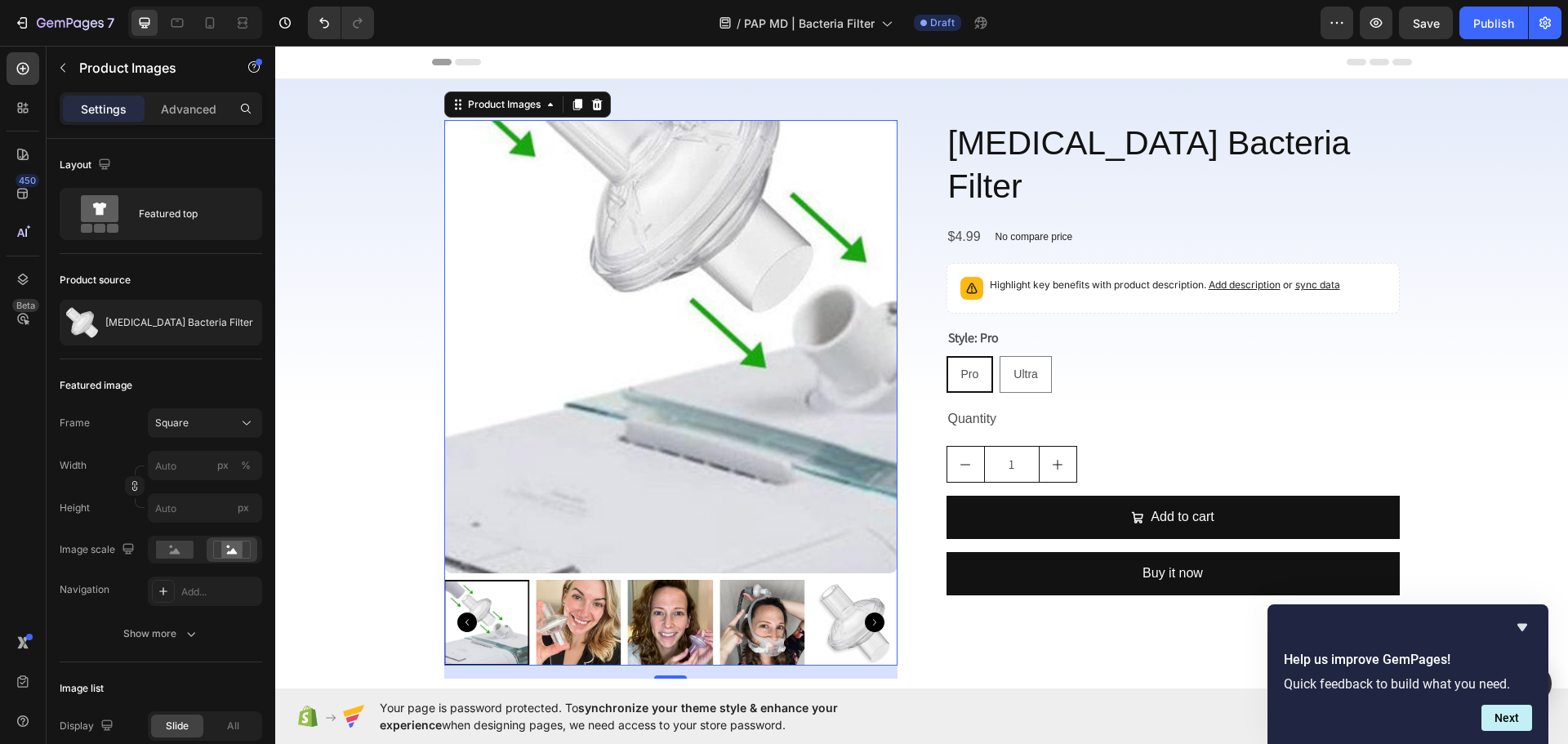
click at [521, 471] on img at bounding box center [670, 346] width 453 height 453
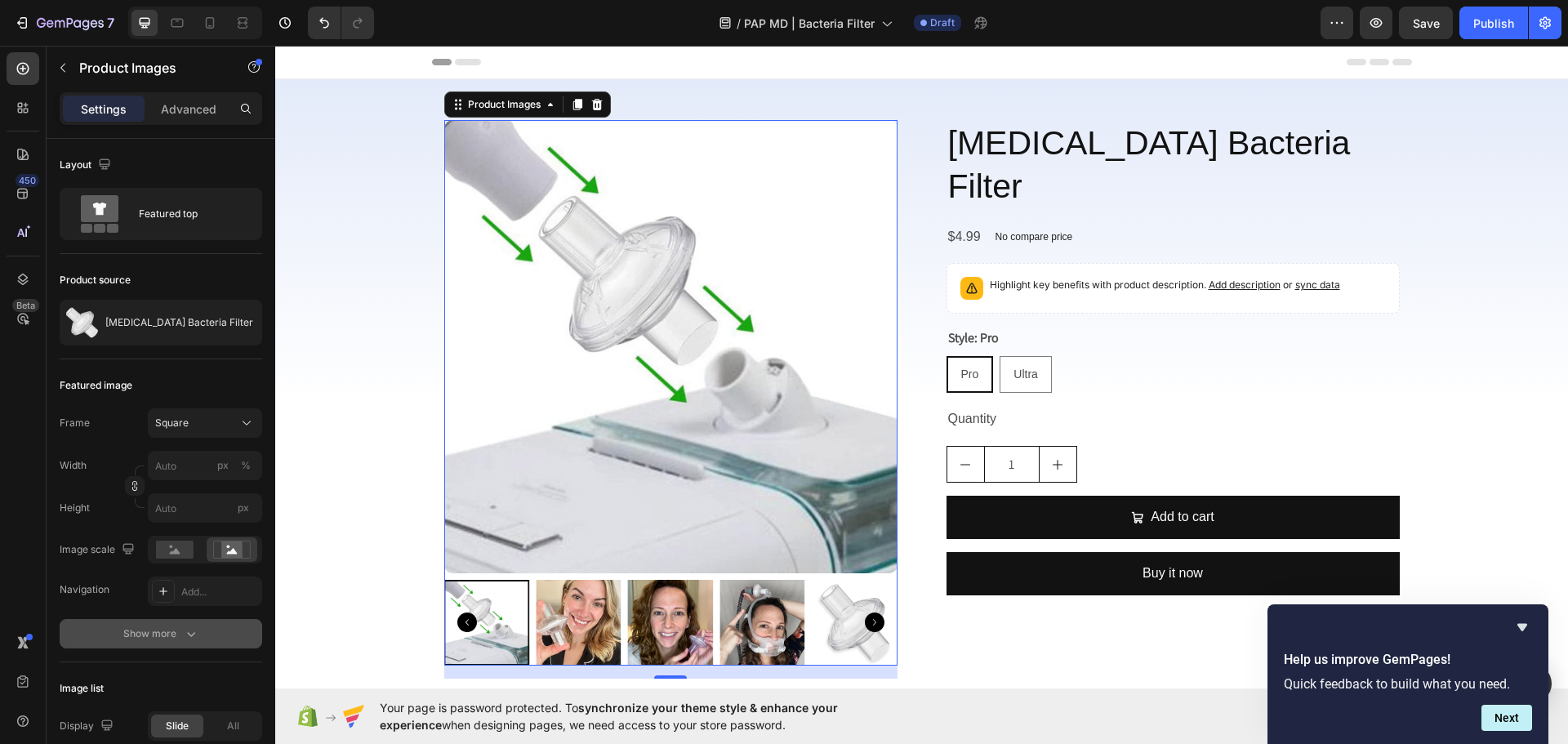
click at [174, 631] on div "Show more" at bounding box center [162, 633] width 76 height 16
click at [165, 549] on rect at bounding box center [175, 550] width 38 height 18
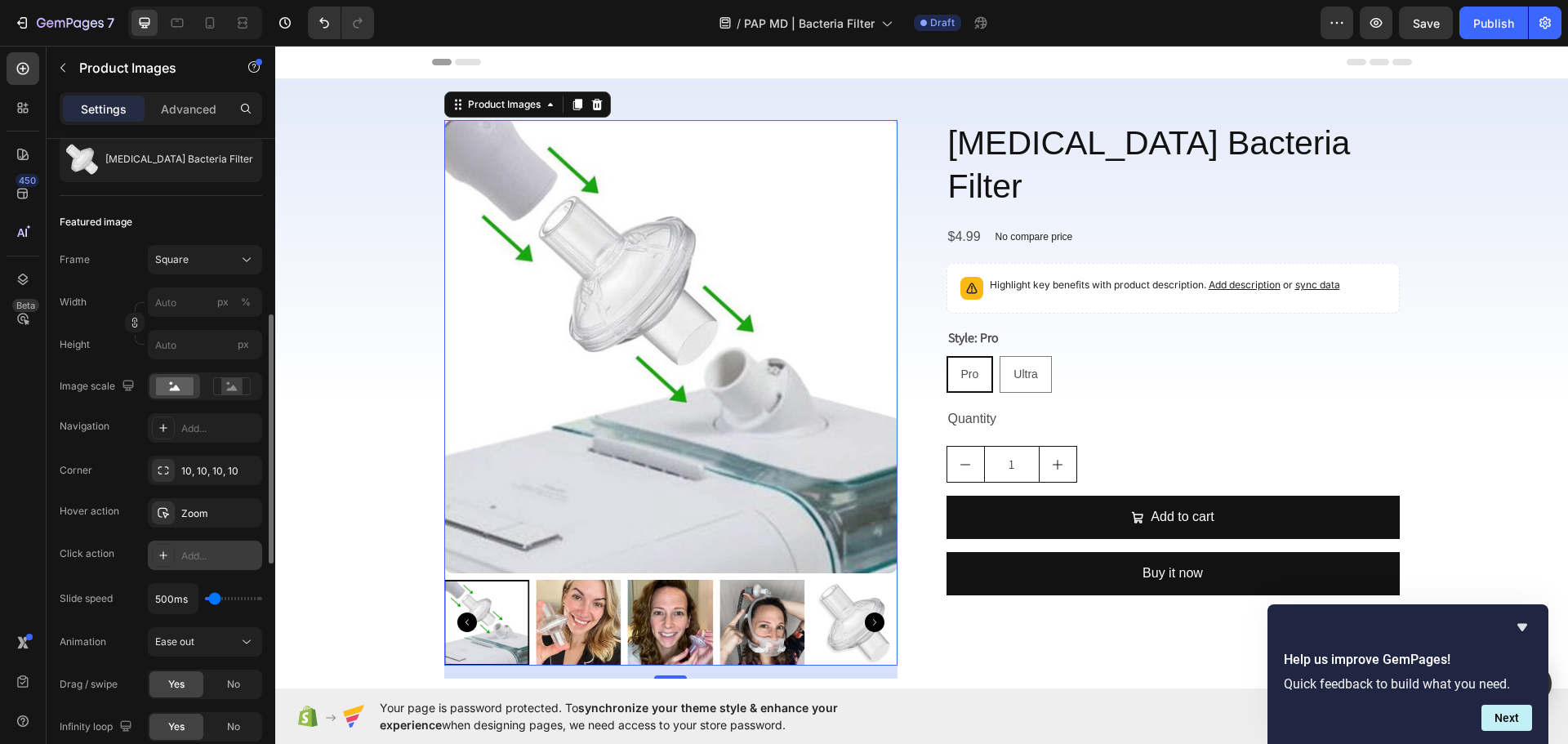
scroll to position [245, 0]
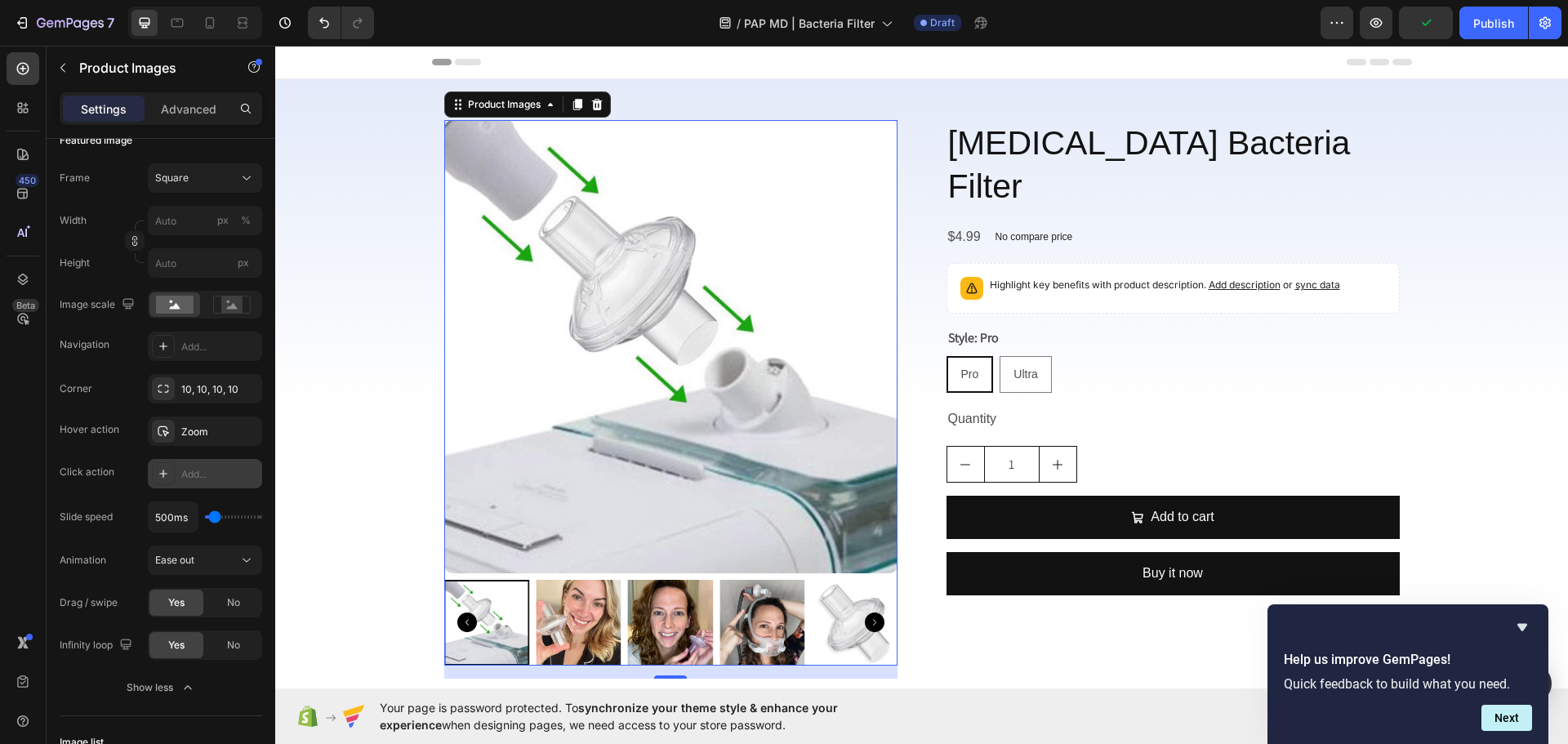
click at [185, 480] on div "Add..." at bounding box center [219, 474] width 77 height 15
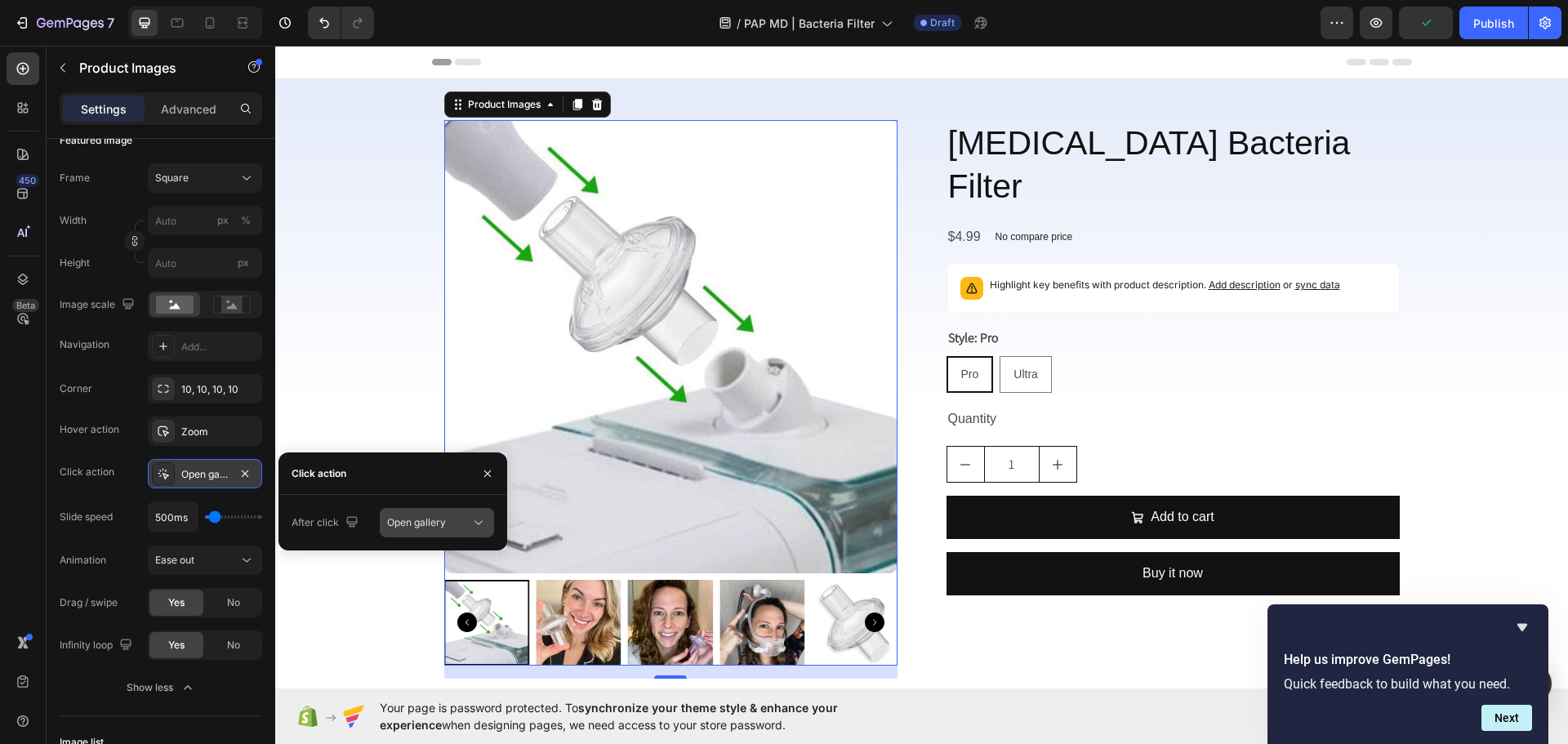
click at [435, 526] on span "Open gallery" at bounding box center [416, 522] width 59 height 12
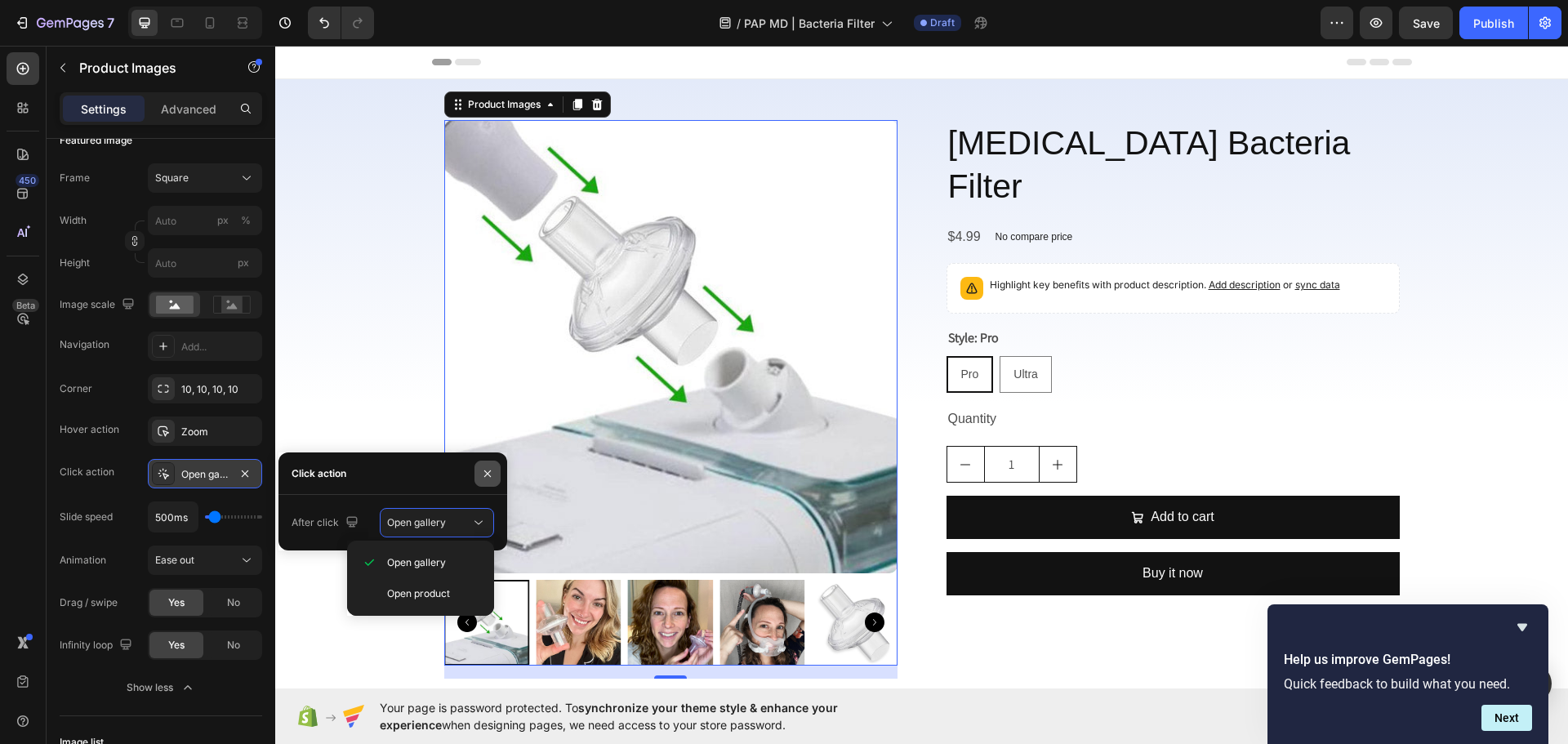
click at [484, 476] on icon "button" at bounding box center [487, 473] width 13 height 13
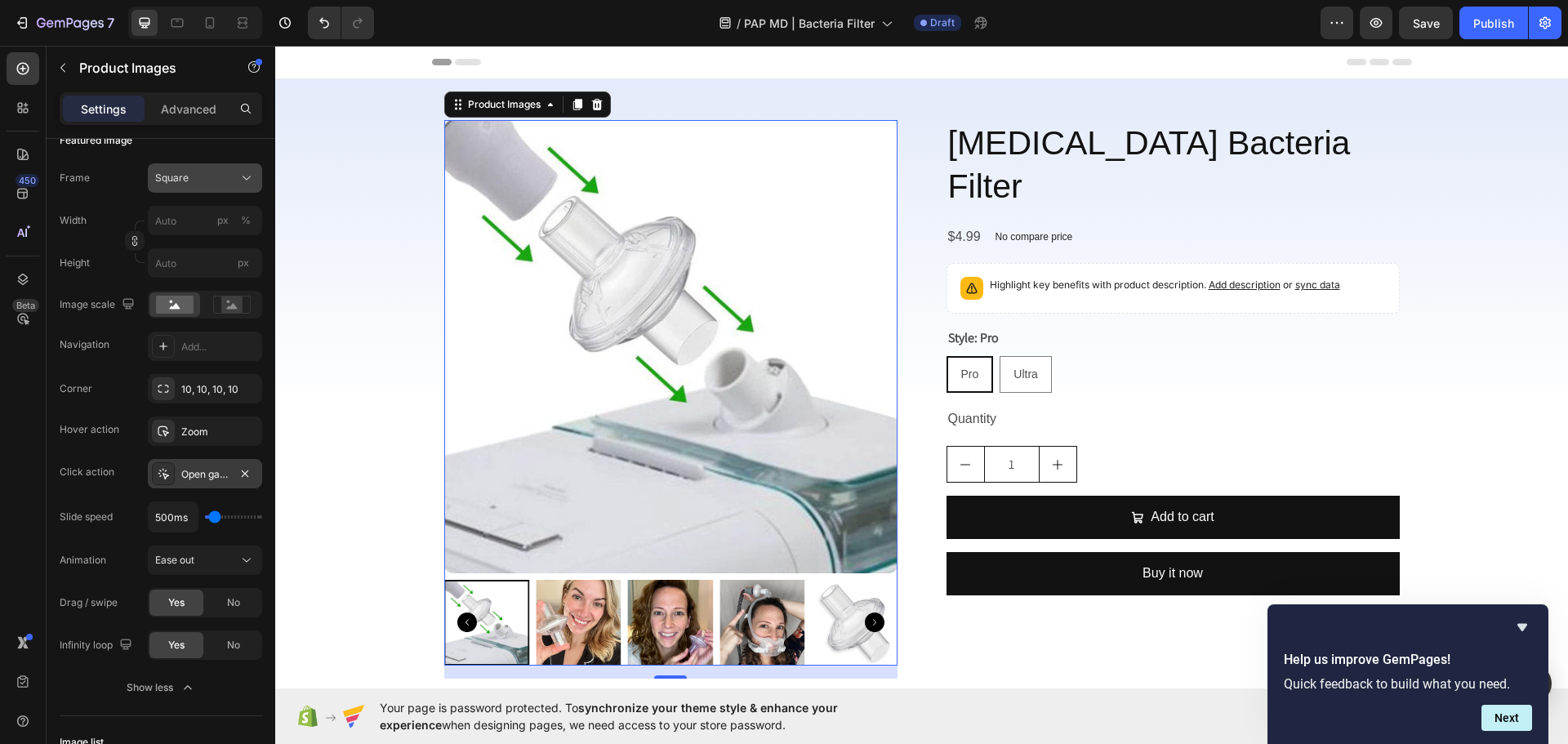
scroll to position [164, 0]
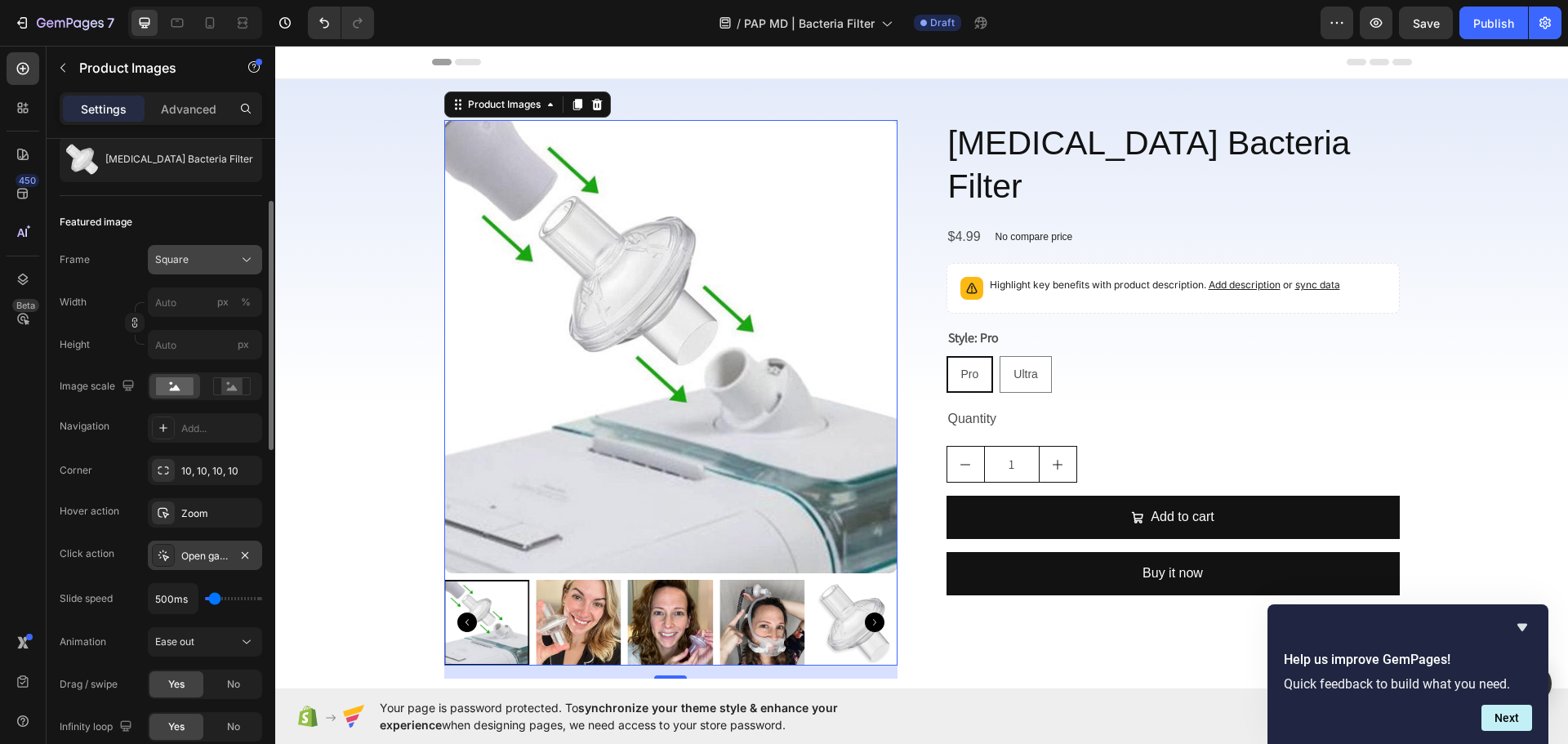
click at [217, 273] on button "Square" at bounding box center [204, 259] width 115 height 29
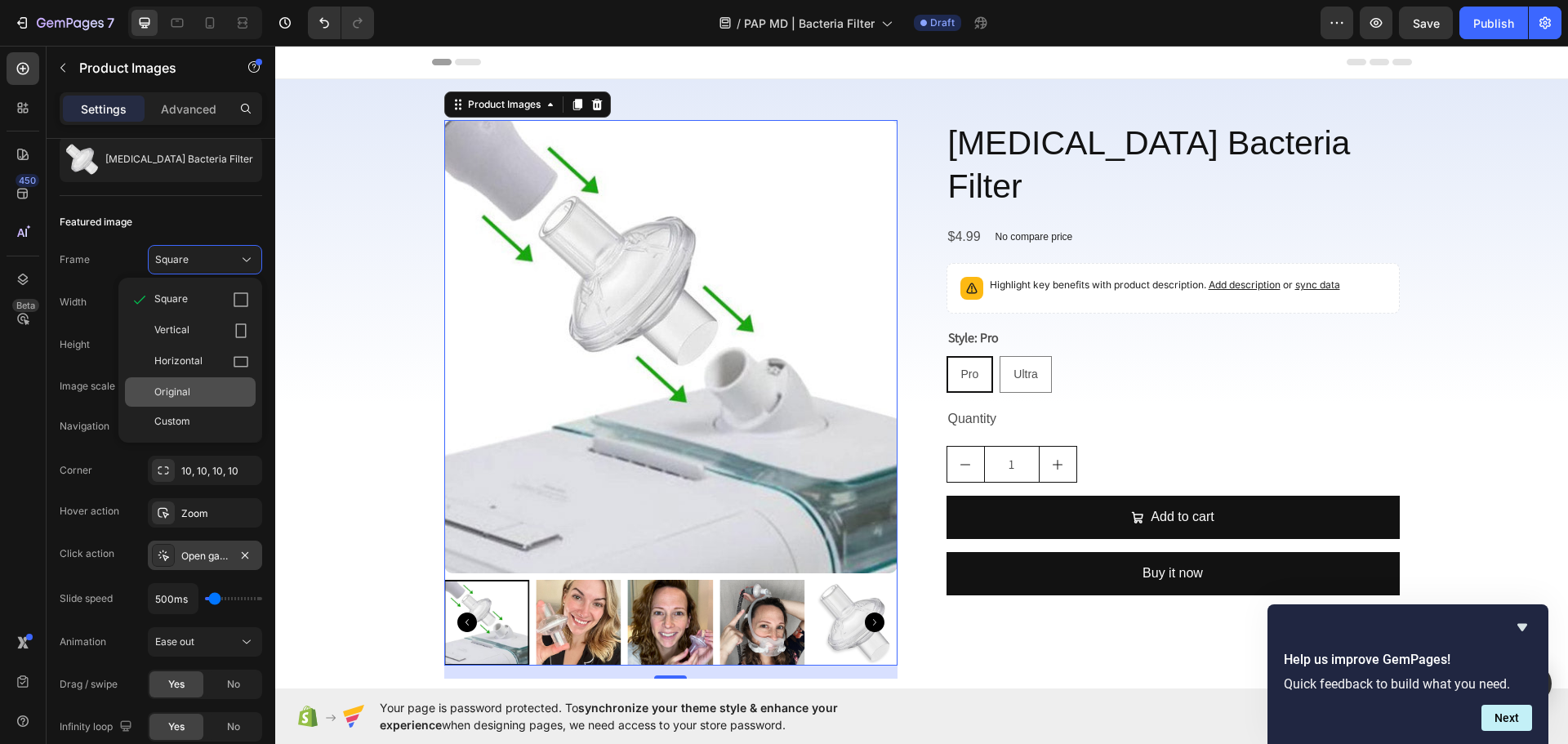
click at [204, 390] on div "Original" at bounding box center [201, 392] width 95 height 15
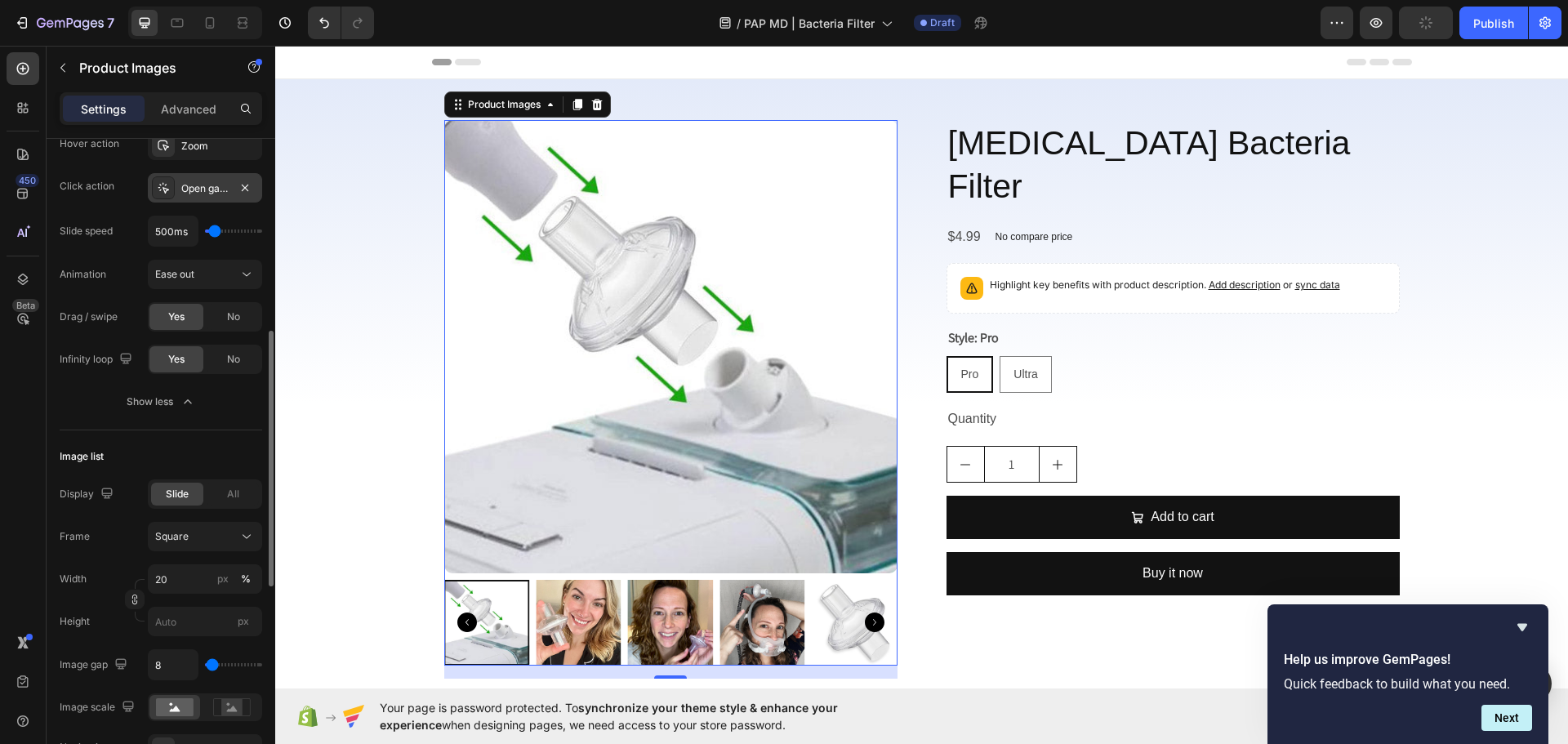
scroll to position [653, 0]
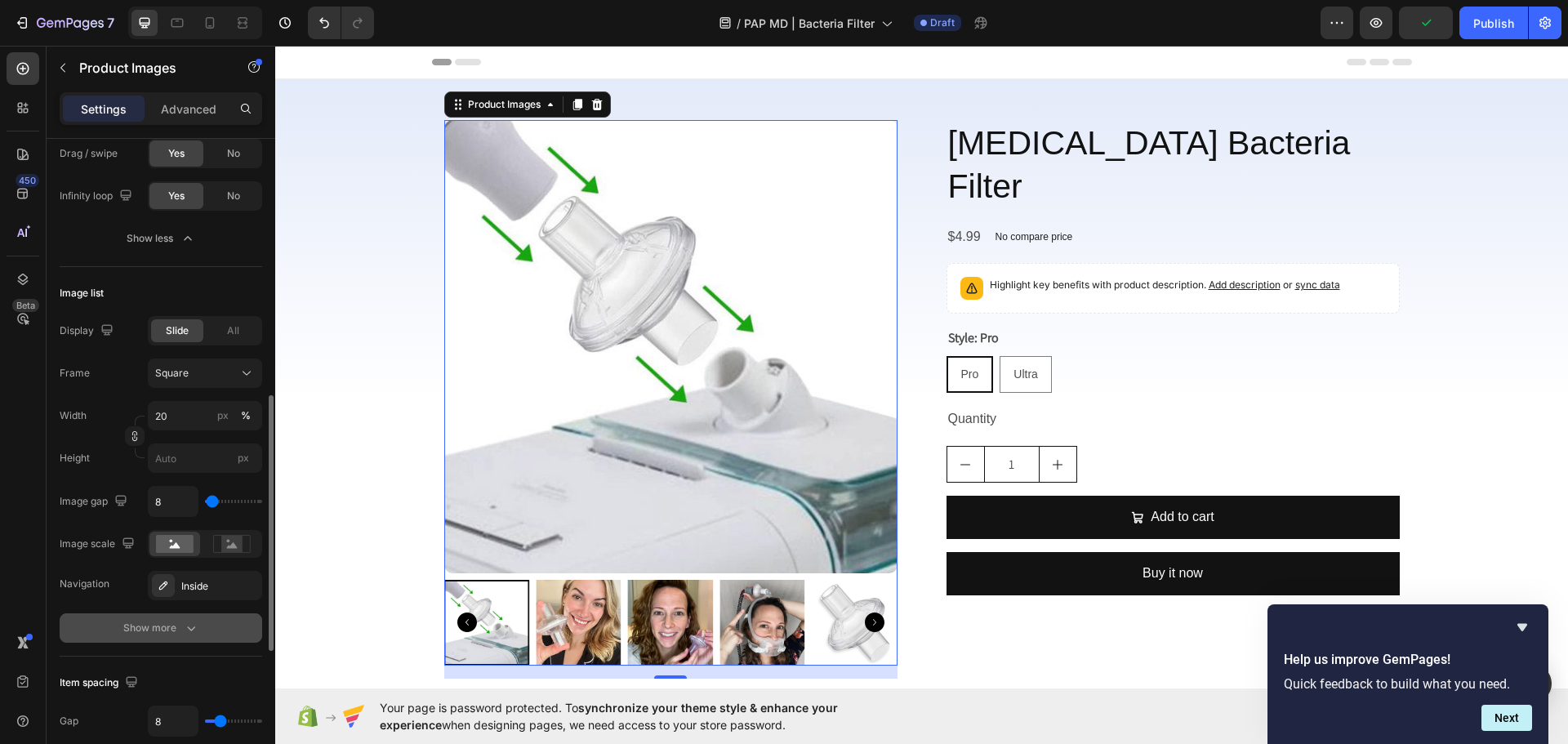
click at [157, 626] on div "Show more" at bounding box center [162, 627] width 76 height 16
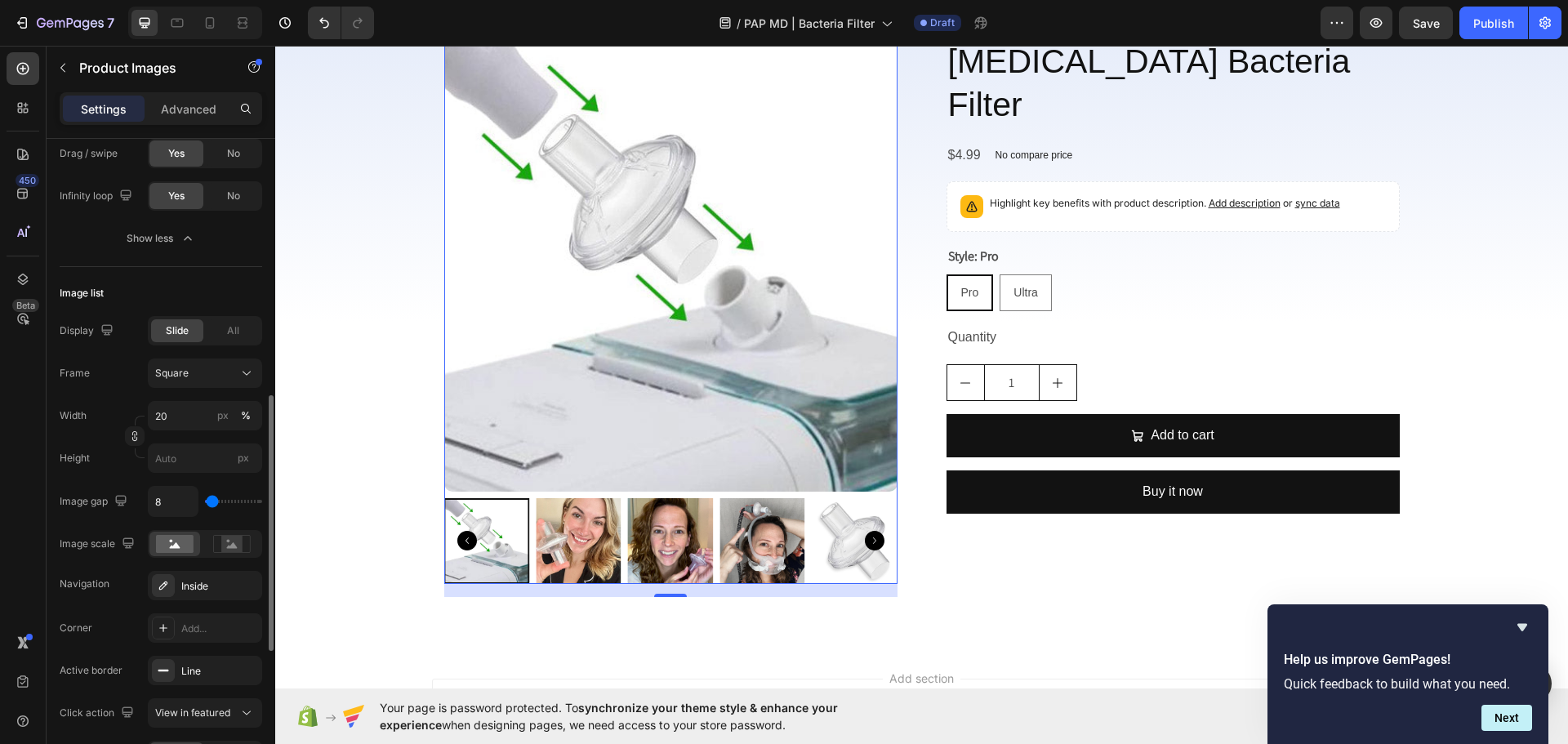
scroll to position [817, 0]
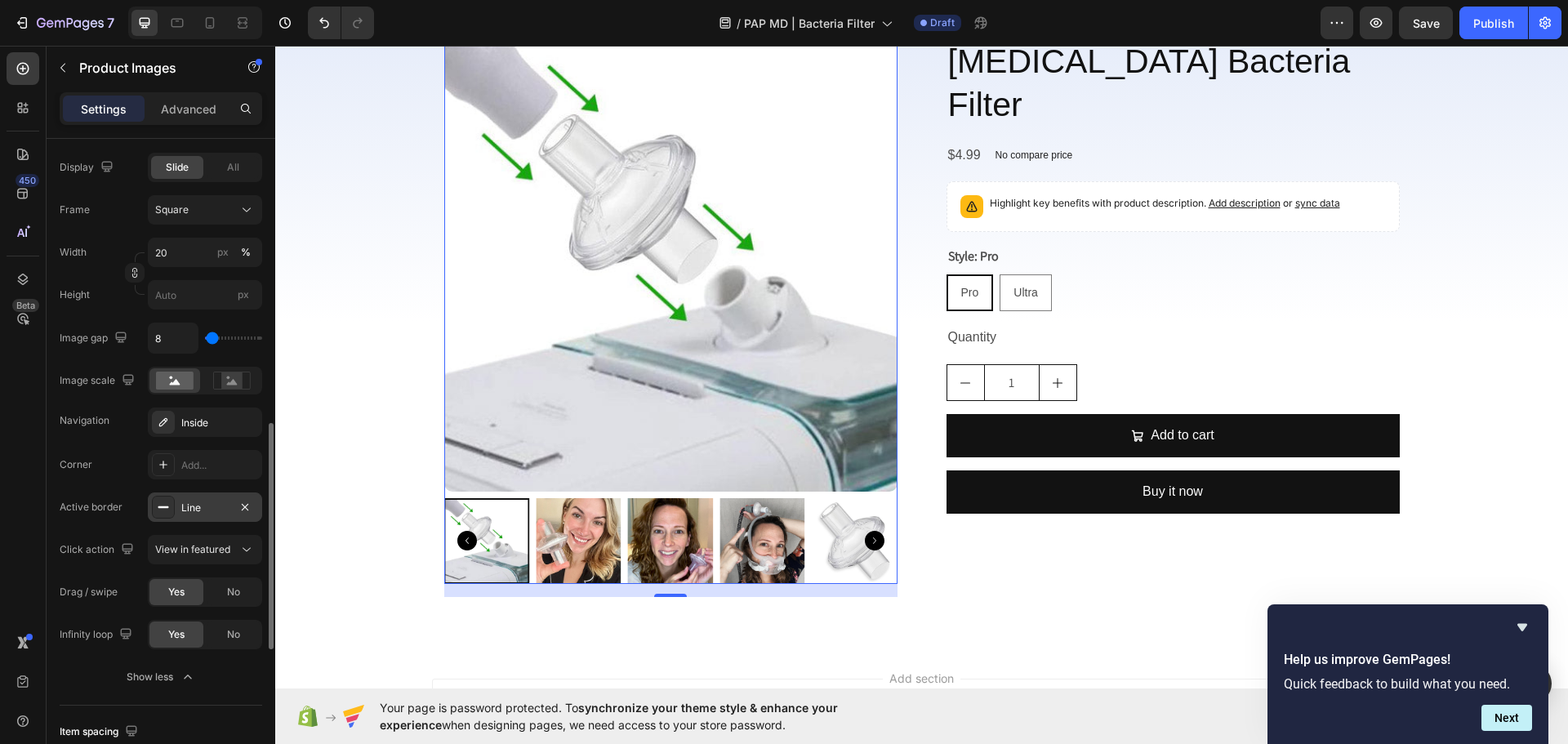
click at [233, 512] on div "Line" at bounding box center [204, 507] width 115 height 29
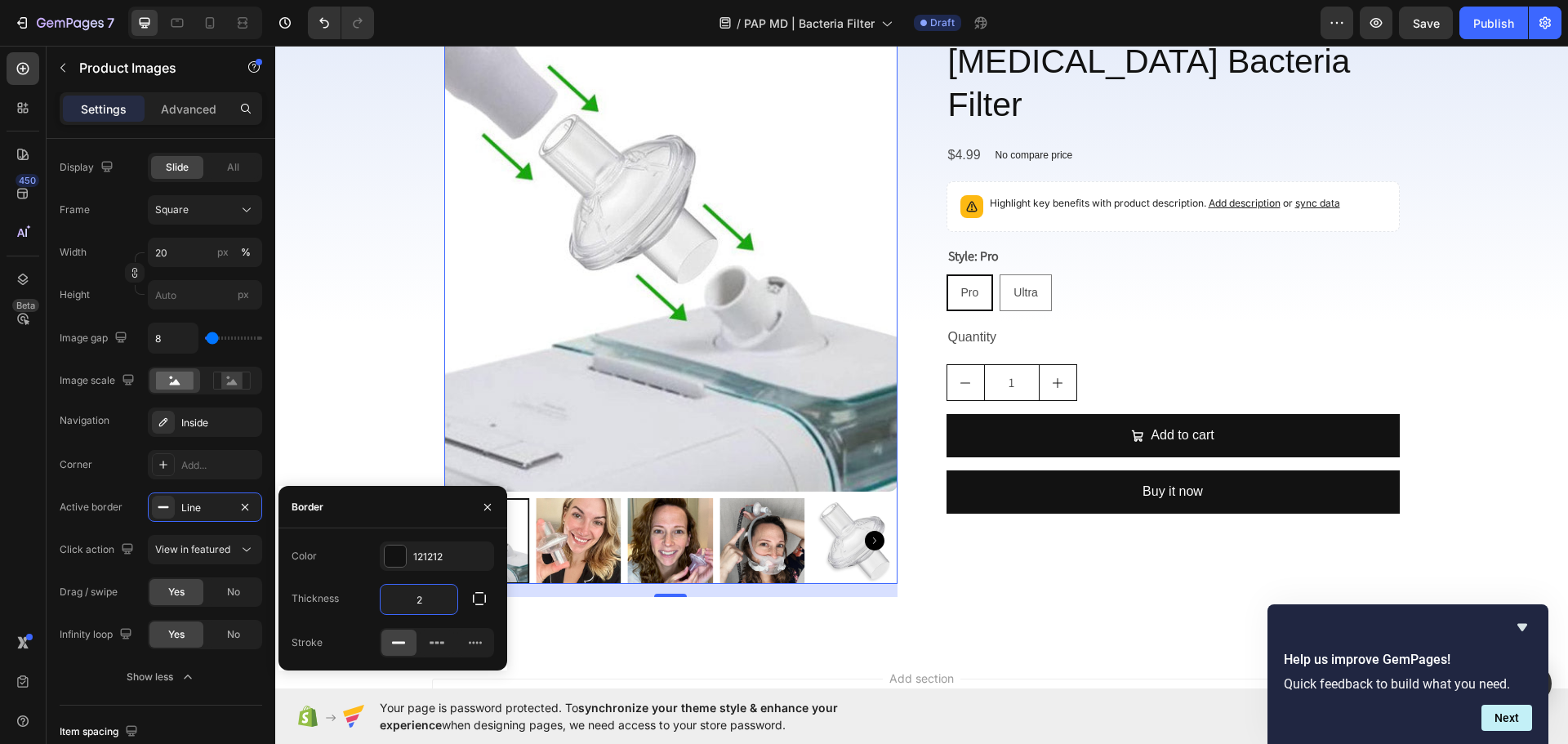
type input "1"
click at [326, 569] on div "Color 121212" at bounding box center [392, 556] width 202 height 29
click at [43, 488] on div "450 Beta" at bounding box center [23, 395] width 47 height 698
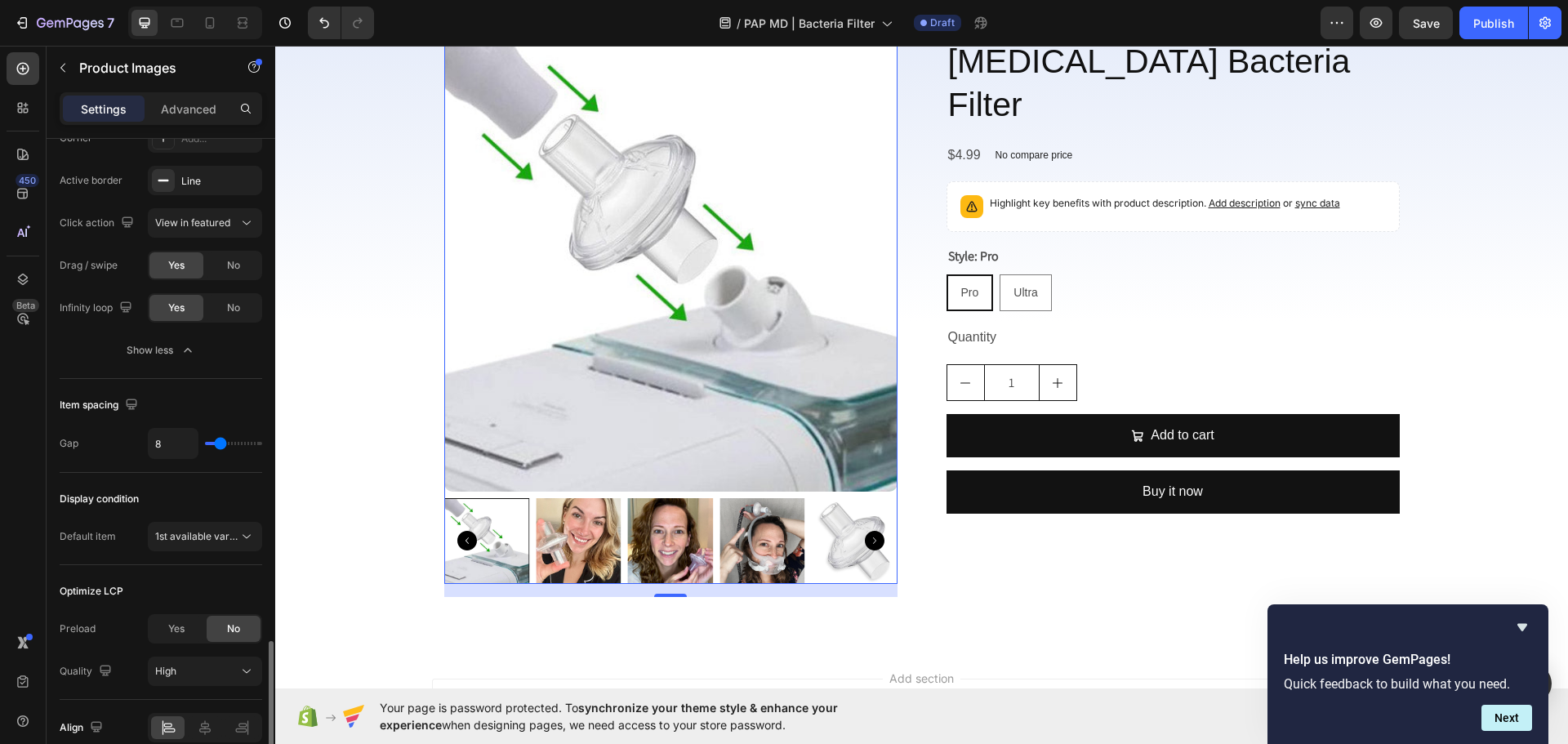
scroll to position [1220, 0]
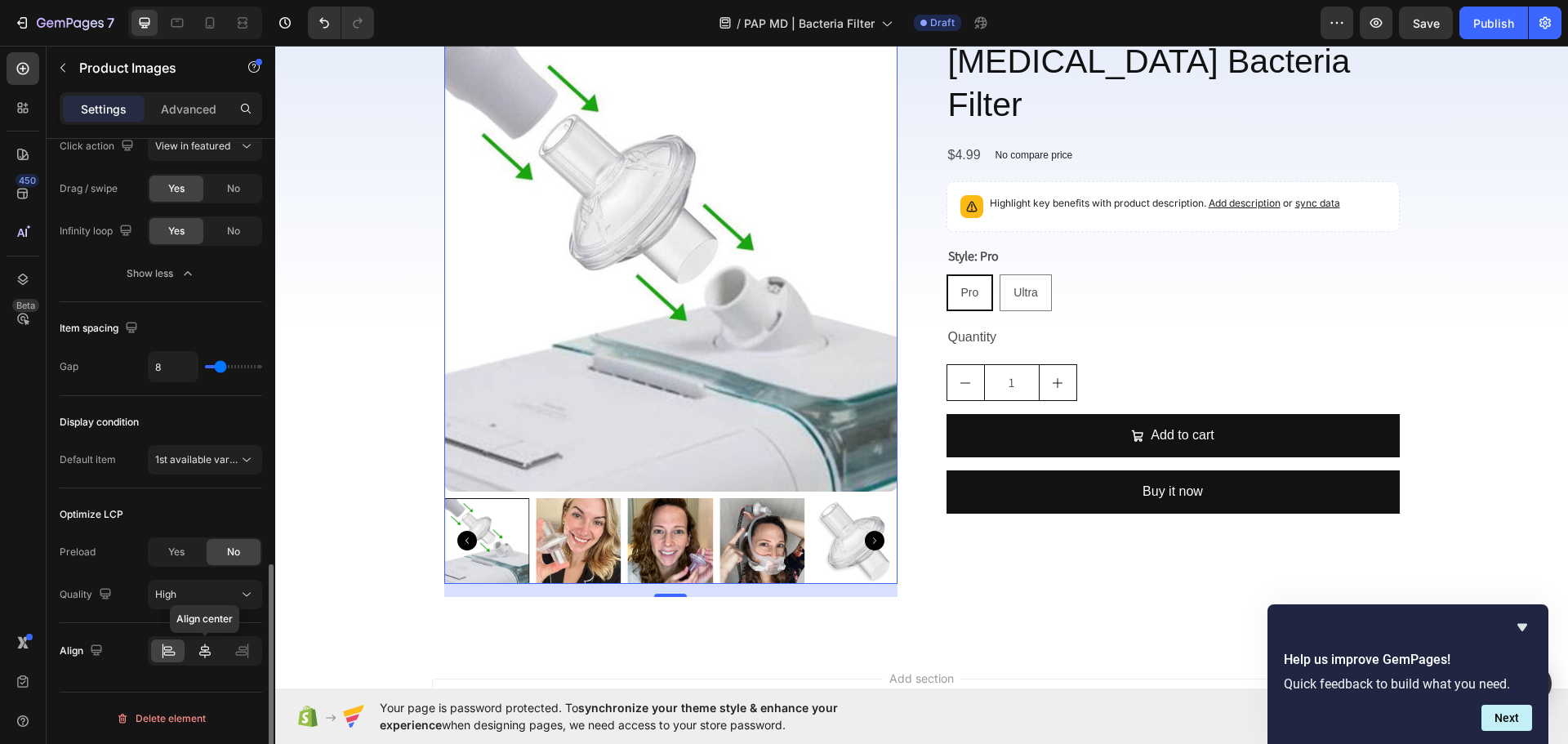
click at [208, 654] on icon at bounding box center [204, 650] width 16 height 16
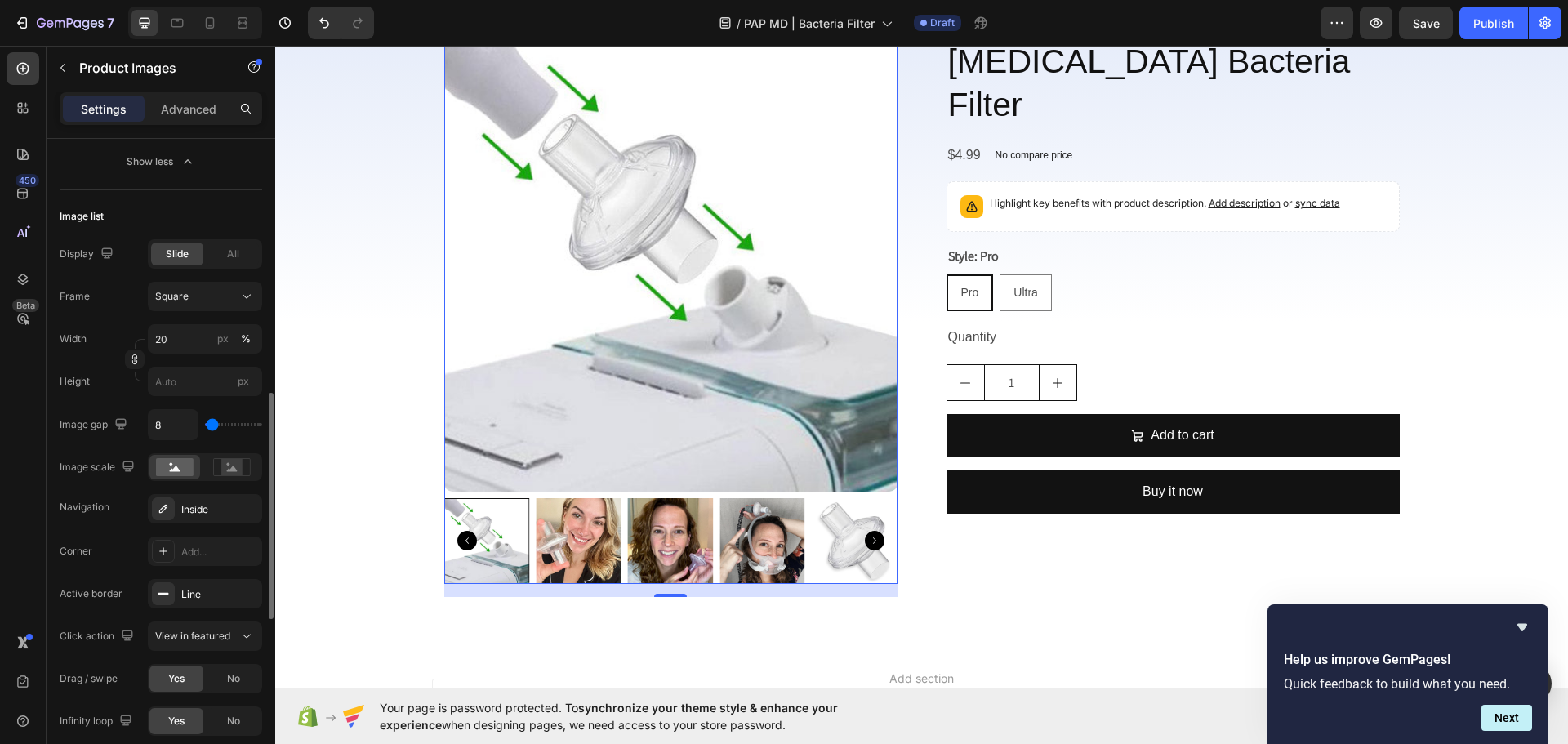
scroll to position [485, 0]
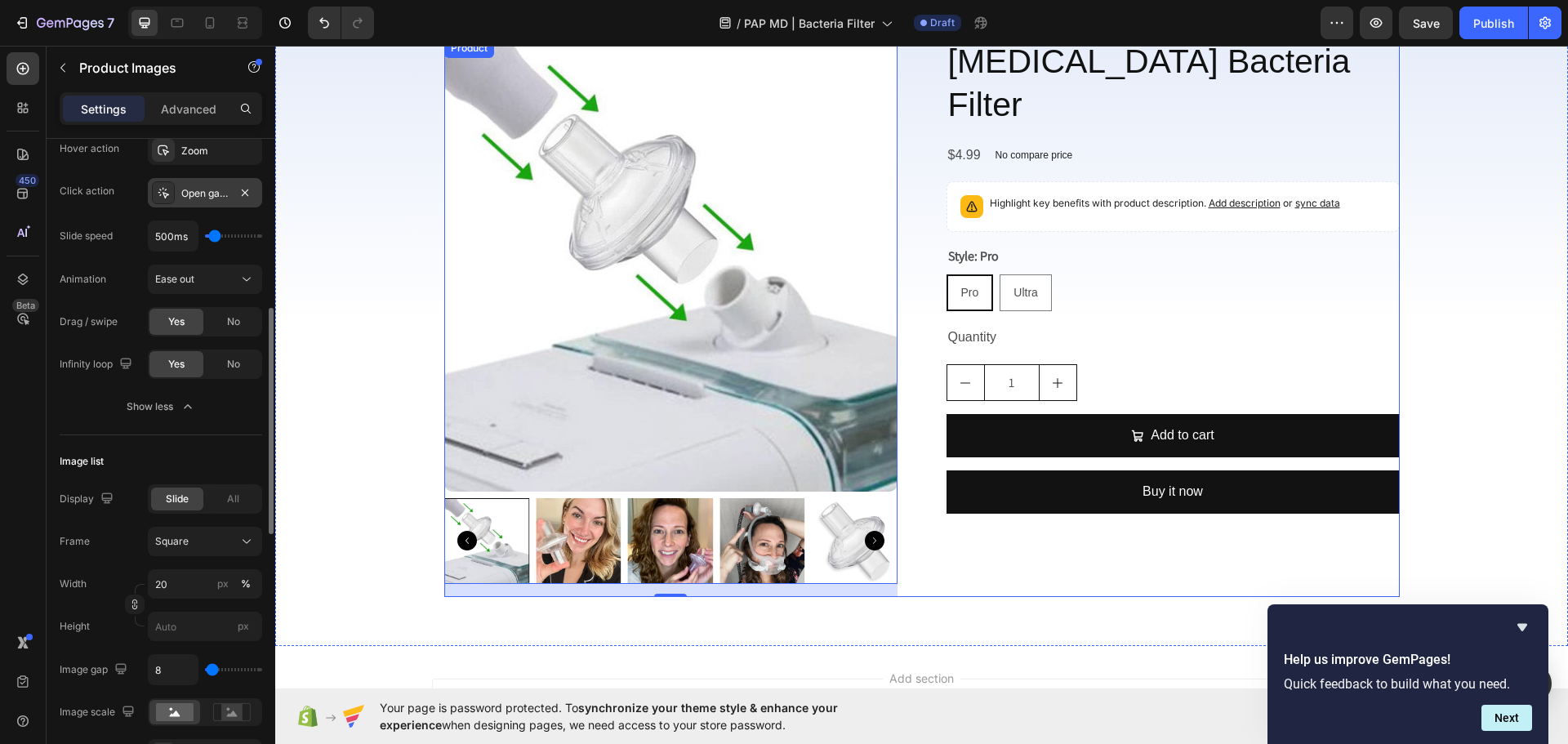
click at [913, 563] on div "Product Images 16 [MEDICAL_DATA] Bacteria Filter Product Title $4.99 Product Pr…" at bounding box center [922, 317] width 956 height 558
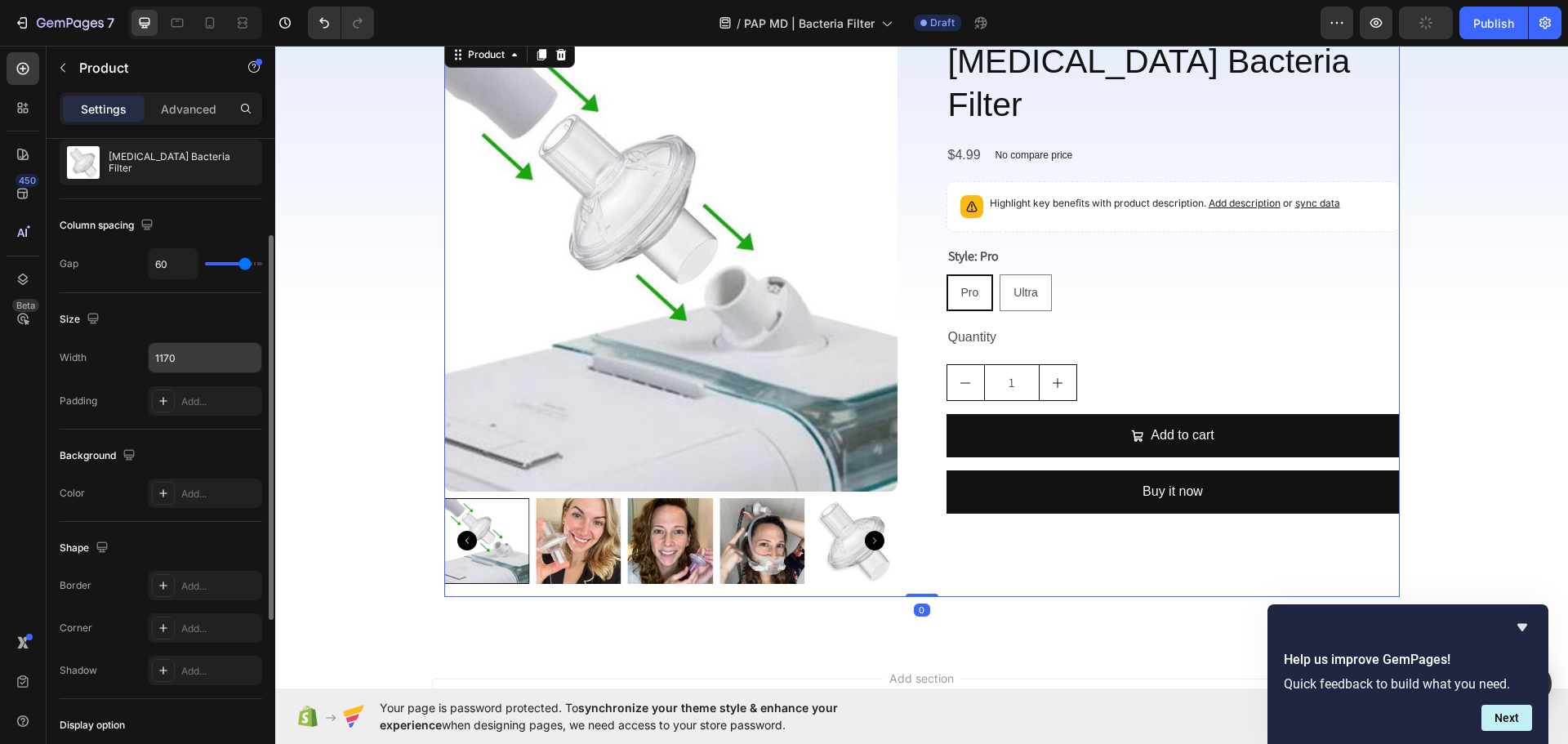
scroll to position [245, 0]
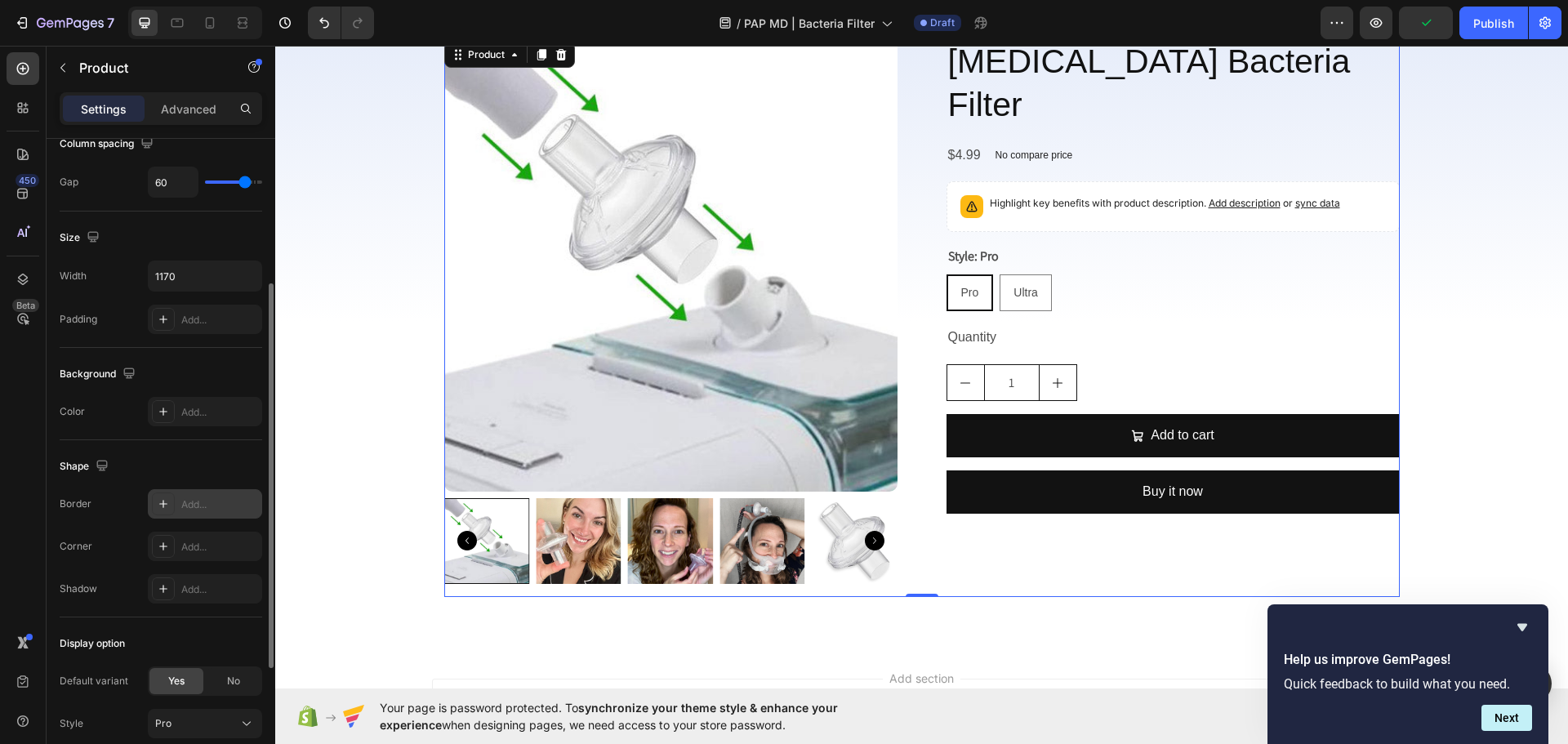
click at [197, 503] on div "Add..." at bounding box center [219, 505] width 77 height 15
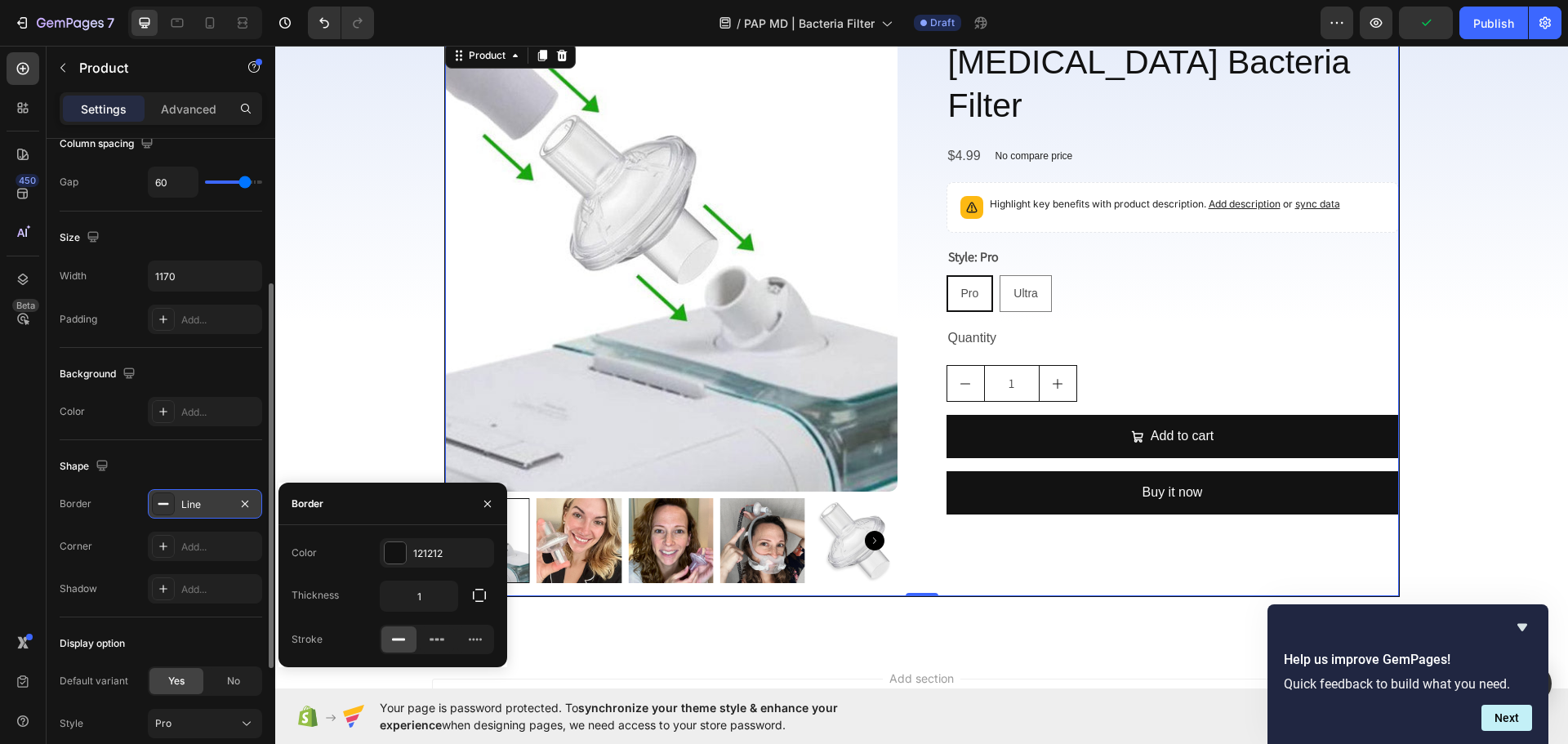
scroll to position [83, 0]
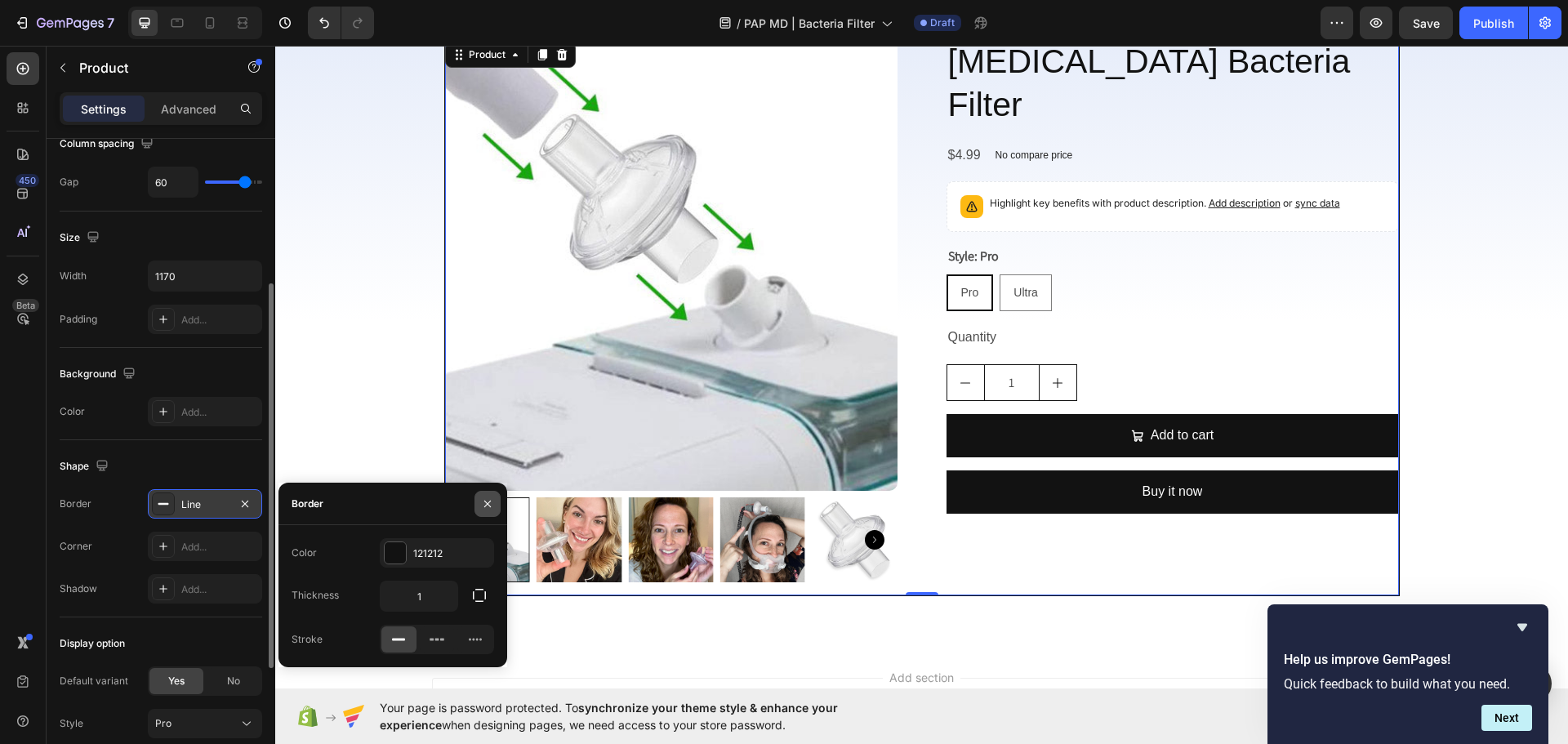
drag, startPoint x: 481, startPoint y: 499, endPoint x: 8, endPoint y: 462, distance: 474.4
click at [481, 499] on icon "button" at bounding box center [487, 504] width 13 height 13
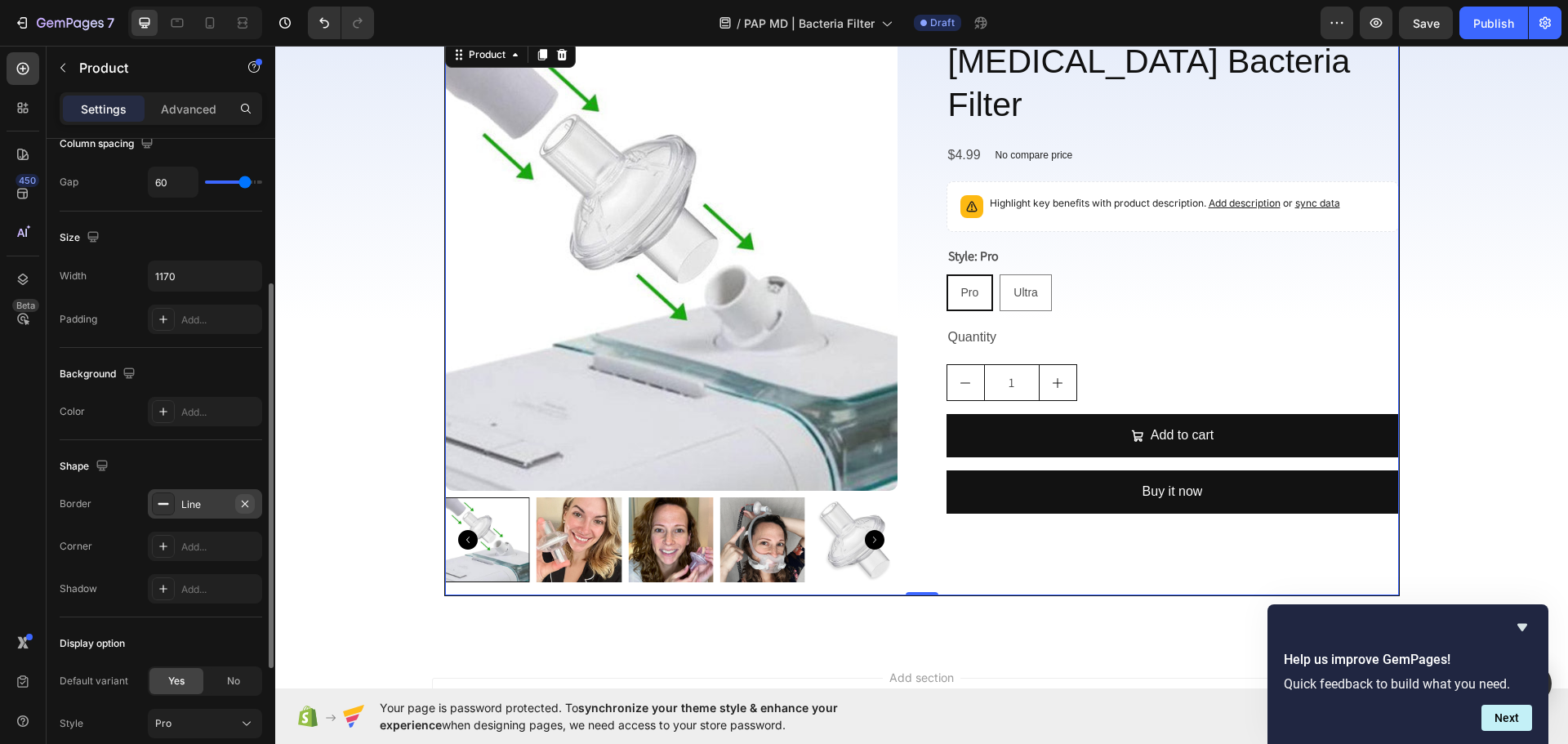
click at [250, 502] on icon "button" at bounding box center [244, 504] width 13 height 13
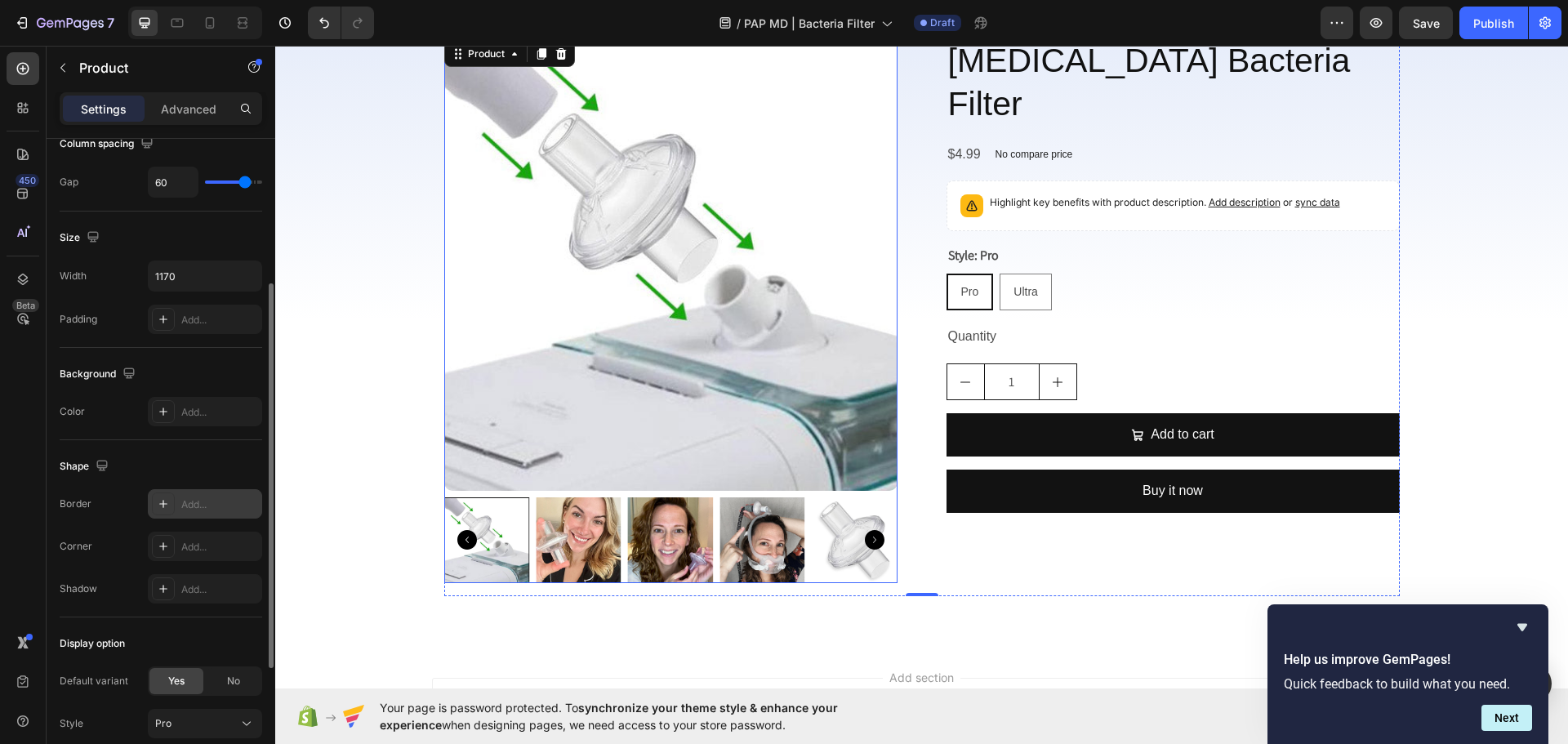
scroll to position [82, 0]
click at [826, 499] on img at bounding box center [855, 541] width 86 height 86
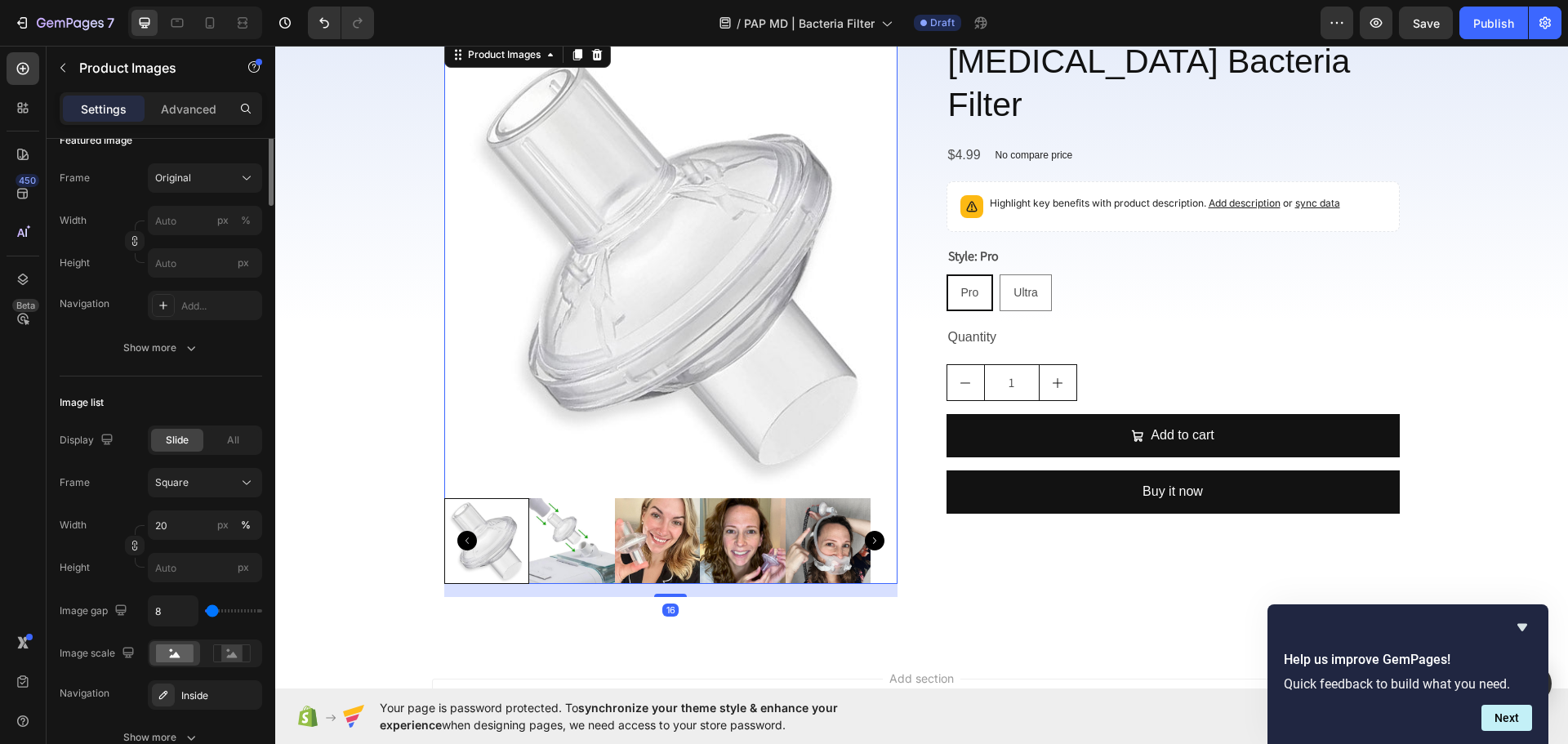
scroll to position [0, 0]
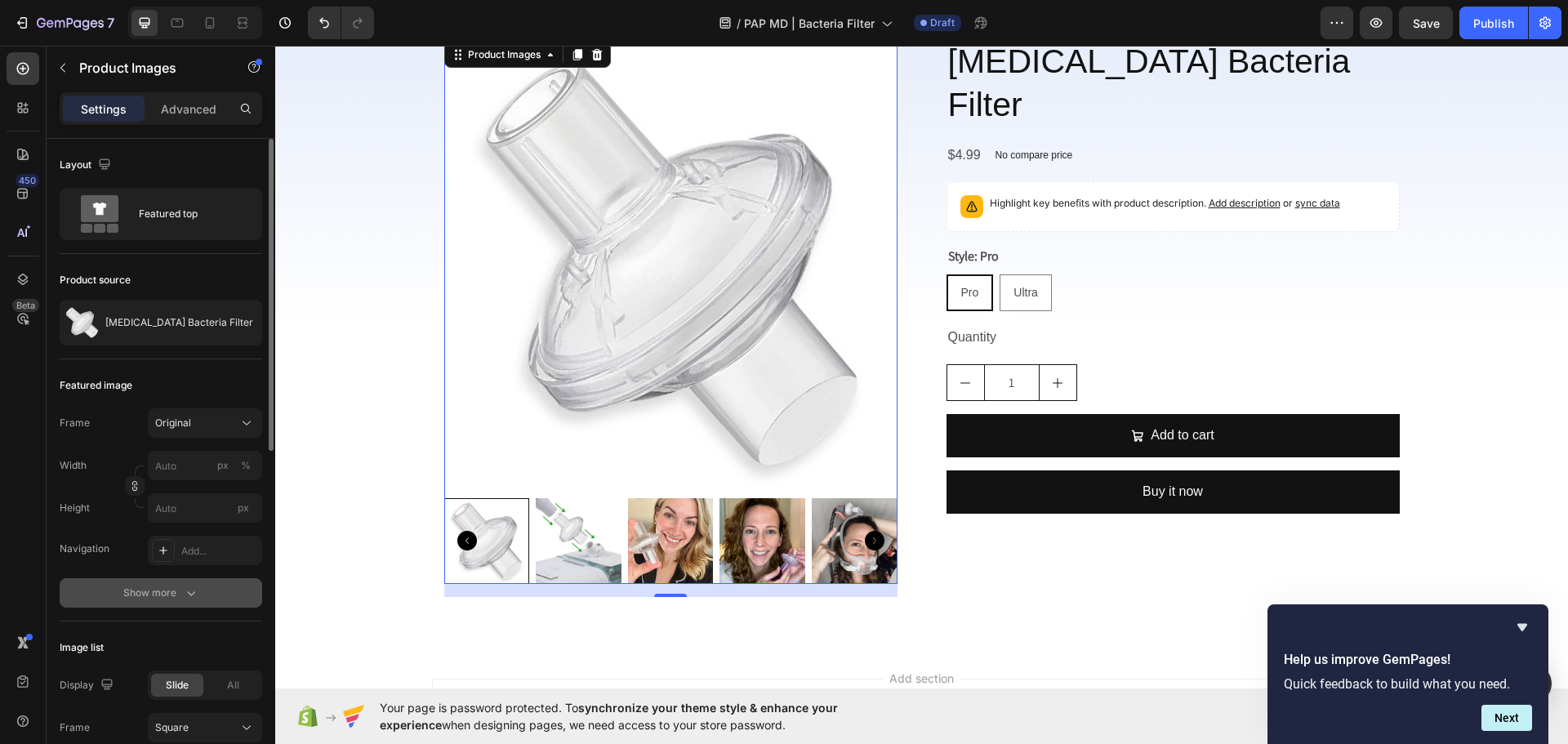
click at [175, 578] on button "Show more" at bounding box center [161, 592] width 202 height 29
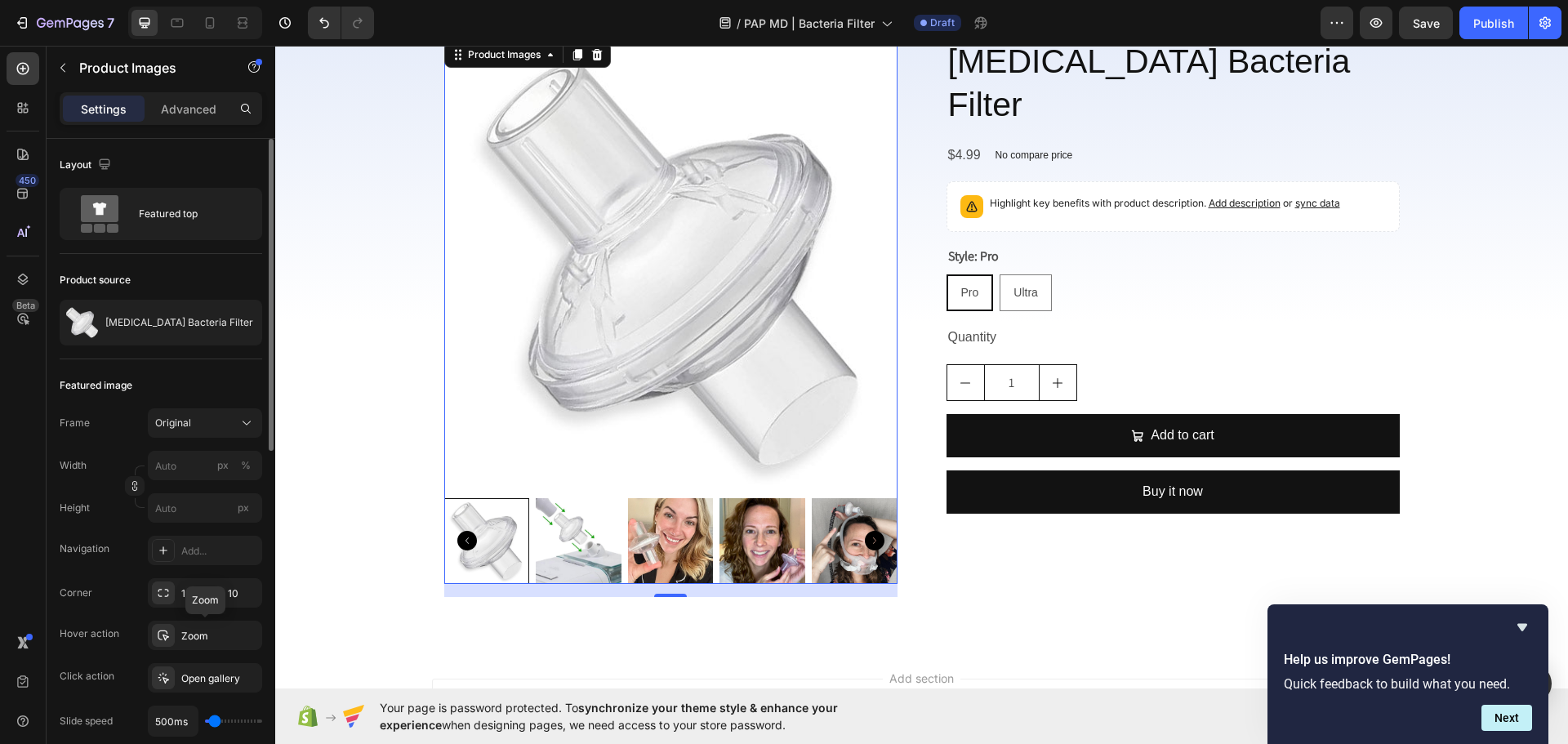
scroll to position [82, 0]
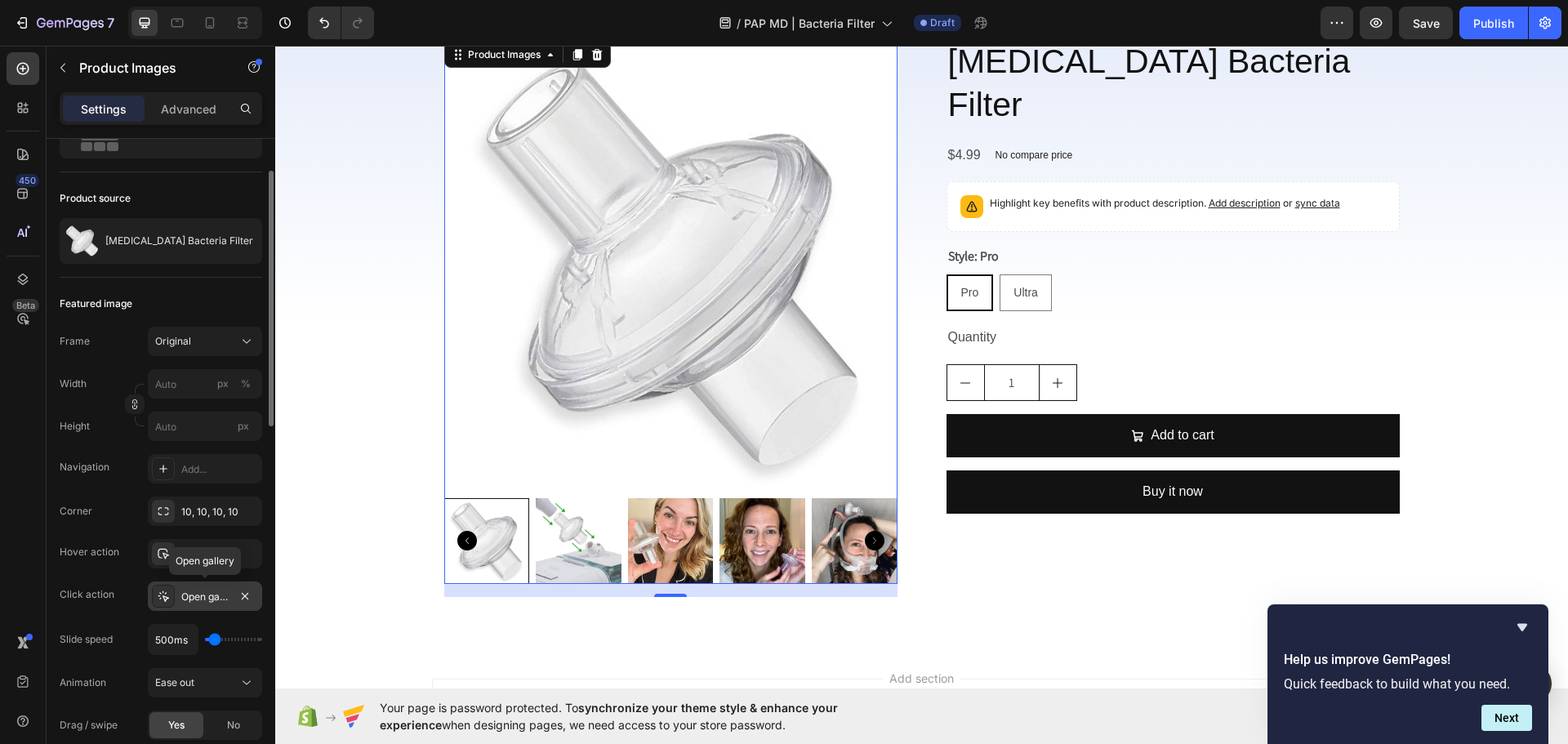
click at [205, 601] on div "Open gallery" at bounding box center [204, 596] width 47 height 15
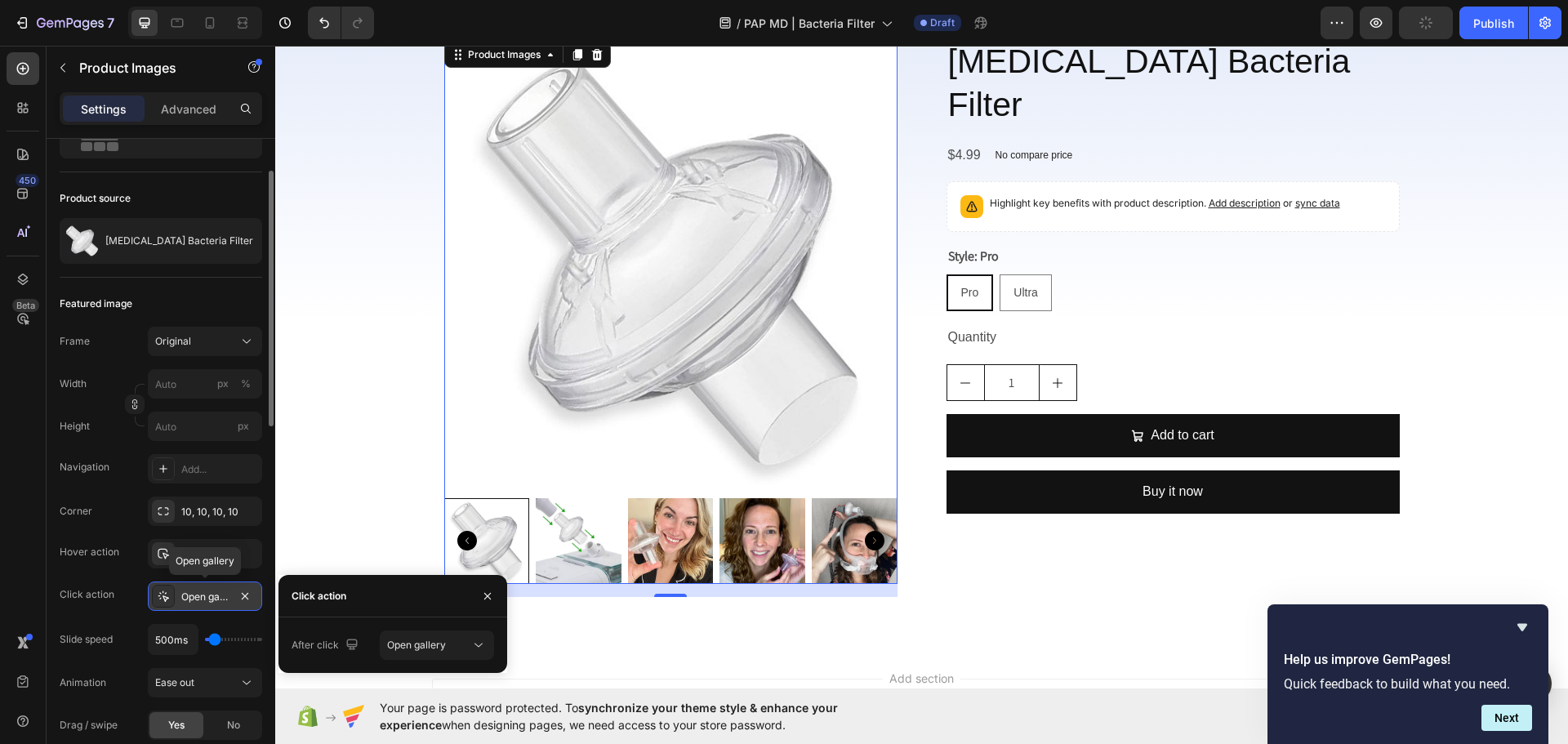
click at [205, 601] on div "Open gallery" at bounding box center [204, 596] width 47 height 15
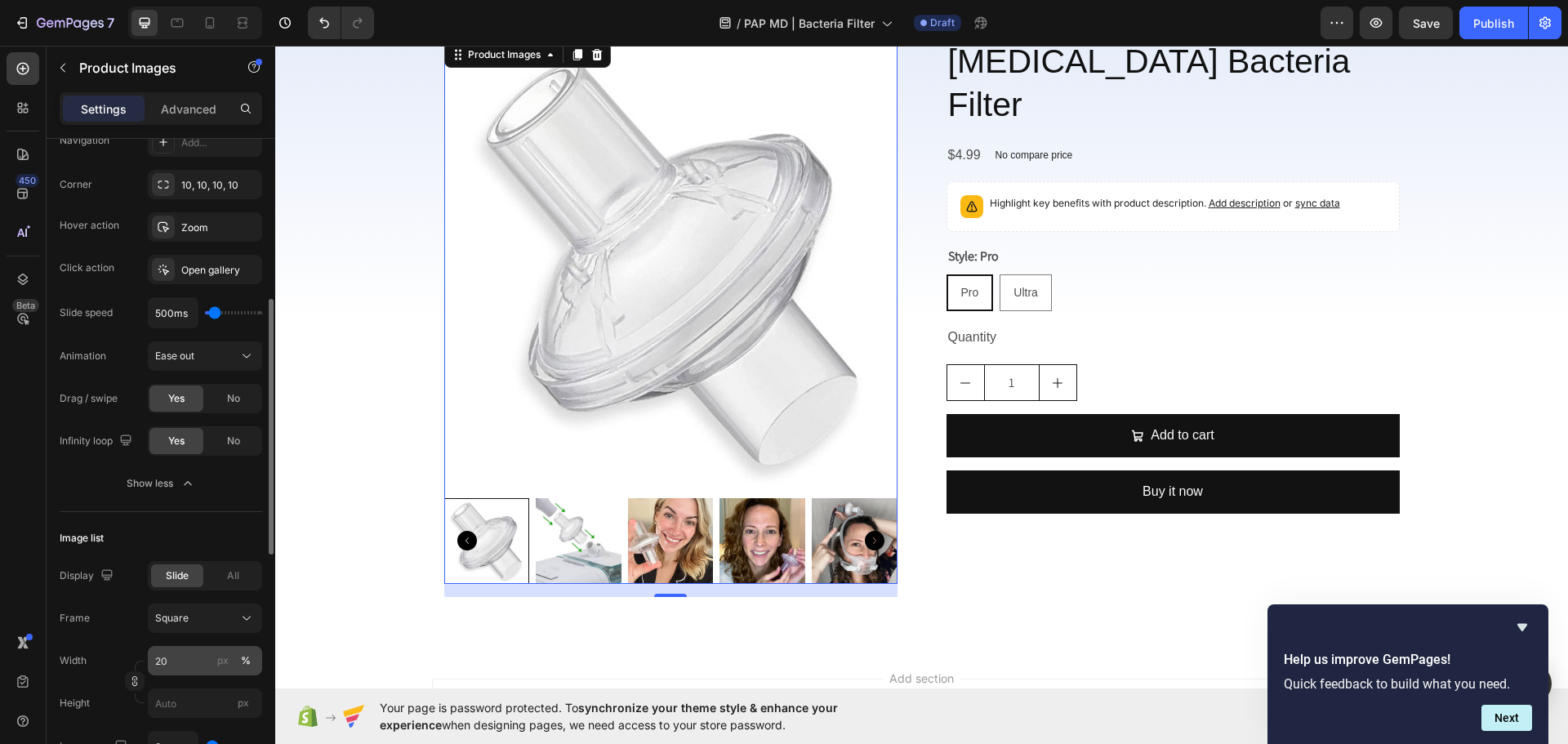
scroll to position [490, 0]
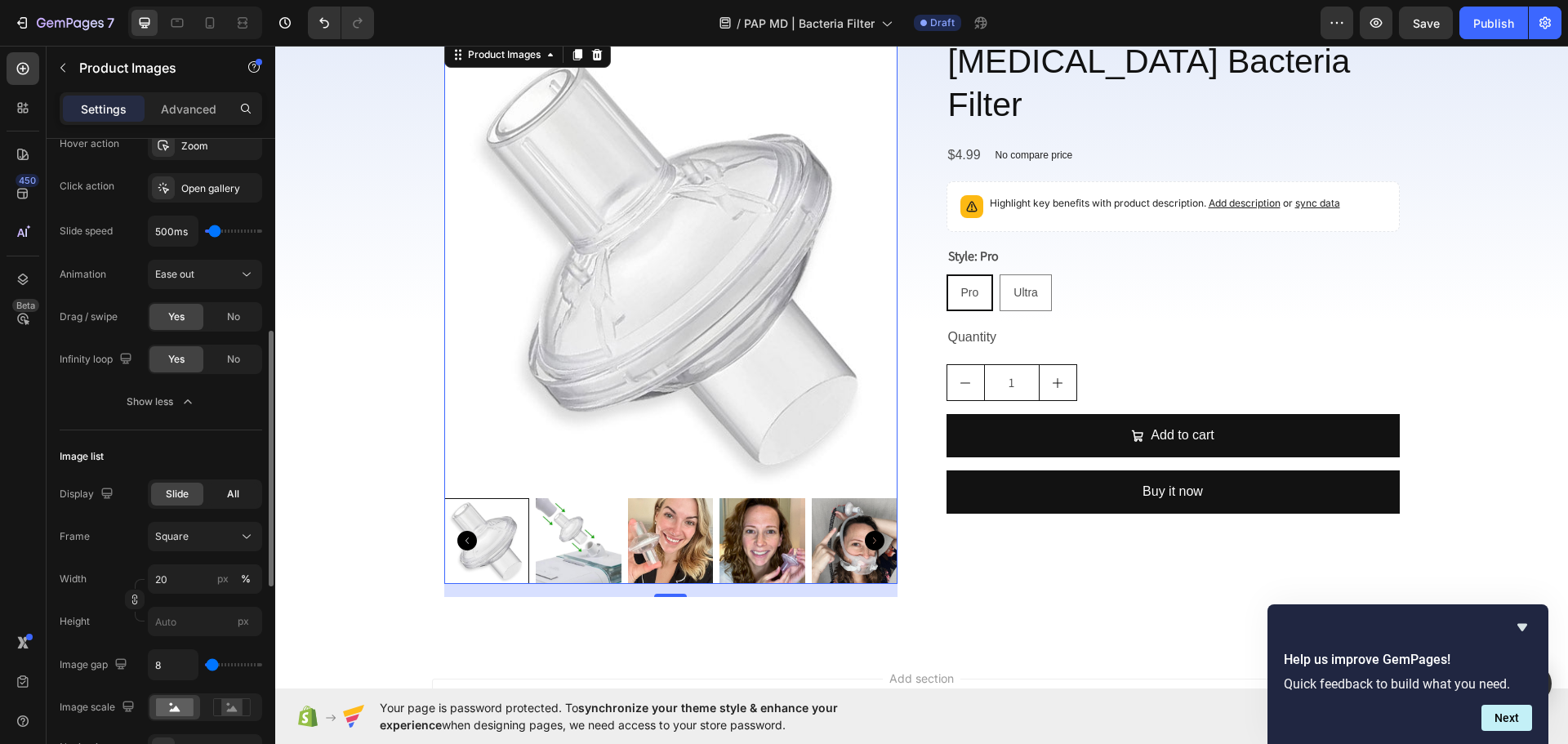
click at [224, 488] on div "All" at bounding box center [232, 494] width 52 height 23
click at [185, 498] on span "Slide" at bounding box center [177, 494] width 23 height 15
click at [252, 496] on div "All" at bounding box center [232, 494] width 52 height 23
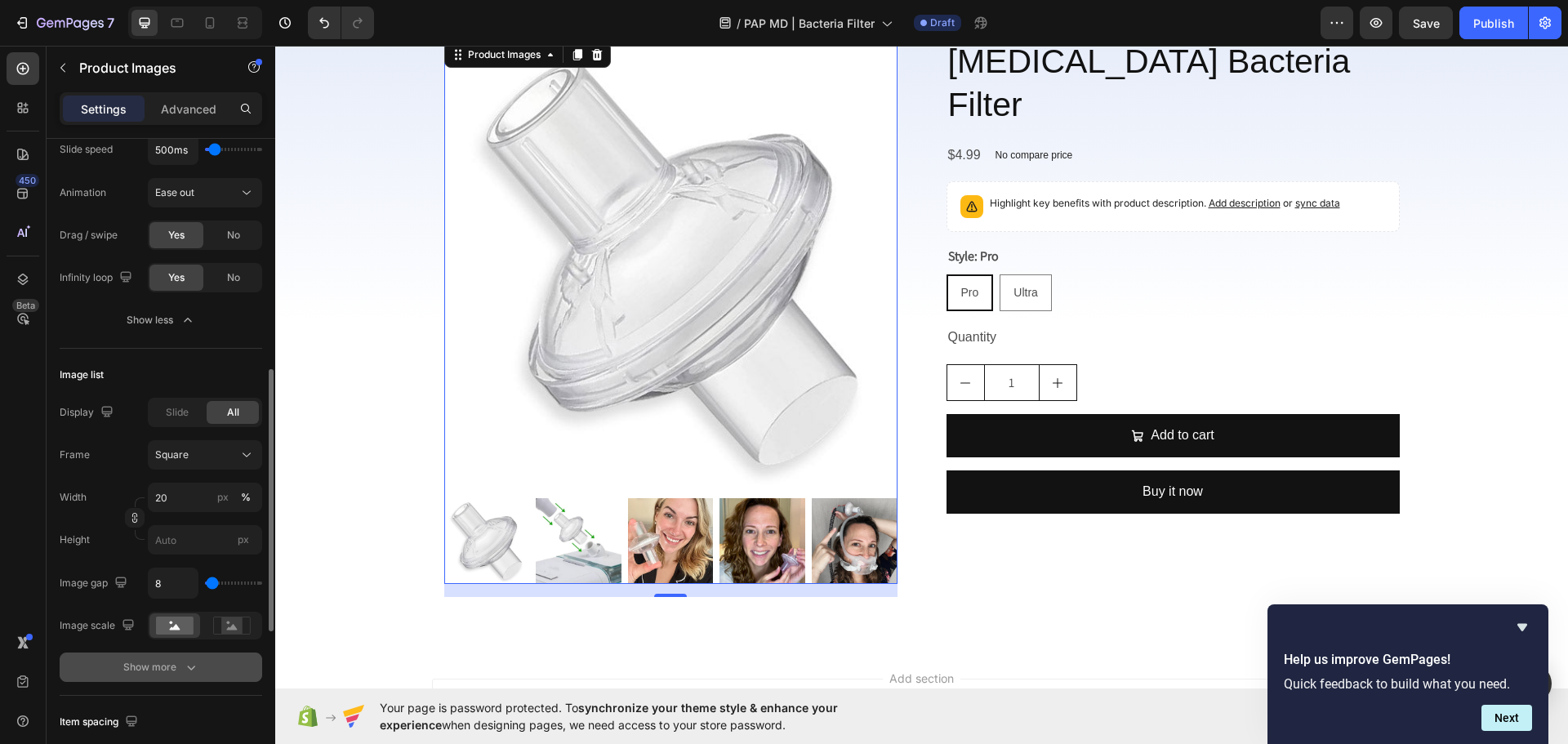
click at [183, 665] on icon "button" at bounding box center [191, 667] width 16 height 16
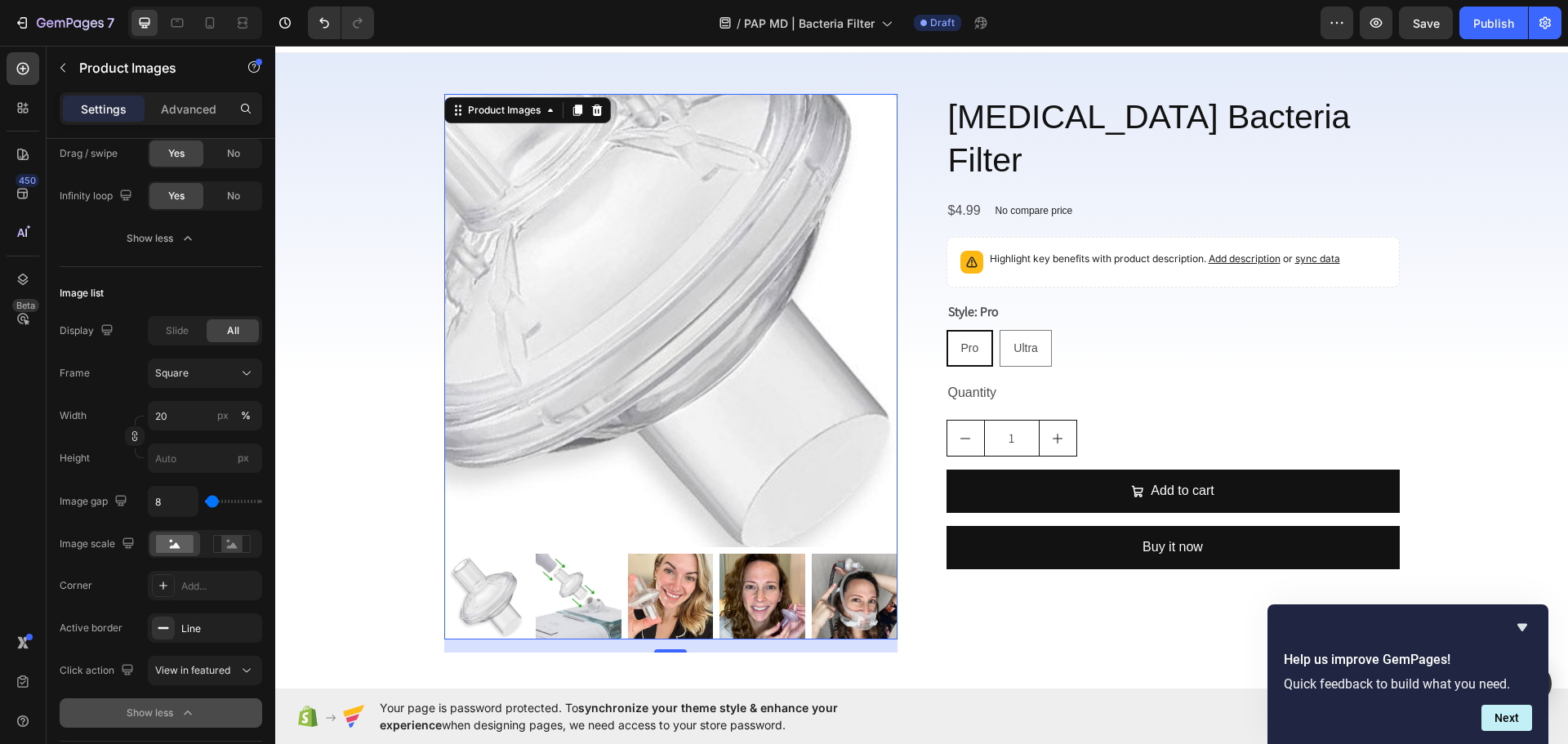
scroll to position [0, 0]
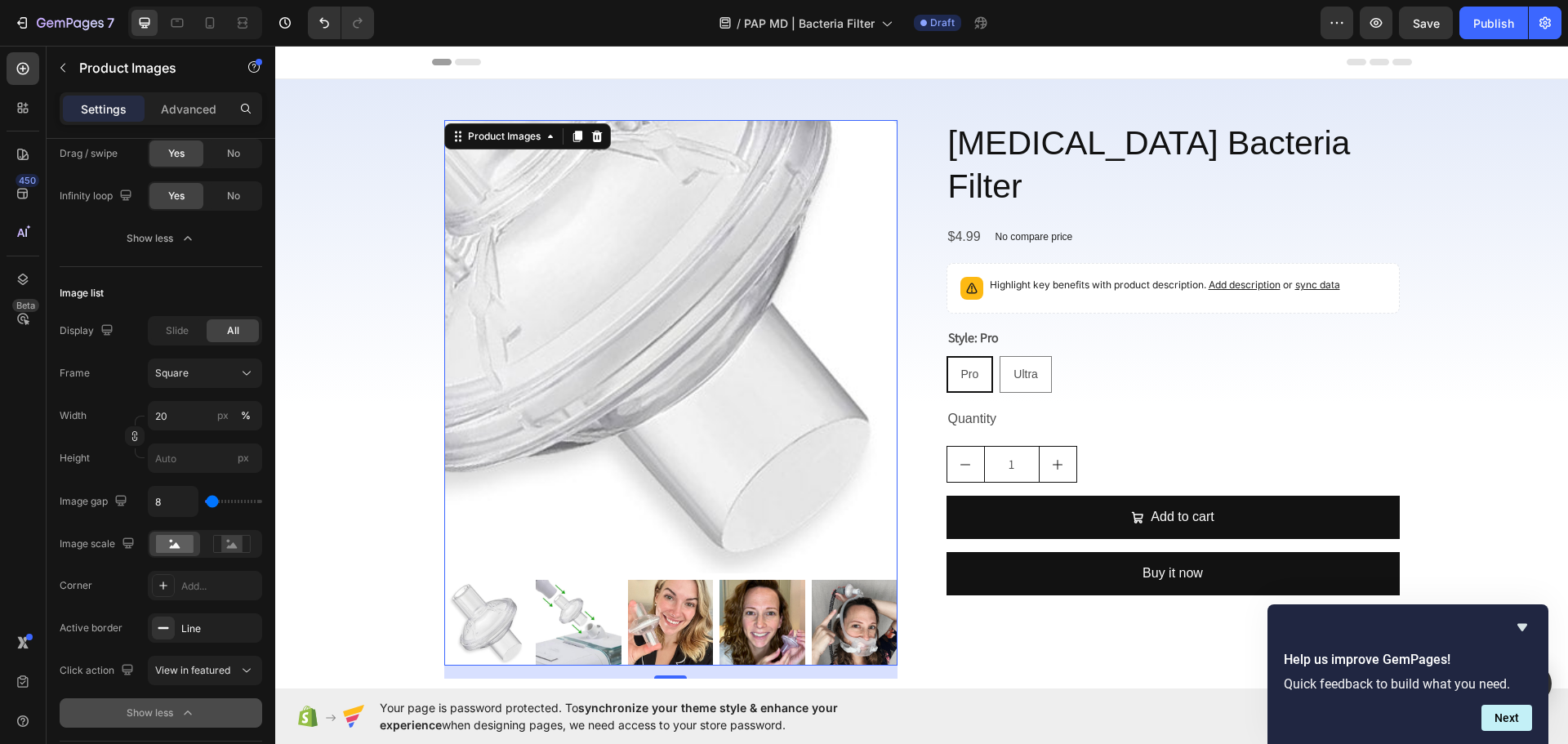
click at [826, 536] on img at bounding box center [670, 346] width 453 height 453
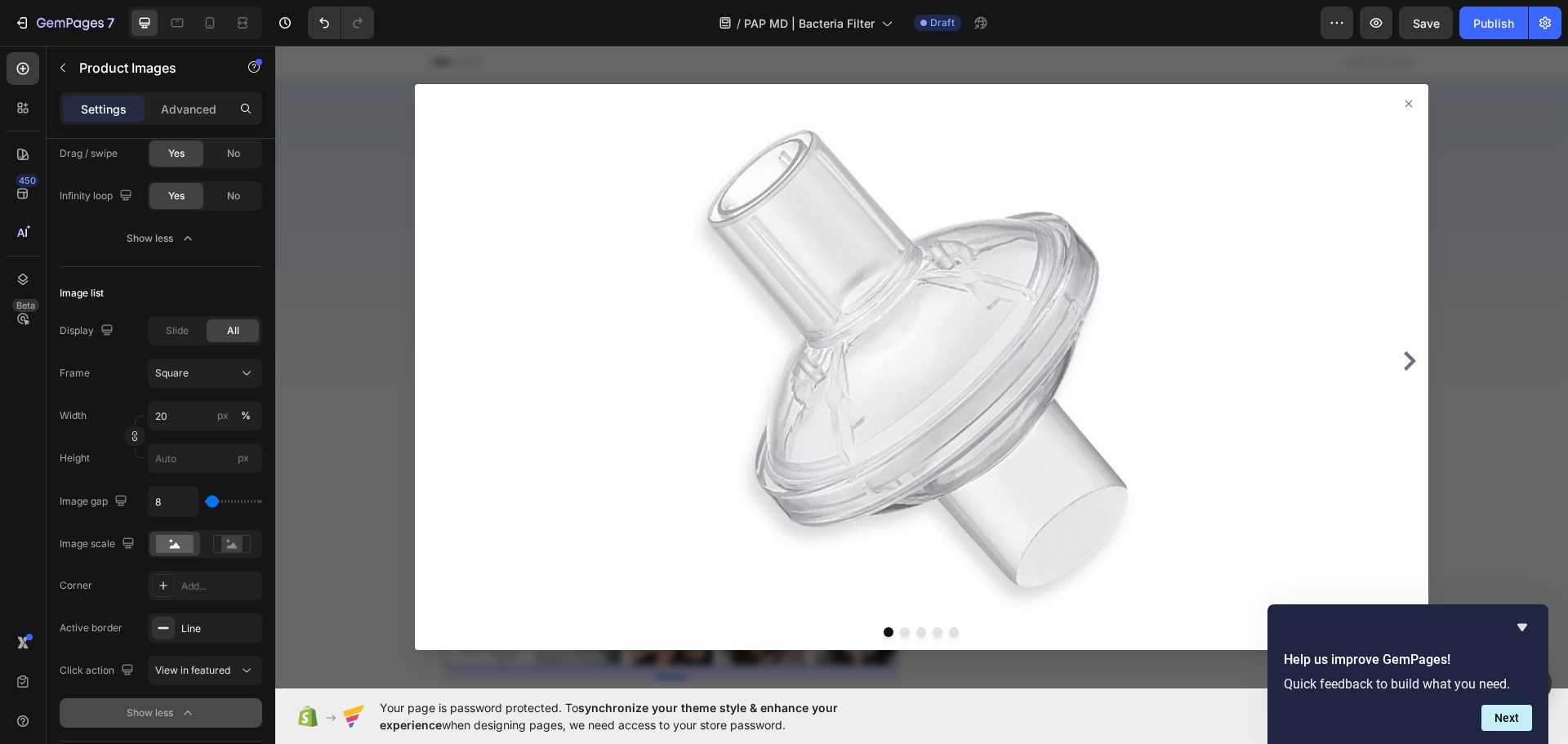
click at [362, 452] on div at bounding box center [922, 367] width 1293 height 642
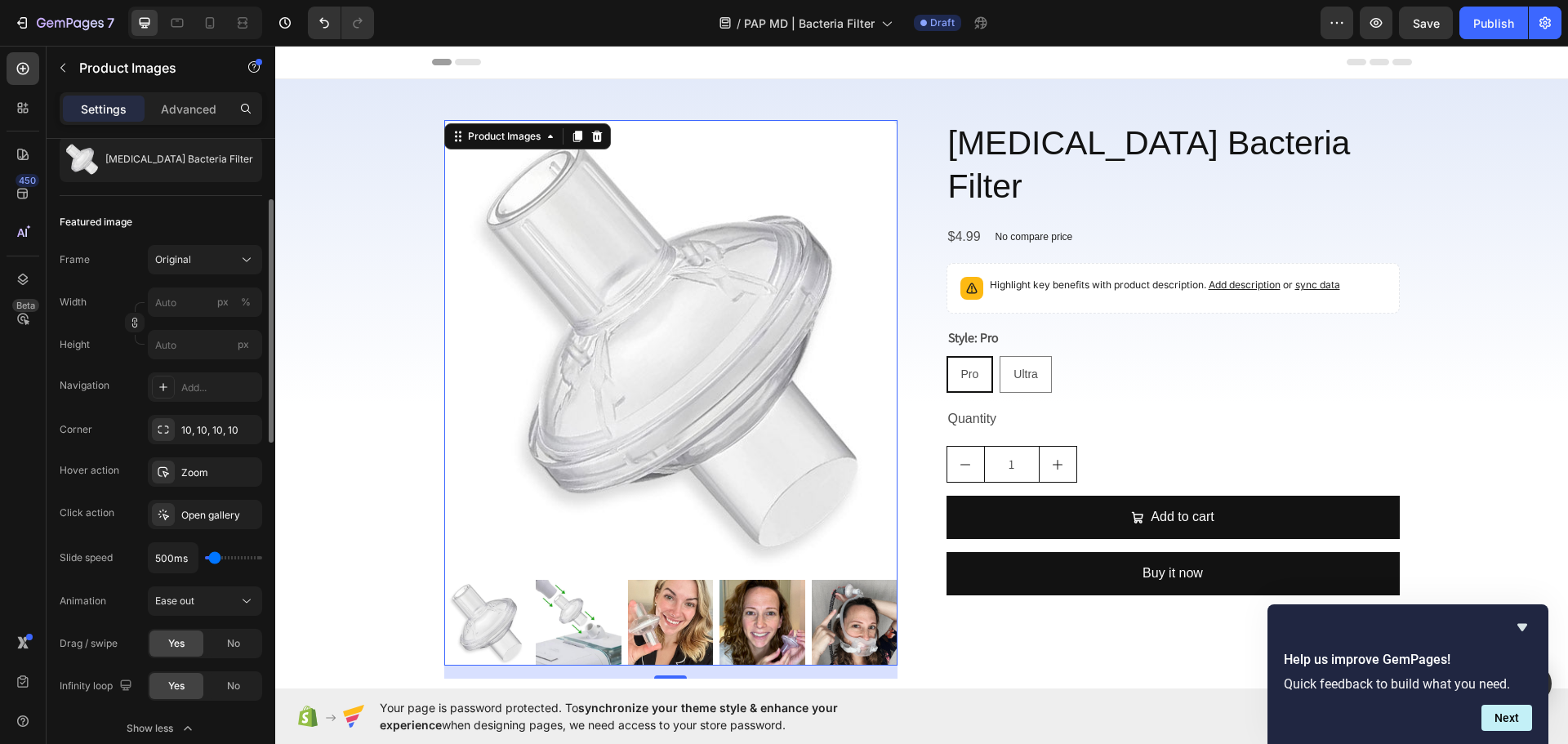
scroll to position [245, 0]
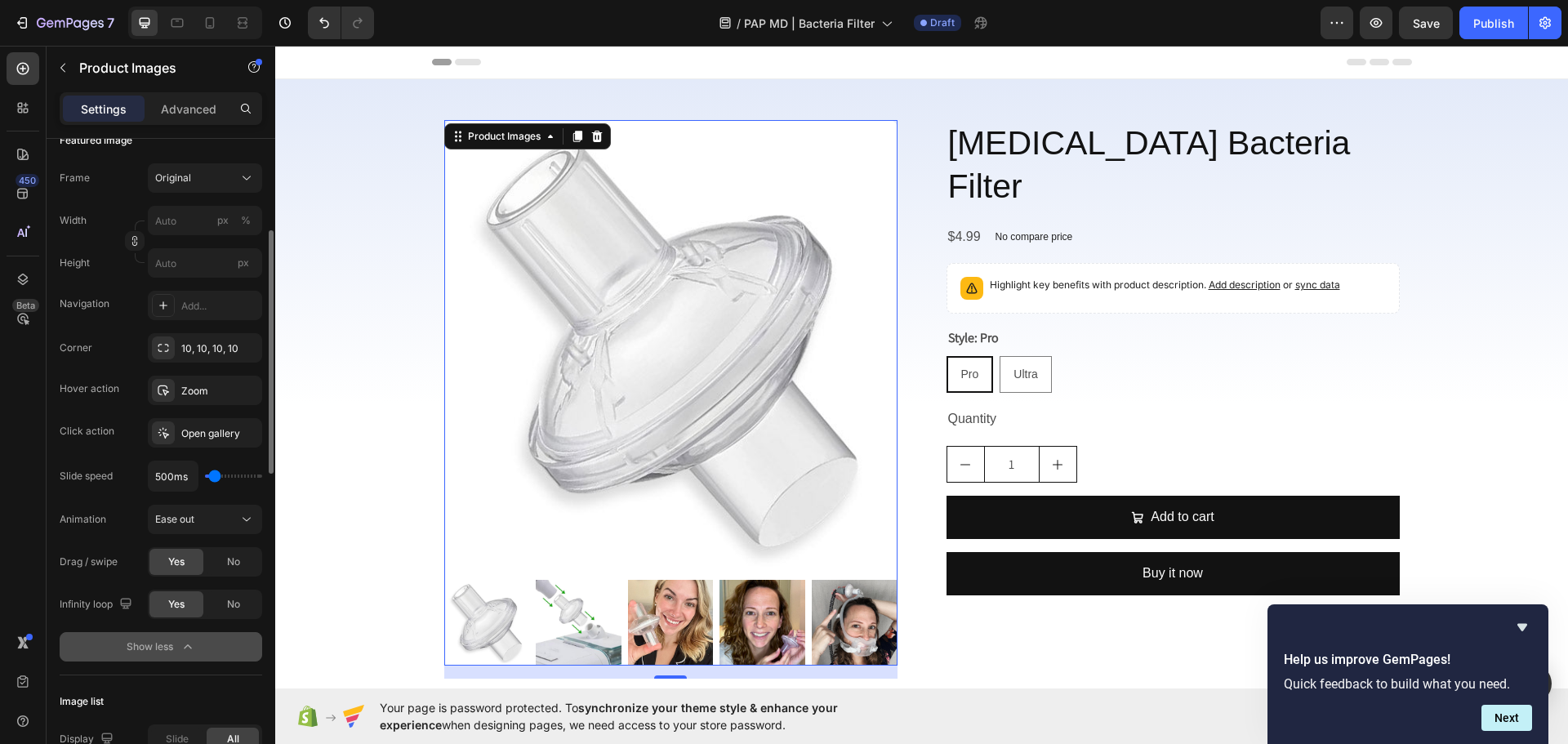
click at [174, 637] on button "Show less" at bounding box center [161, 646] width 202 height 29
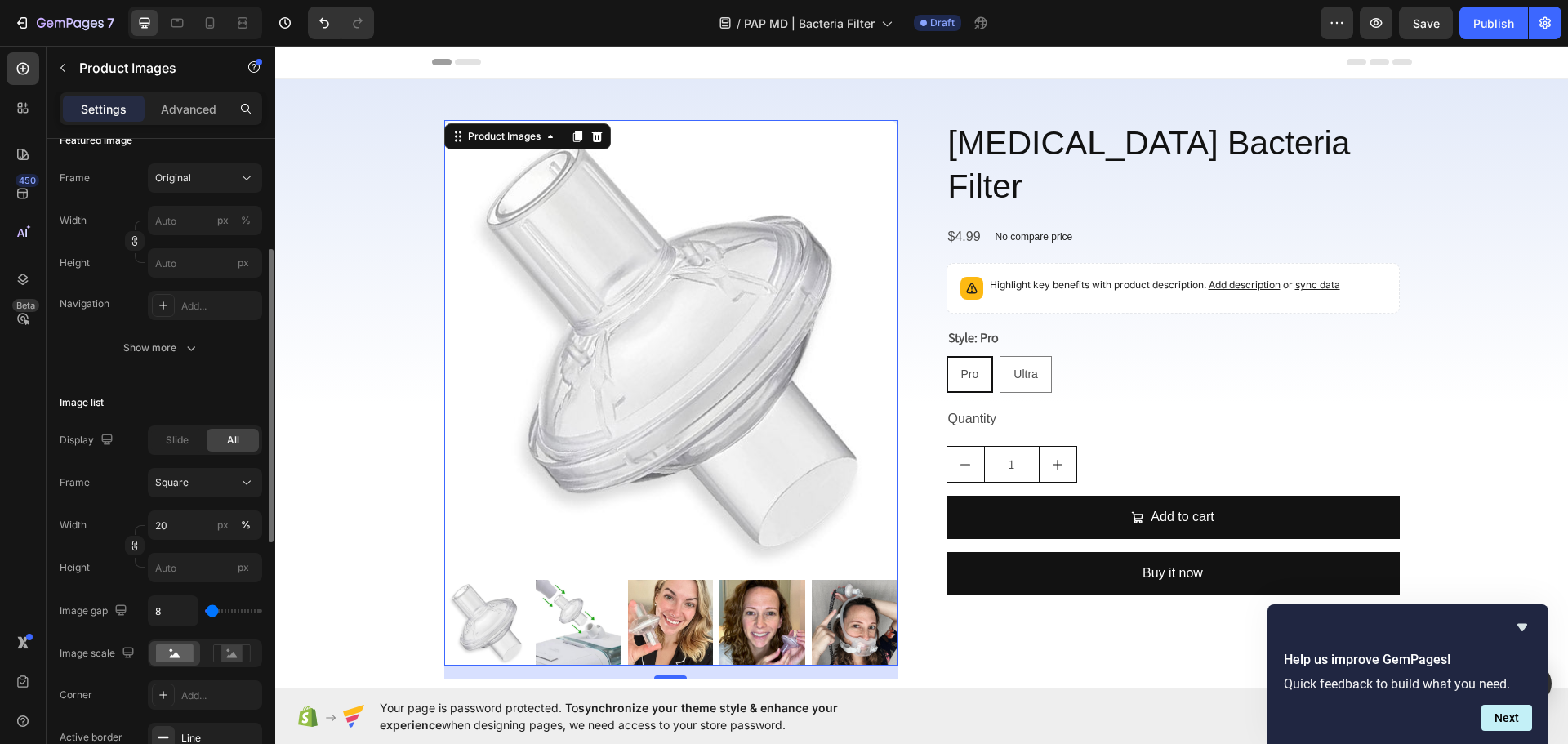
scroll to position [82, 0]
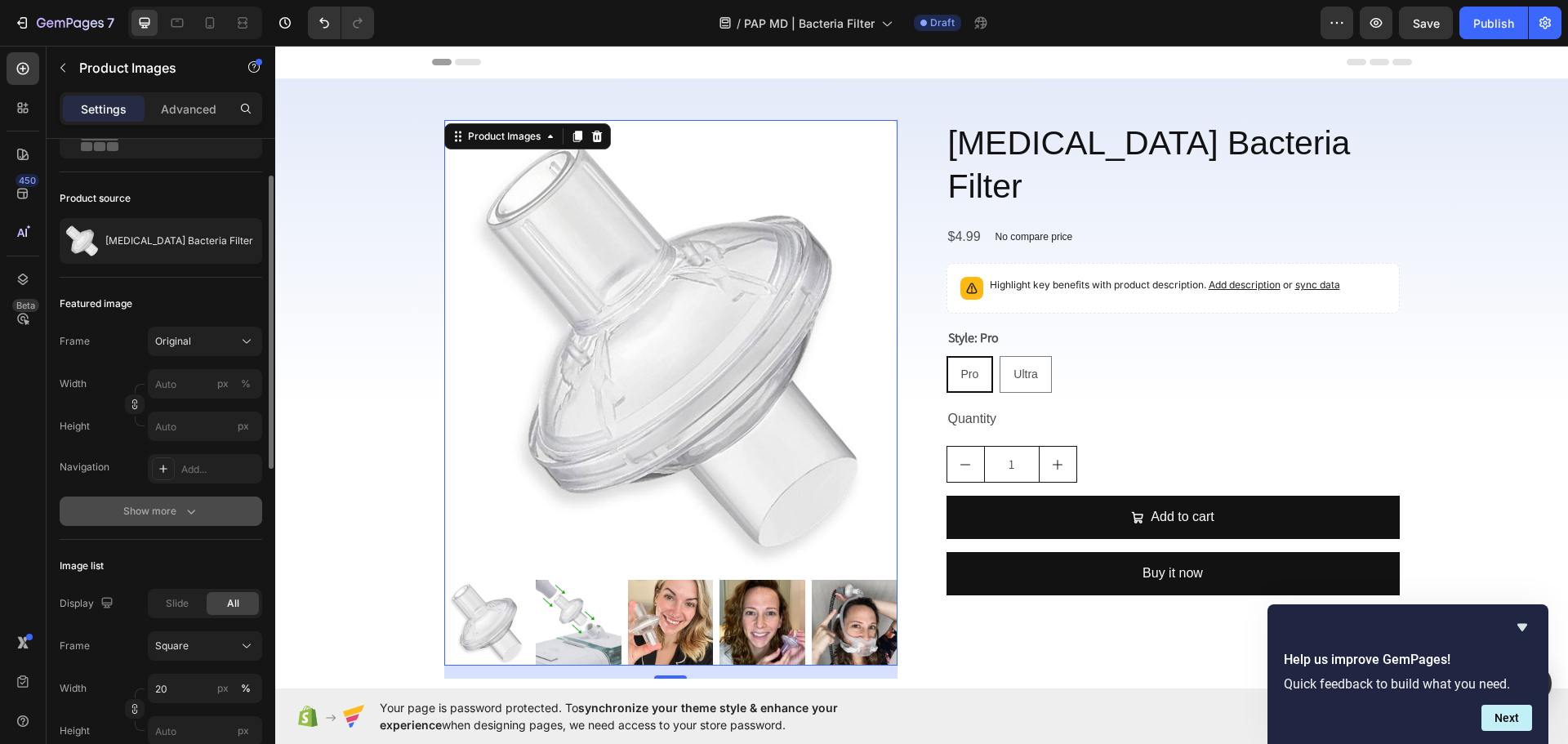
click at [185, 502] on button "Show more" at bounding box center [161, 511] width 202 height 29
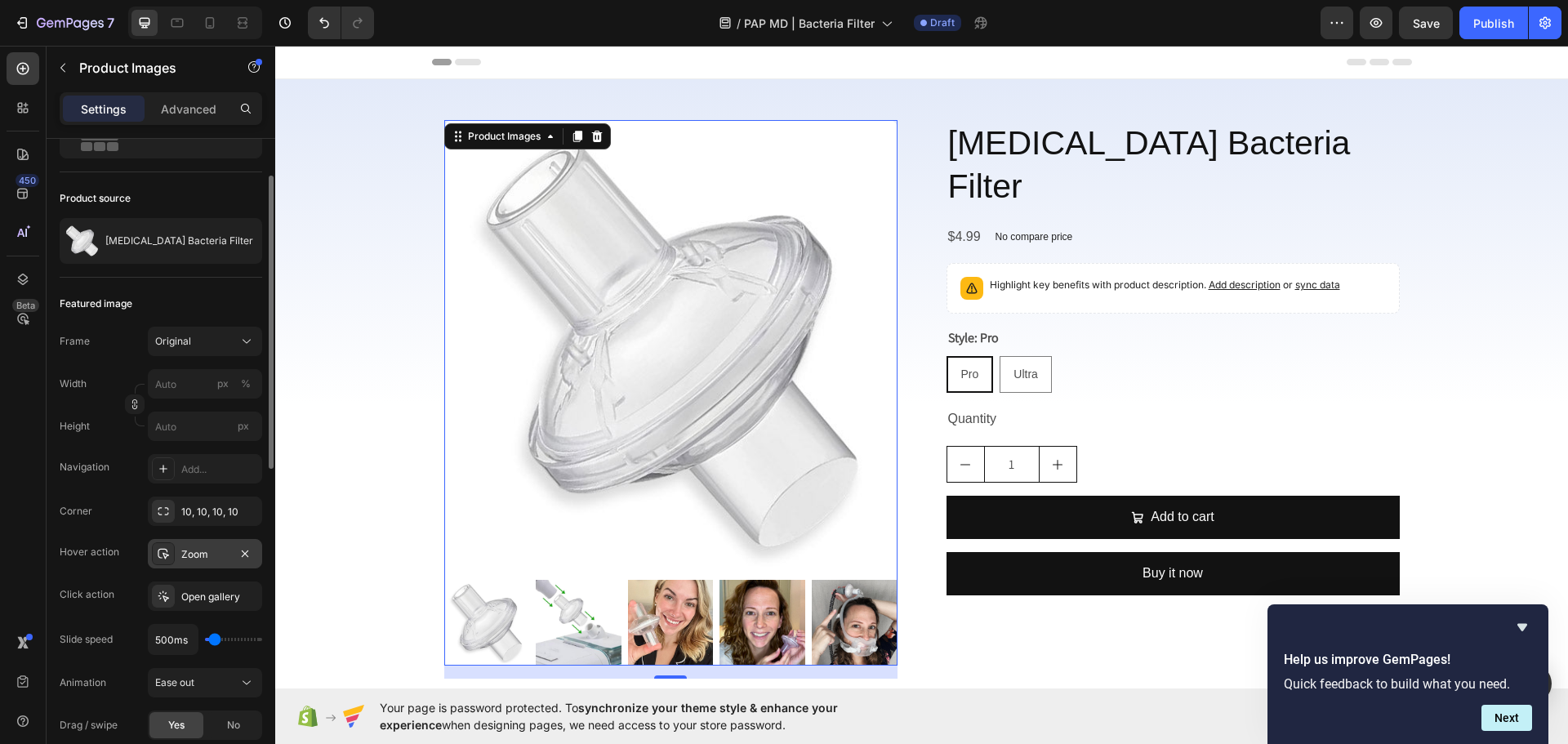
click at [184, 543] on div "Zoom" at bounding box center [204, 553] width 115 height 29
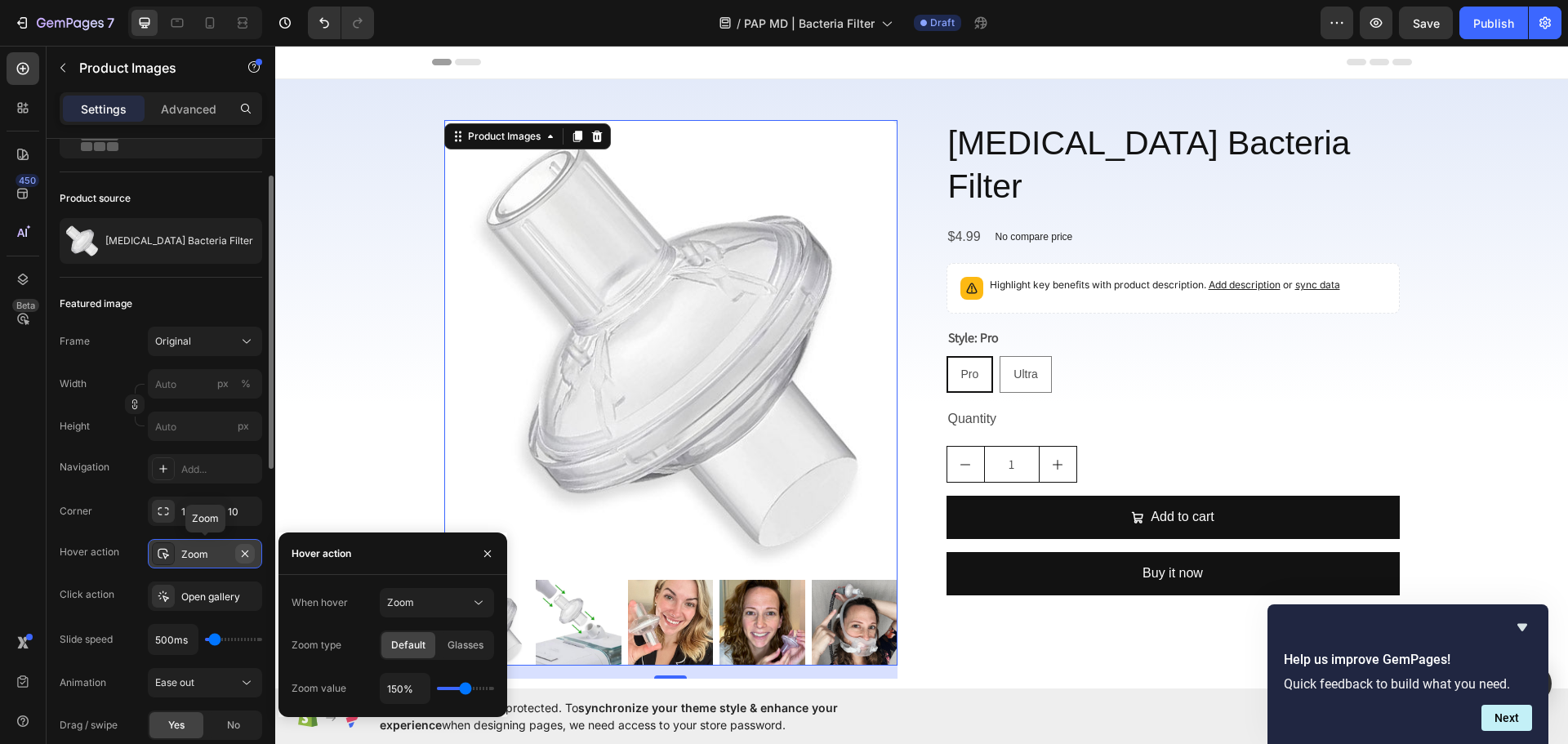
click at [241, 554] on icon "button" at bounding box center [244, 554] width 13 height 13
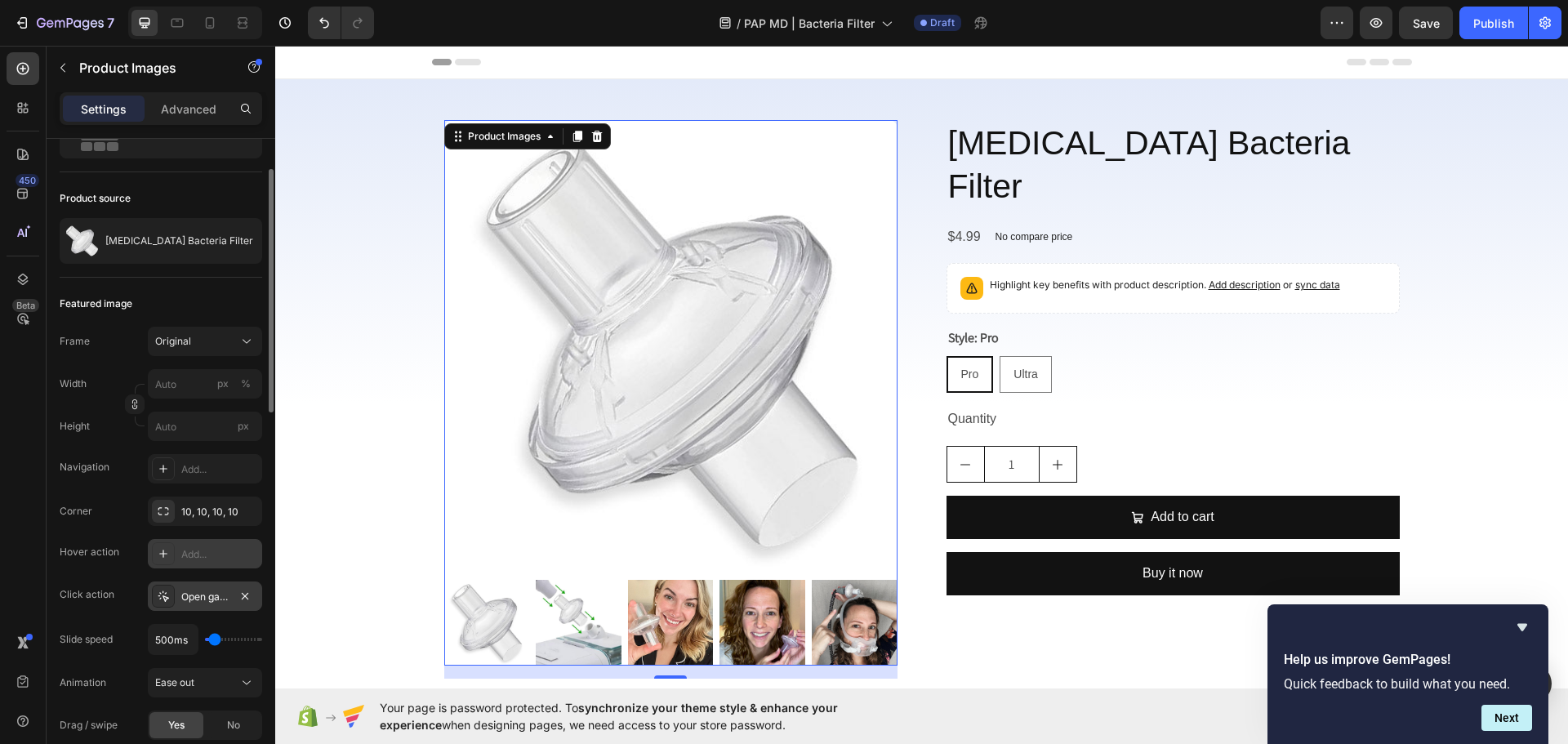
drag, startPoint x: 90, startPoint y: 576, endPoint x: 195, endPoint y: 584, distance: 105.3
click at [92, 577] on div "Corner 10, 10, 10, 10 Hover action Add... Click action Open gallery Slide speed…" at bounding box center [161, 639] width 202 height 286
click at [245, 601] on icon "button" at bounding box center [244, 595] width 13 height 13
click at [700, 370] on img at bounding box center [670, 346] width 453 height 453
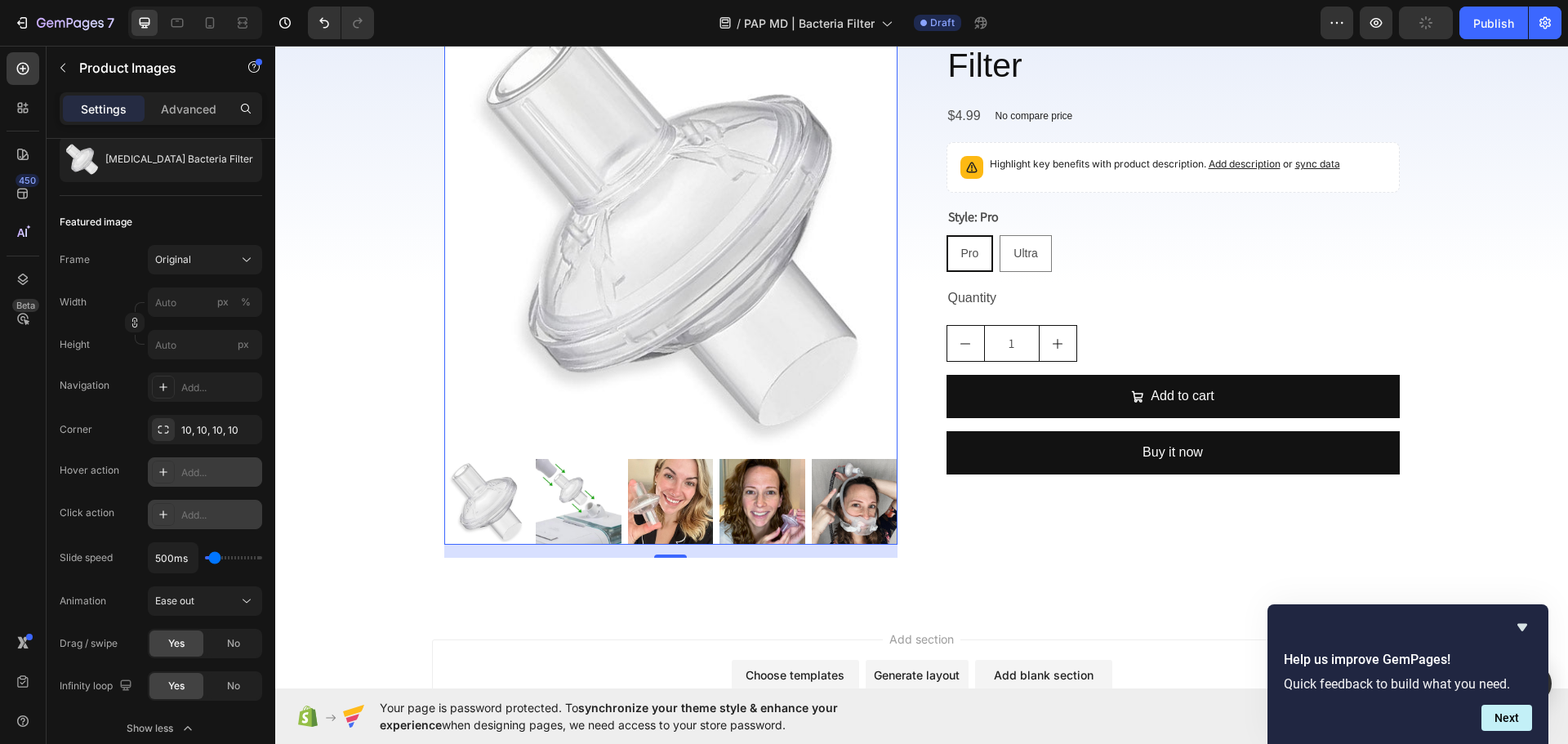
scroll to position [245, 0]
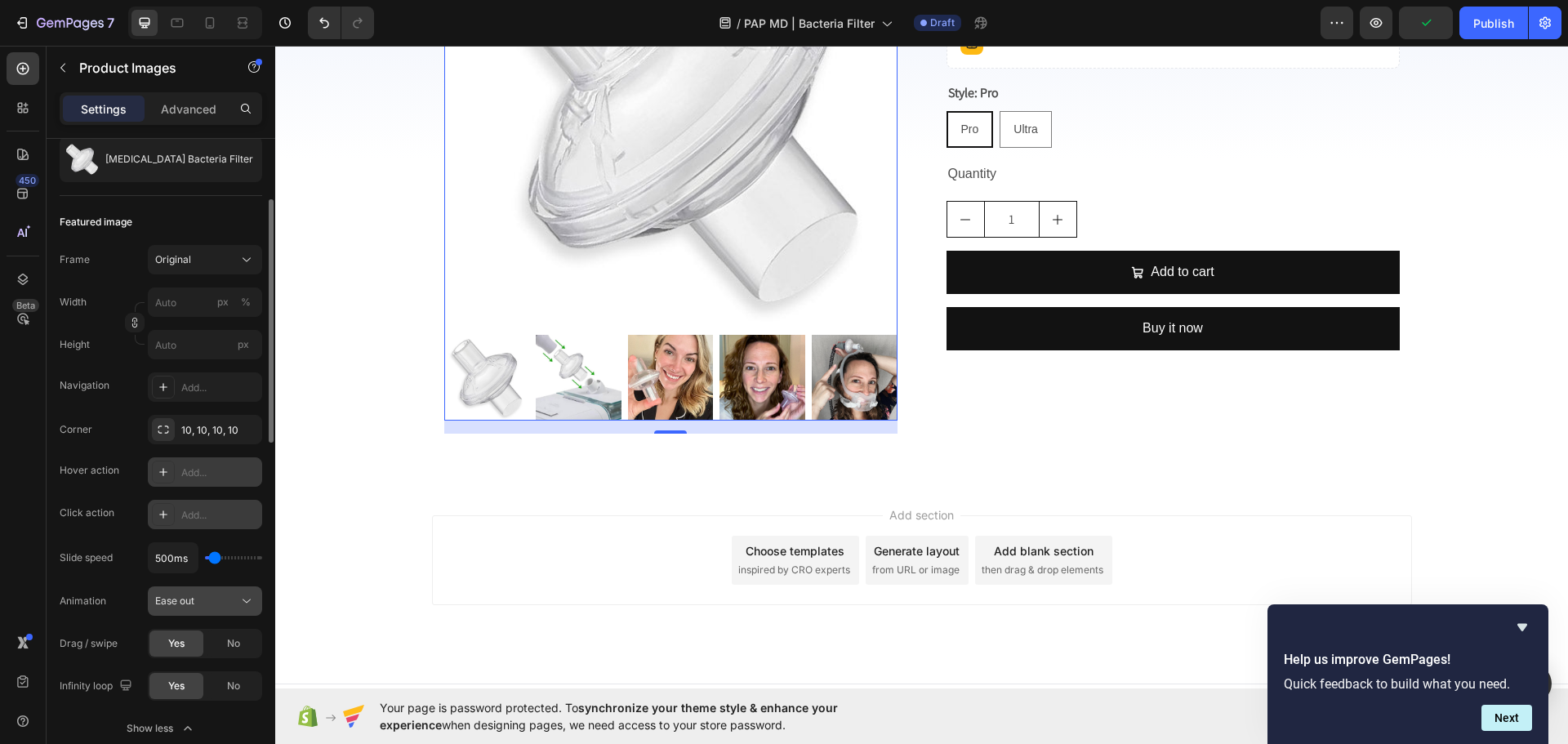
click at [205, 610] on button "Ease out" at bounding box center [204, 600] width 115 height 29
drag, startPoint x: 205, startPoint y: 610, endPoint x: 218, endPoint y: 578, distance: 34.5
click at [204, 610] on button "Ease out" at bounding box center [204, 600] width 115 height 29
click at [204, 567] on div "500ms" at bounding box center [204, 558] width 115 height 31
click at [171, 345] on input "px" at bounding box center [204, 344] width 115 height 29
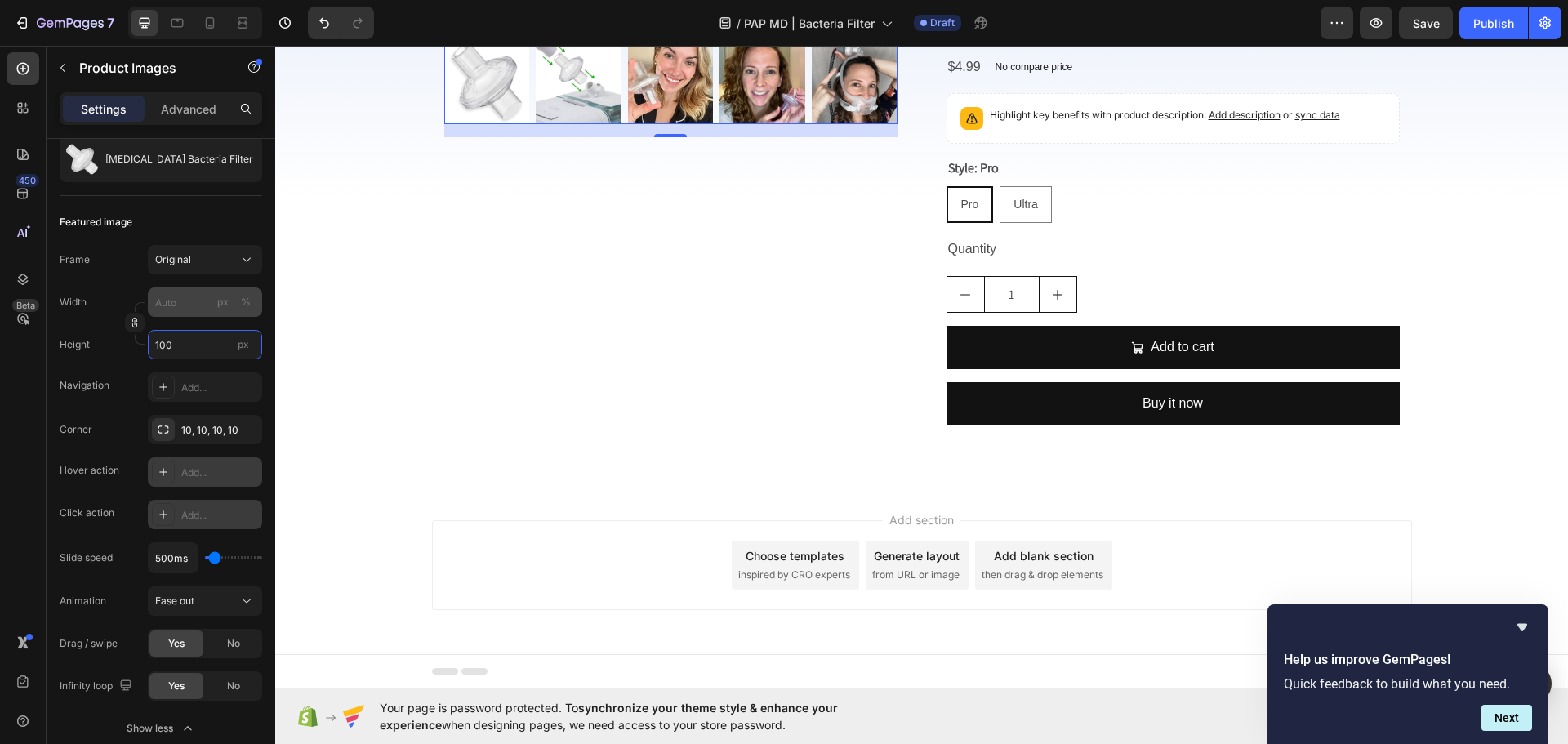
scroll to position [126, 0]
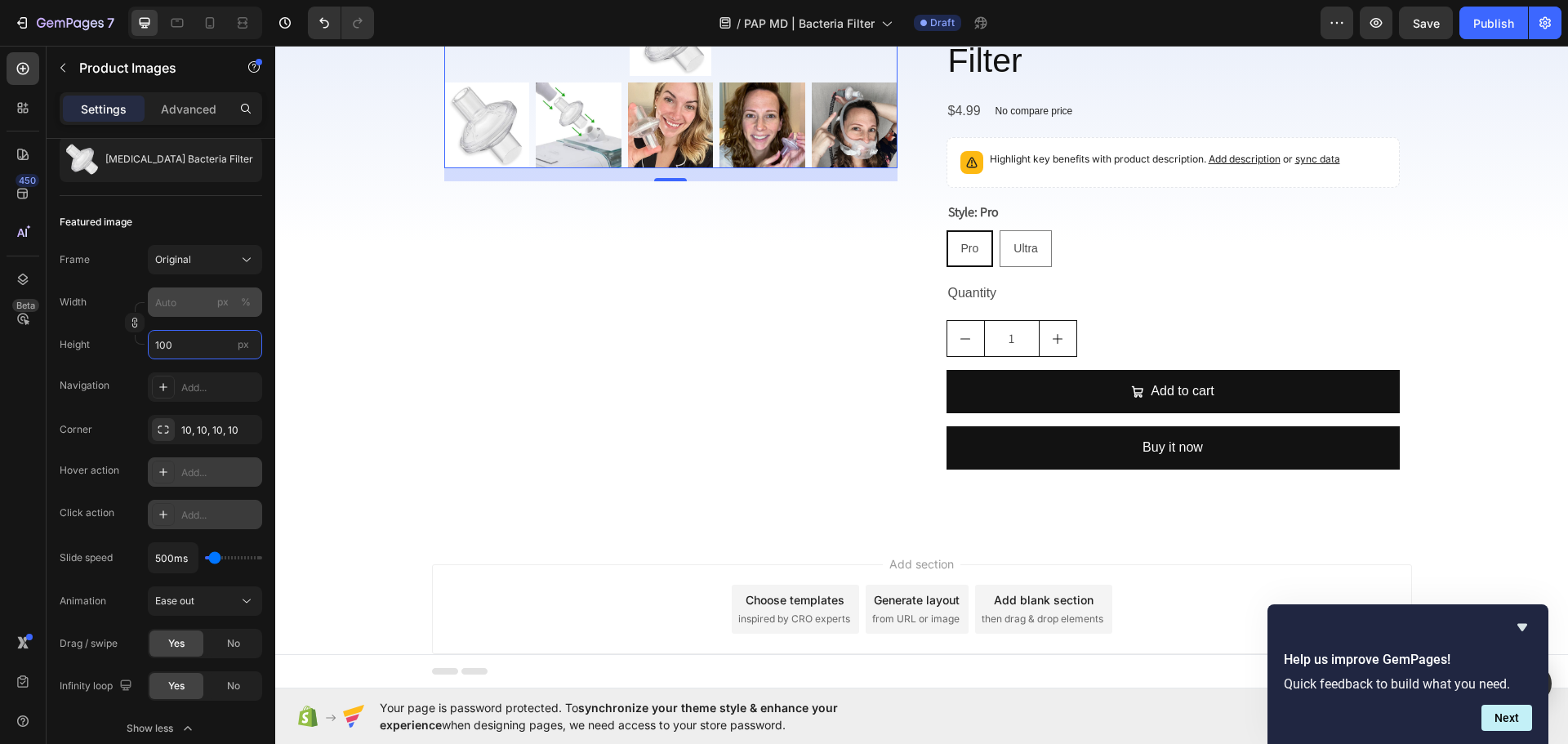
type input "100"
click at [176, 308] on input "px %" at bounding box center [204, 301] width 115 height 29
type input "10"
type input "100"
click at [186, 353] on input "px" at bounding box center [204, 344] width 115 height 29
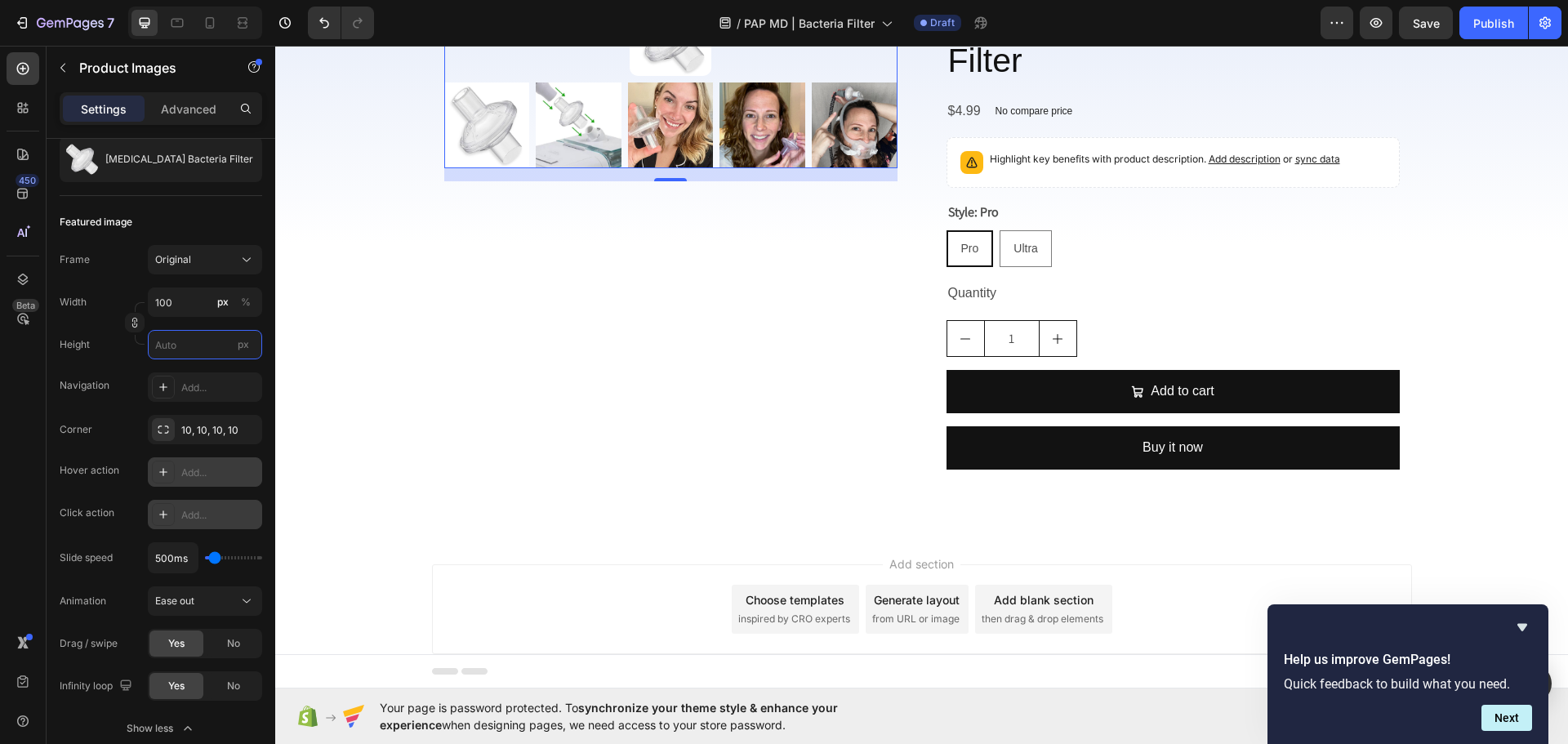
type input "1"
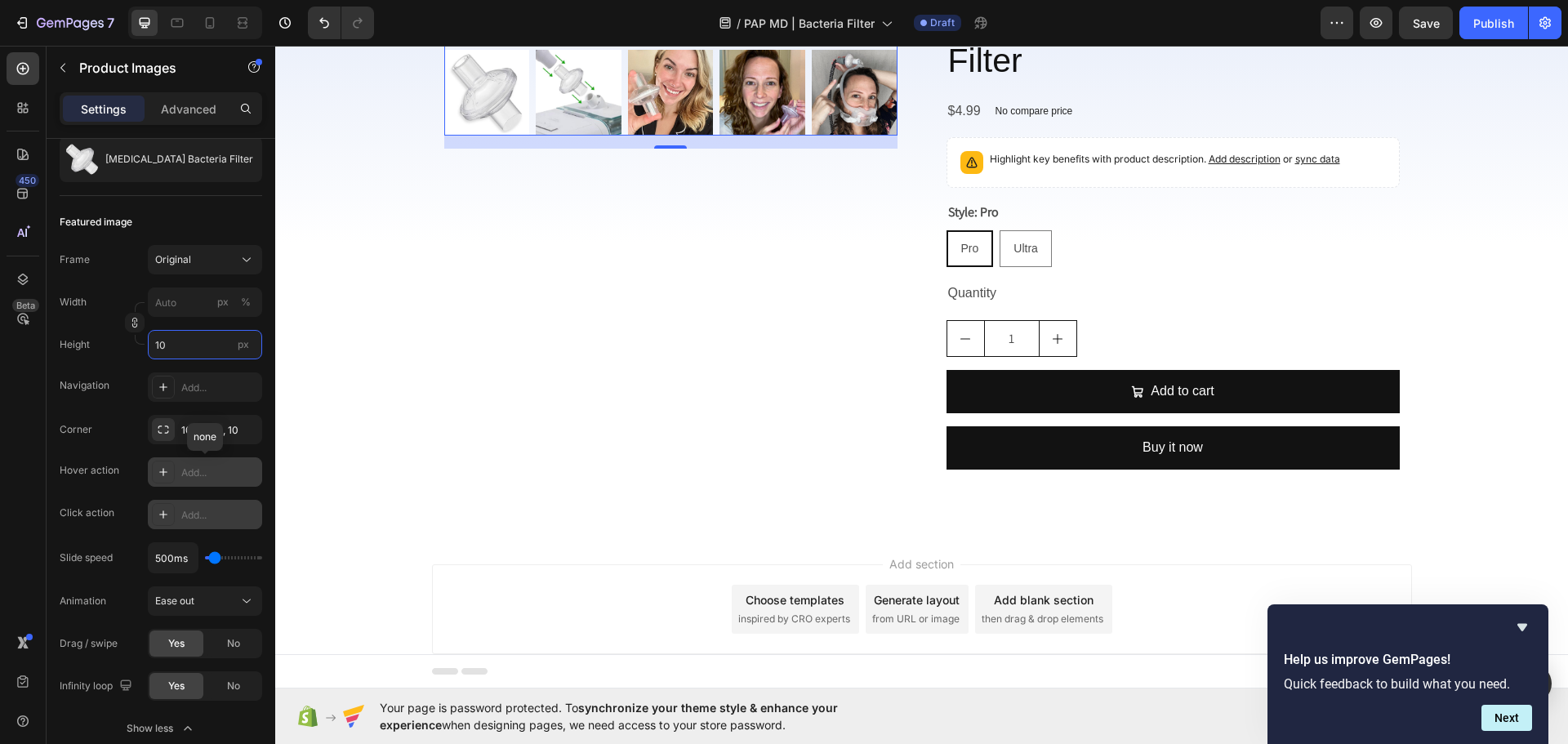
type input "1"
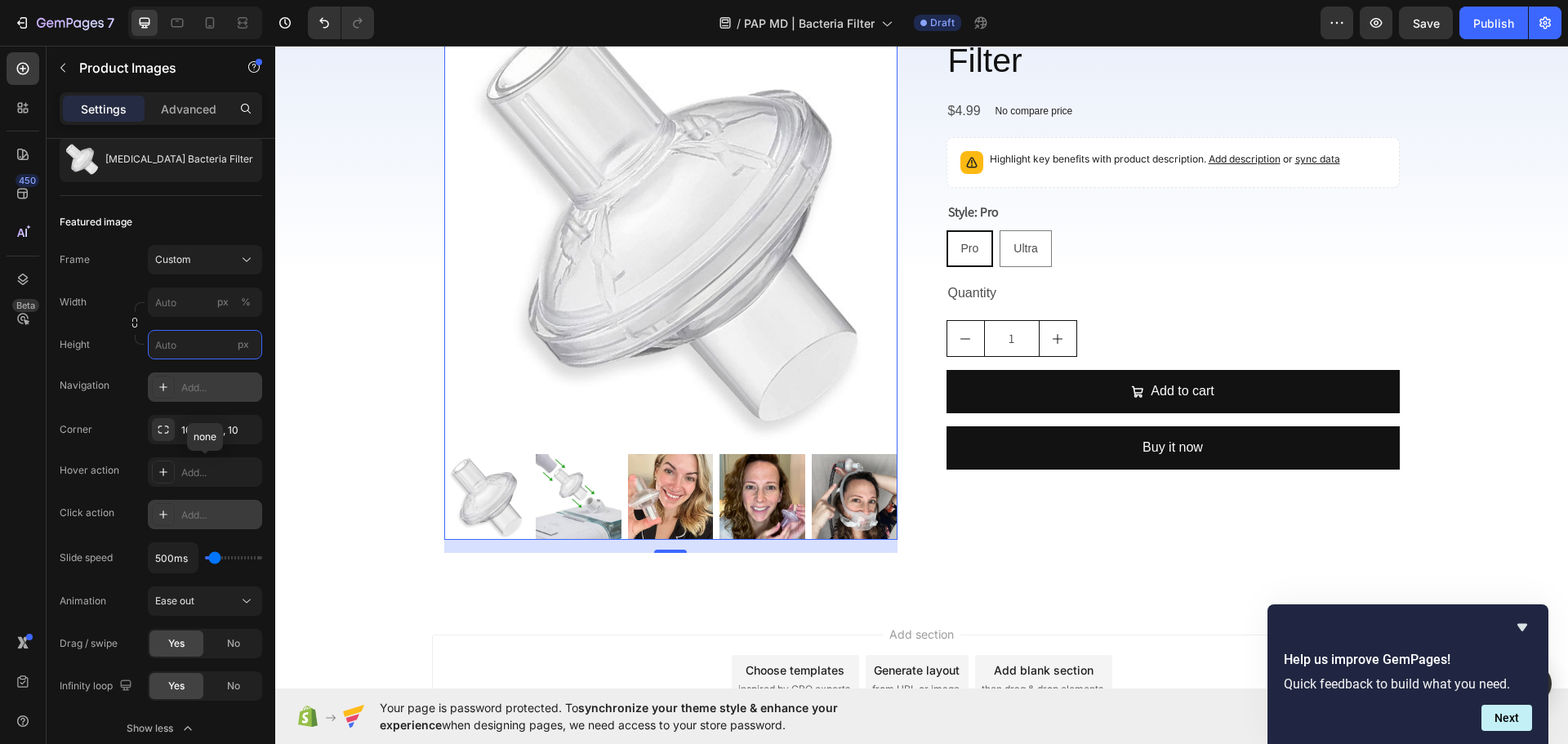
scroll to position [240, 0]
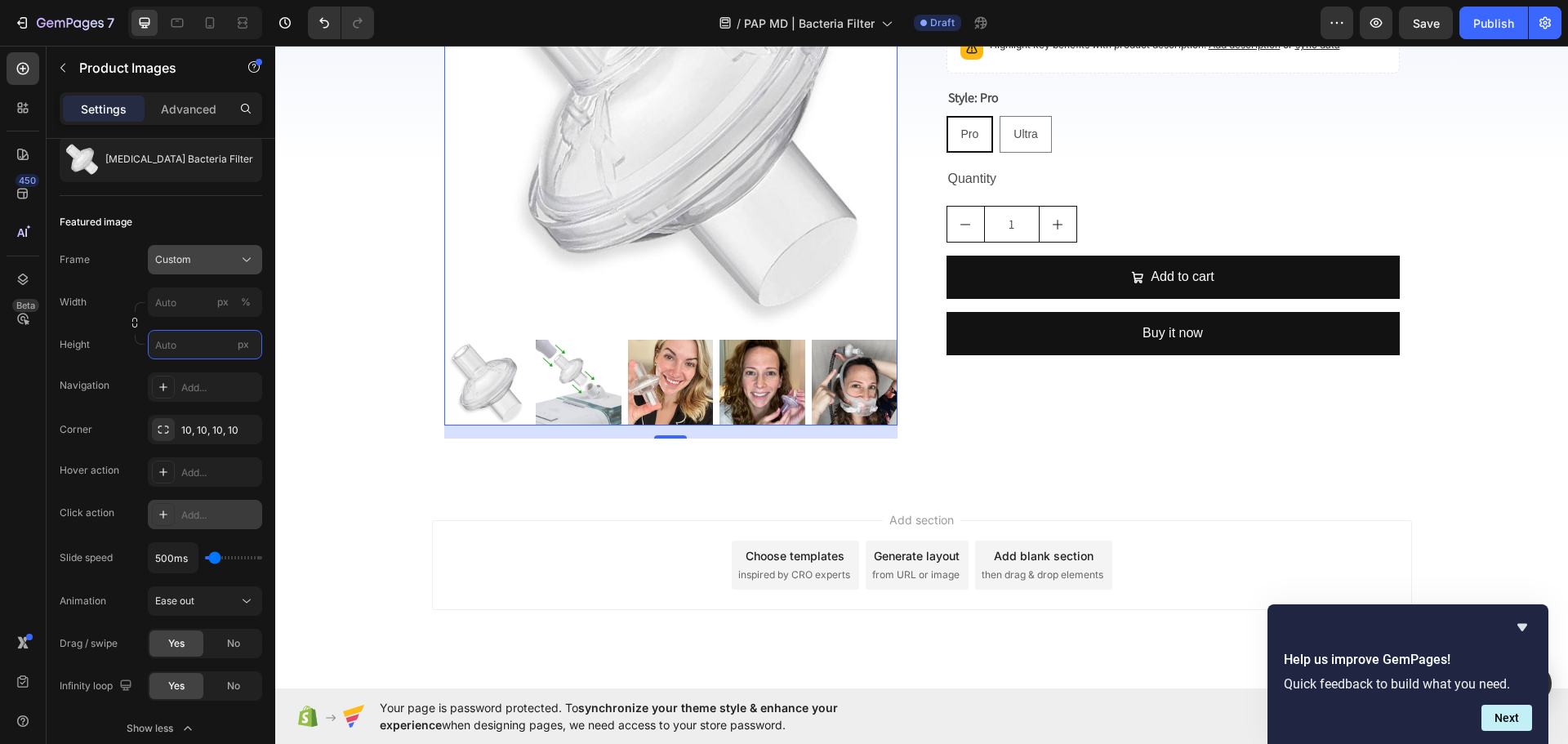
type input "1"
click at [247, 263] on icon at bounding box center [246, 259] width 16 height 16
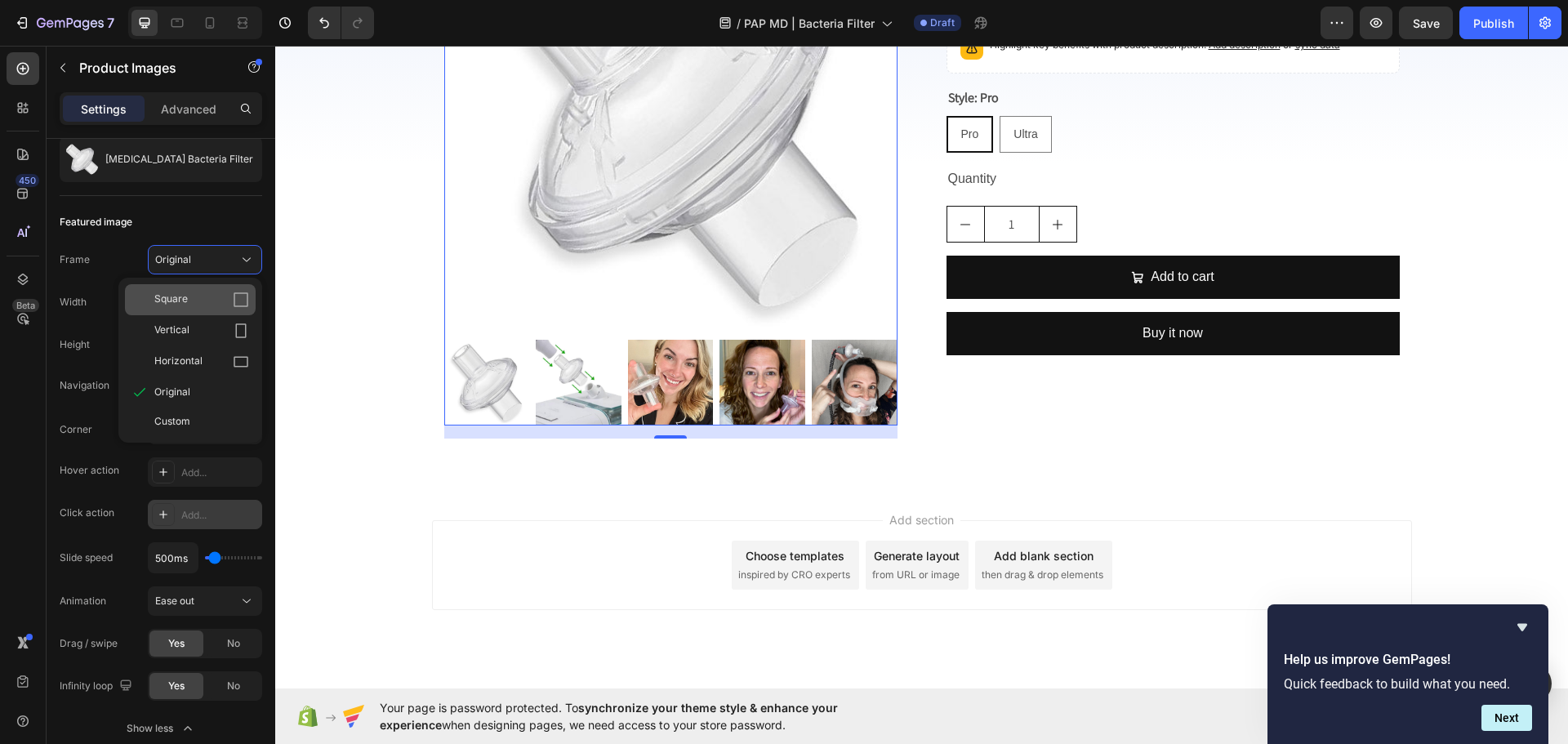
click at [210, 298] on div "Square" at bounding box center [201, 299] width 95 height 16
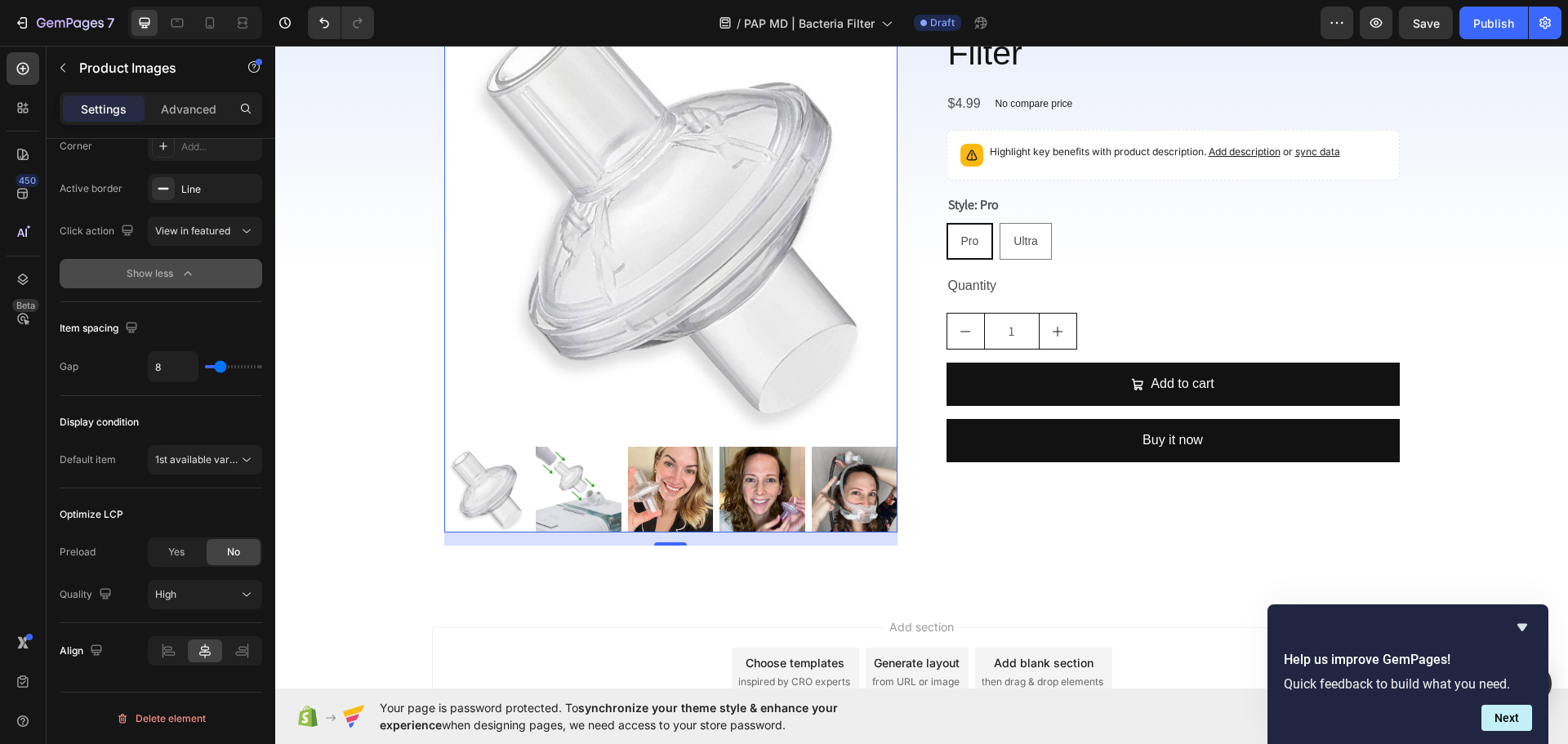
scroll to position [0, 0]
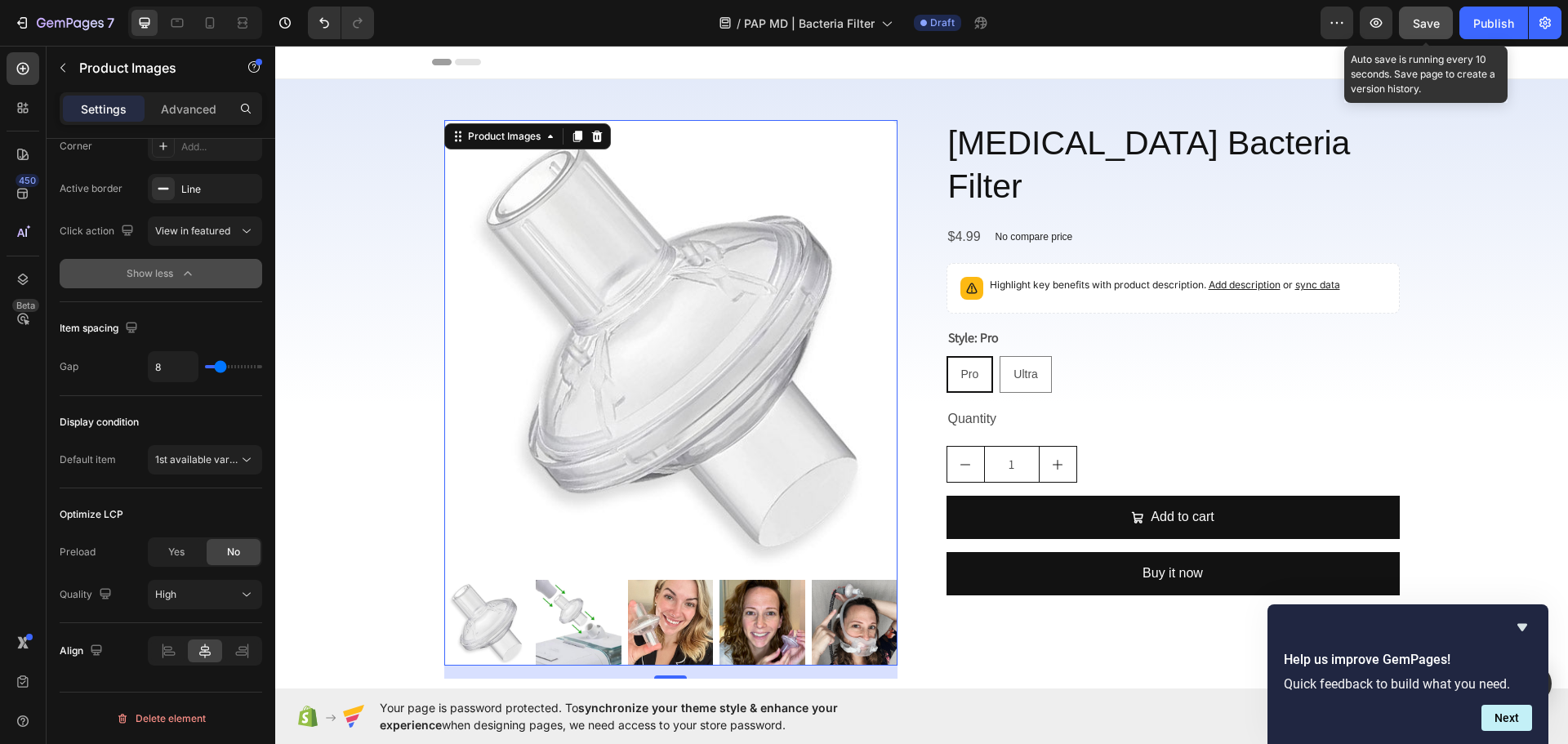
click at [1425, 36] on button "Save" at bounding box center [1425, 23] width 54 height 33
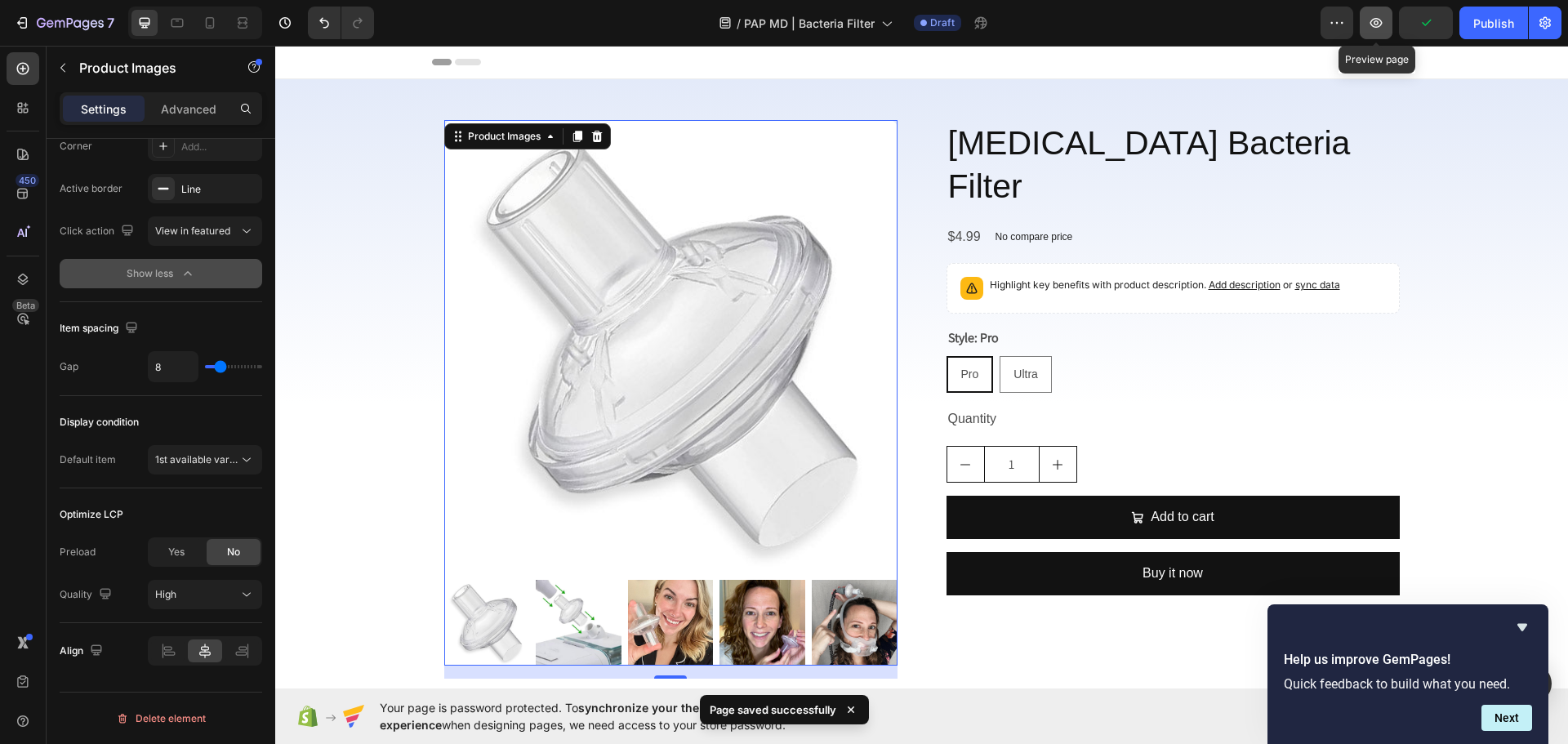
click at [1372, 25] on icon "button" at bounding box center [1376, 23] width 12 height 10
